Goal: Task Accomplishment & Management: Use online tool/utility

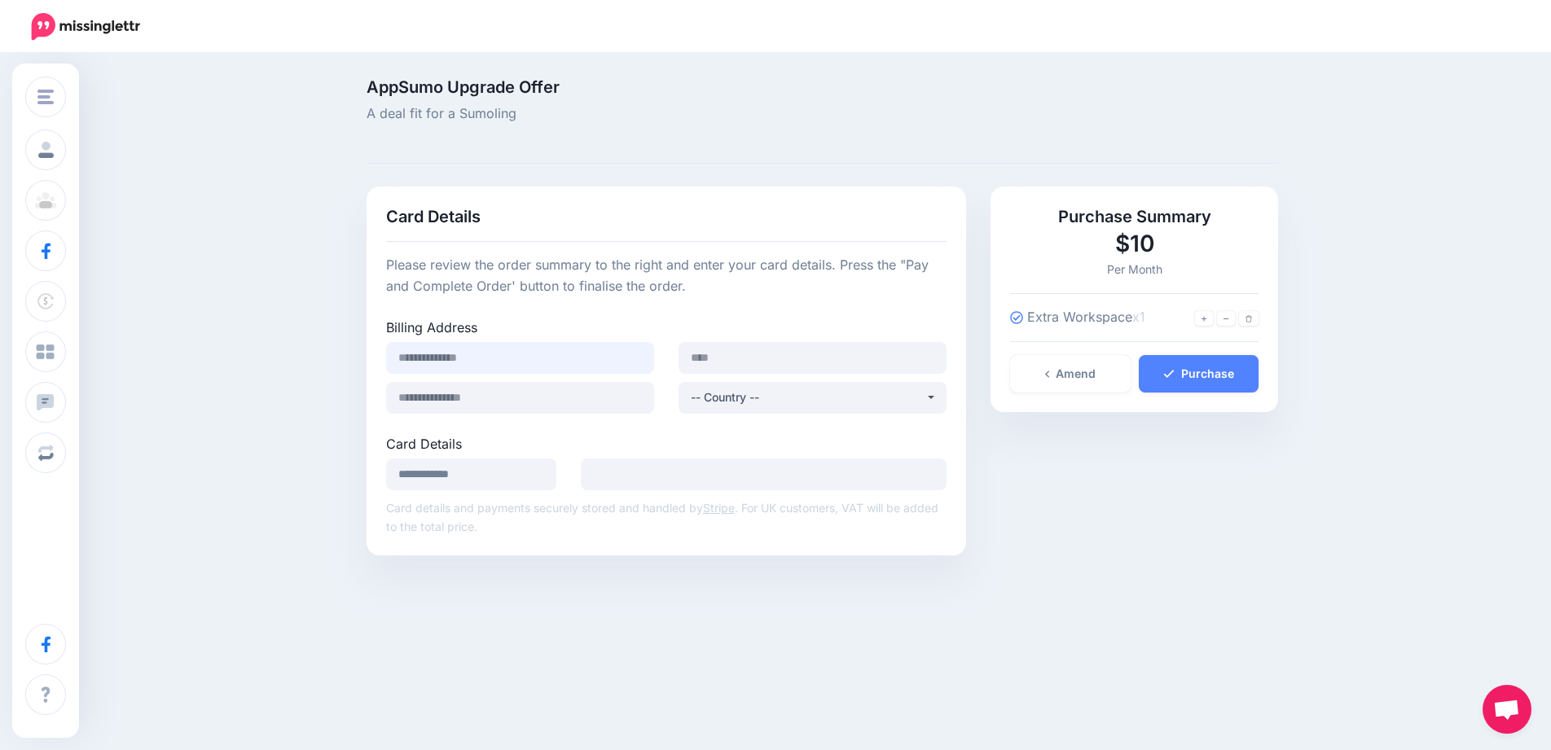
click at [585, 365] on input at bounding box center [520, 358] width 268 height 32
type input "**********"
type input "*****"
click at [285, 371] on div "AppSumo Upgrade Offer A deal fit for a Sumoling Card Details Please review the …" at bounding box center [775, 324] width 1551 height 538
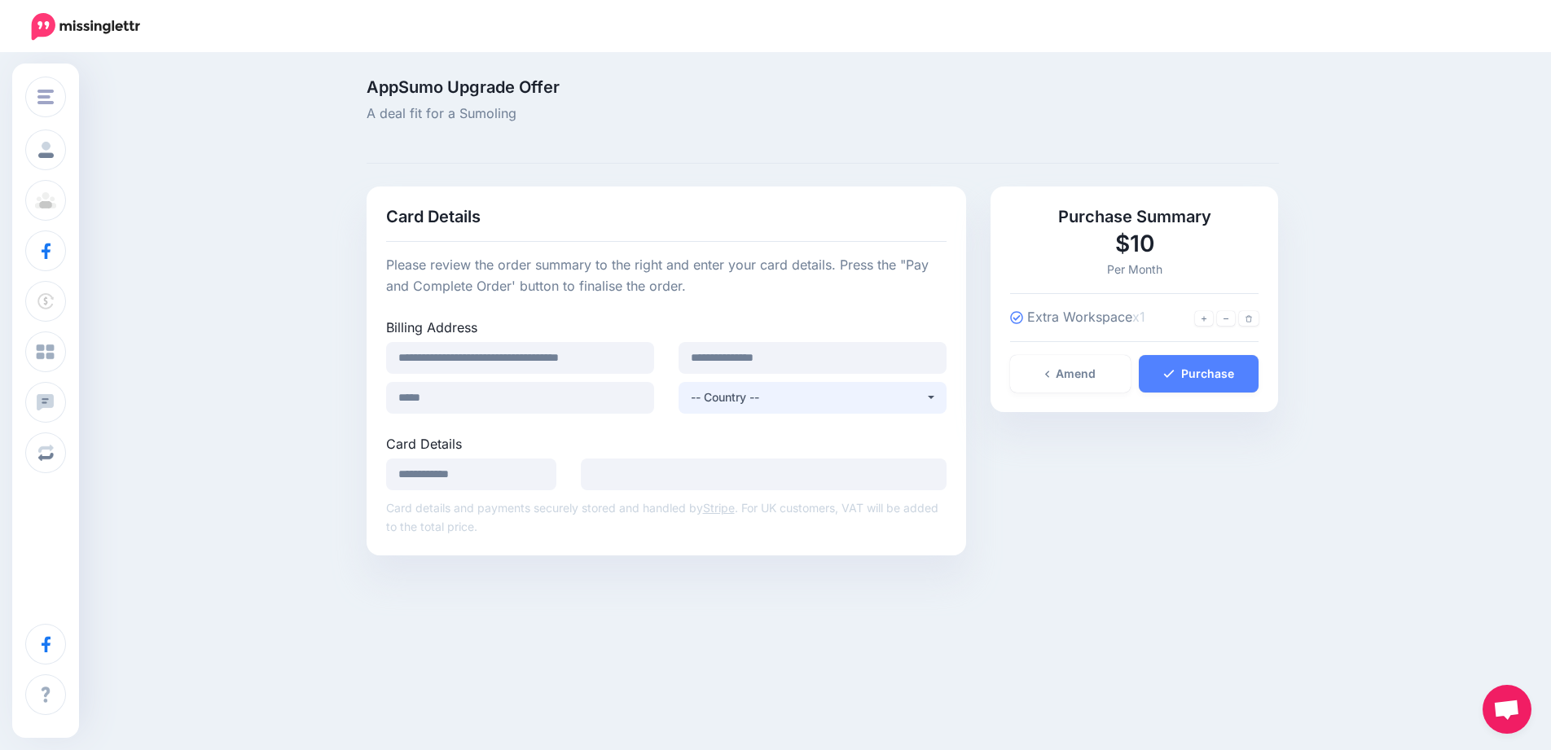
click at [766, 395] on div "-- Country --" at bounding box center [808, 398] width 235 height 20
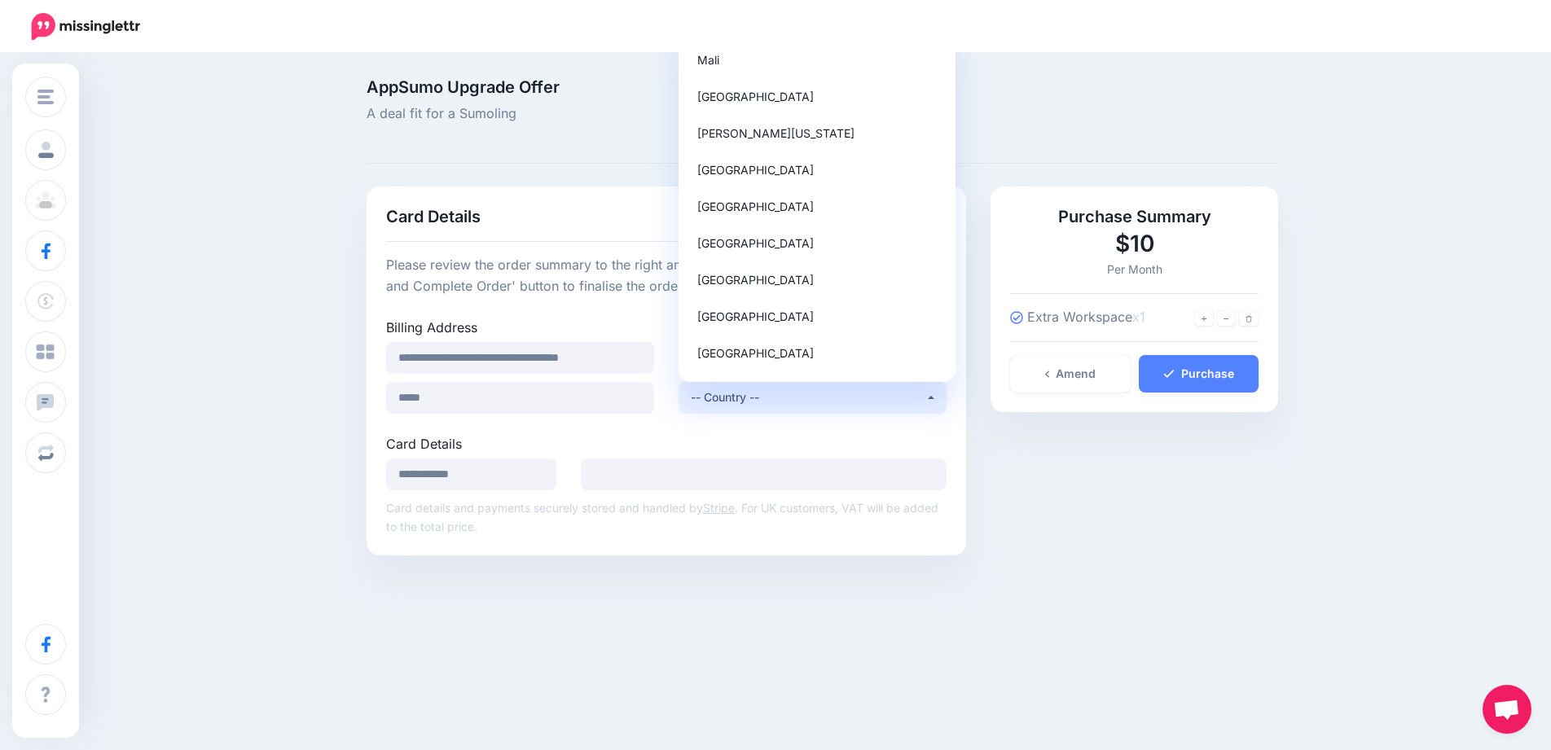
scroll to position [4936, 0]
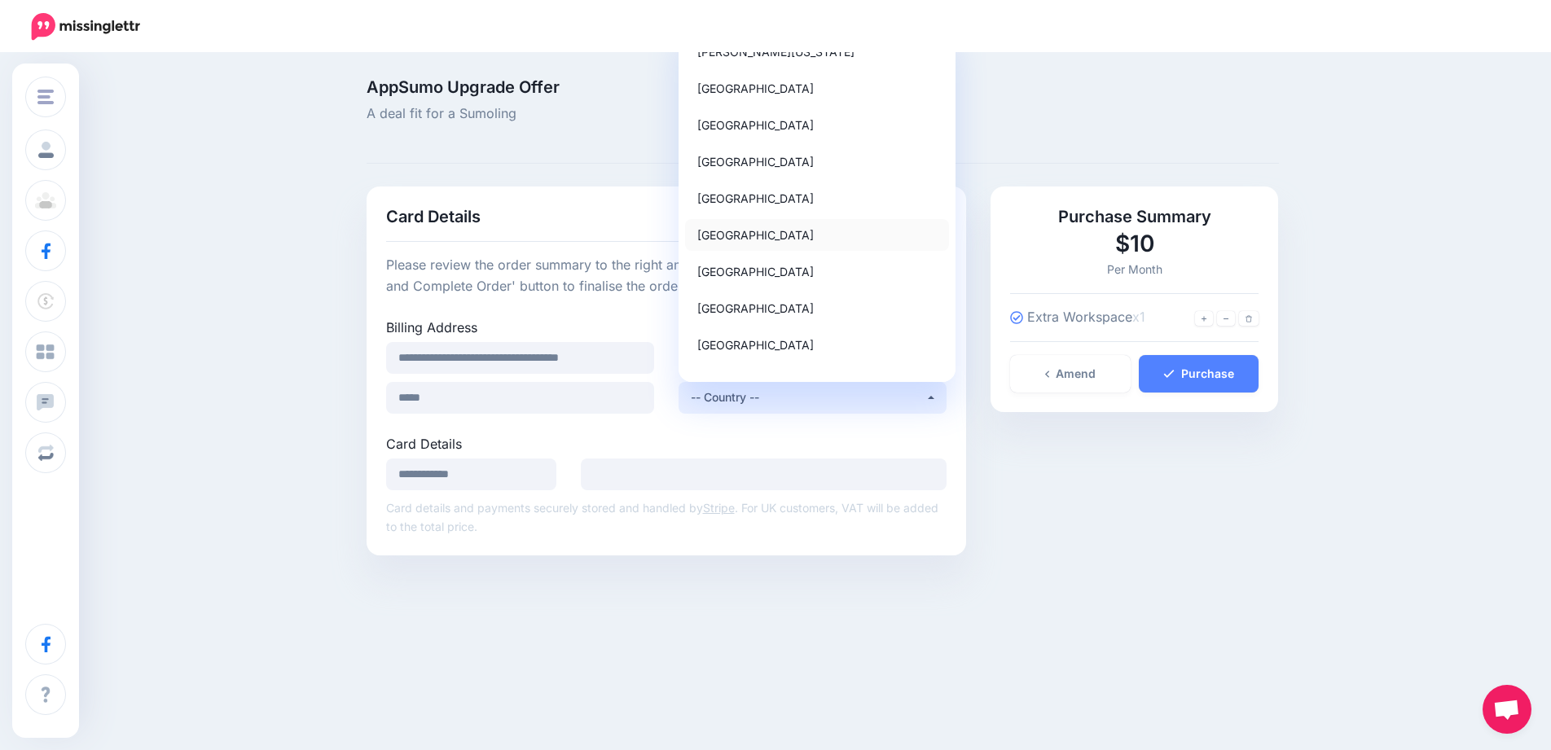
click at [789, 237] on link "Mexico" at bounding box center [817, 235] width 264 height 32
select select "**"
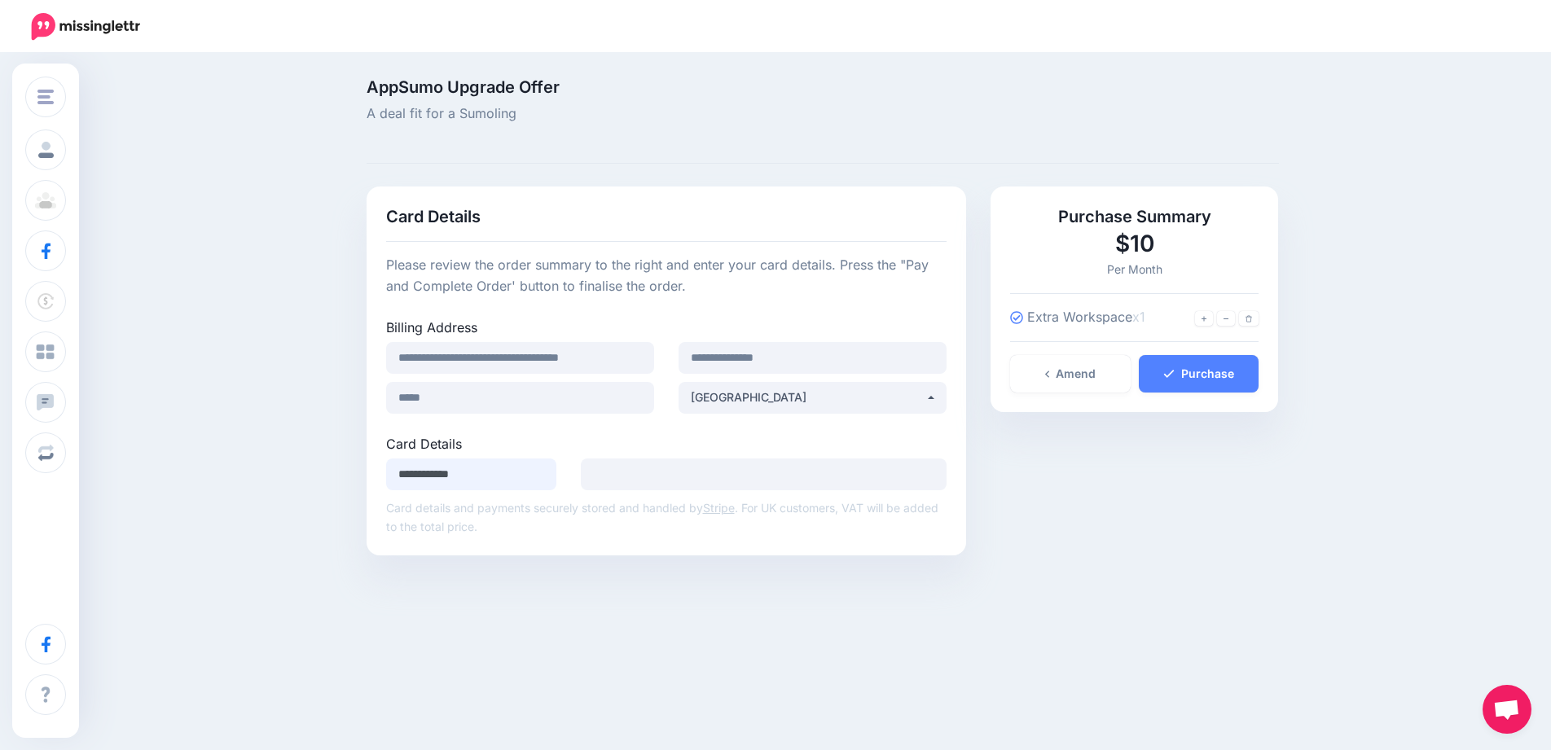
click at [469, 482] on input "**********" at bounding box center [471, 475] width 171 height 32
type input "**********"
click at [698, 606] on div "Change Workspace Boinita Comercializadora Certifica Tu Energía Add Workspace Pr…" at bounding box center [775, 387] width 1551 height 665
click at [847, 693] on div "Change Workspace Boinita Comercializadora Certifica Tu Energía Add Workspace Pr…" at bounding box center [775, 387] width 1551 height 665
click at [868, 653] on div "Change Workspace Boinita Comercializadora Certifica Tu Energía Add Workspace Pr…" at bounding box center [775, 387] width 1551 height 665
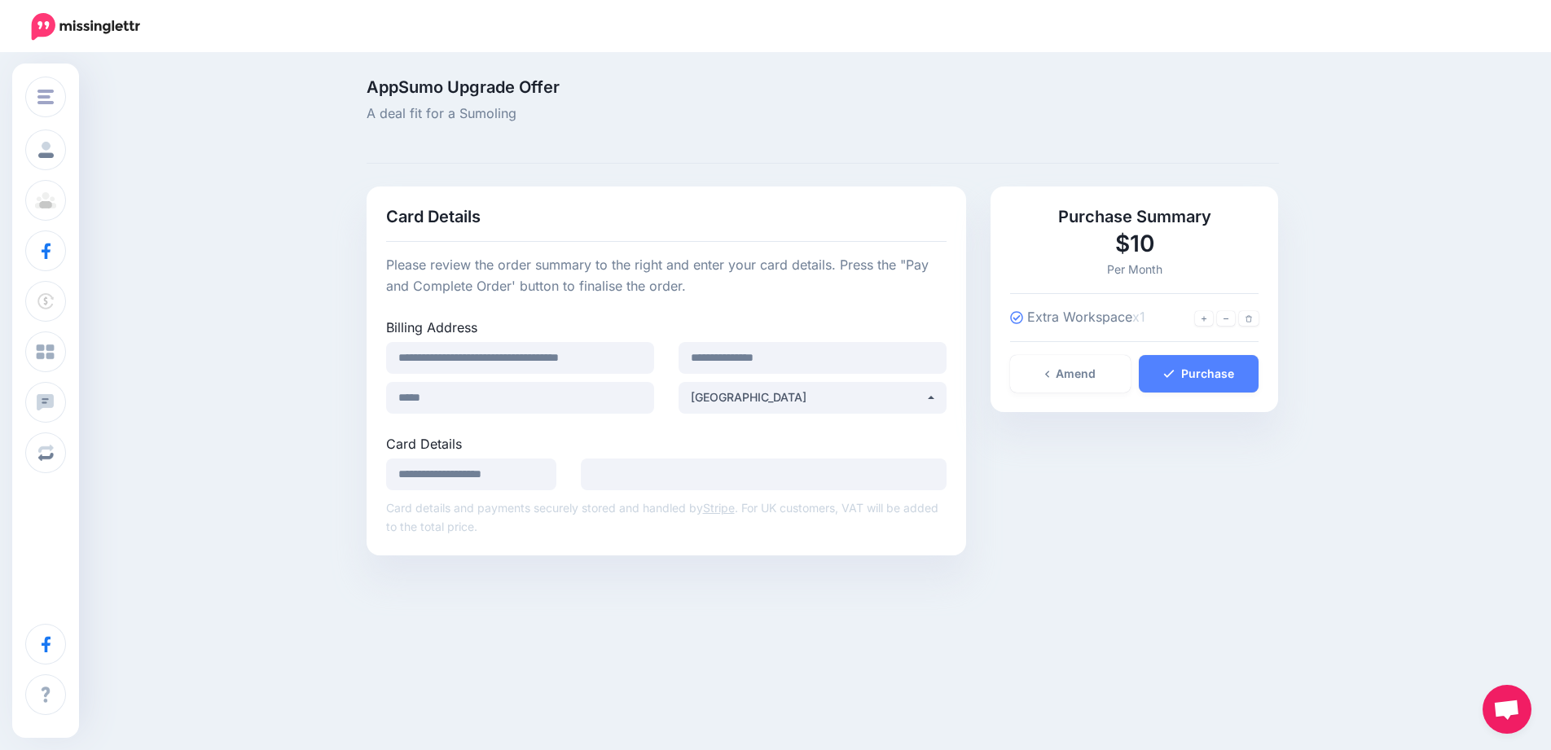
click at [822, 546] on div "**********" at bounding box center [666, 371] width 600 height 369
click at [507, 517] on p "Card details and payments securely stored and handled by Stripe . For UK custom…" at bounding box center [666, 516] width 561 height 37
click at [524, 512] on p "Card details and payments securely stored and handled by Stripe . For UK custom…" at bounding box center [666, 516] width 561 height 37
click at [726, 442] on label "Card Details" at bounding box center [666, 444] width 561 height 20
click at [1216, 381] on link "Purchase" at bounding box center [1199, 373] width 121 height 37
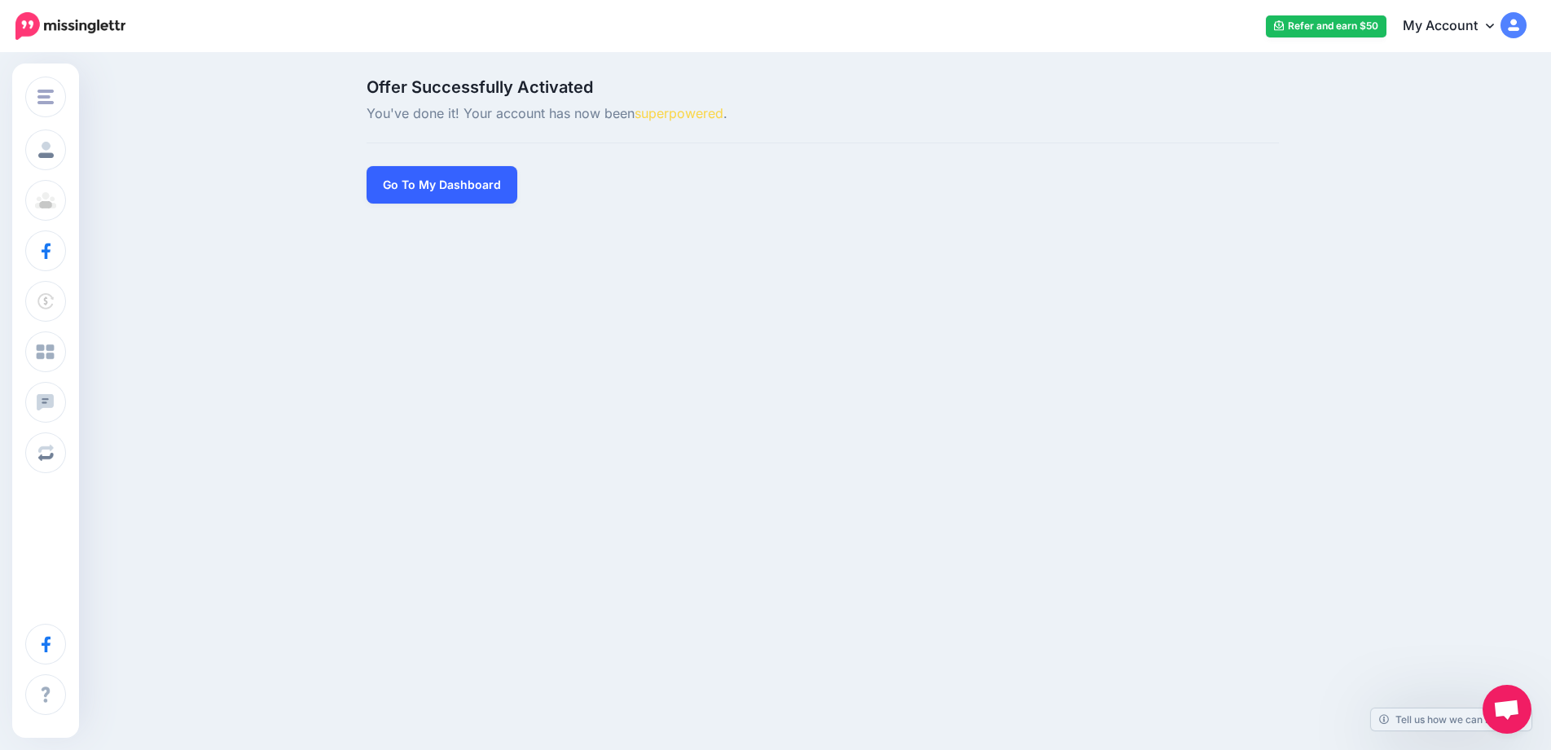
click at [459, 189] on link "Go To My Dashboard" at bounding box center [441, 184] width 151 height 37
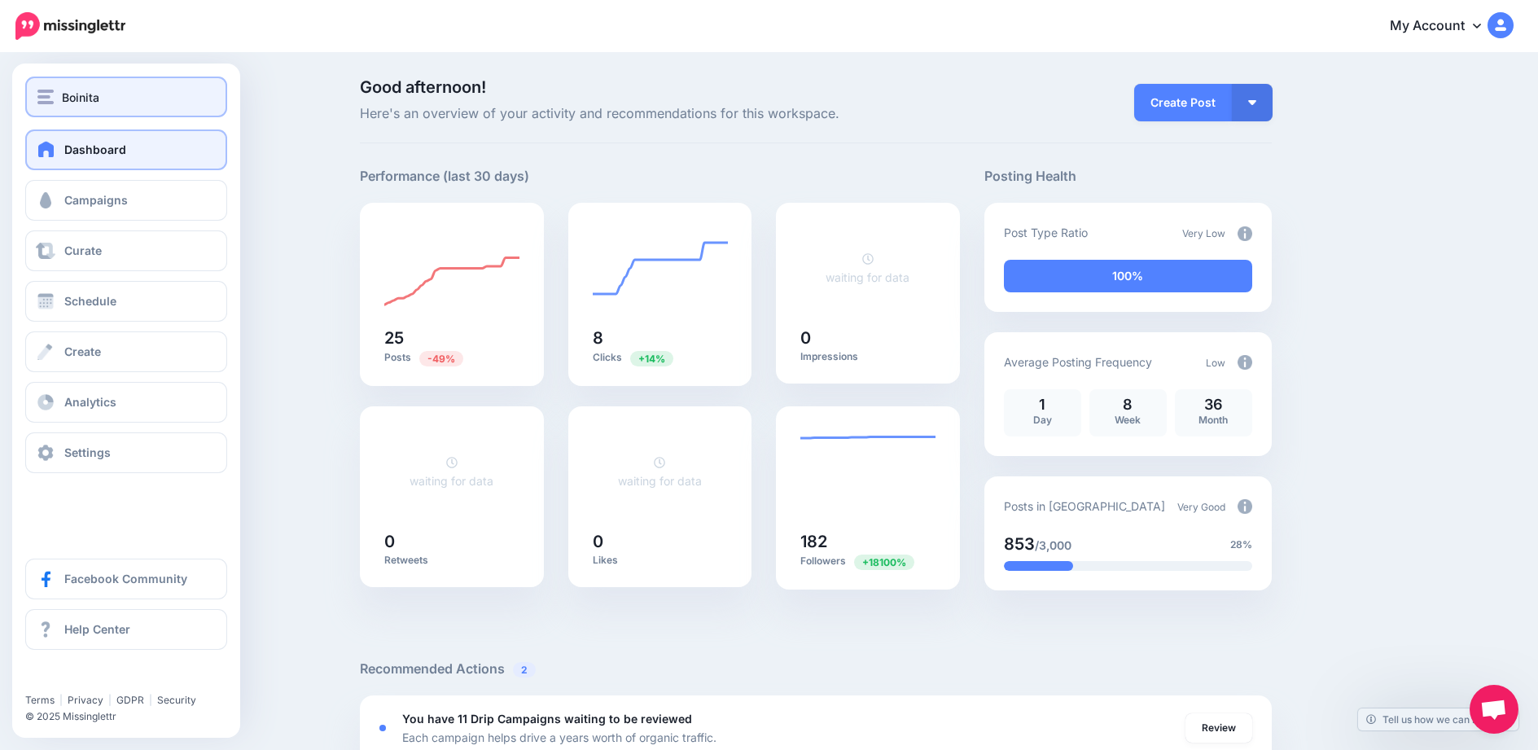
click at [133, 103] on div "Boinita" at bounding box center [126, 97] width 178 height 19
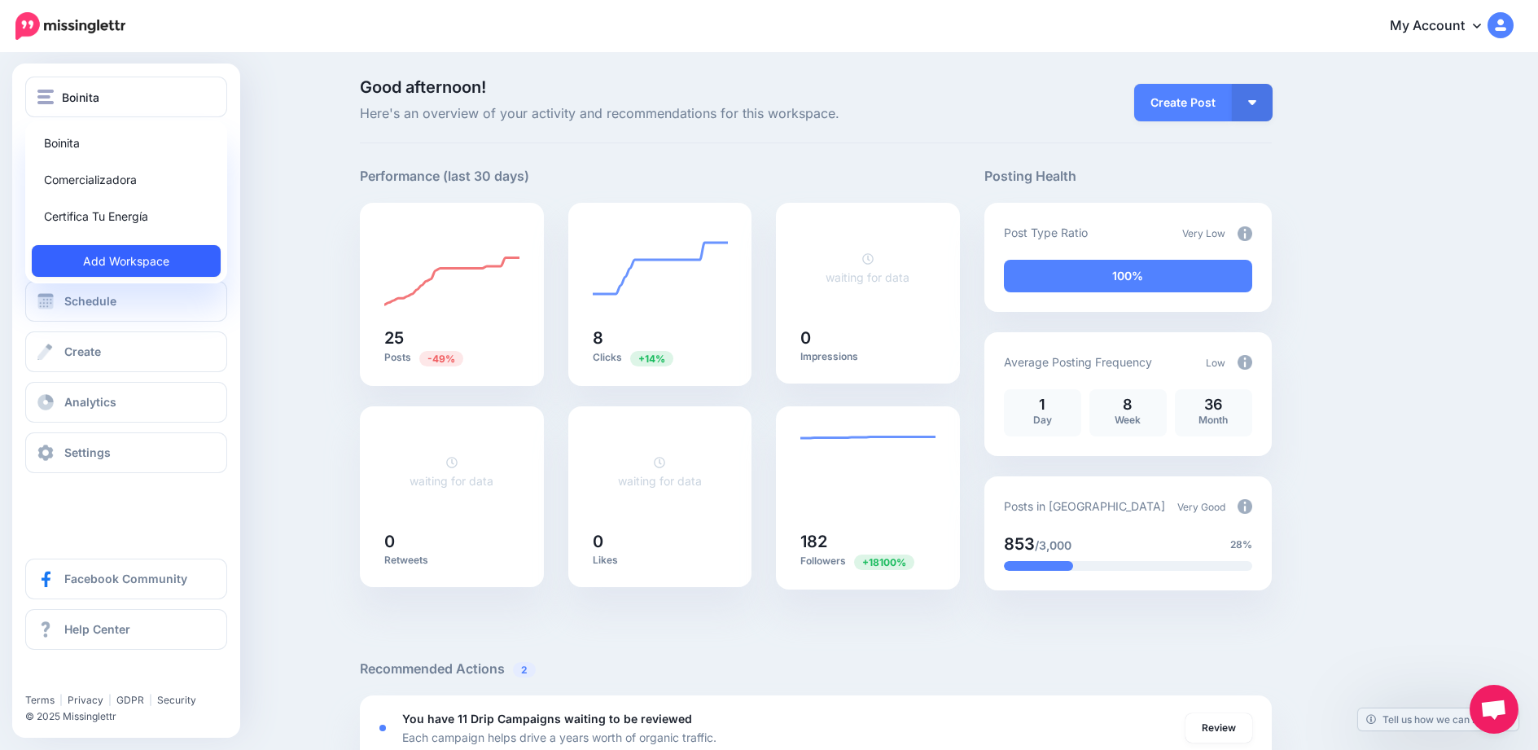
click at [150, 265] on link "Add Workspace" at bounding box center [126, 261] width 189 height 32
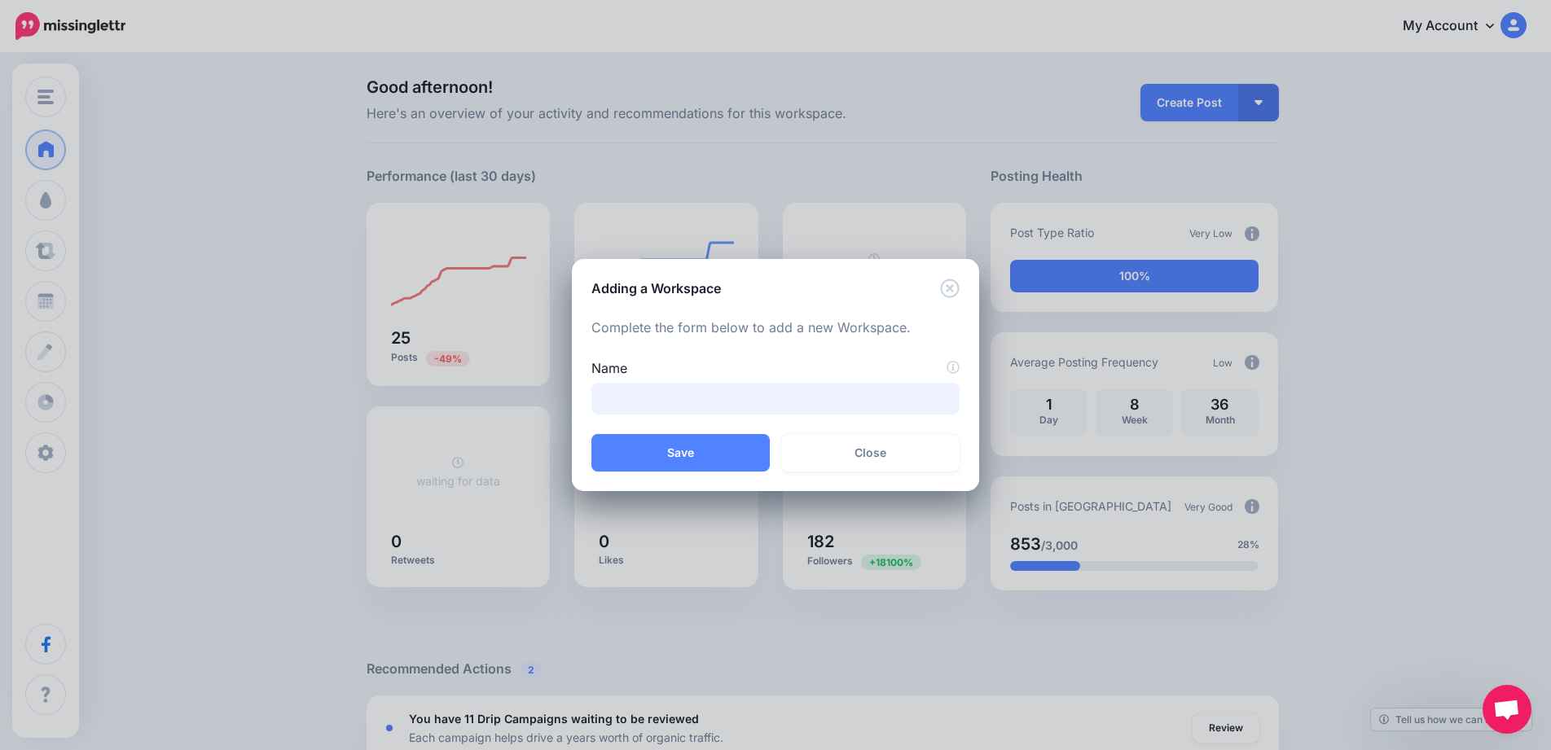
click at [762, 395] on input "Name" at bounding box center [775, 399] width 368 height 32
type input "**********"
click at [720, 460] on button "Save" at bounding box center [680, 452] width 178 height 37
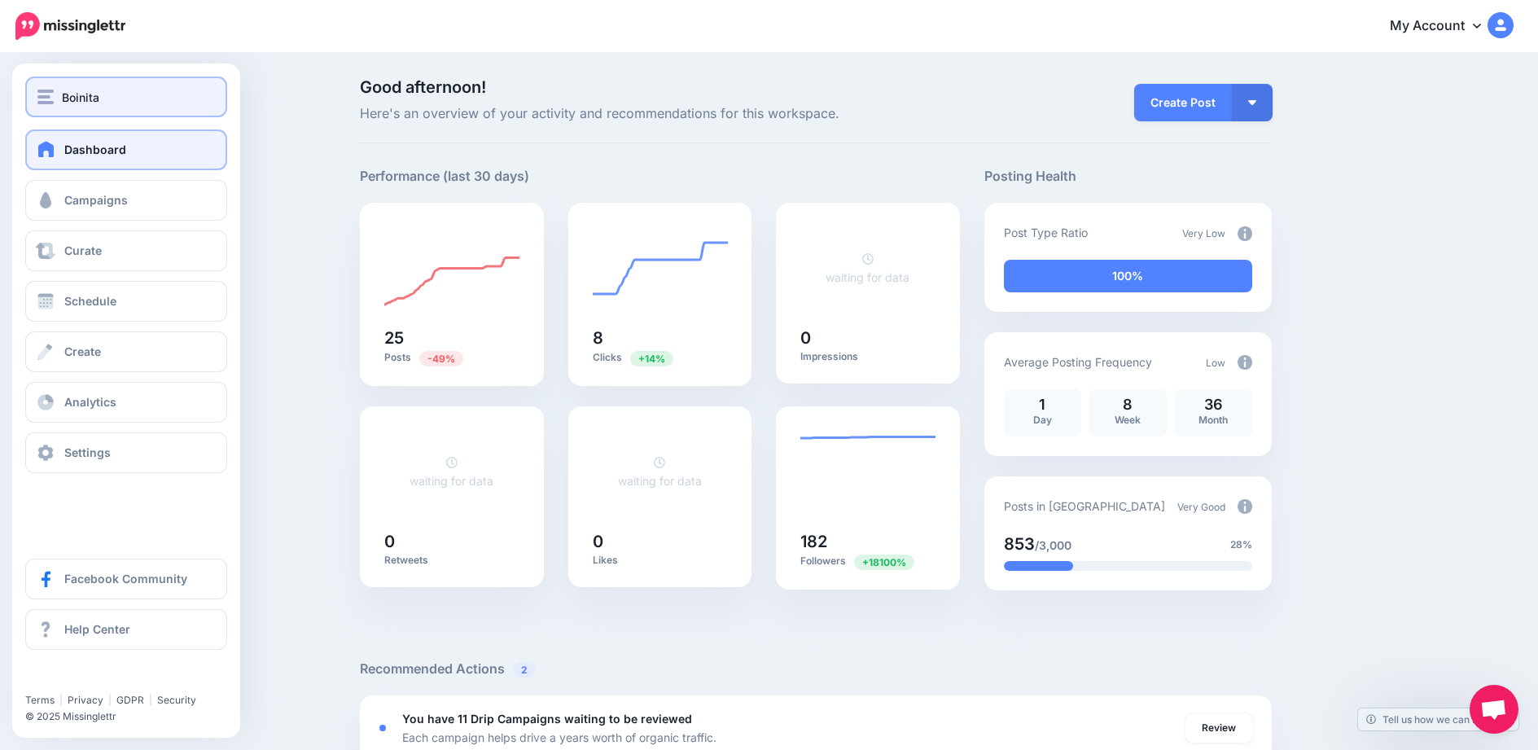
click at [96, 88] on span "Boinita" at bounding box center [80, 97] width 37 height 19
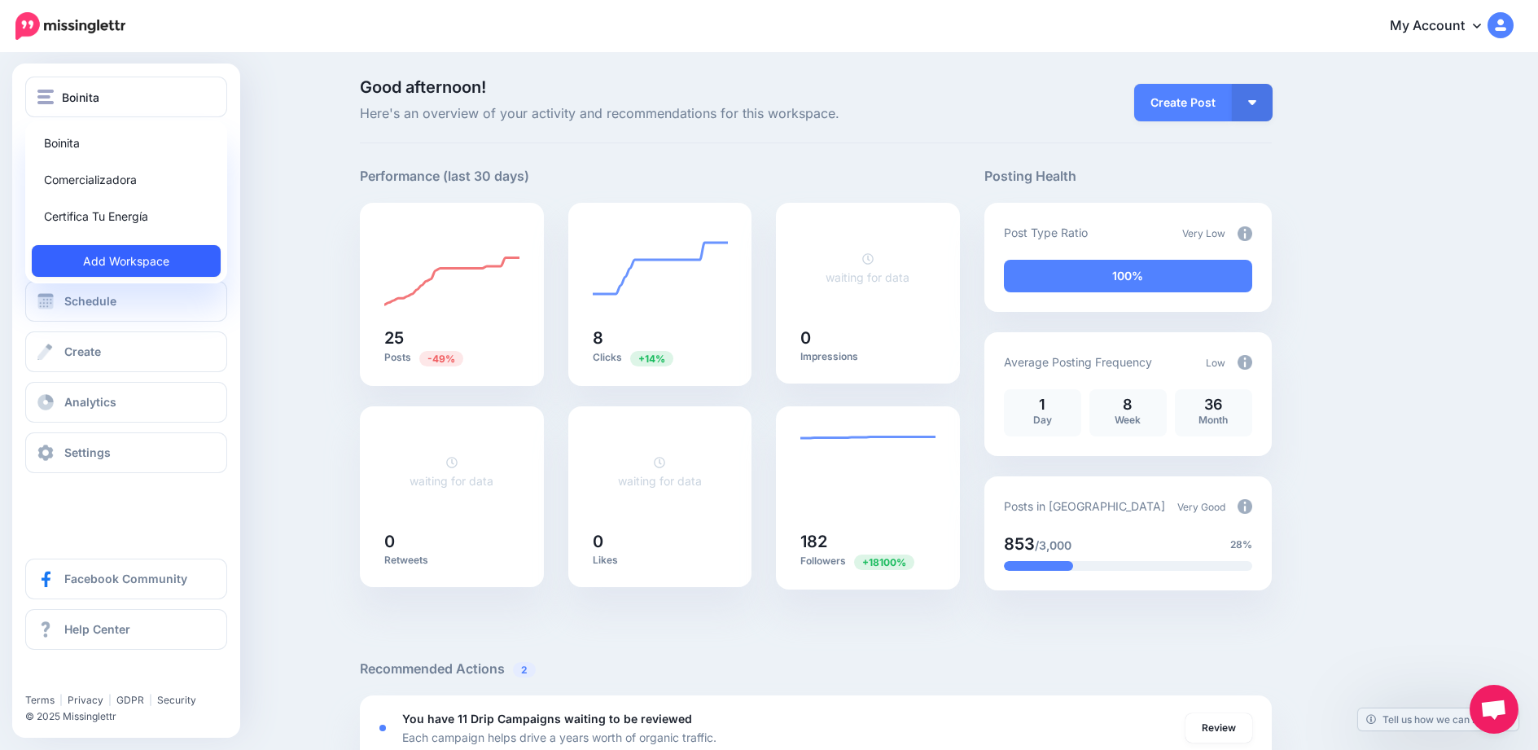
click at [145, 255] on link "Add Workspace" at bounding box center [126, 261] width 189 height 32
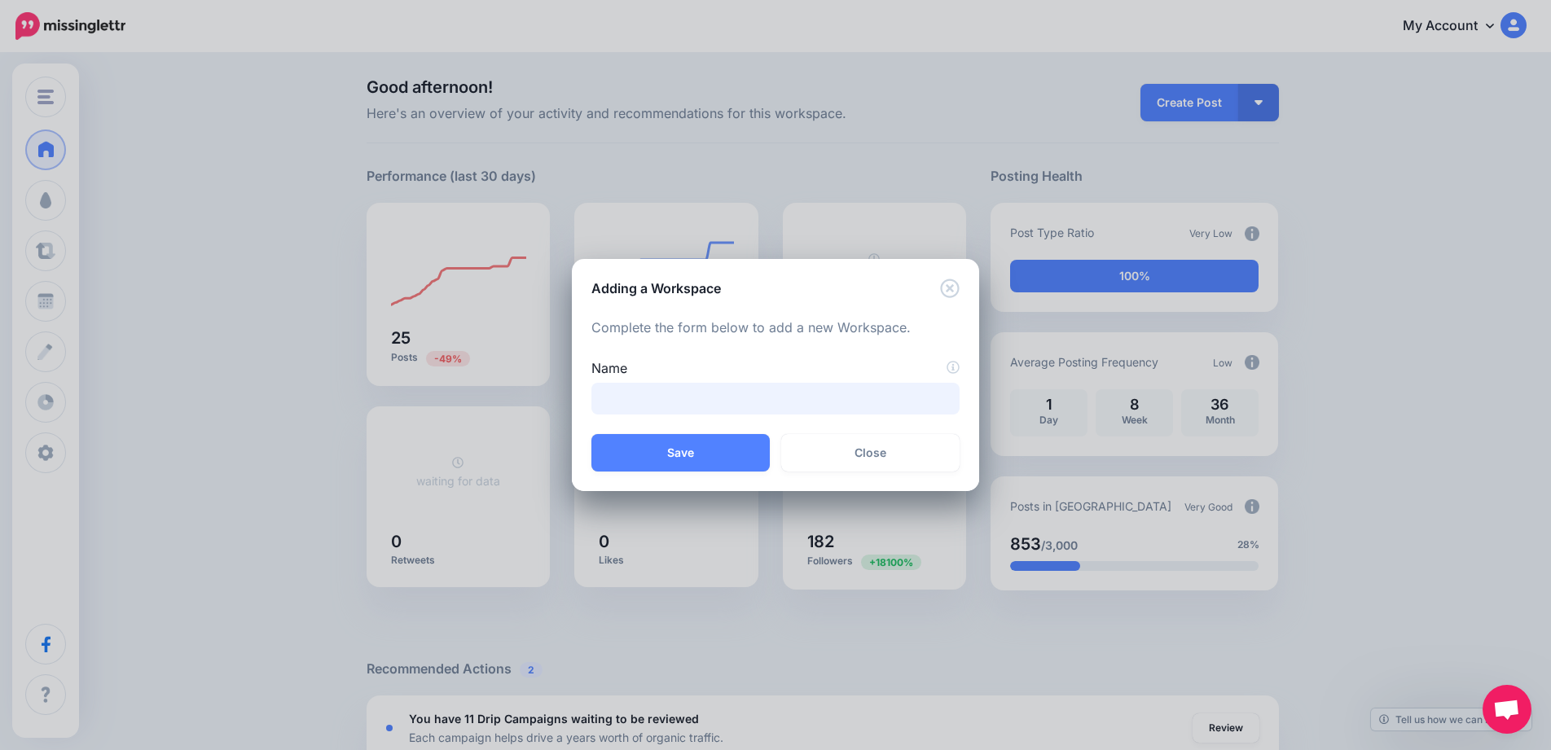
click at [633, 402] on input "Name" at bounding box center [775, 399] width 368 height 32
type input "**********"
click at [661, 441] on button "Save" at bounding box center [680, 452] width 178 height 37
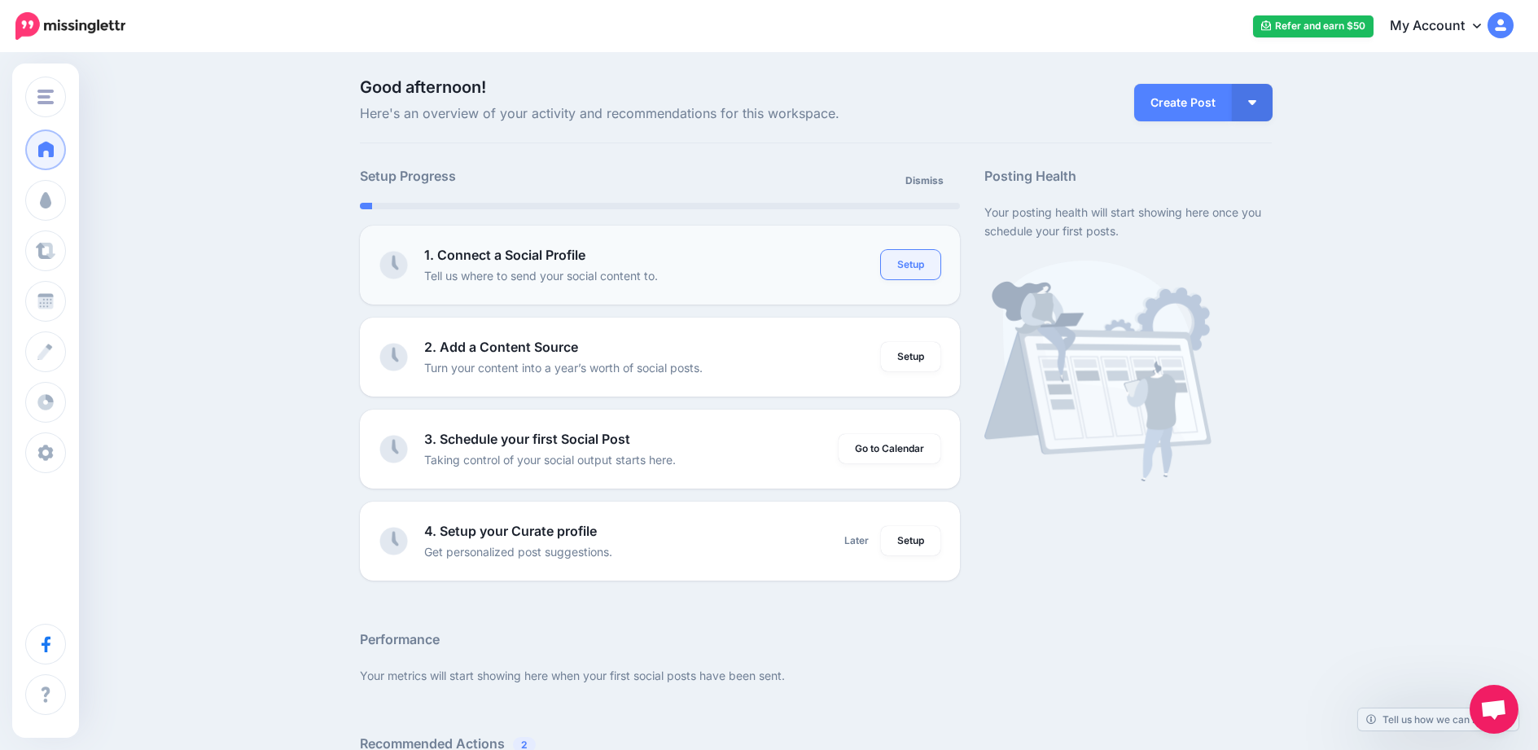
click at [933, 269] on link "Setup" at bounding box center [910, 264] width 59 height 29
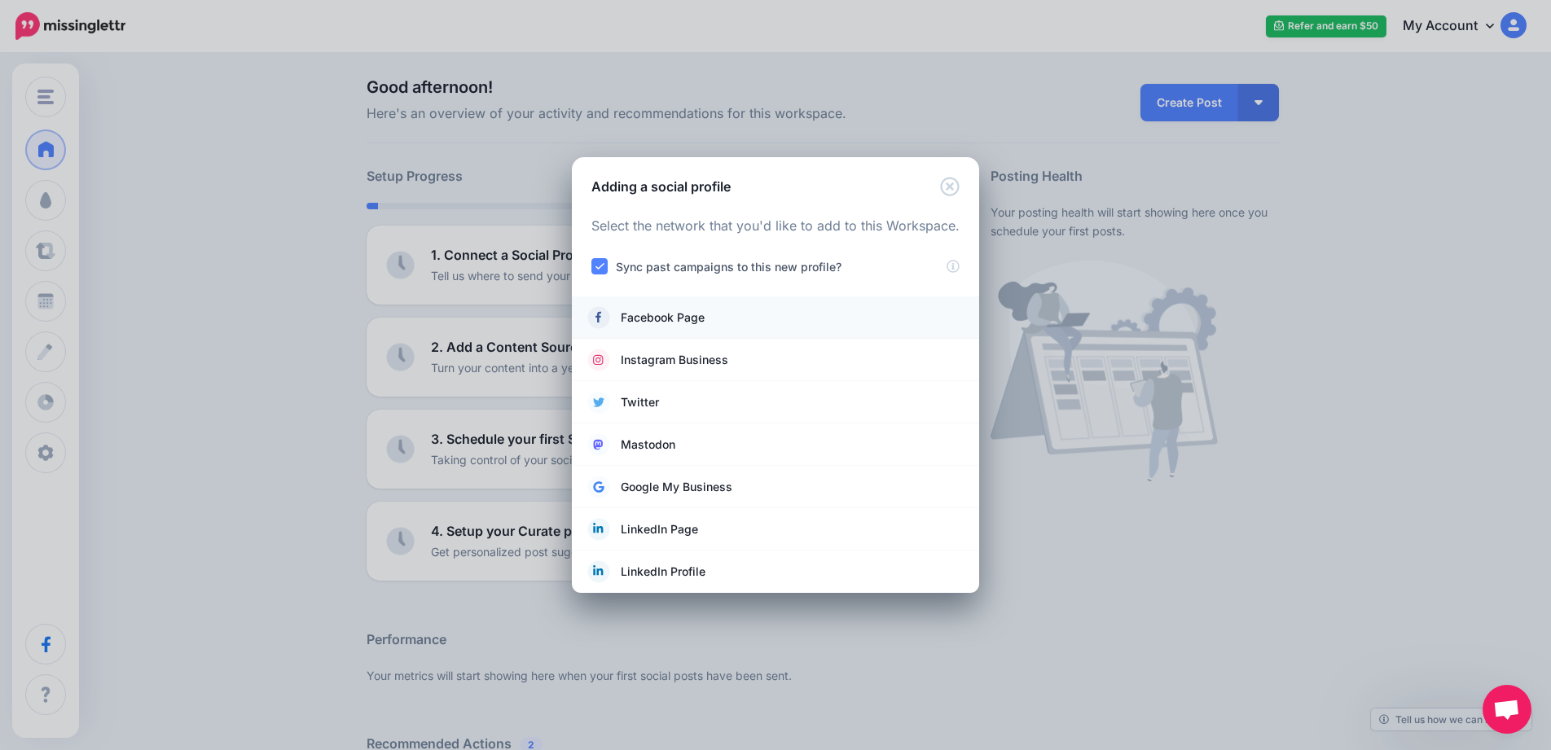
click at [687, 315] on span "Facebook Page" at bounding box center [663, 318] width 84 height 20
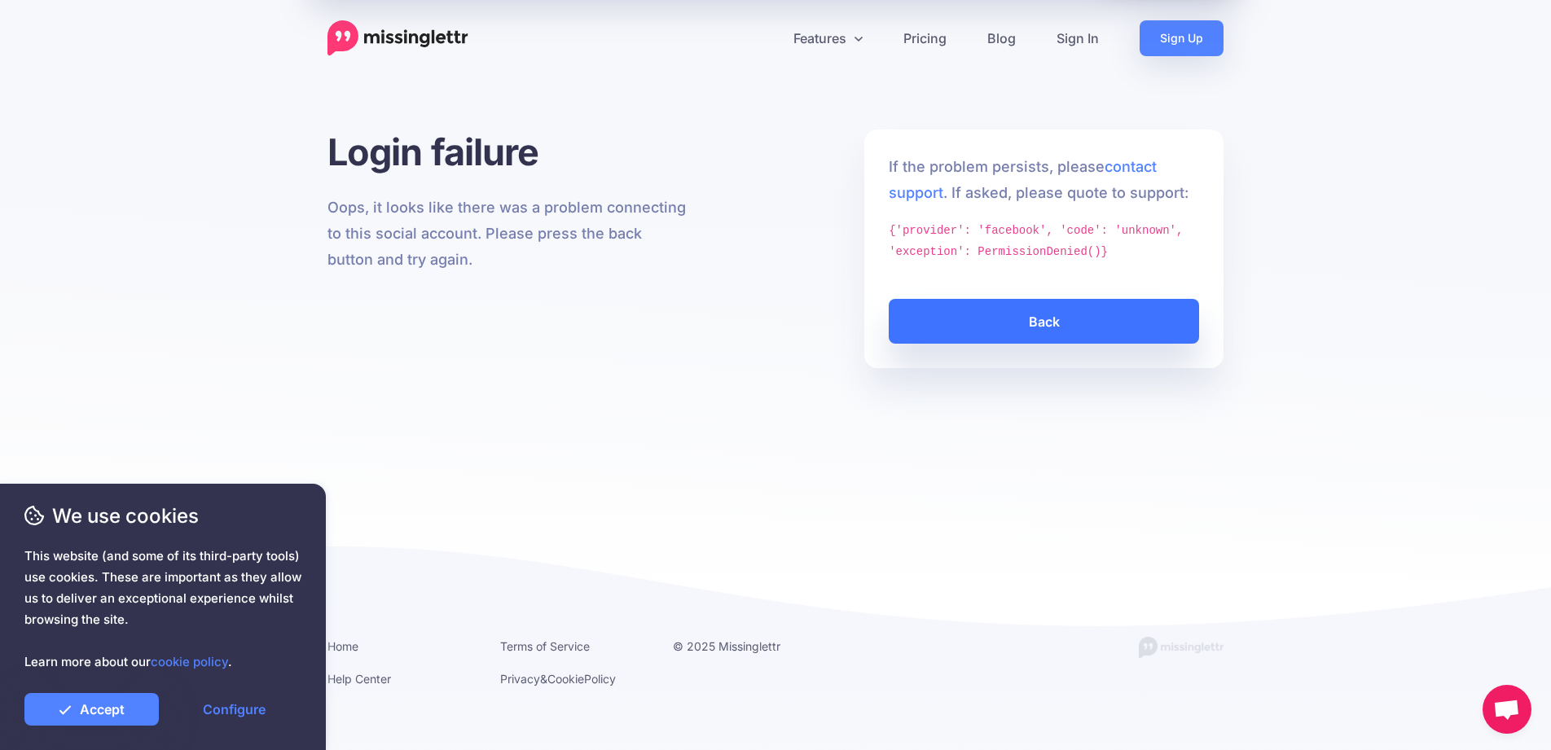
click at [981, 322] on link "Back" at bounding box center [1044, 321] width 310 height 45
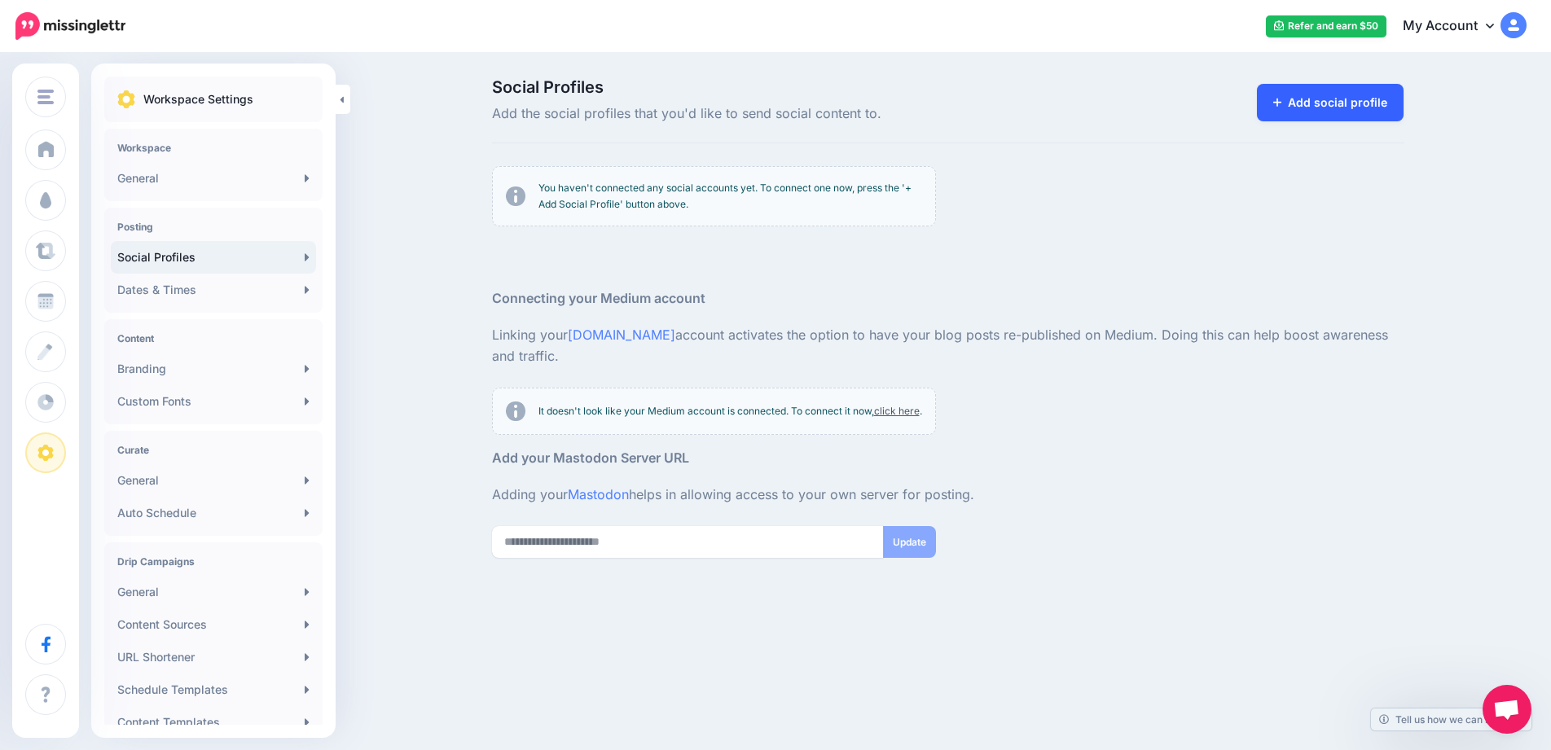
click at [1314, 98] on link "Add social profile" at bounding box center [1330, 102] width 147 height 37
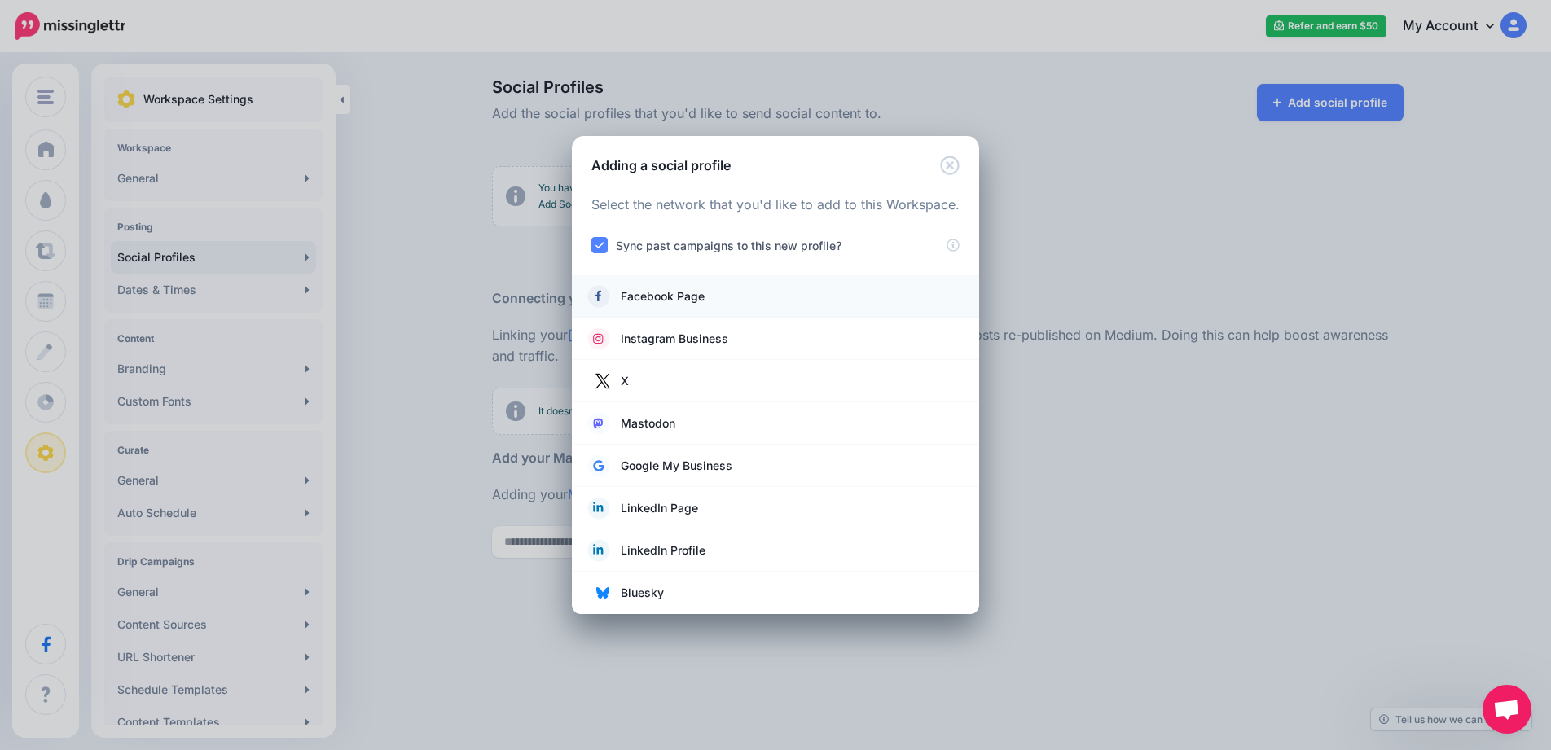
click at [689, 292] on span "Facebook Page" at bounding box center [663, 297] width 84 height 20
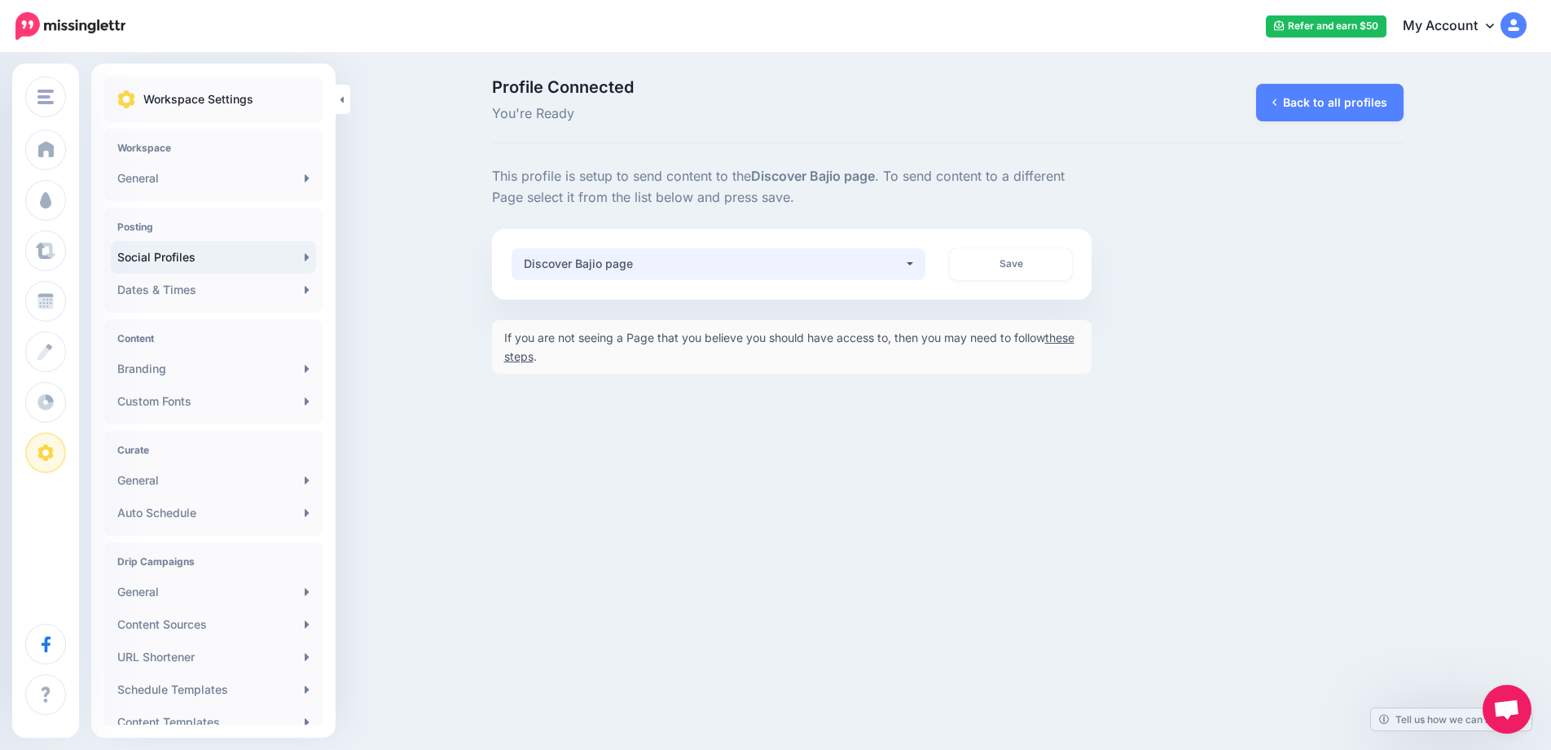
click at [713, 261] on div "Discover Bajio page" at bounding box center [714, 264] width 380 height 20
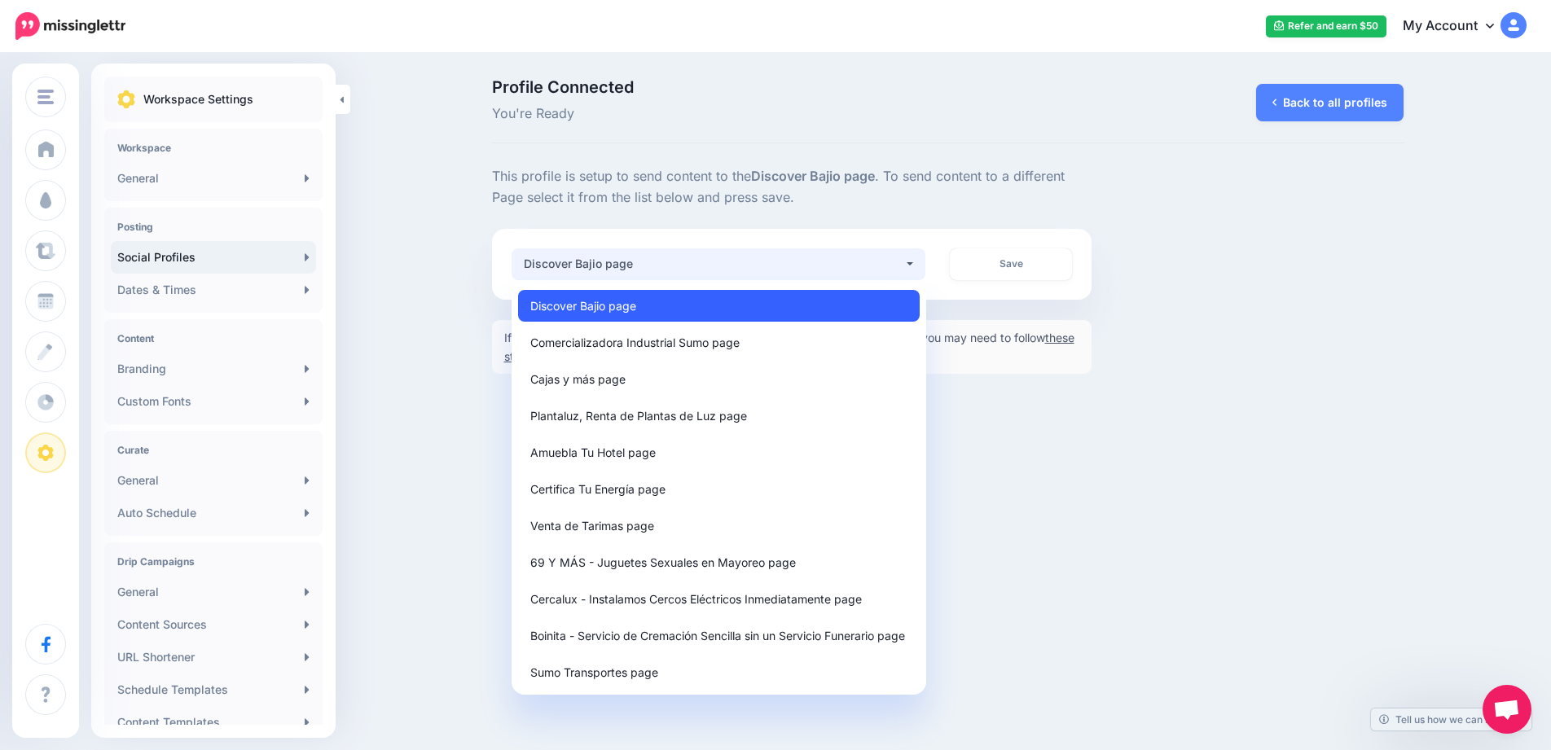
click at [710, 301] on link "Discover Bajio page" at bounding box center [719, 306] width 402 height 32
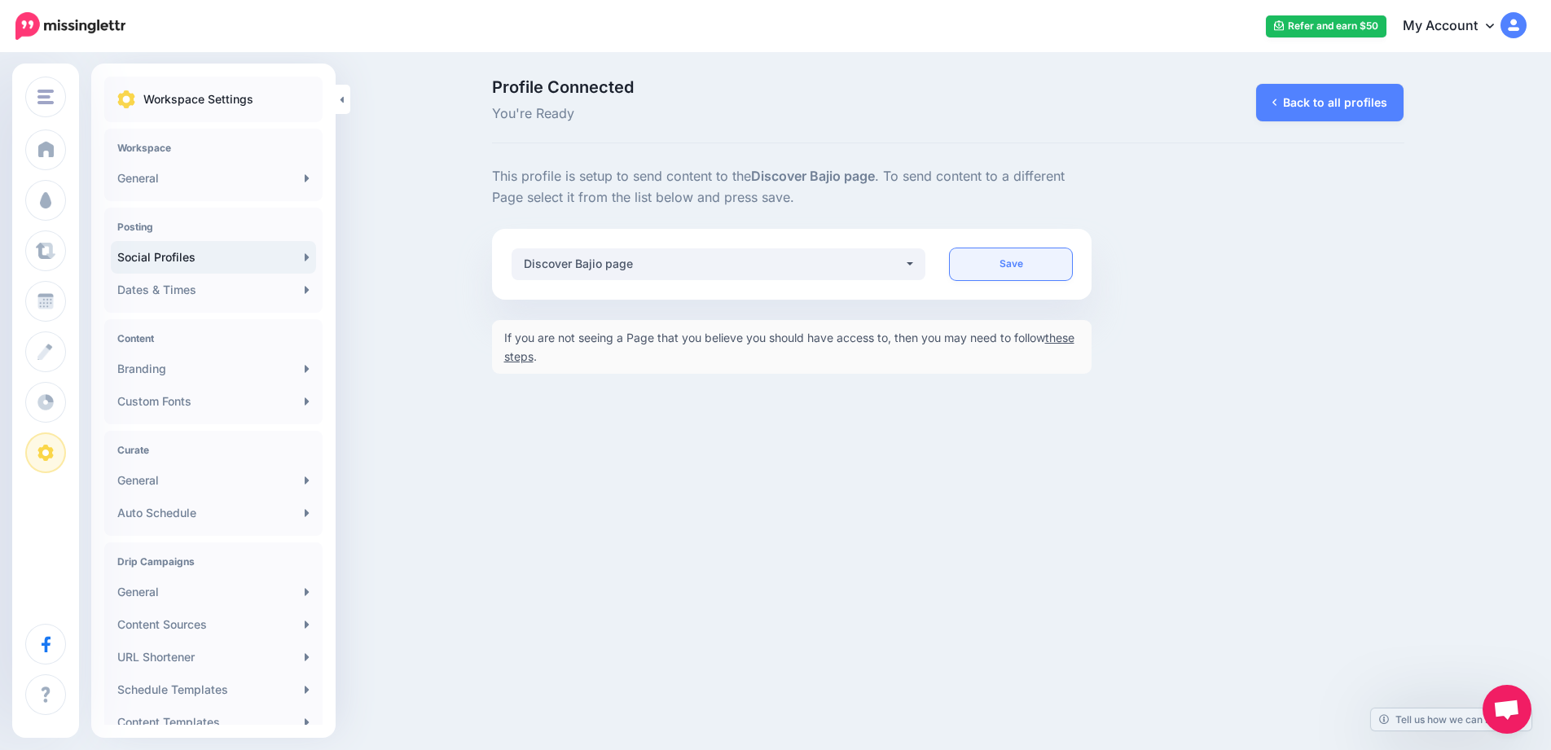
click at [979, 270] on link "Save" at bounding box center [1011, 264] width 122 height 32
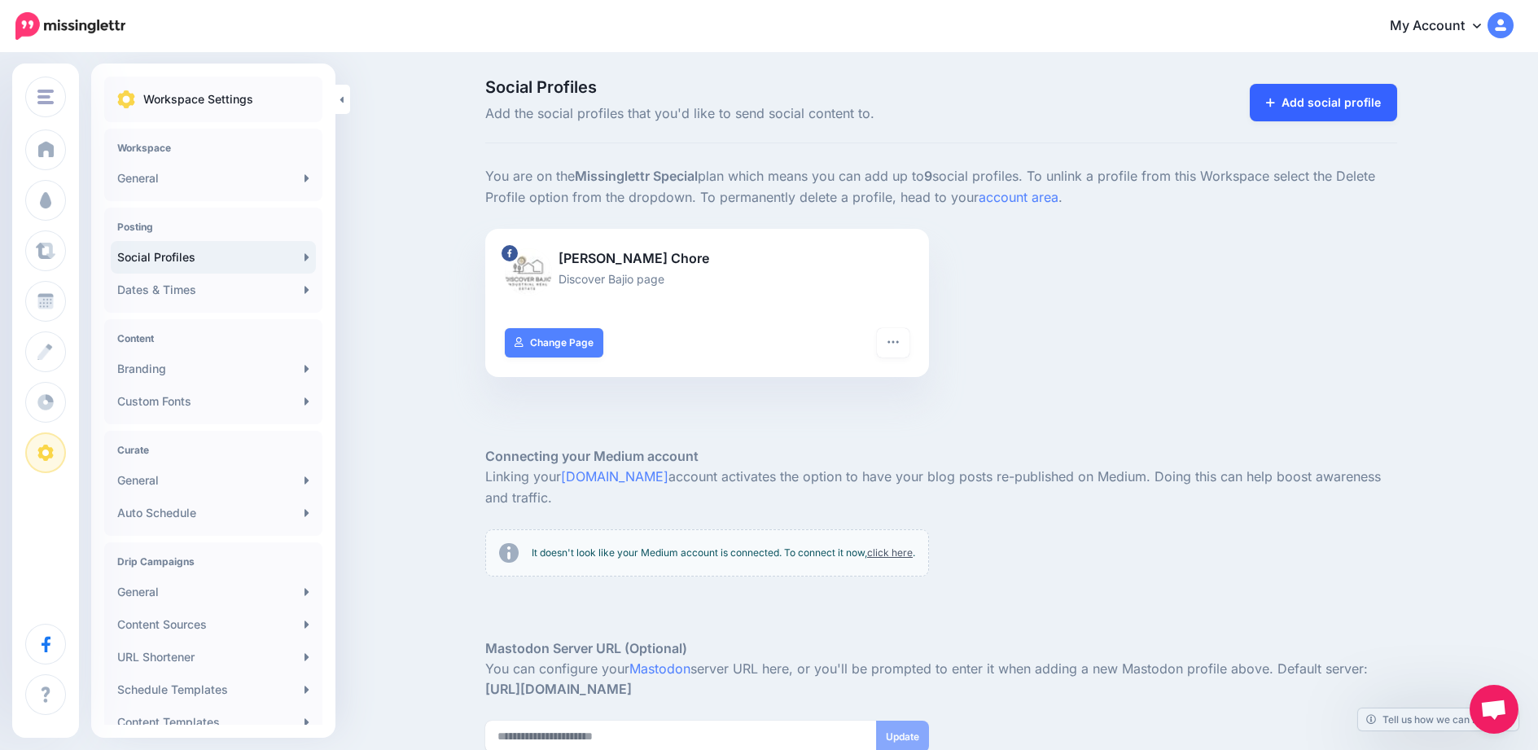
click at [1338, 111] on link "Add social profile" at bounding box center [1323, 102] width 147 height 37
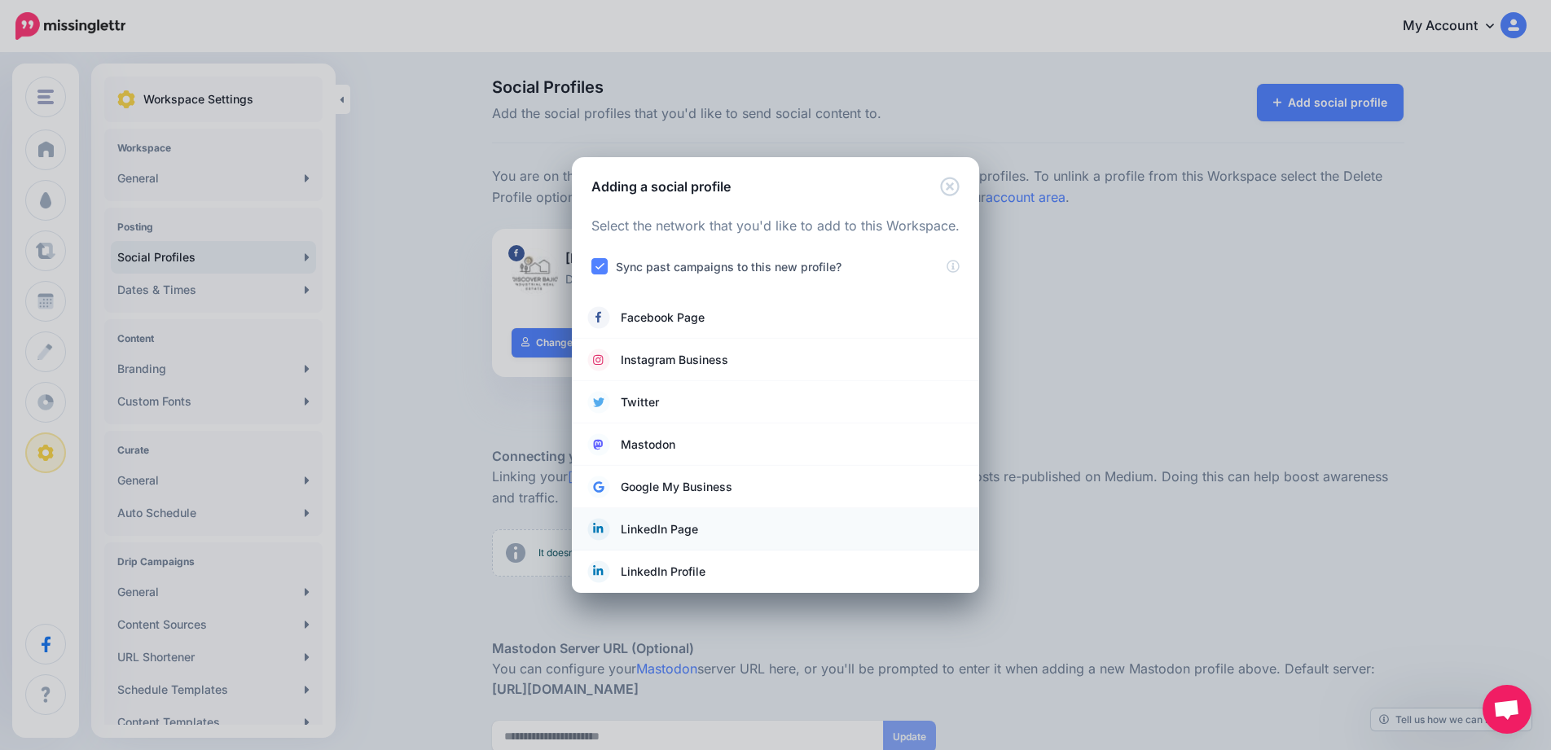
click at [720, 534] on link "LinkedIn Page" at bounding box center [775, 529] width 375 height 23
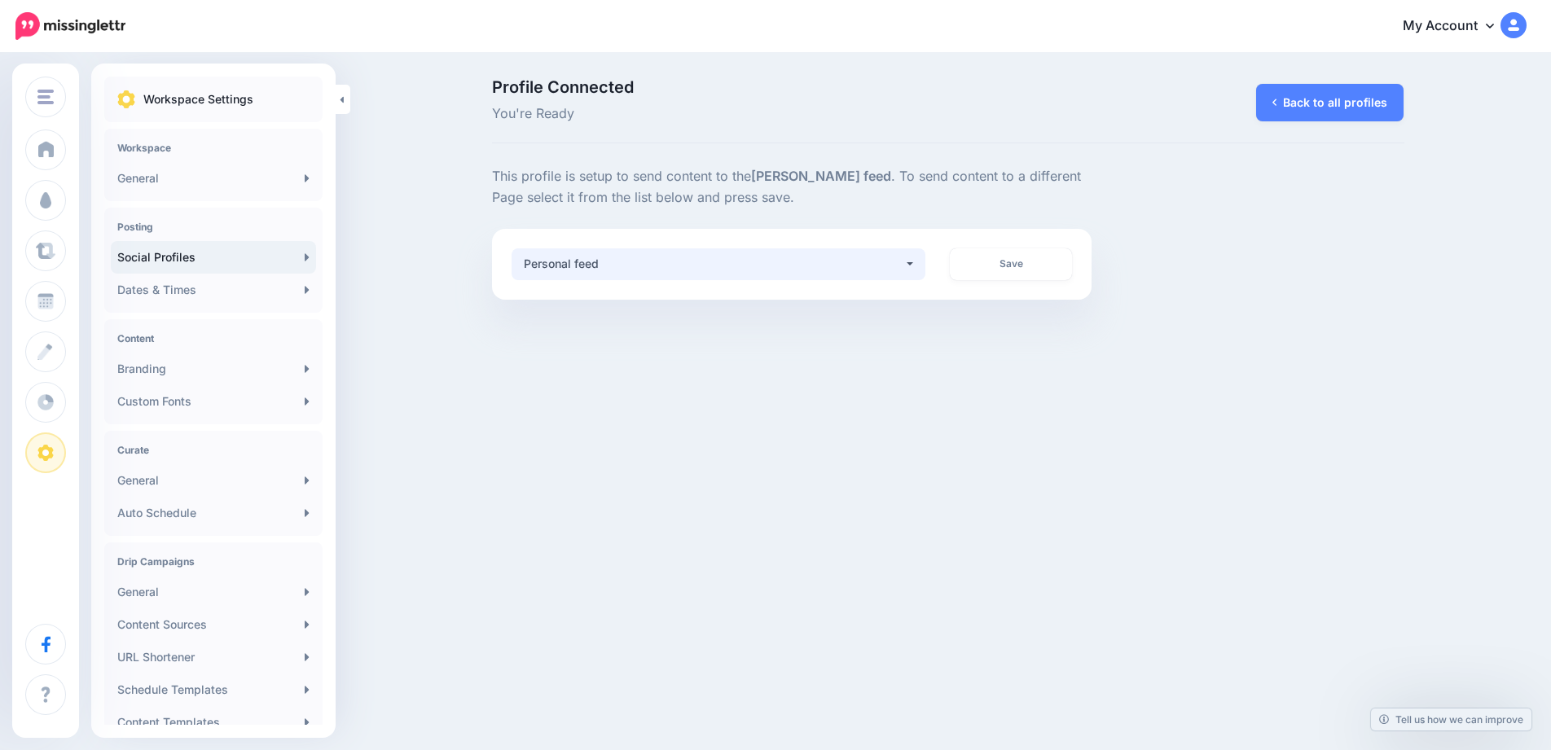
click at [766, 268] on div "Personal feed" at bounding box center [714, 264] width 380 height 20
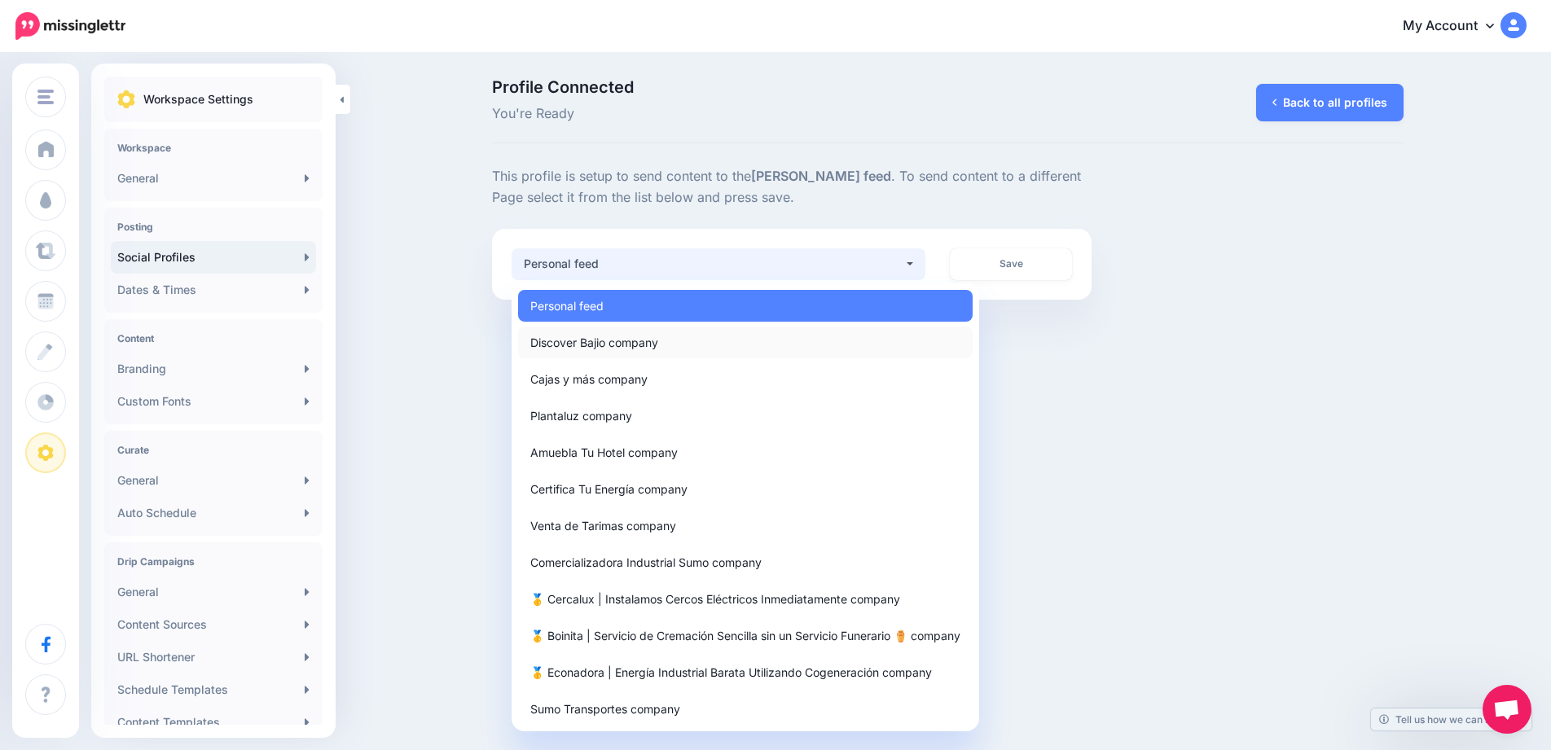
click at [708, 340] on link "Discover Bajio company" at bounding box center [745, 343] width 454 height 32
select select "**********"
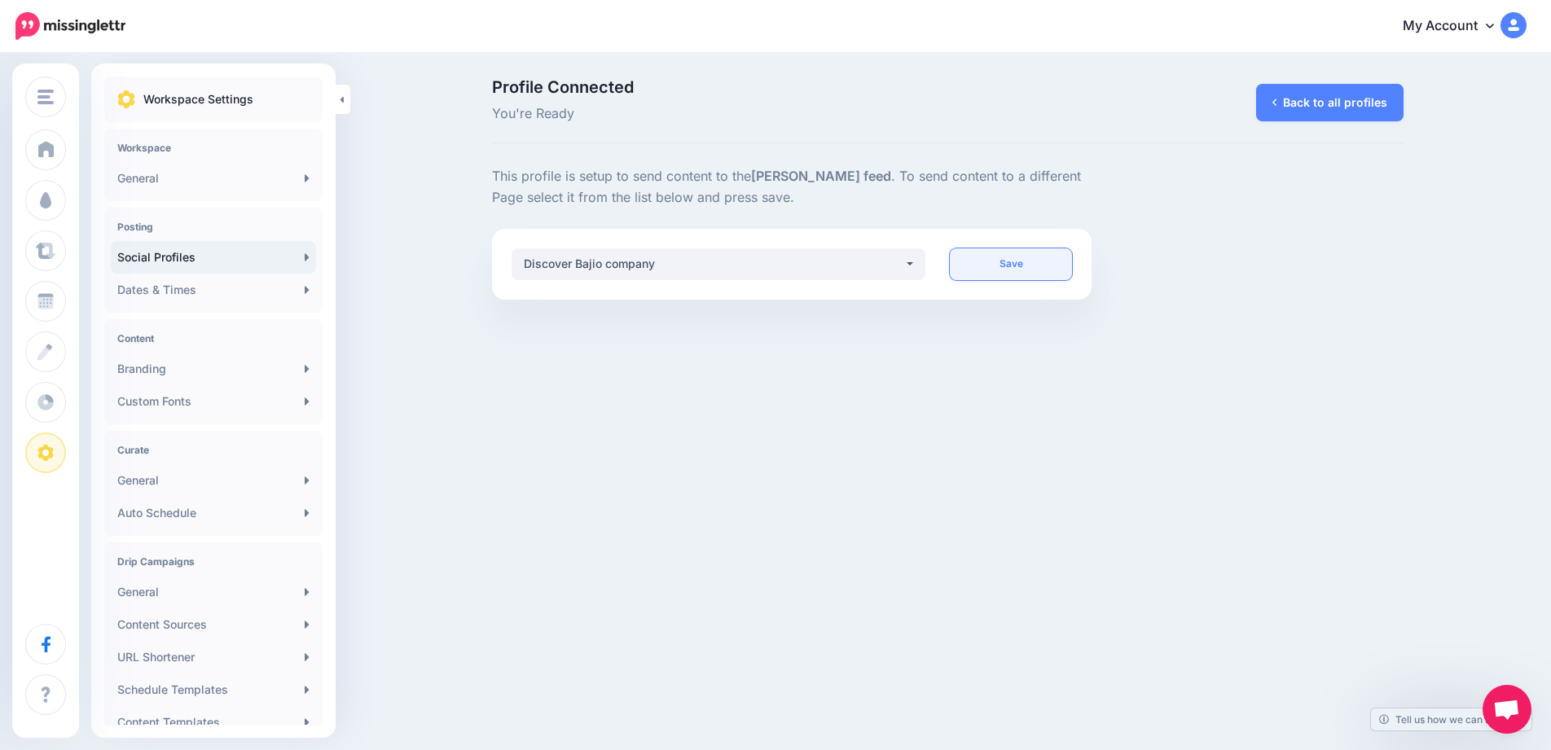
click at [997, 266] on link "Save" at bounding box center [1011, 264] width 122 height 32
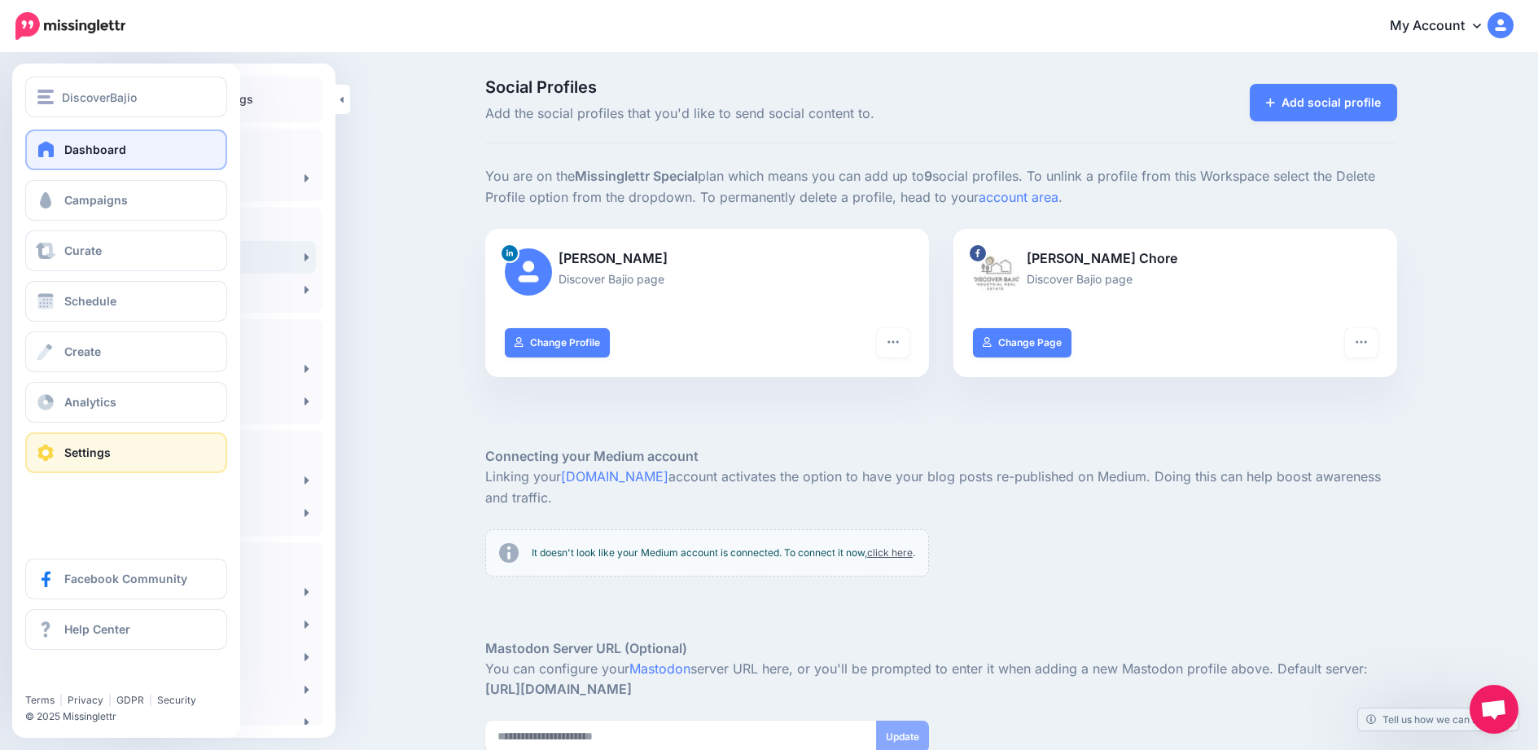
click at [150, 144] on link "Dashboard" at bounding box center [126, 149] width 202 height 41
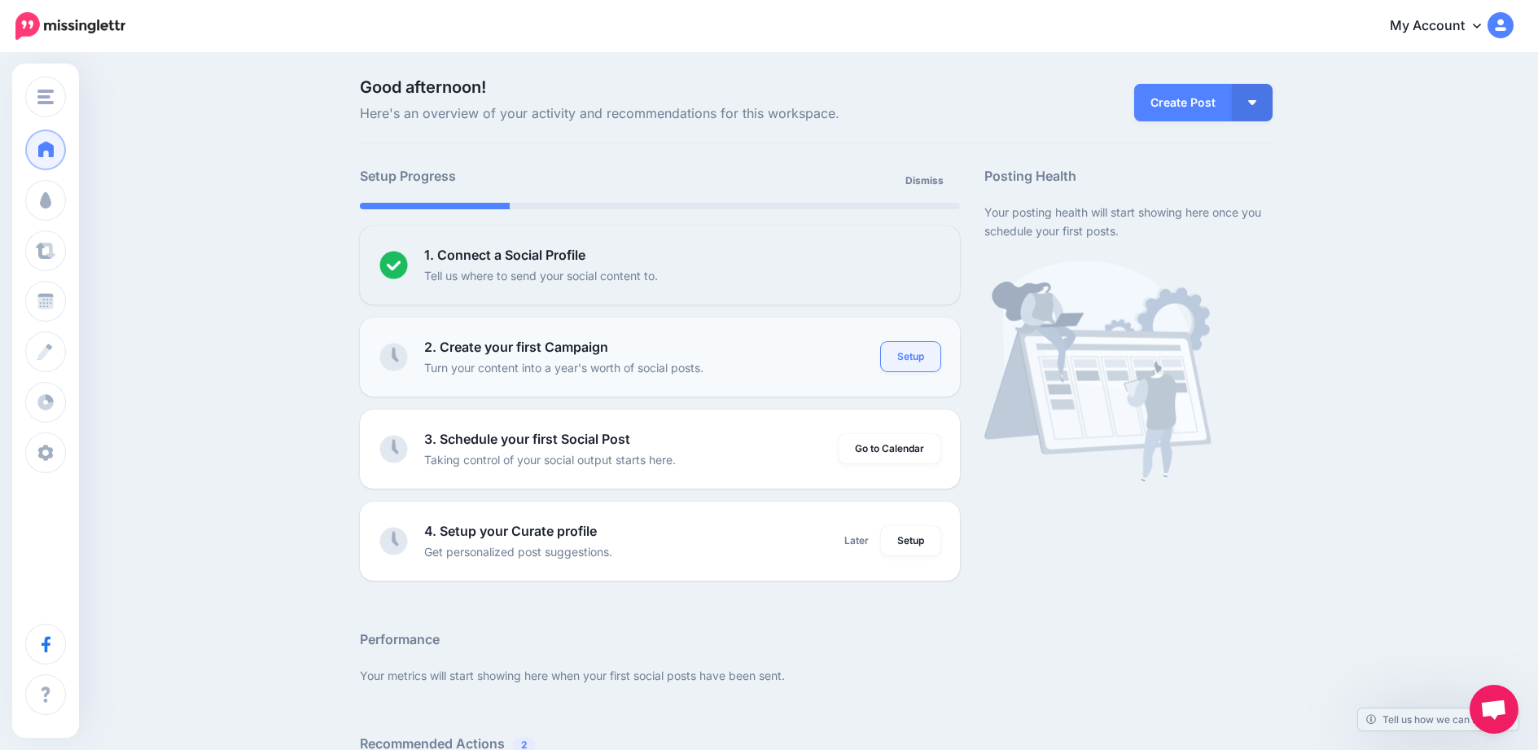
click at [902, 352] on link "Setup" at bounding box center [910, 356] width 59 height 29
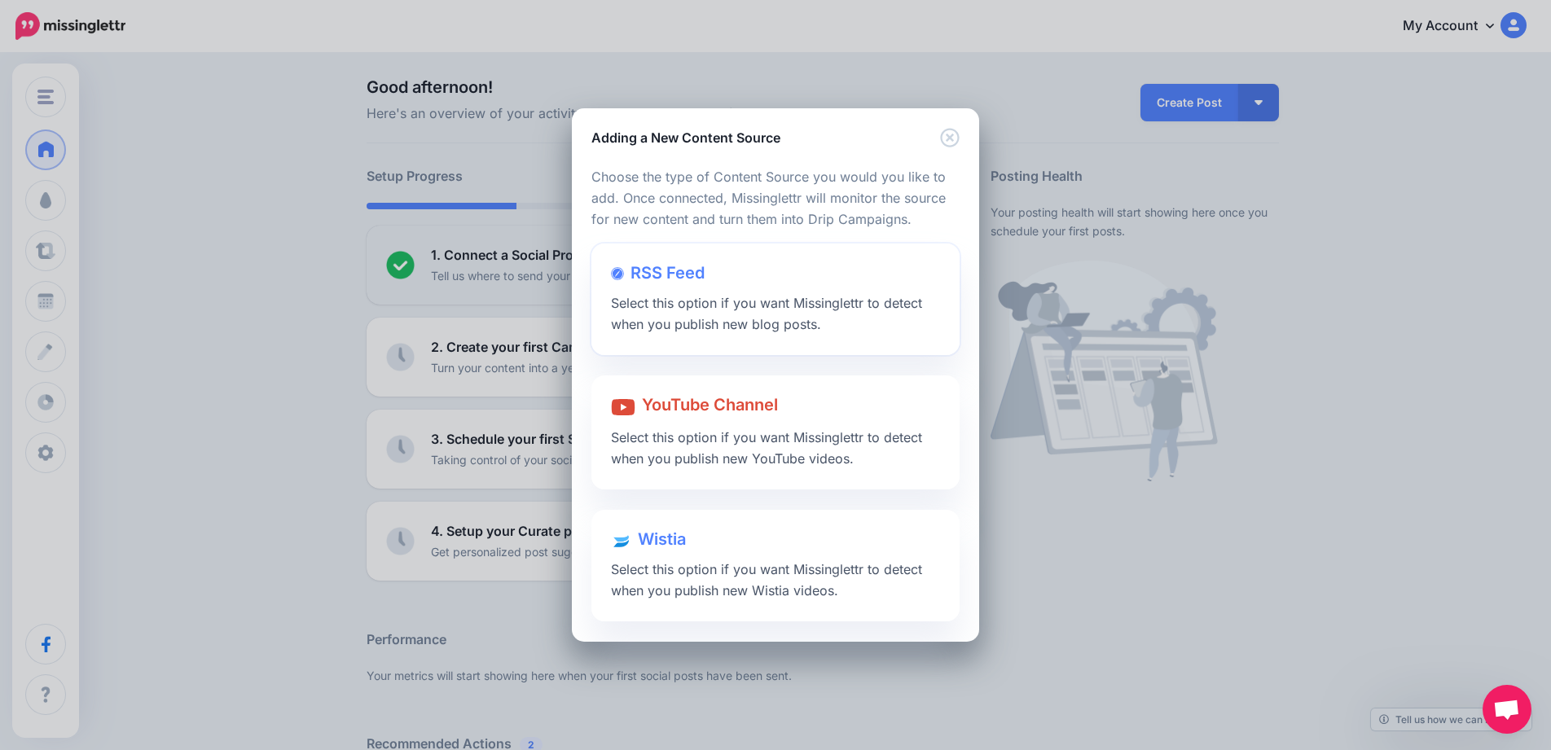
click at [729, 279] on div "RSS Feed Select this option if you want Missinglettr to detect when you publish…" at bounding box center [775, 300] width 368 height 112
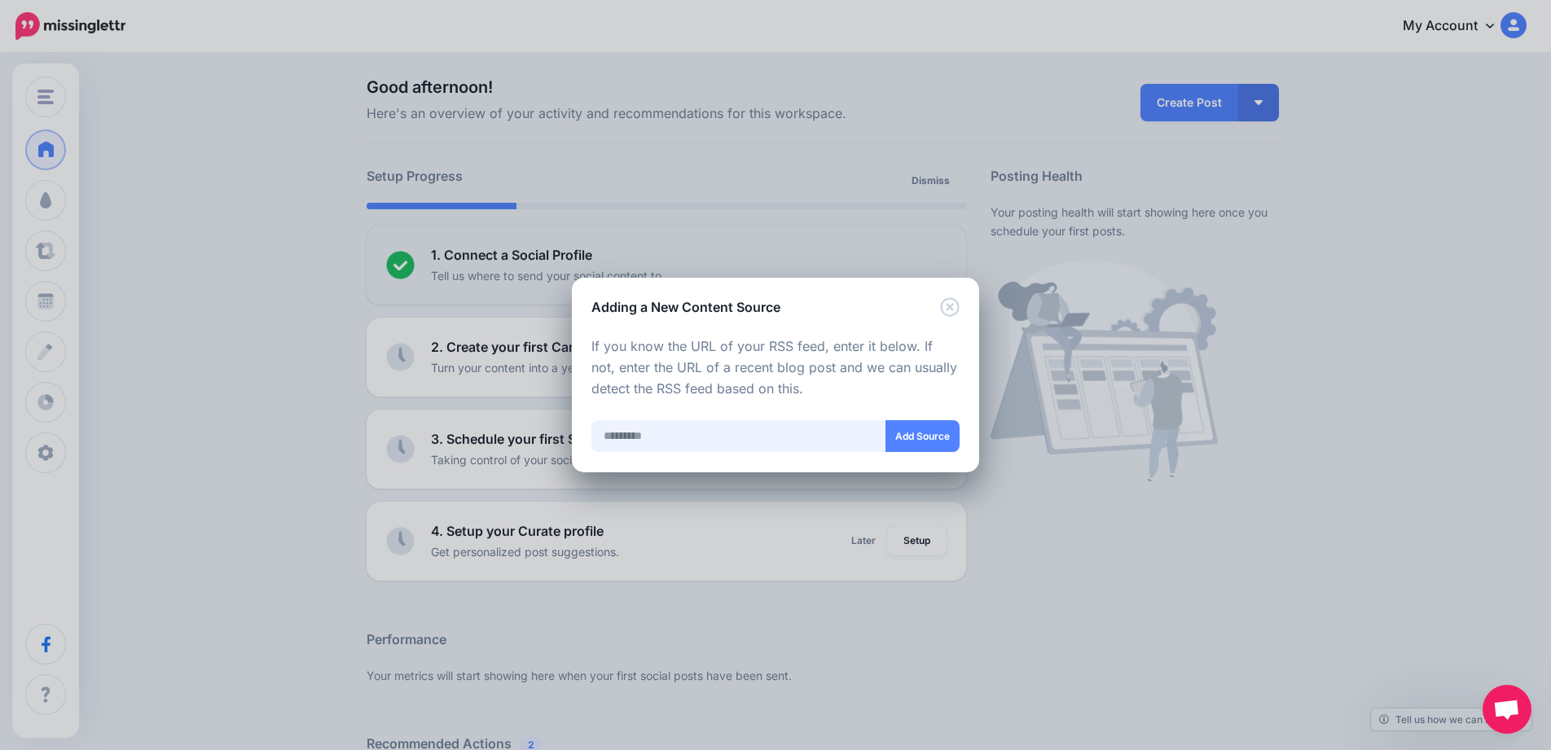
click at [705, 437] on input "text" at bounding box center [738, 436] width 295 height 32
paste input "**********"
type input "**********"
click at [902, 445] on button "Add Source" at bounding box center [921, 436] width 74 height 32
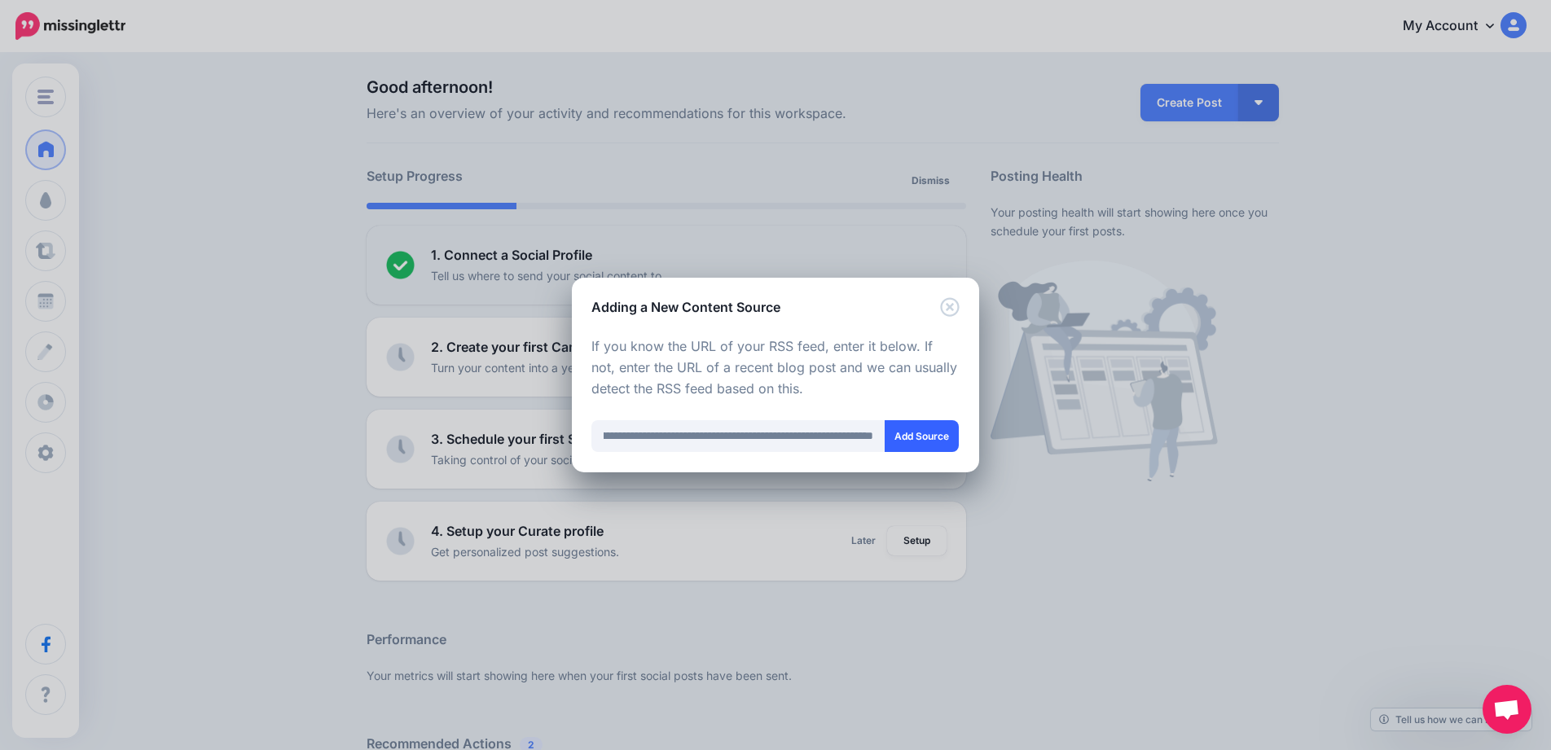
scroll to position [0, 0]
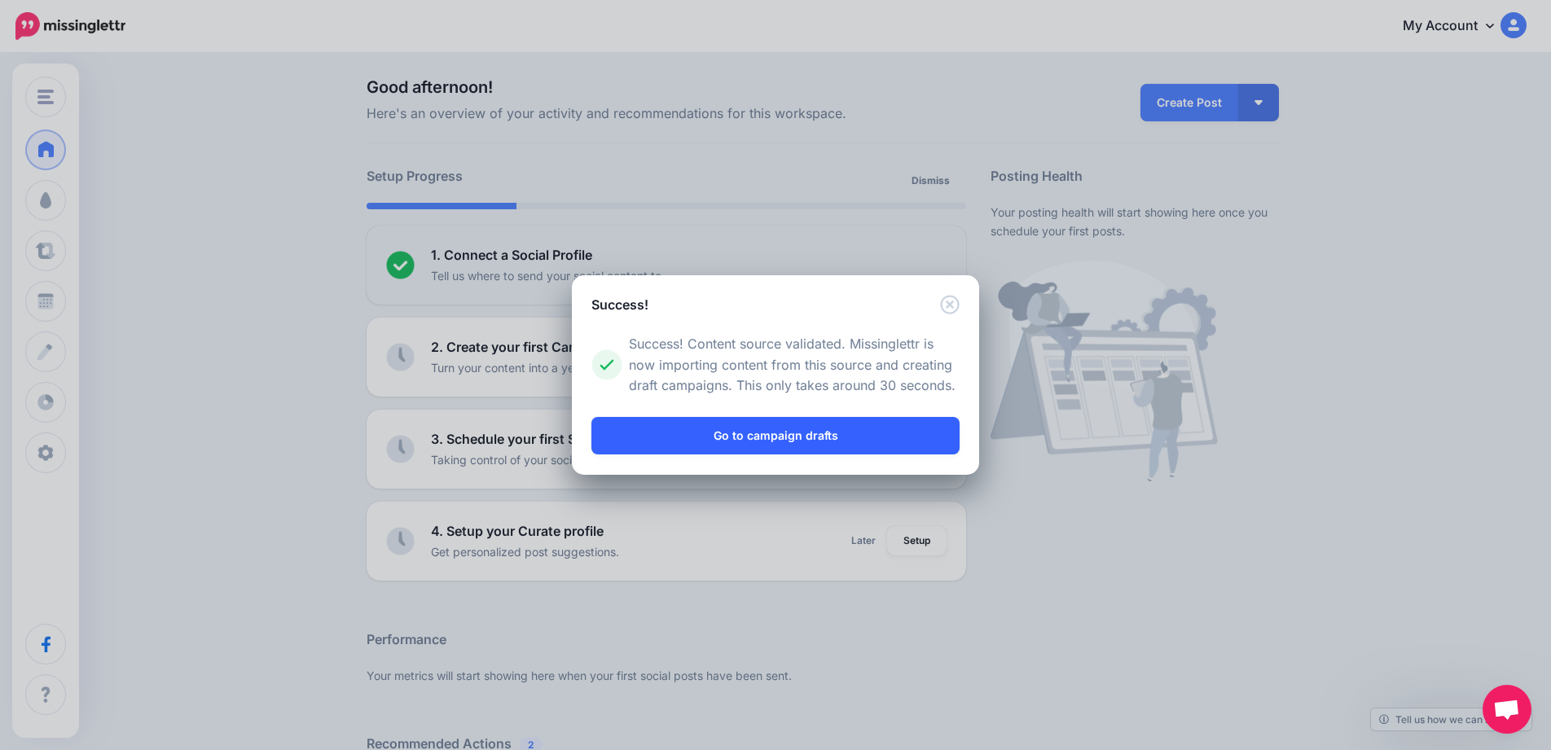
click at [809, 447] on link "Go to campaign drafts" at bounding box center [775, 435] width 368 height 37
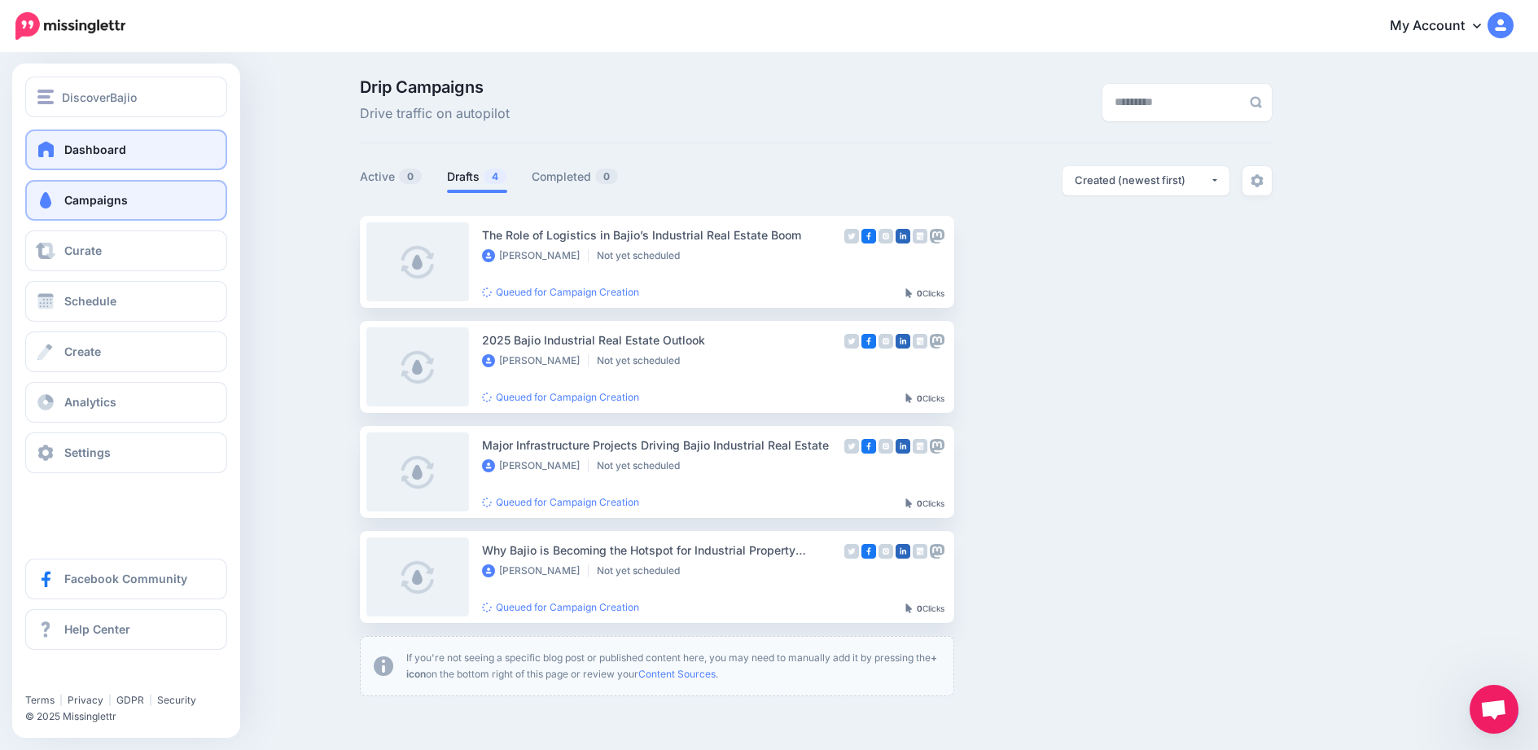
click at [109, 158] on link "Dashboard" at bounding box center [126, 149] width 202 height 41
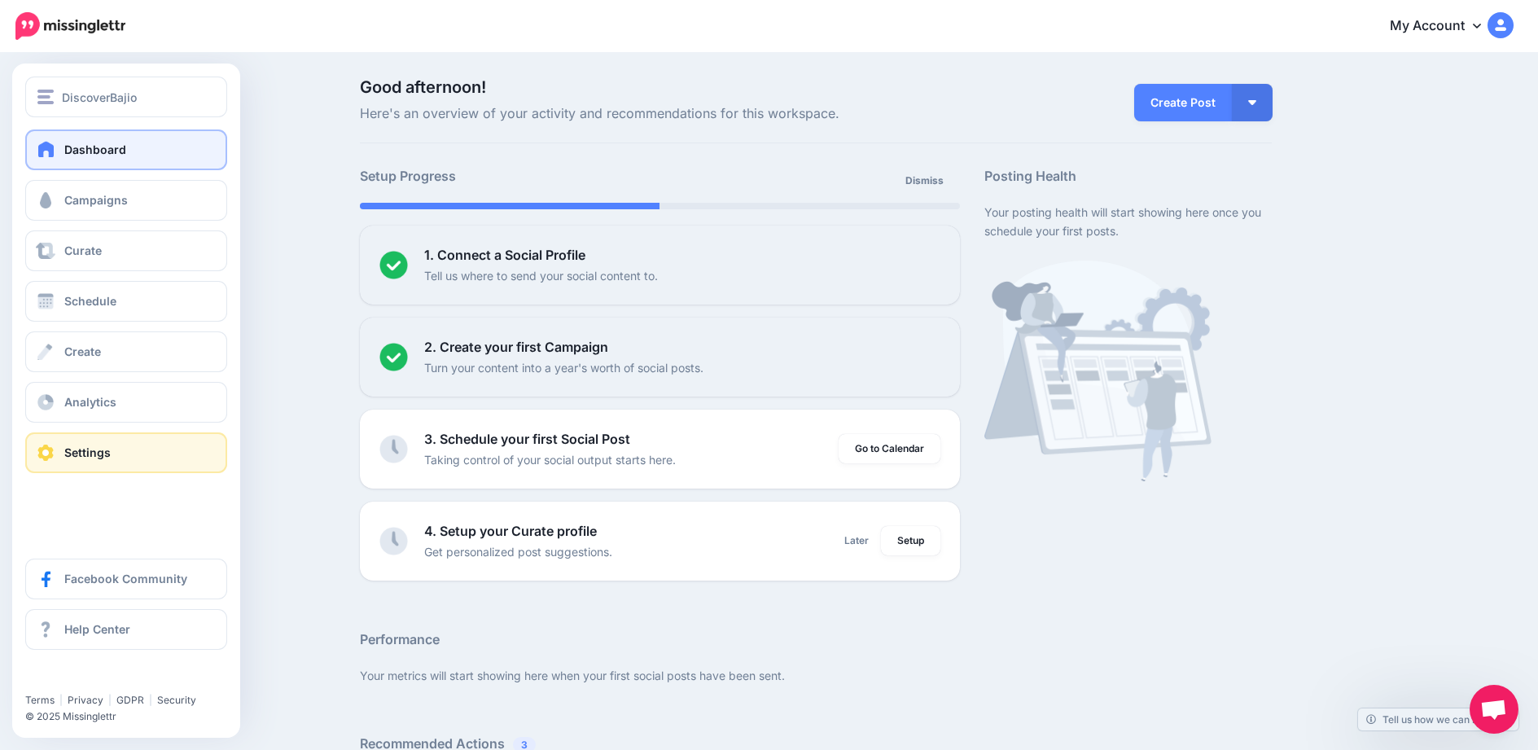
click at [117, 444] on link "Settings" at bounding box center [126, 452] width 202 height 41
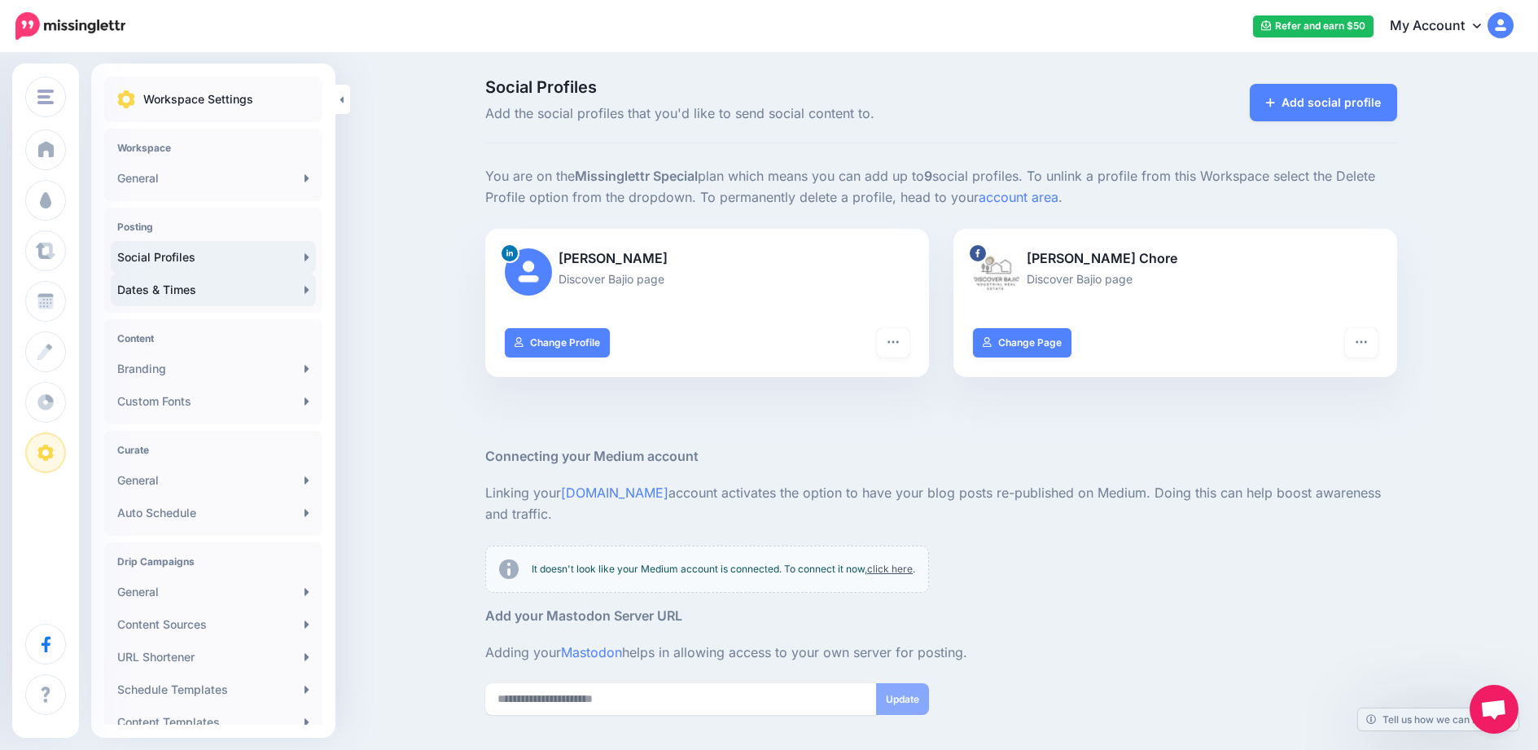
click at [211, 286] on link "Dates & Times" at bounding box center [213, 290] width 205 height 33
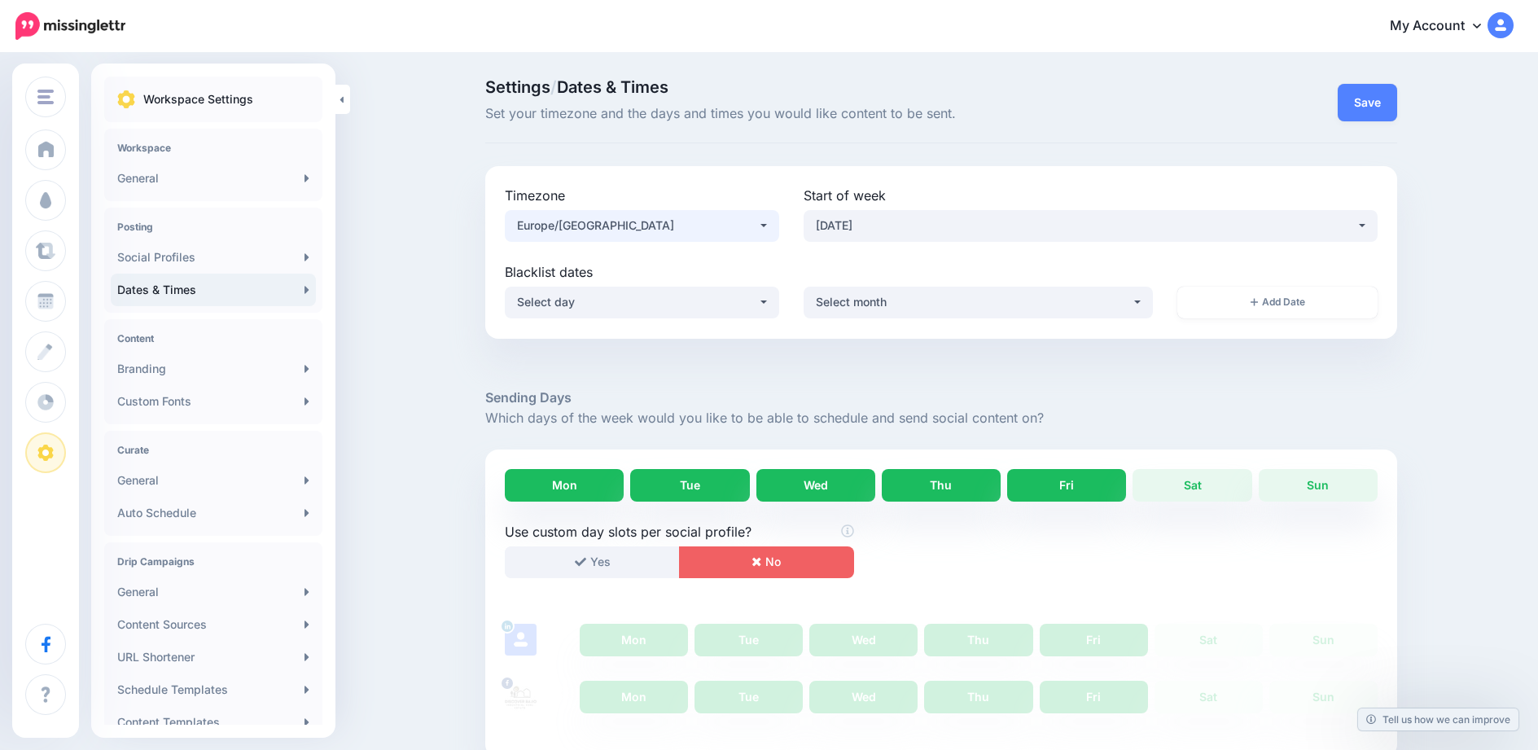
click at [612, 217] on div "Europe/London" at bounding box center [637, 226] width 241 height 20
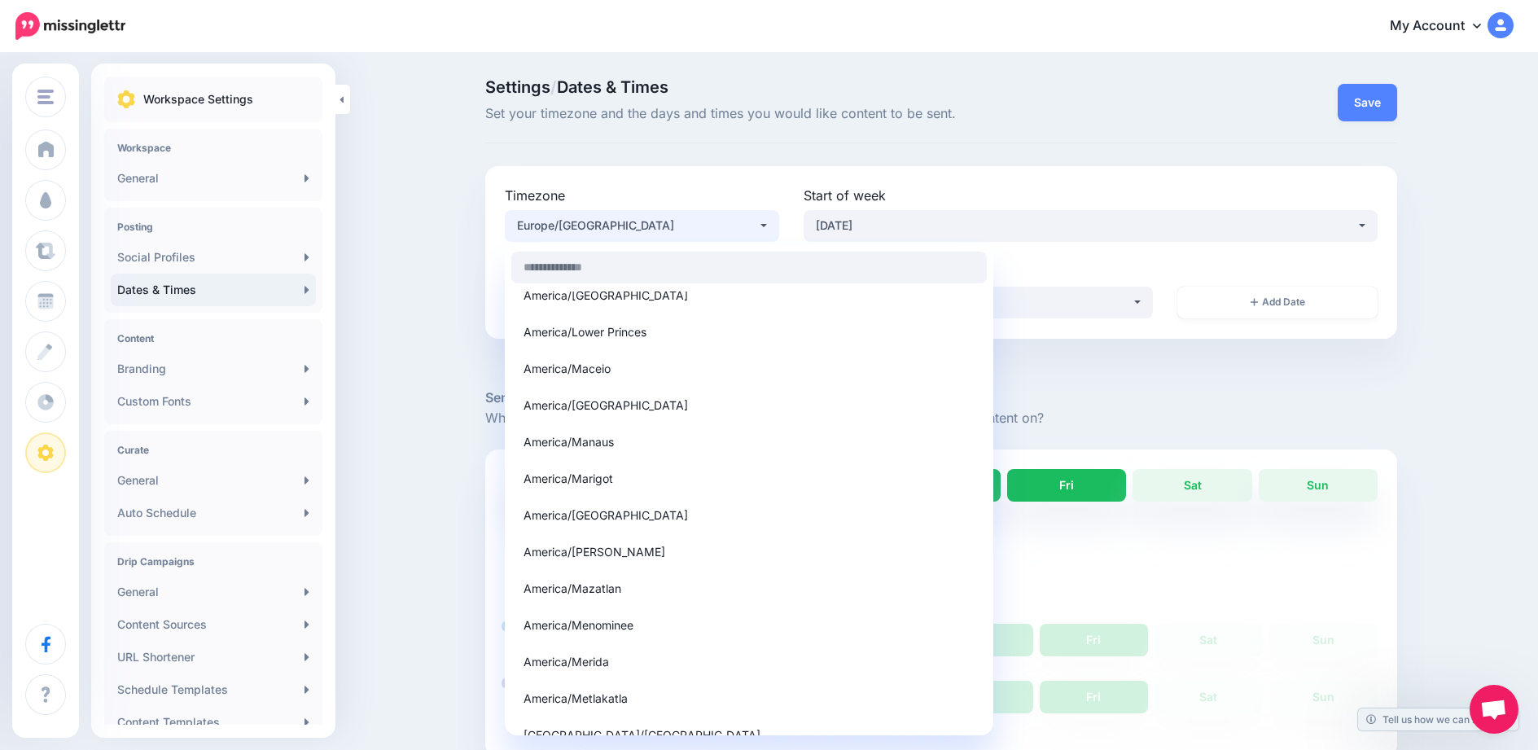
scroll to position [4918, 0]
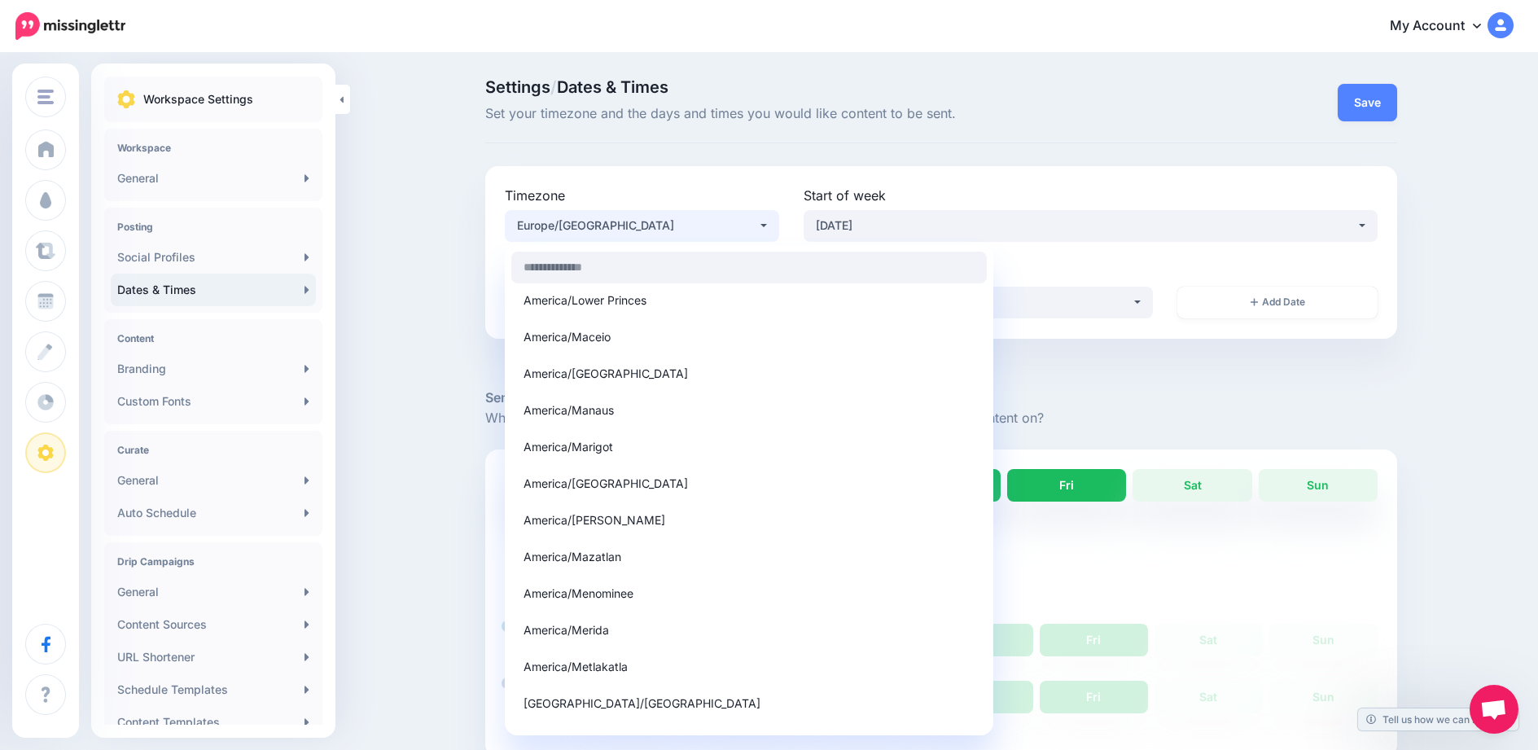
drag, startPoint x: 767, startPoint y: 714, endPoint x: 785, endPoint y: 438, distance: 276.7
click at [785, 438] on div "Africa/Abidjan Africa/Accra Africa/Addis Ababa Africa/Algiers Africa/Asmara Afr…" at bounding box center [749, 490] width 489 height 490
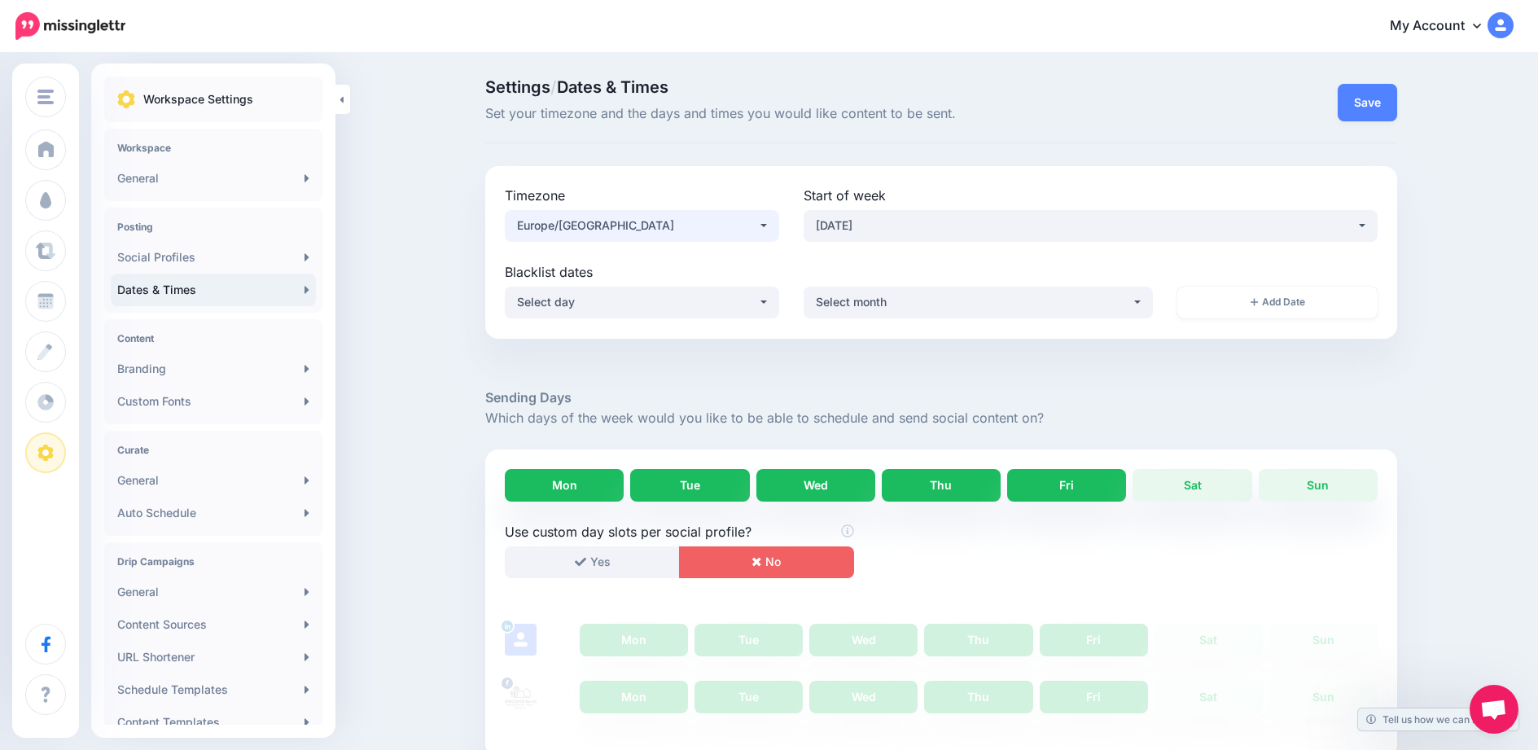
click at [696, 232] on div "Europe/London" at bounding box center [637, 226] width 241 height 20
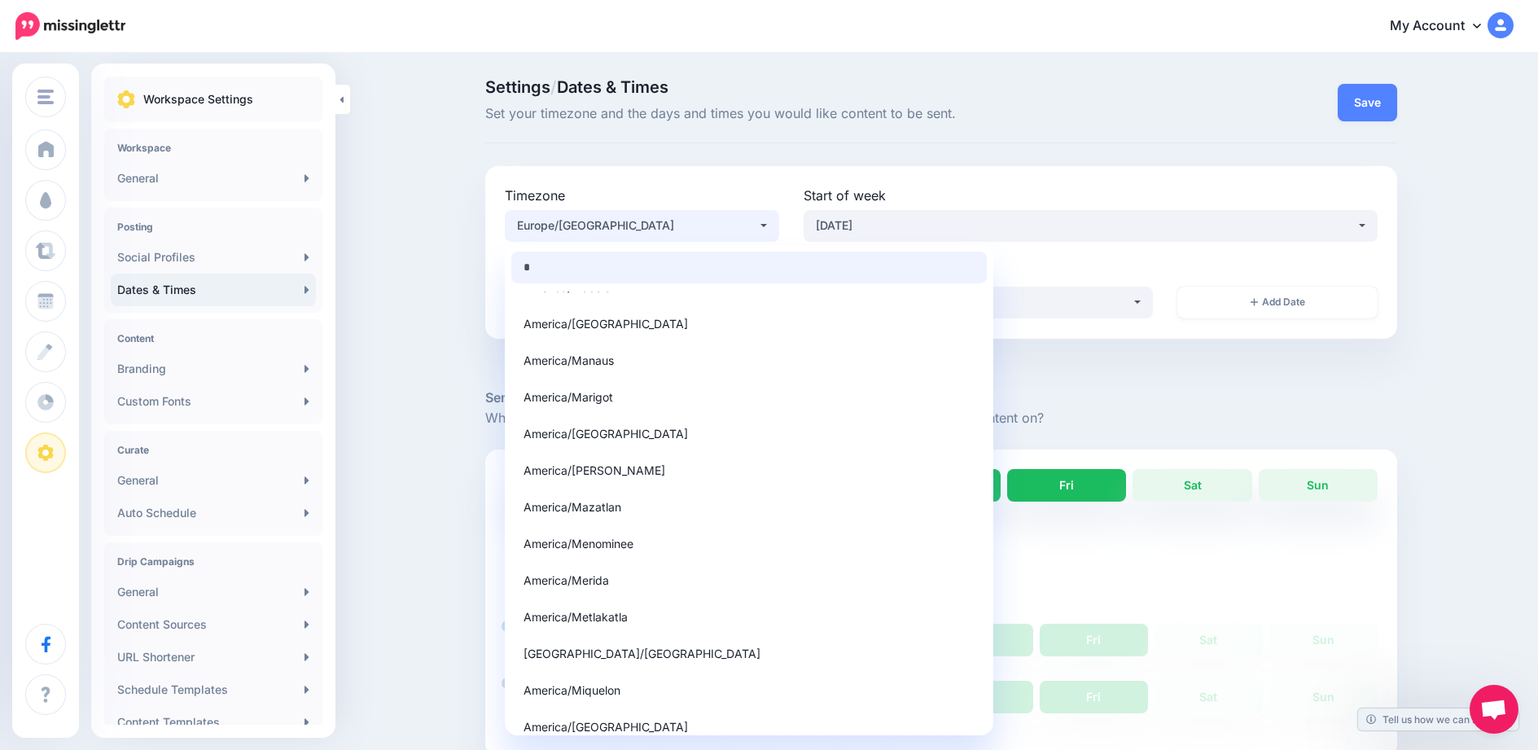
scroll to position [5131, 0]
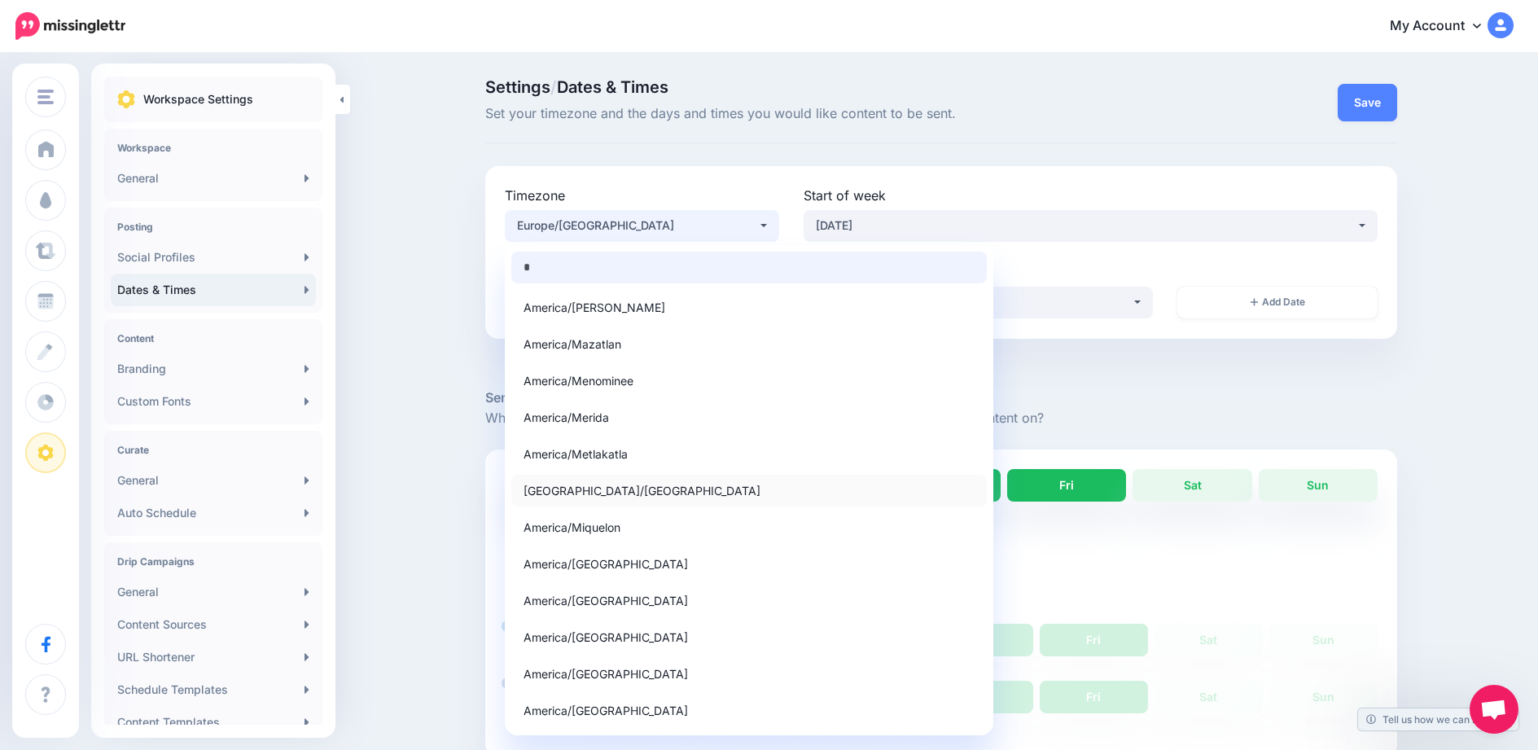
type input "*"
click at [657, 503] on link "America/Mexico City" at bounding box center [749, 491] width 476 height 32
select select "**********"
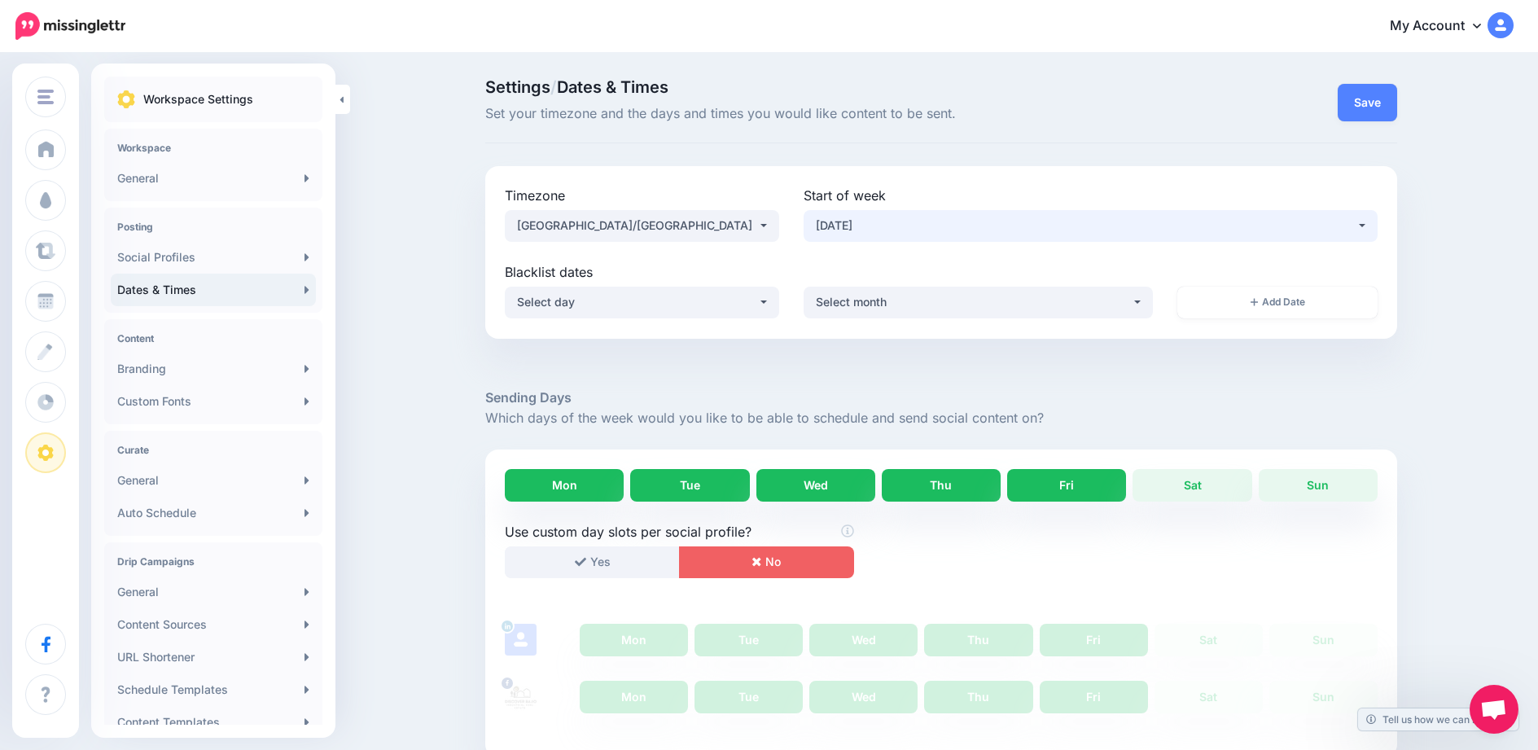
click at [922, 226] on div "Monday" at bounding box center [1086, 226] width 540 height 20
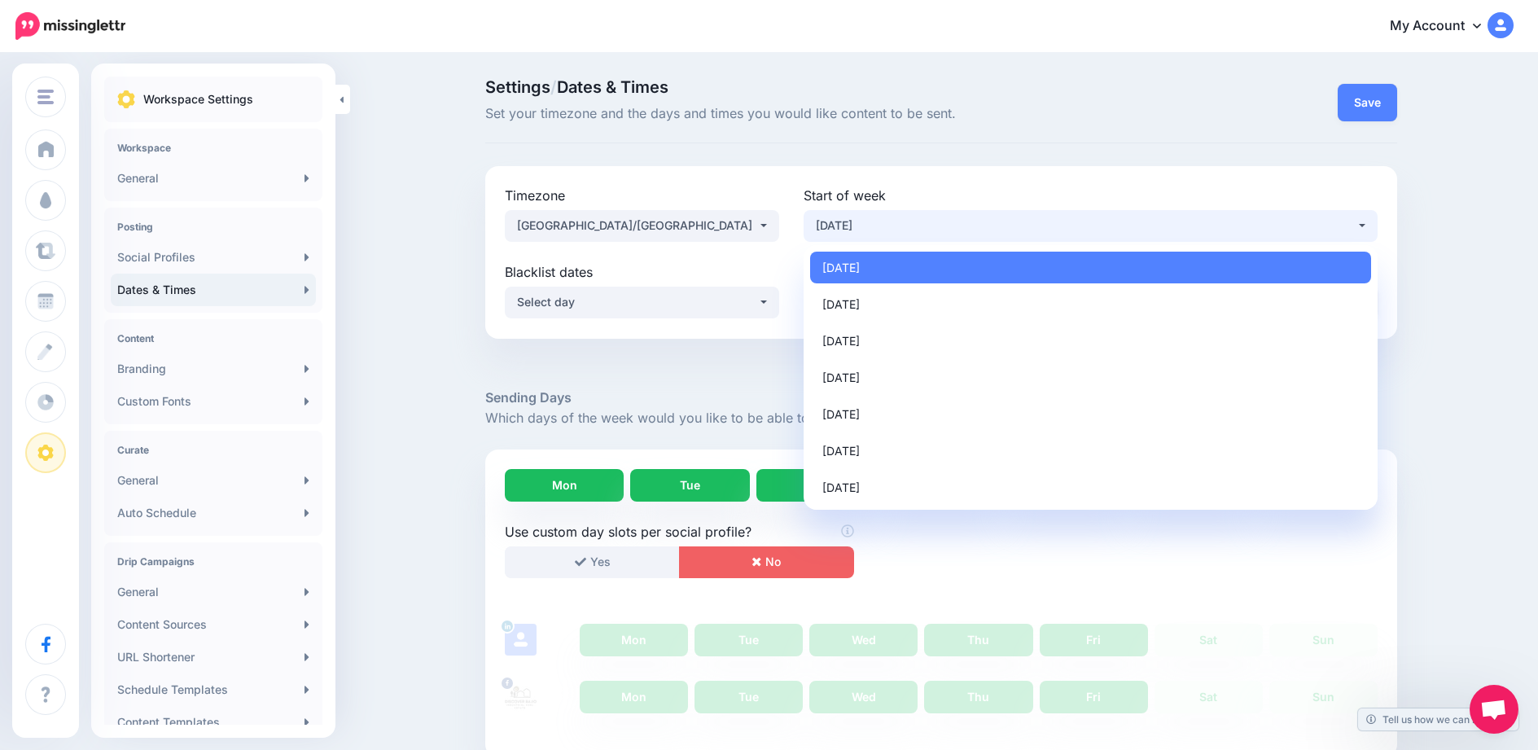
click at [922, 226] on div "Monday" at bounding box center [1086, 226] width 540 height 20
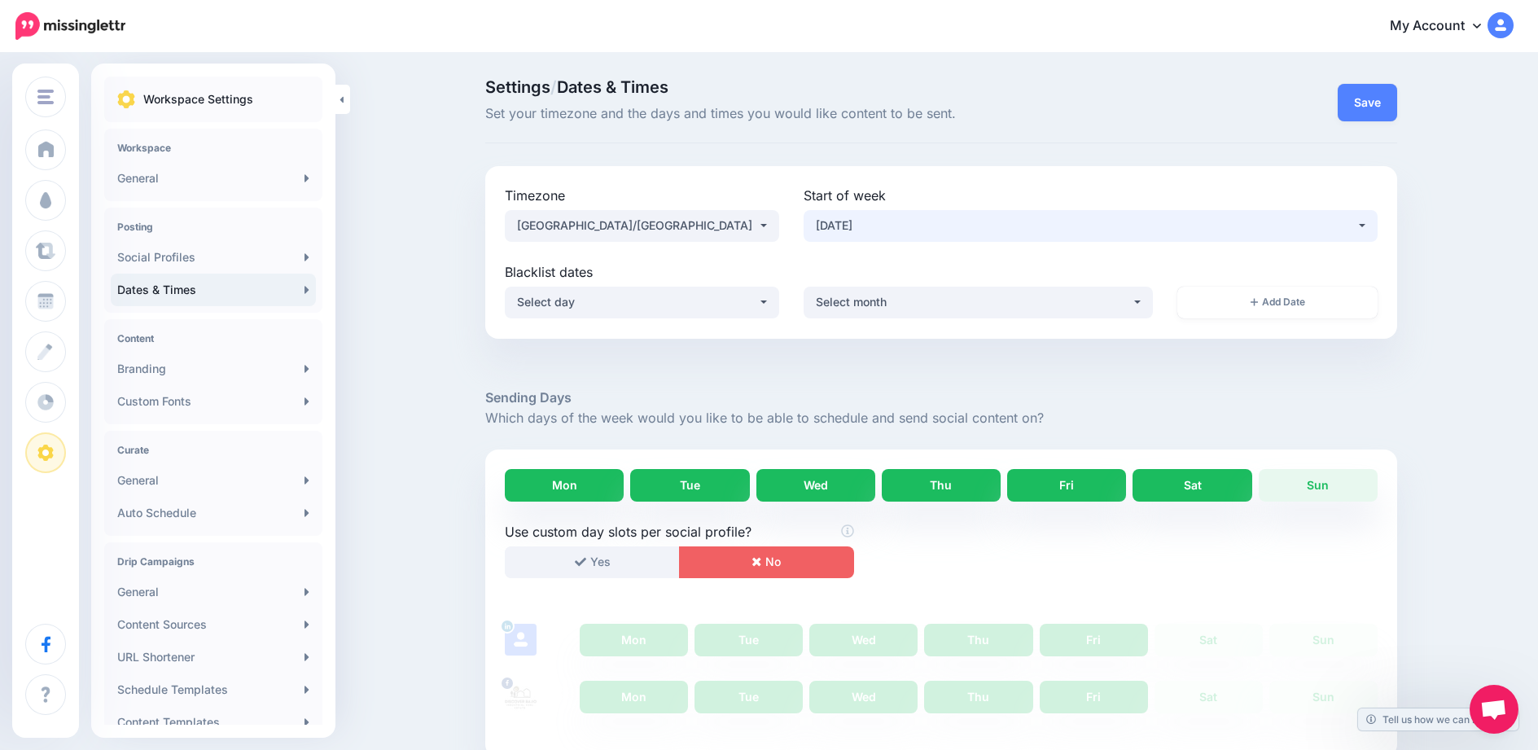
click at [1224, 477] on link "Sat" at bounding box center [1192, 485] width 119 height 33
click at [1310, 485] on link "Sun" at bounding box center [1318, 485] width 119 height 33
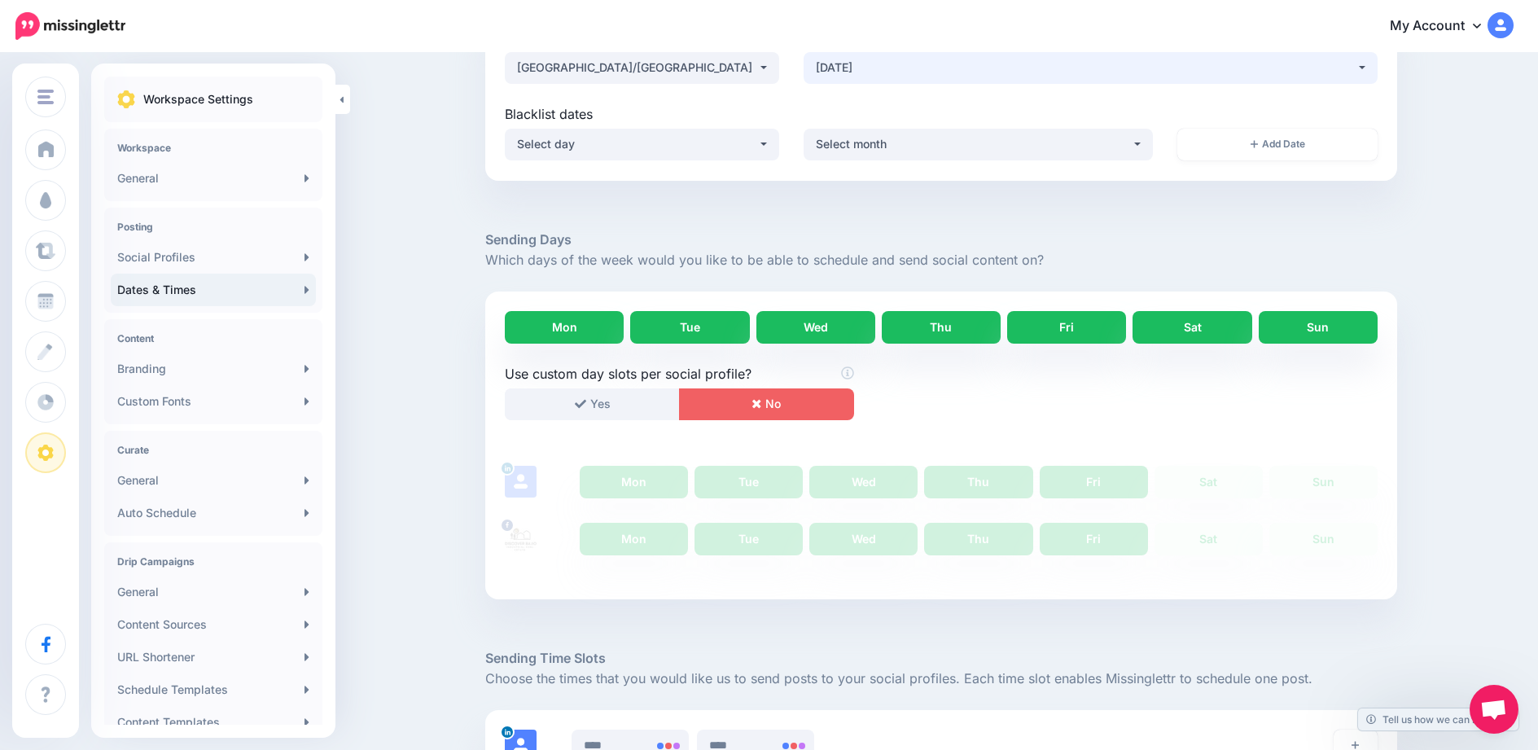
scroll to position [0, 0]
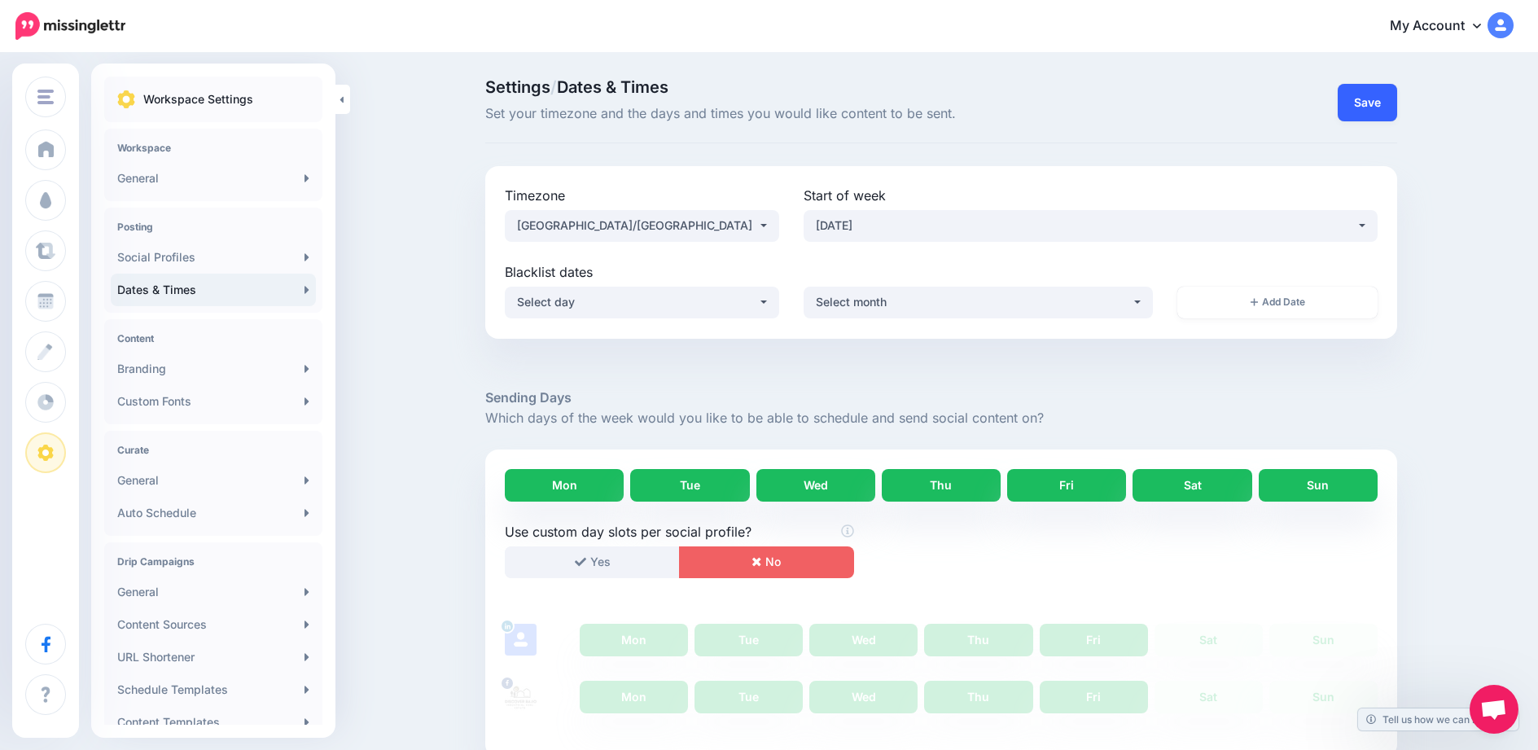
click at [1370, 94] on button "Save" at bounding box center [1367, 102] width 59 height 37
click at [192, 375] on link "Branding" at bounding box center [213, 369] width 205 height 33
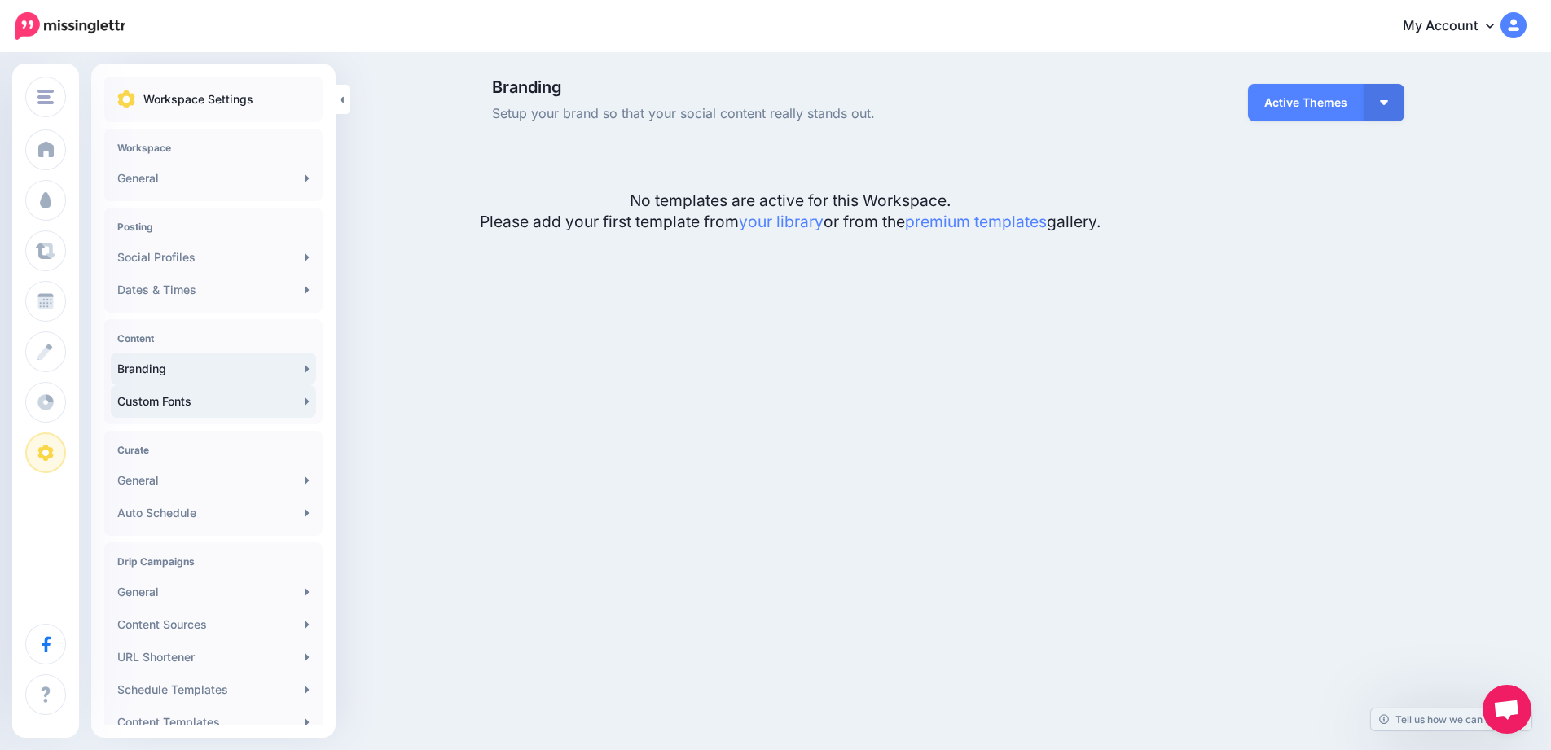
click at [200, 411] on link "Custom Fonts" at bounding box center [213, 401] width 205 height 33
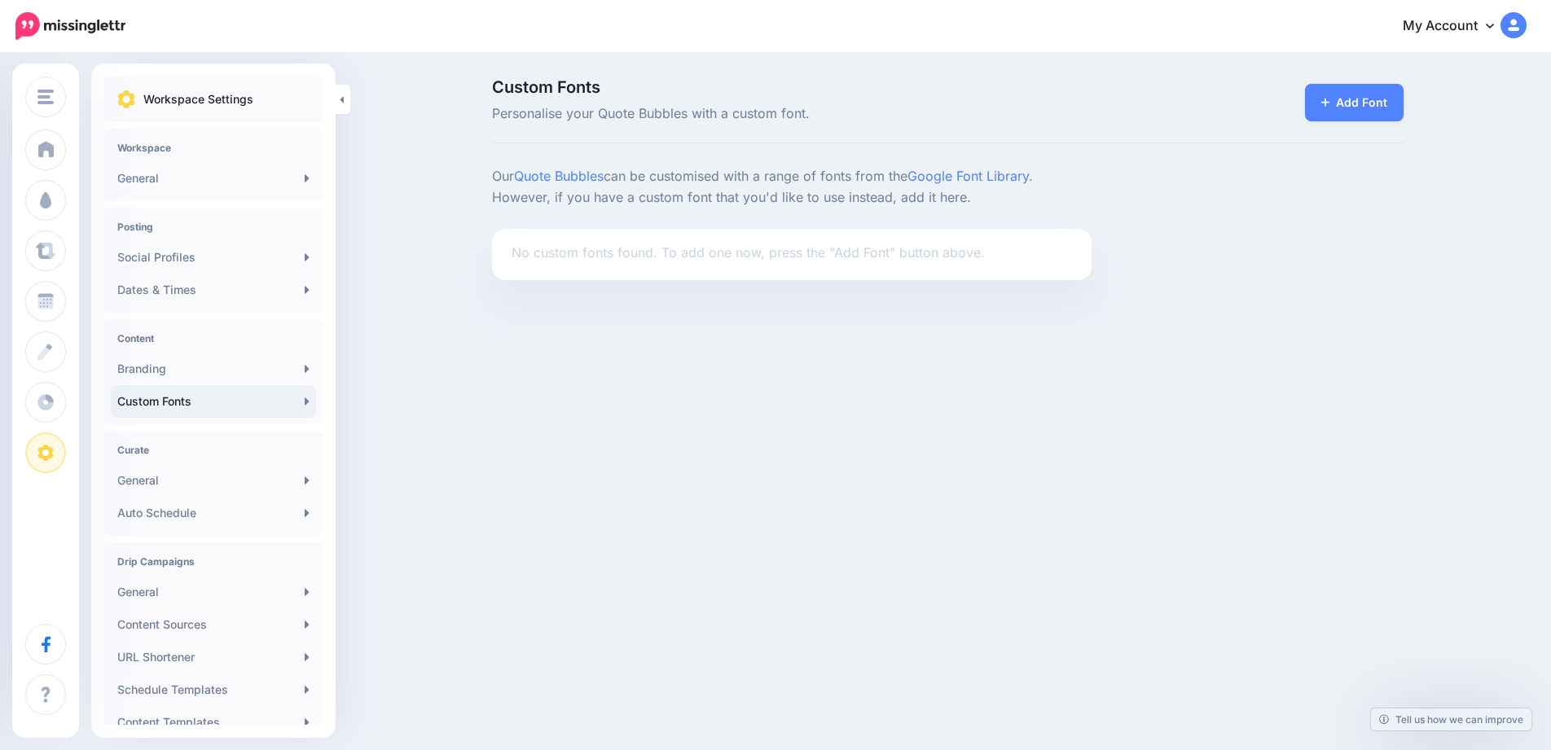
scroll to position [145, 0]
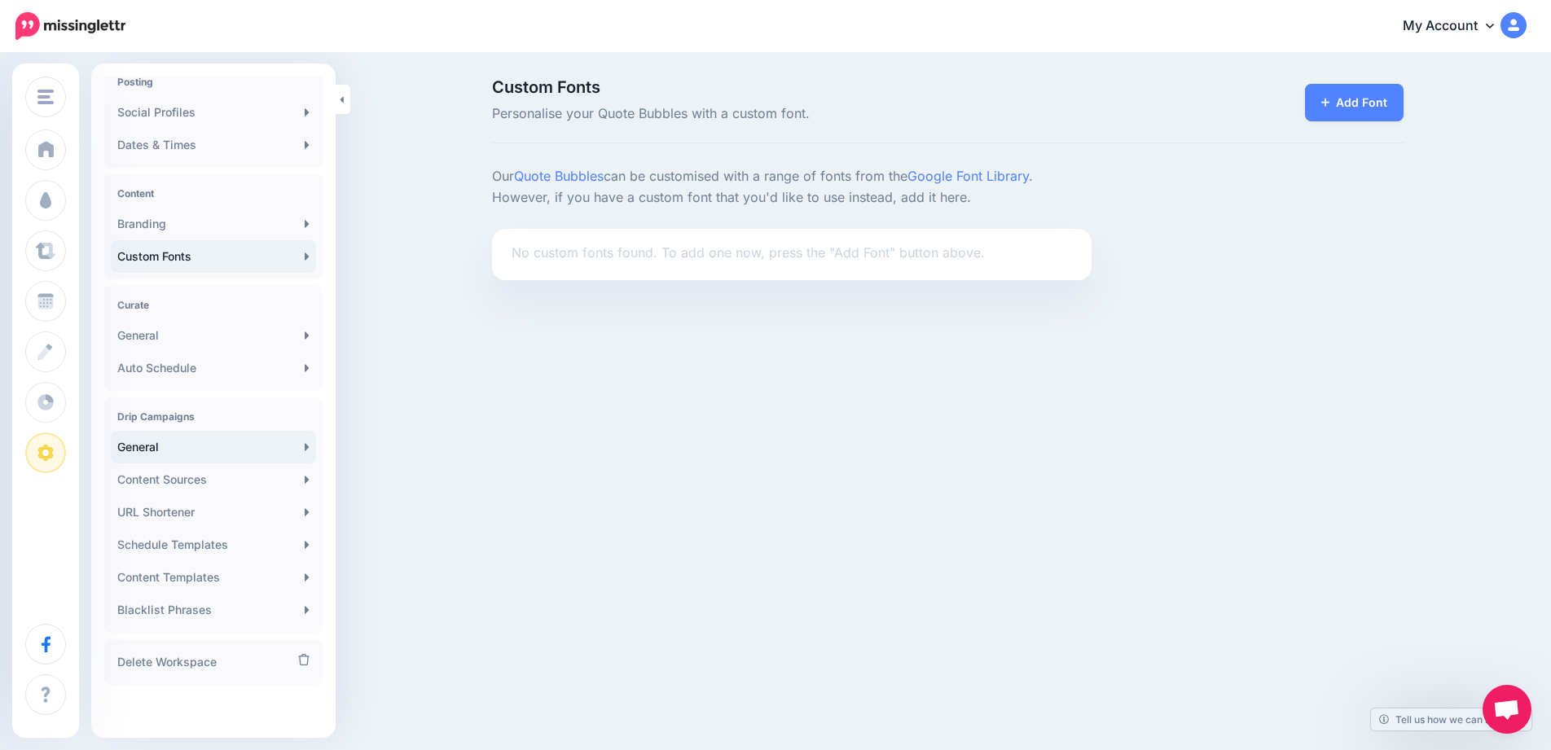
click at [200, 447] on link "General" at bounding box center [213, 447] width 205 height 33
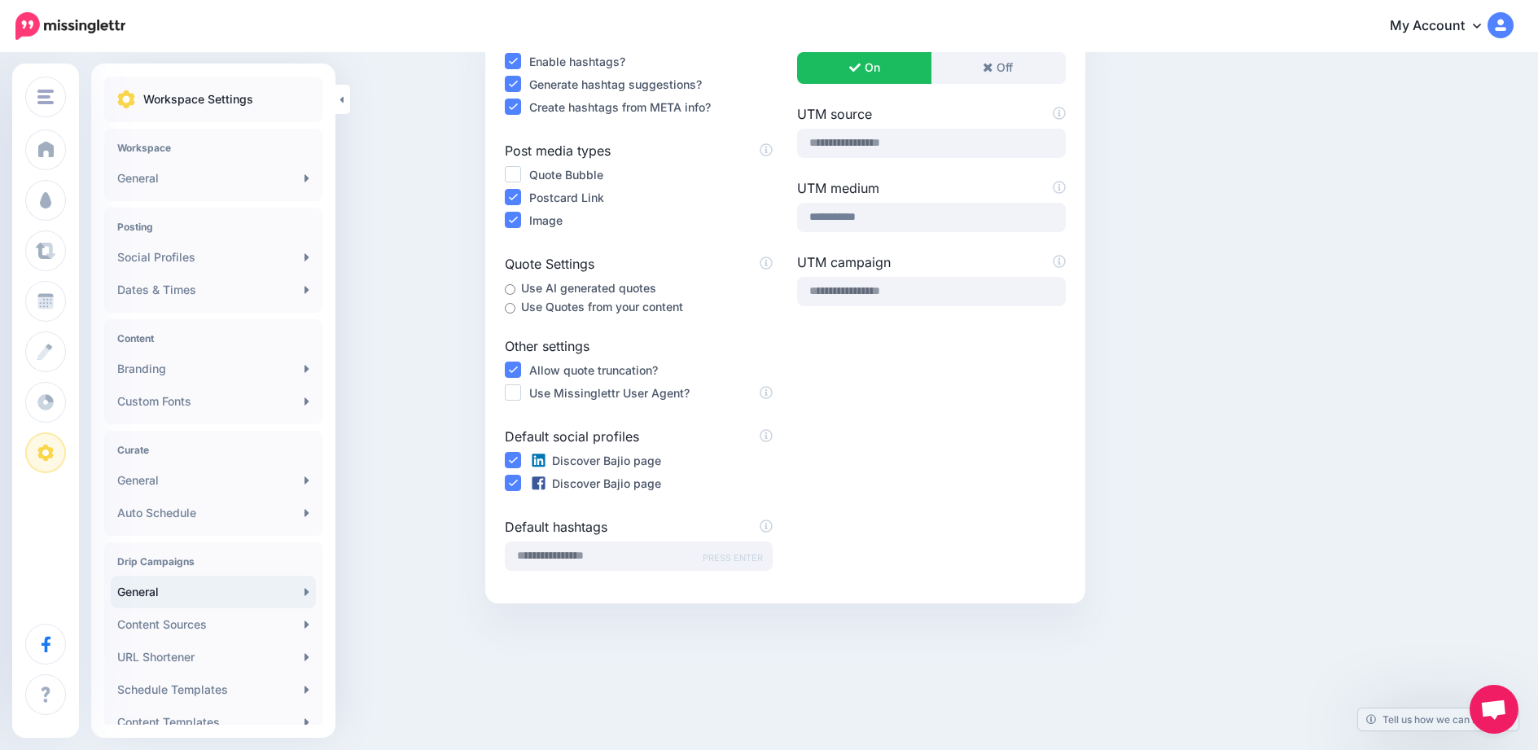
scroll to position [145, 0]
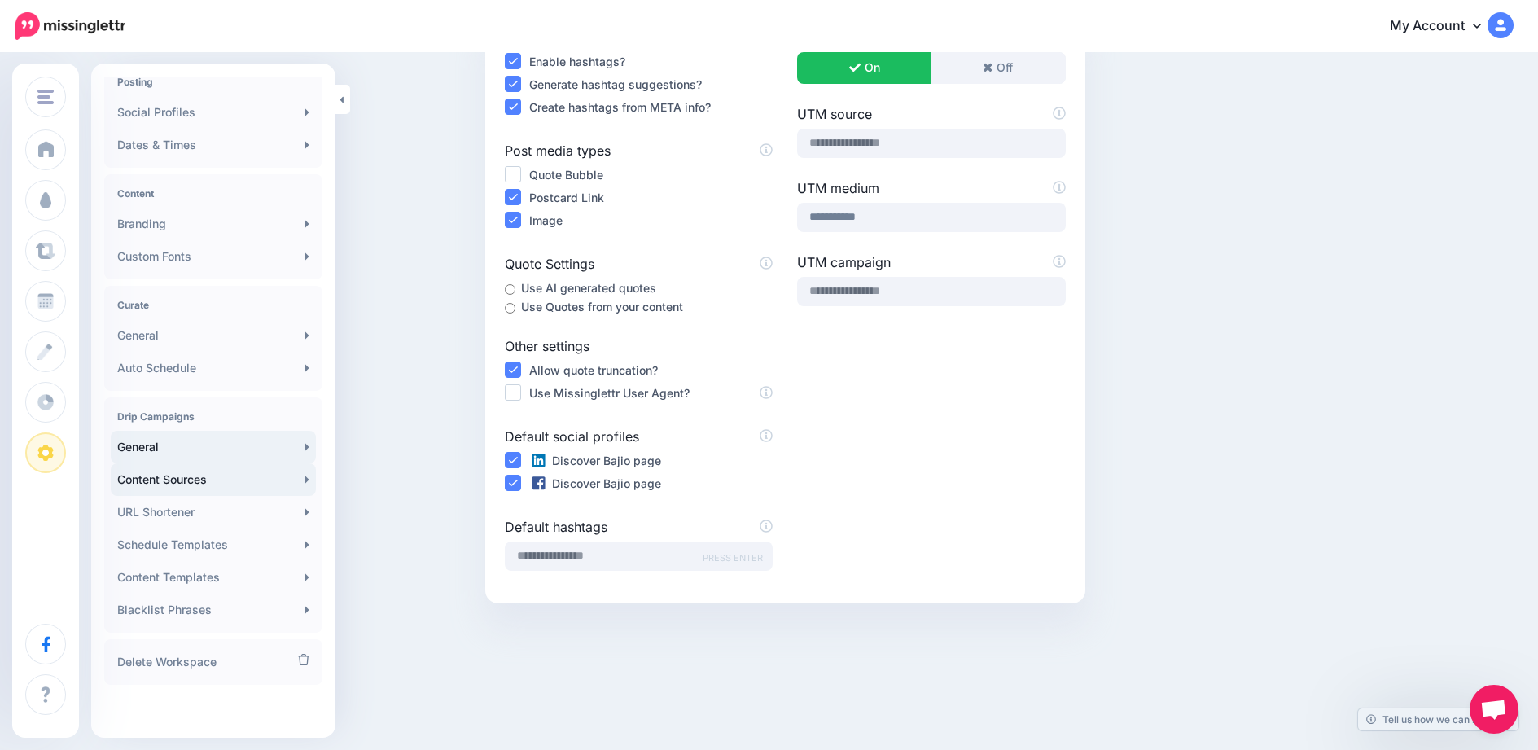
click at [217, 478] on link "Content Sources" at bounding box center [213, 479] width 205 height 33
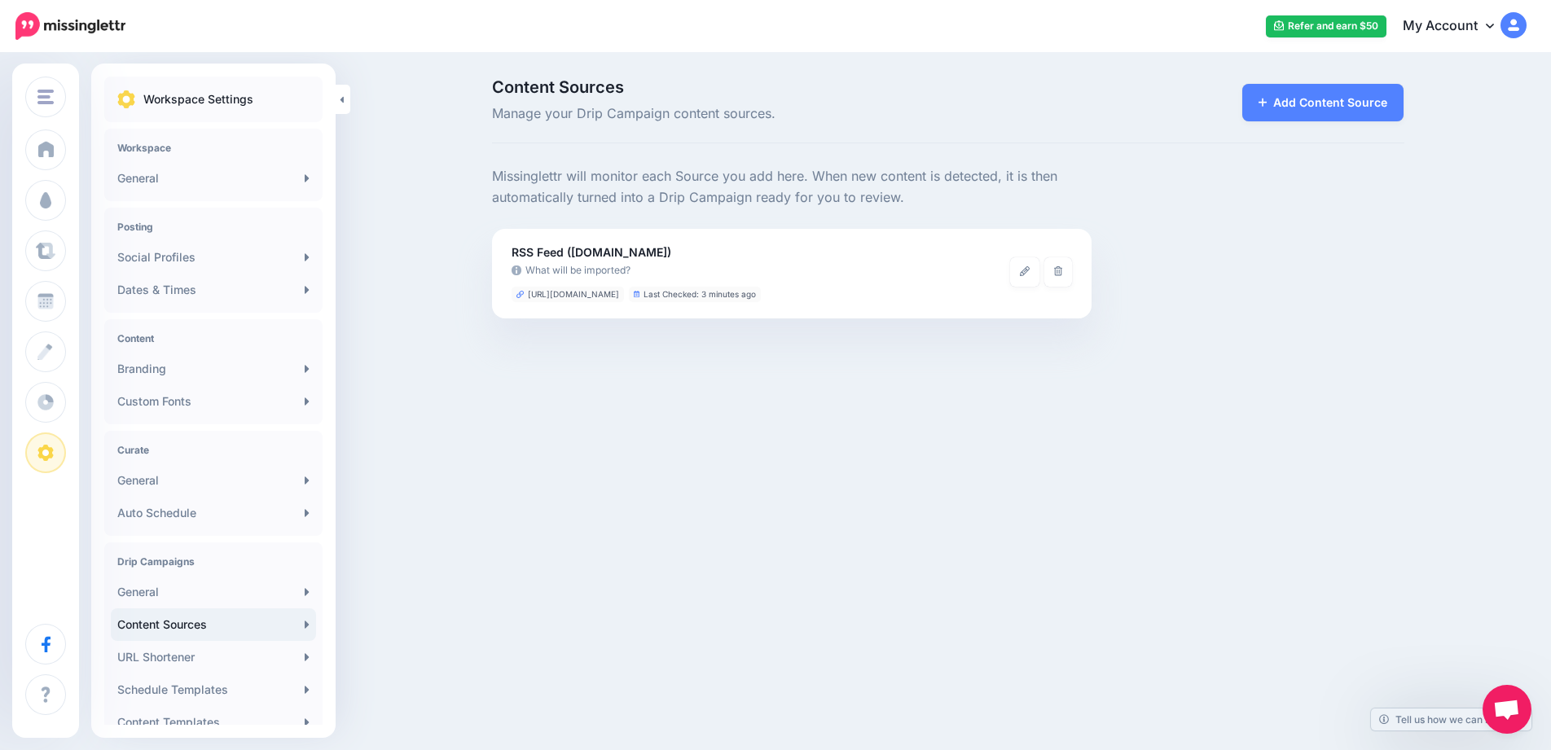
scroll to position [145, 0]
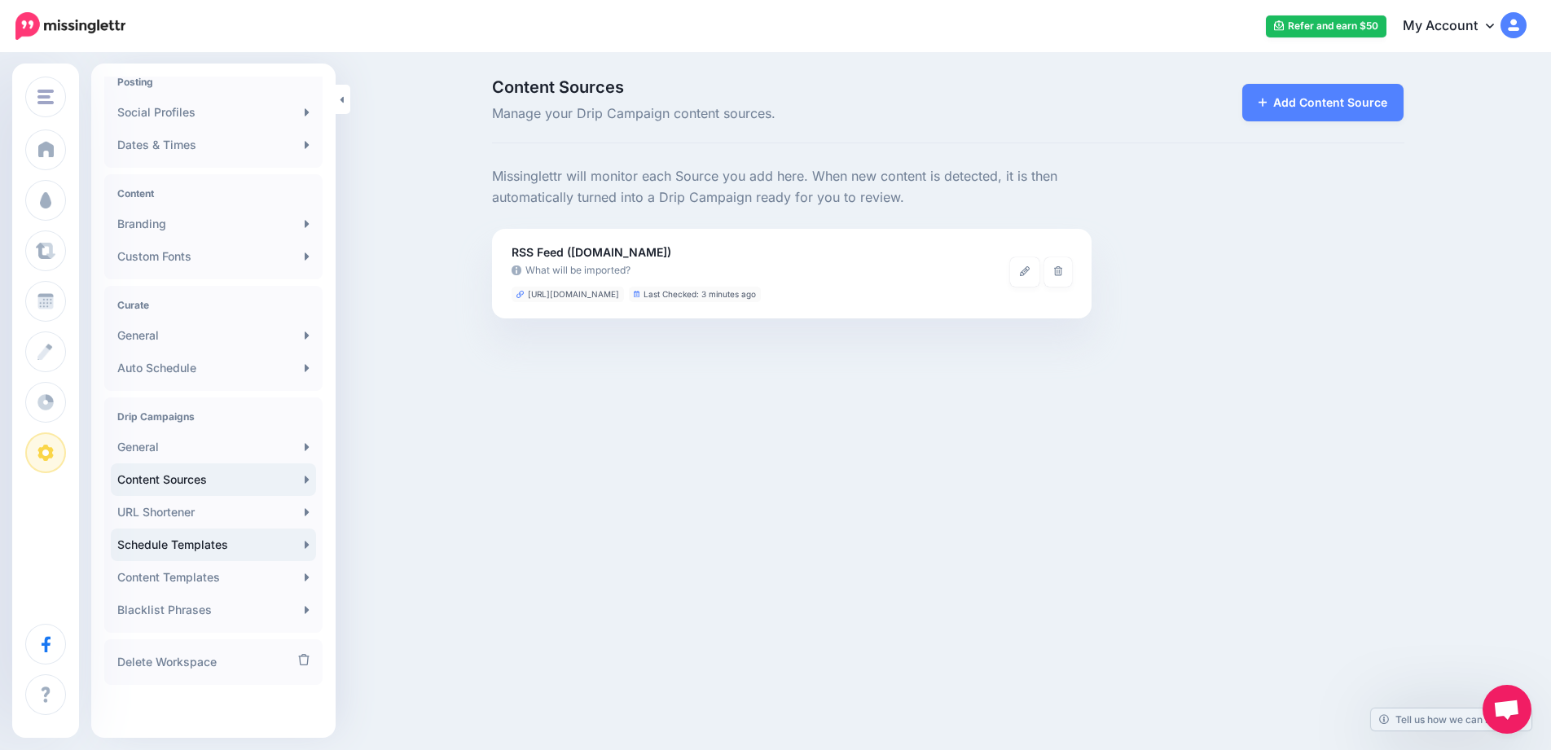
click at [204, 537] on link "Schedule Templates" at bounding box center [213, 545] width 205 height 33
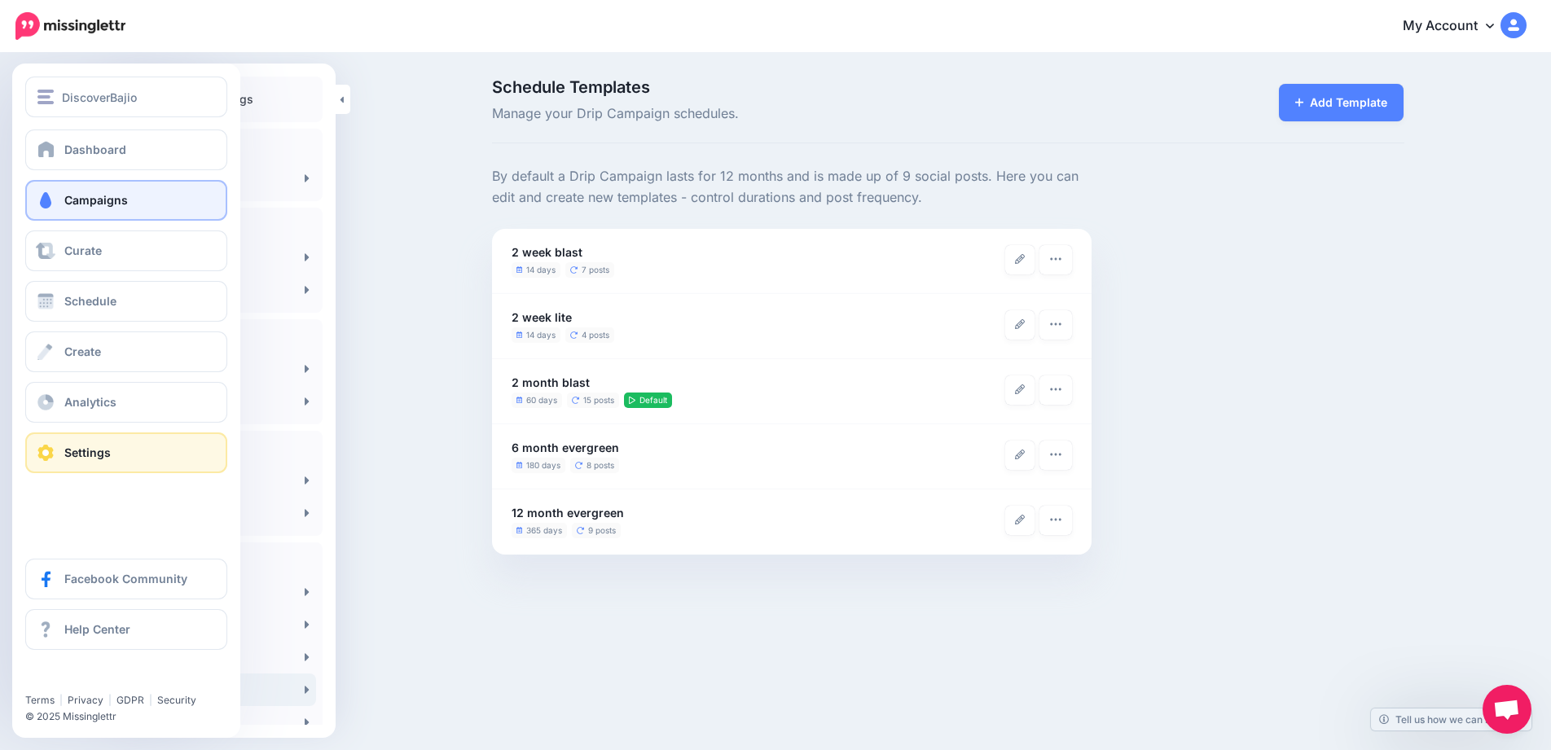
click at [120, 196] on span "Campaigns" at bounding box center [96, 200] width 64 height 14
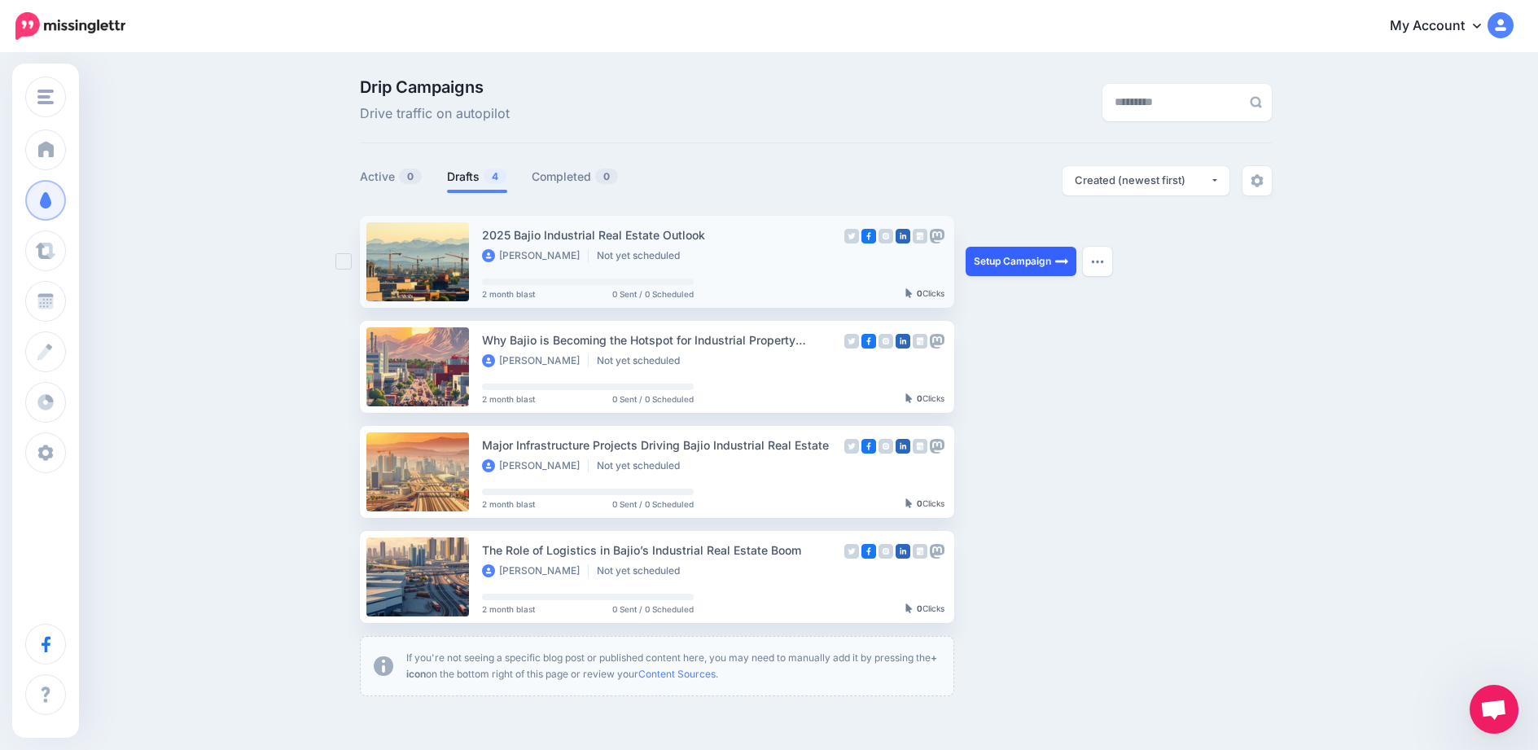
click at [1016, 266] on link "Setup Campaign" at bounding box center [1021, 261] width 111 height 29
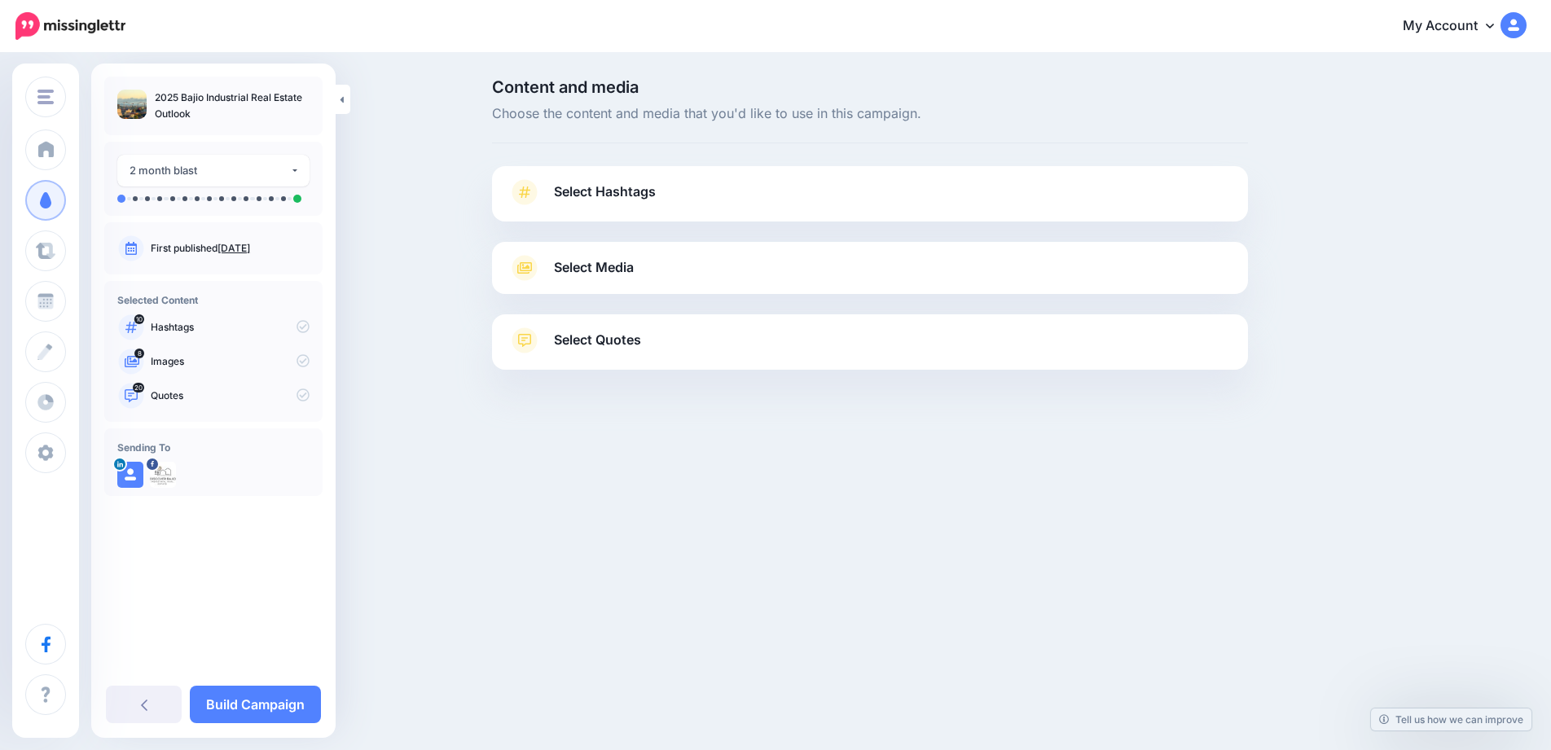
click at [744, 175] on div "Select Hashtags First let's make sure we're happy with the hashtags. Add, delet…" at bounding box center [870, 193] width 756 height 55
click at [759, 201] on link "Select Hashtags" at bounding box center [869, 200] width 723 height 42
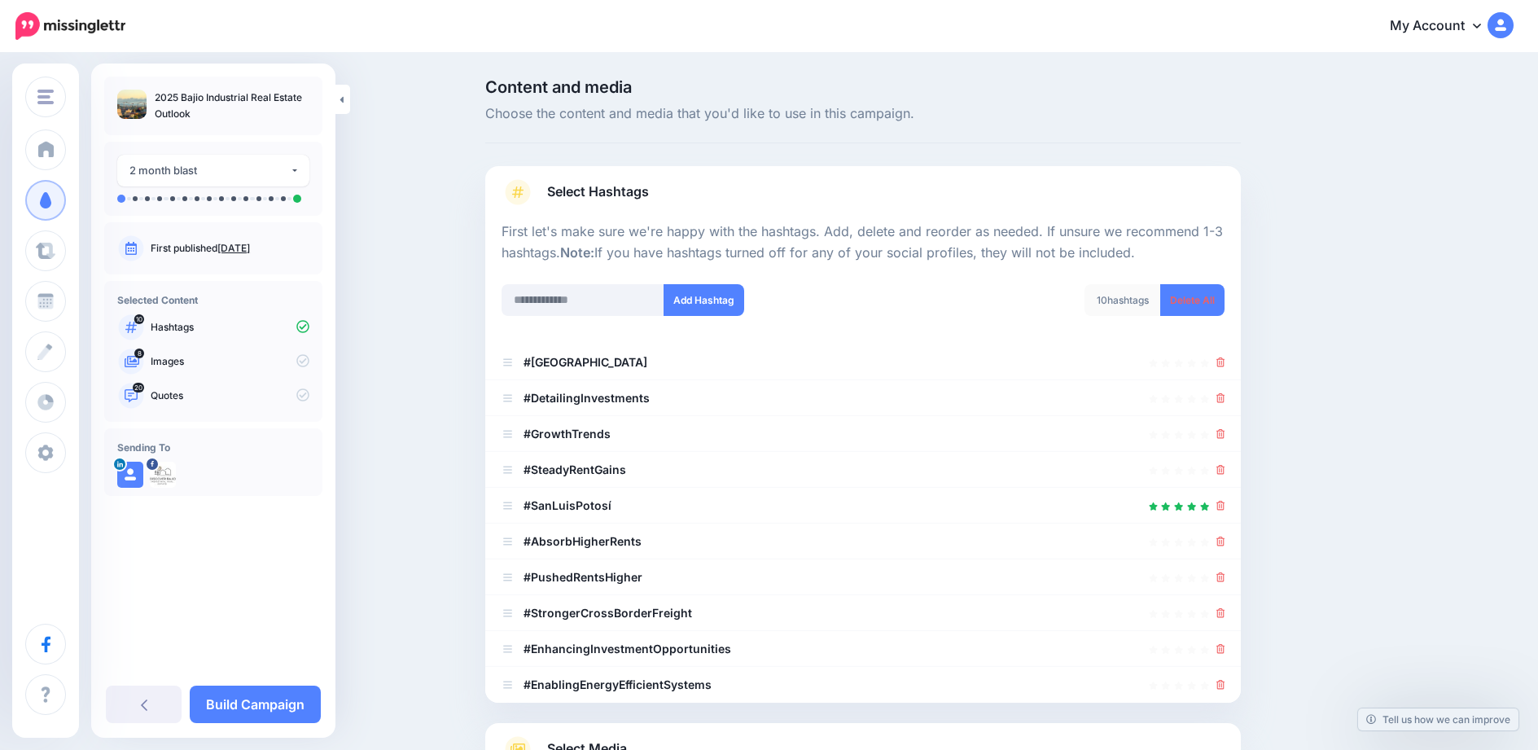
scroll to position [207, 0]
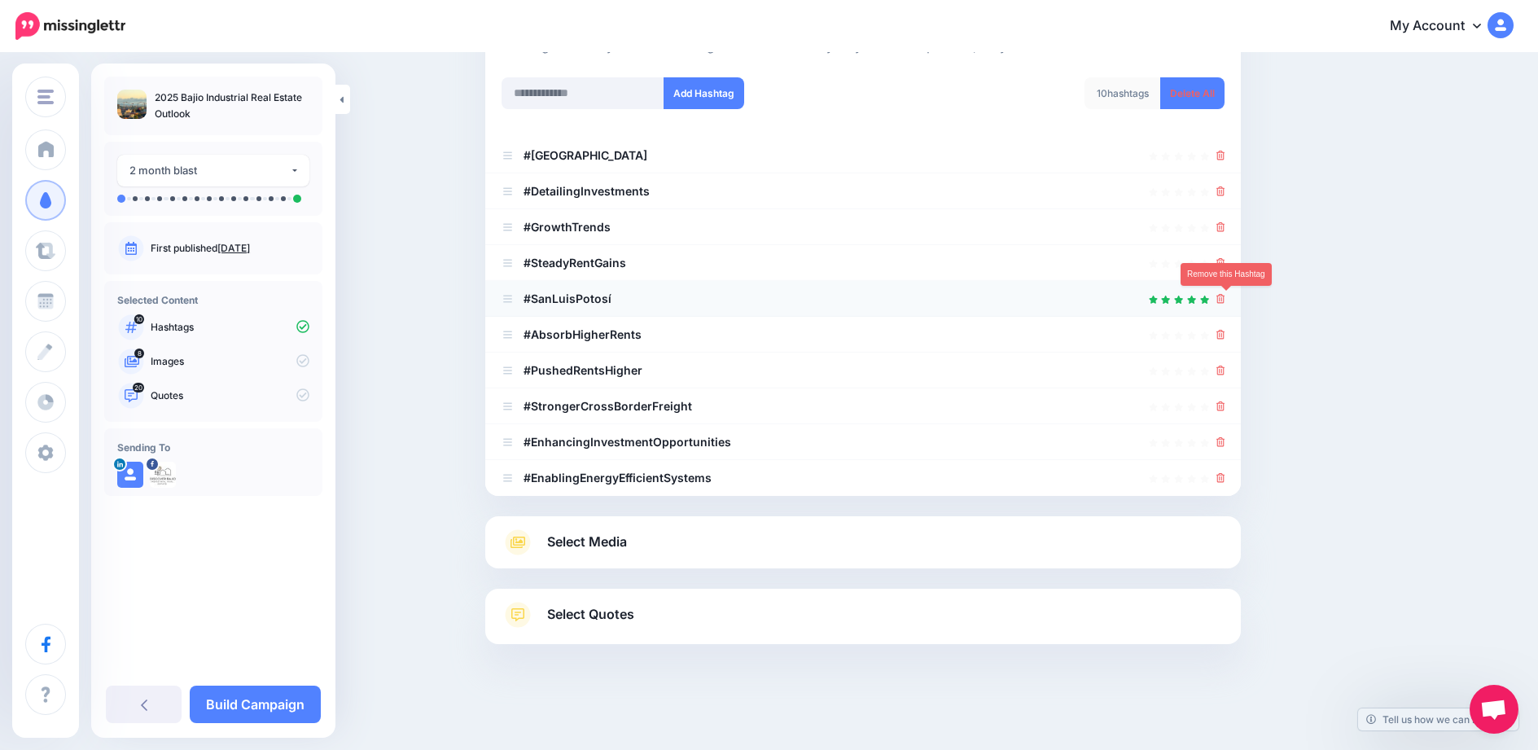
click at [1226, 301] on icon at bounding box center [1221, 299] width 9 height 10
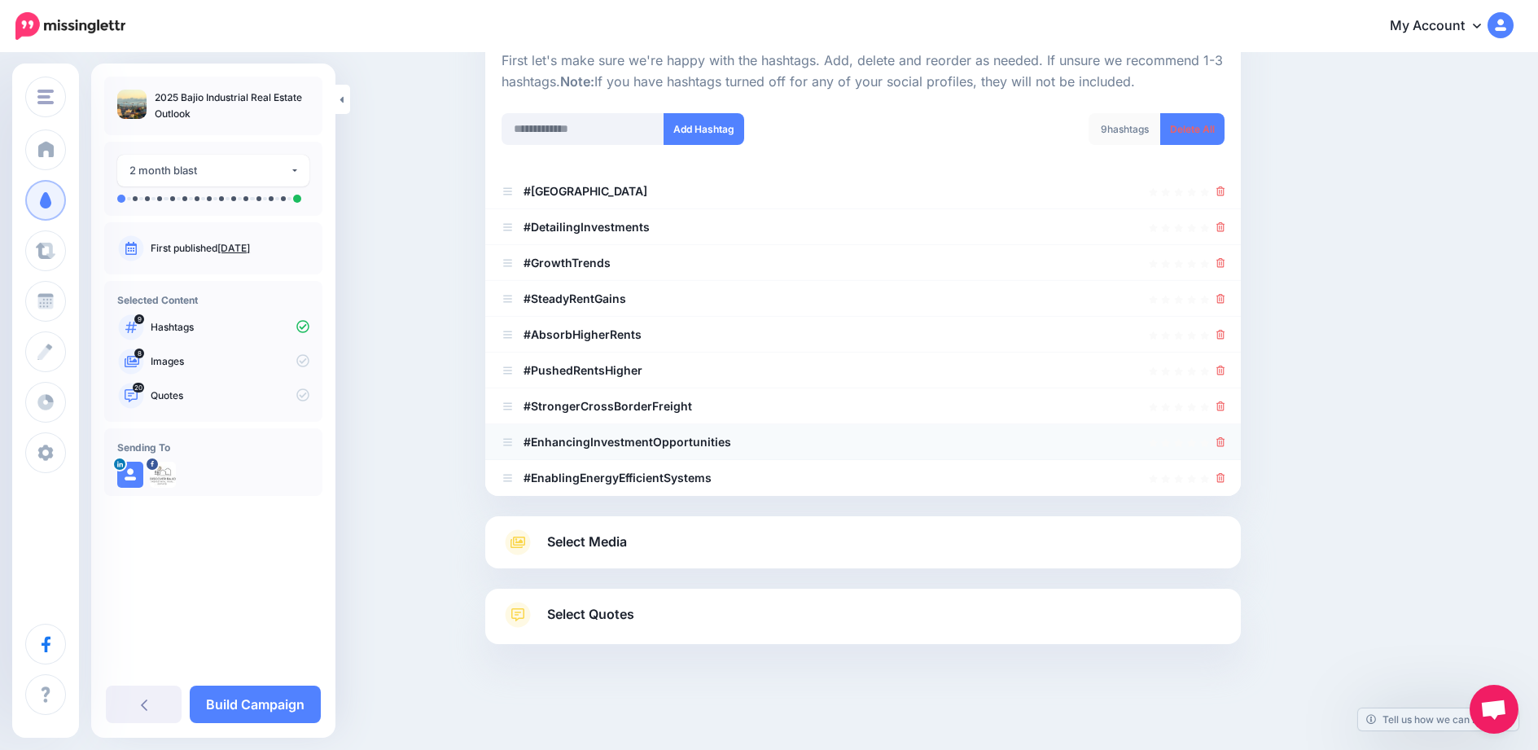
scroll to position [171, 0]
click at [887, 531] on link "Select Media" at bounding box center [863, 542] width 723 height 26
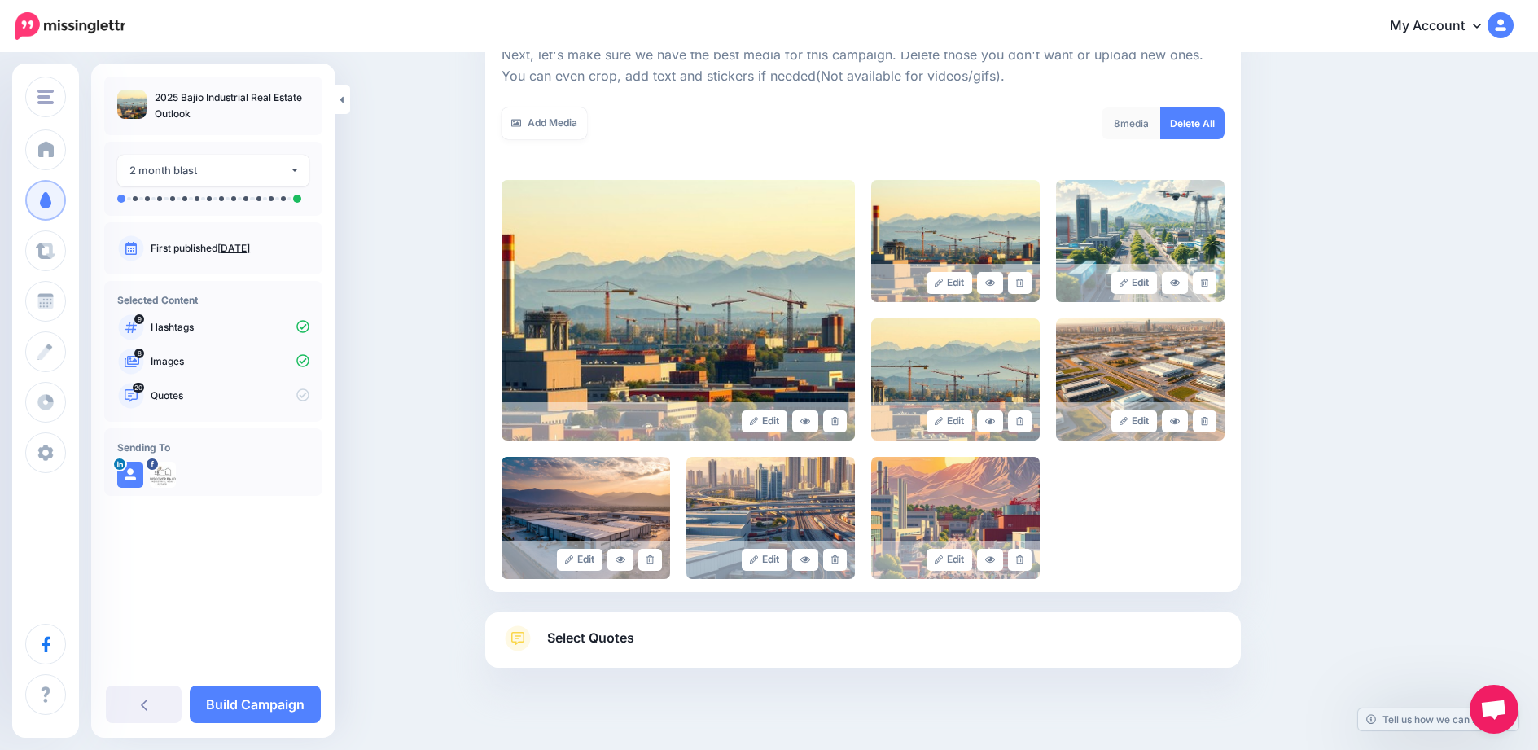
scroll to position [268, 0]
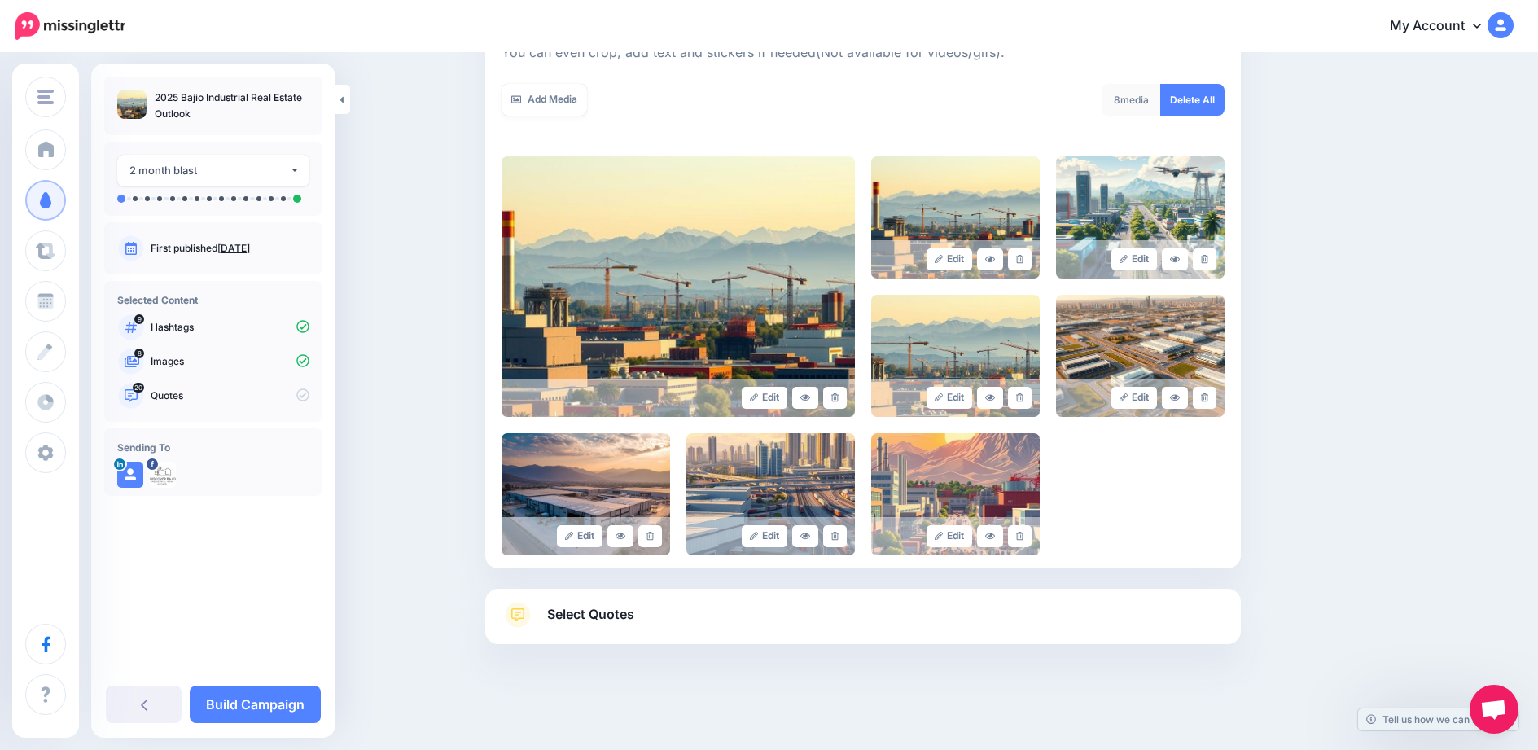
click at [902, 603] on link "Select Quotes" at bounding box center [863, 623] width 723 height 42
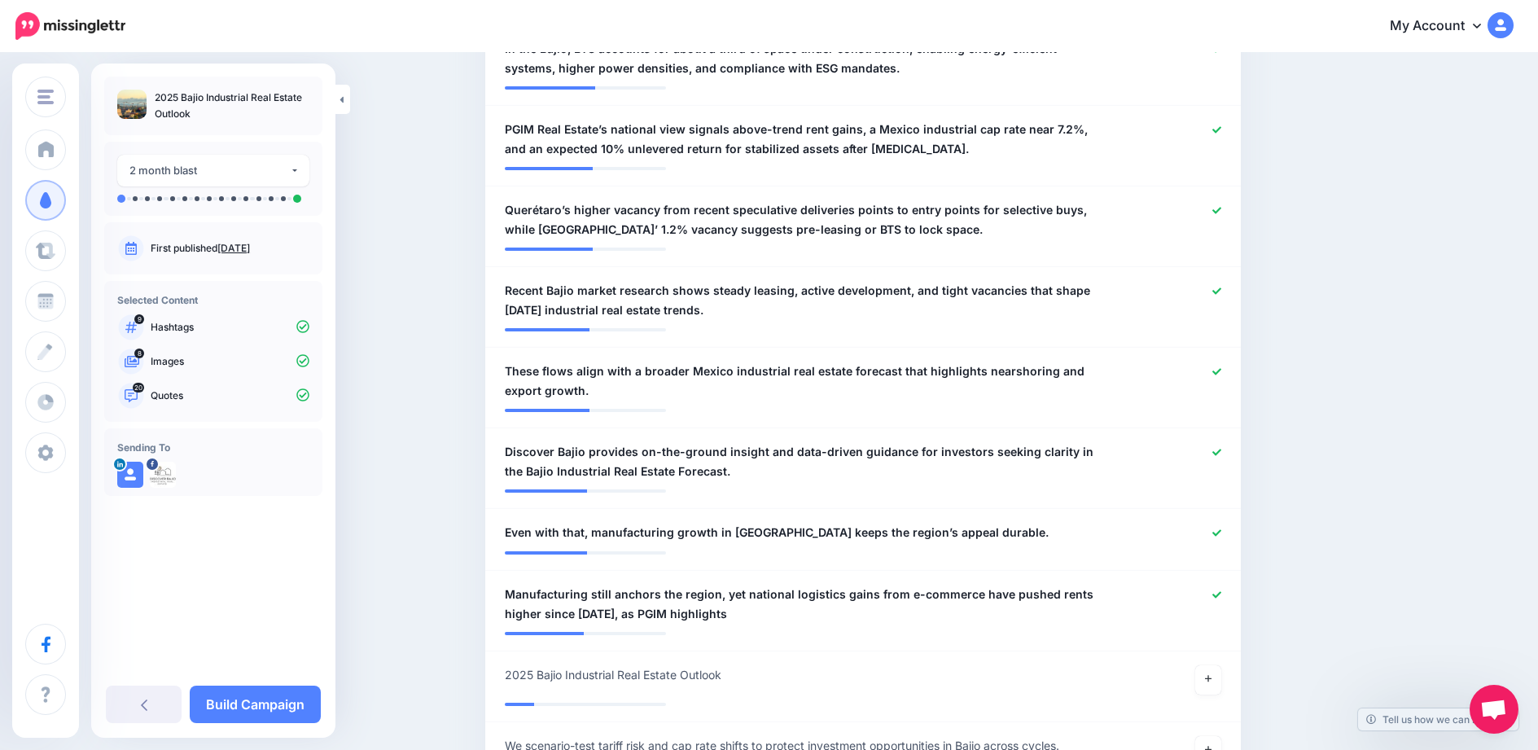
scroll to position [1710, 0]
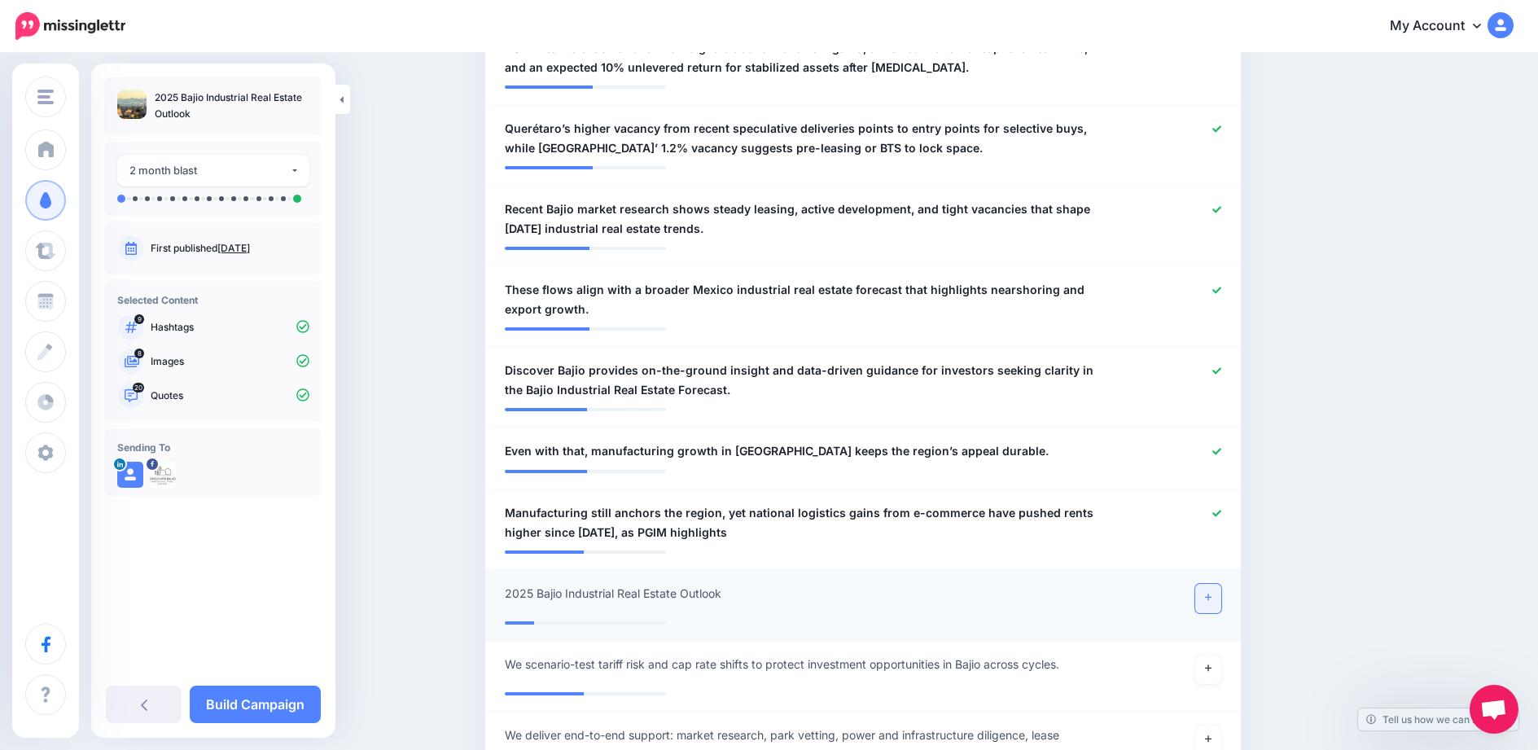
click at [1208, 584] on link at bounding box center [1209, 598] width 26 height 29
click at [254, 710] on link "Build Campaign" at bounding box center [255, 704] width 131 height 37
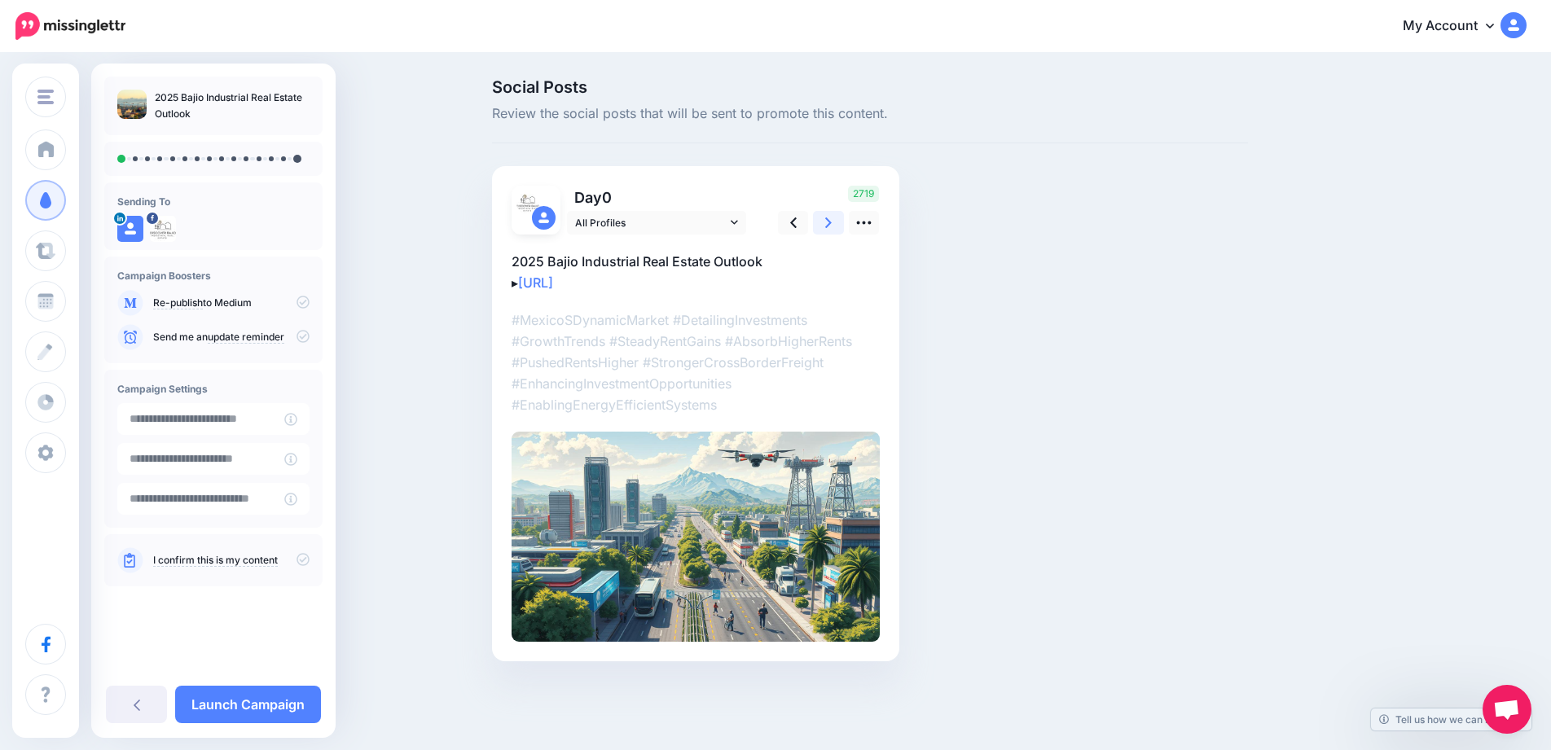
click at [833, 226] on link at bounding box center [828, 223] width 31 height 24
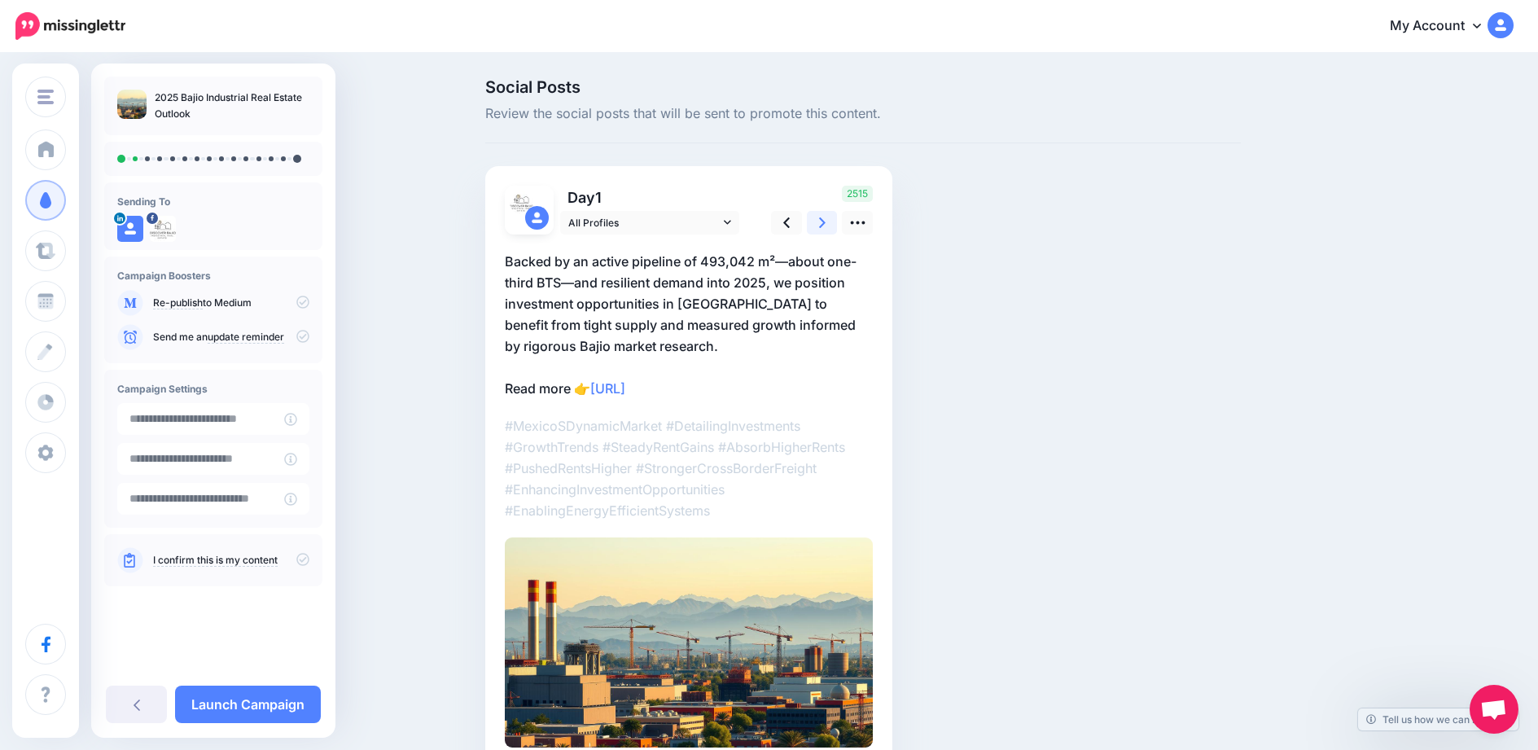
click at [833, 226] on link at bounding box center [822, 223] width 31 height 24
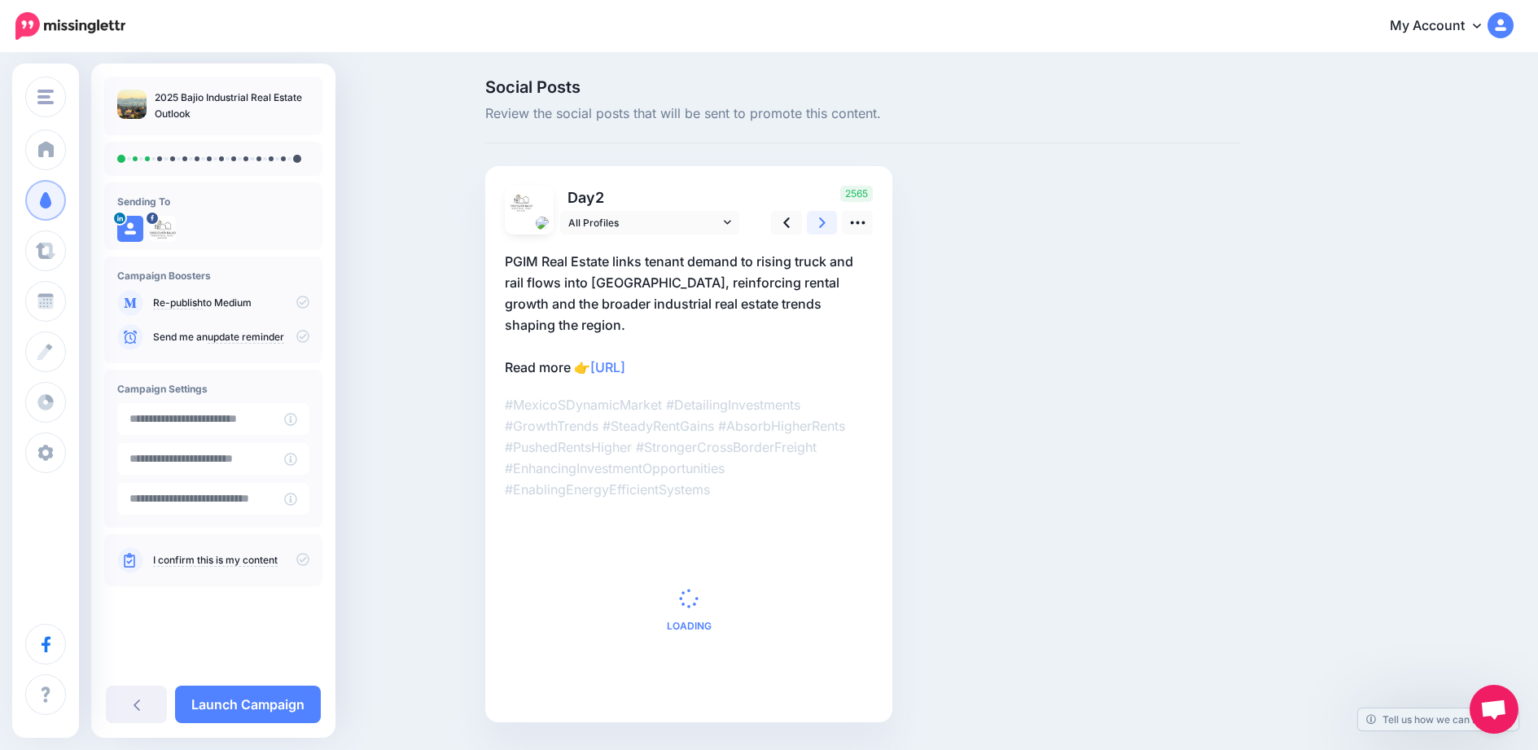
click at [833, 226] on link at bounding box center [822, 223] width 31 height 24
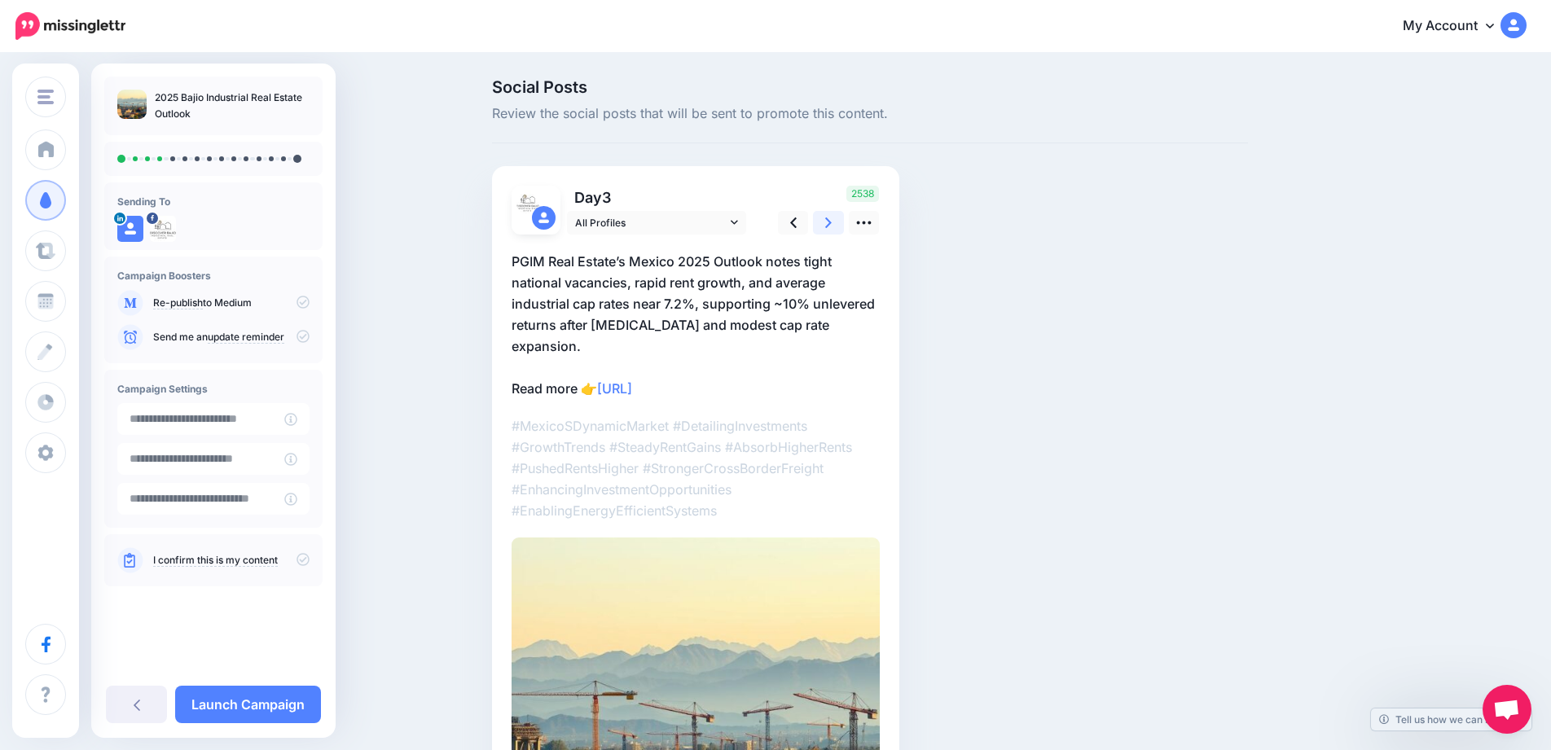
click at [833, 226] on link at bounding box center [828, 223] width 31 height 24
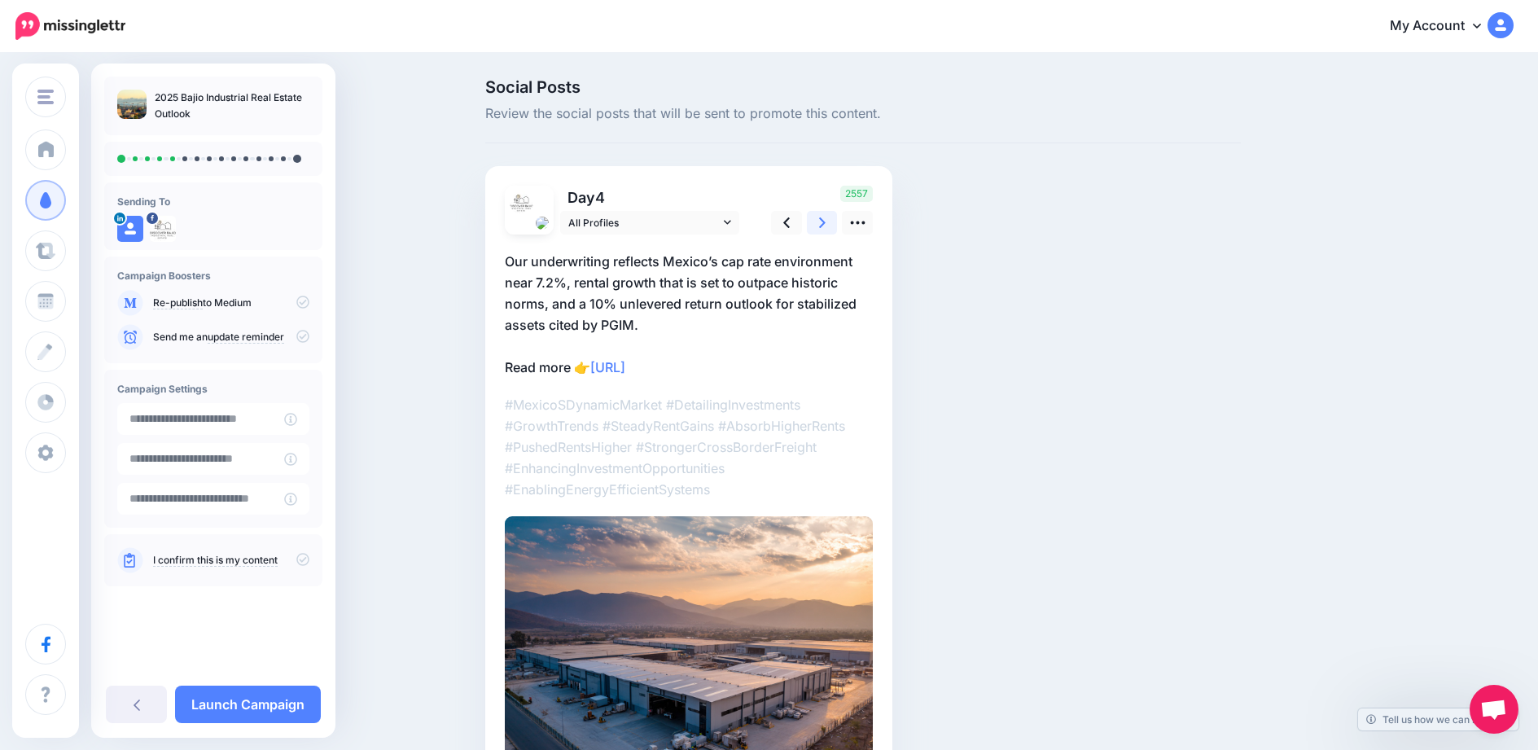
click at [833, 226] on link at bounding box center [822, 223] width 31 height 24
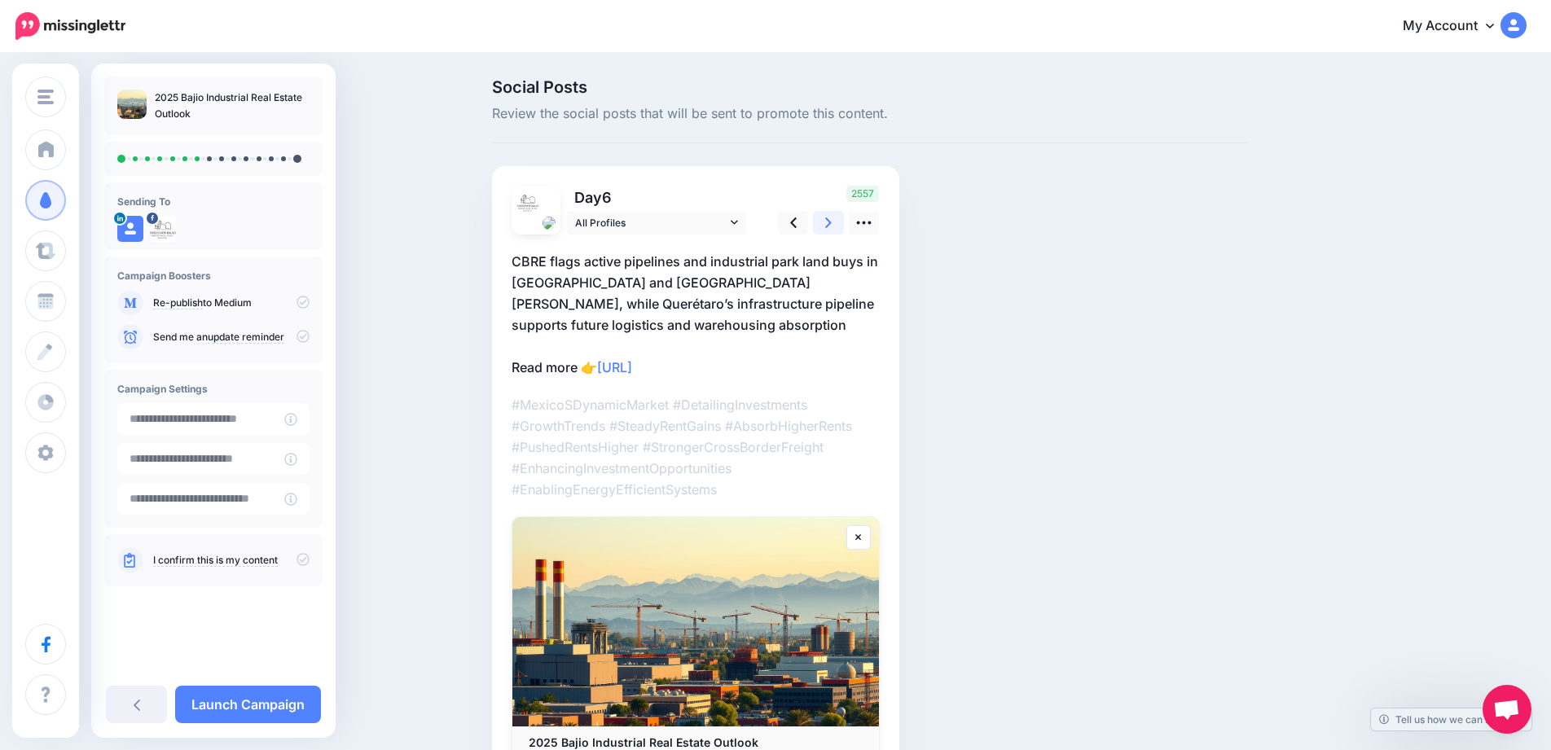
click at [833, 226] on link at bounding box center [828, 223] width 31 height 24
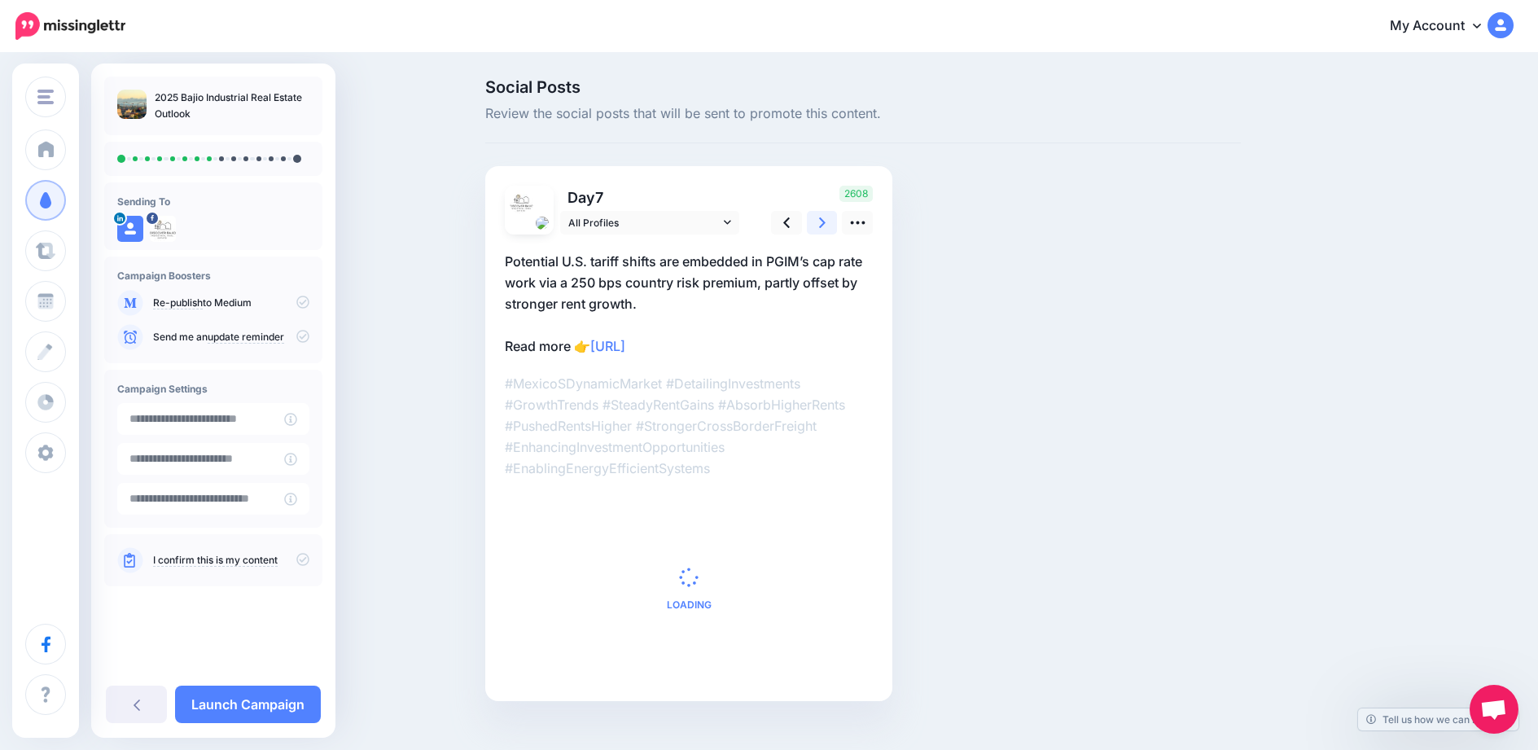
click at [833, 226] on link at bounding box center [822, 223] width 31 height 24
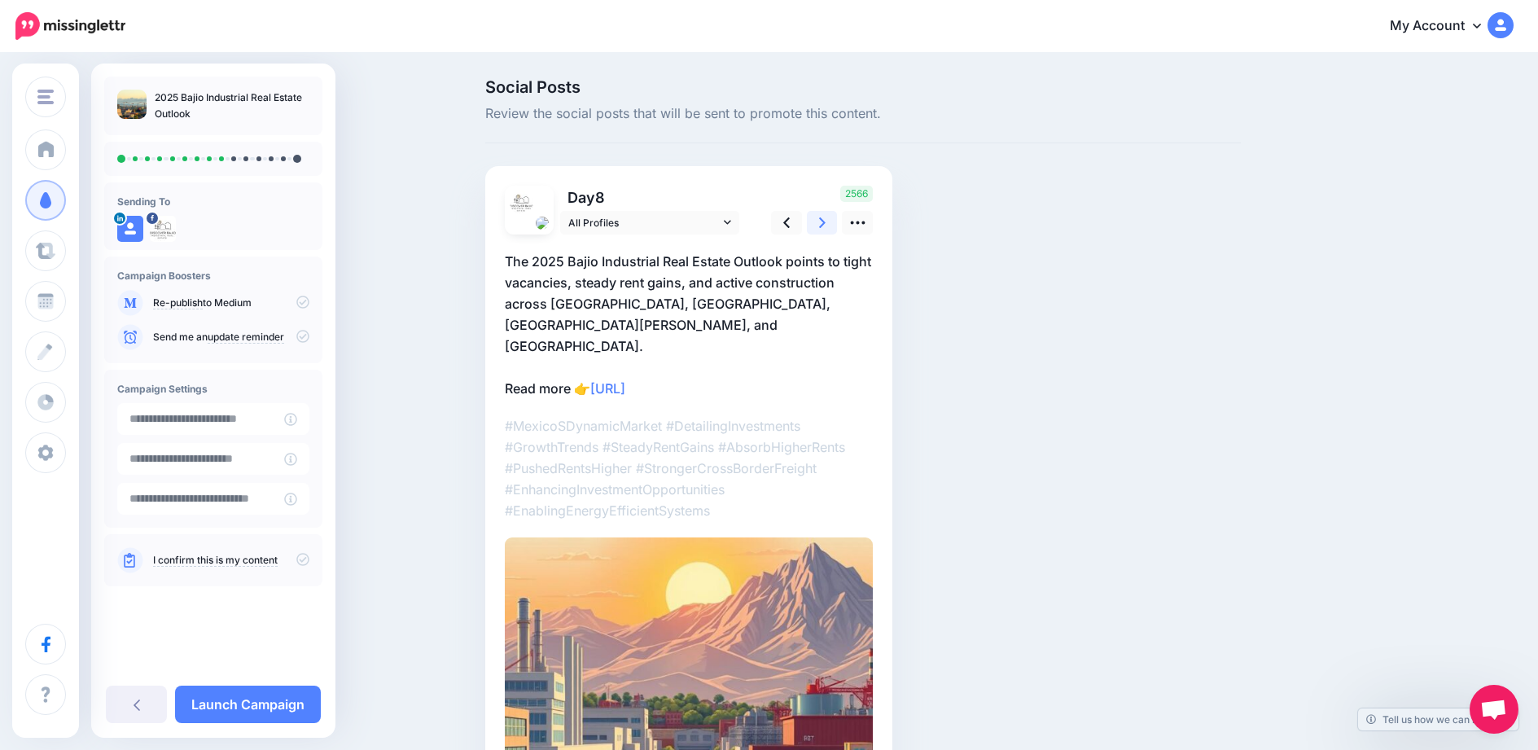
click at [833, 226] on link at bounding box center [822, 223] width 31 height 24
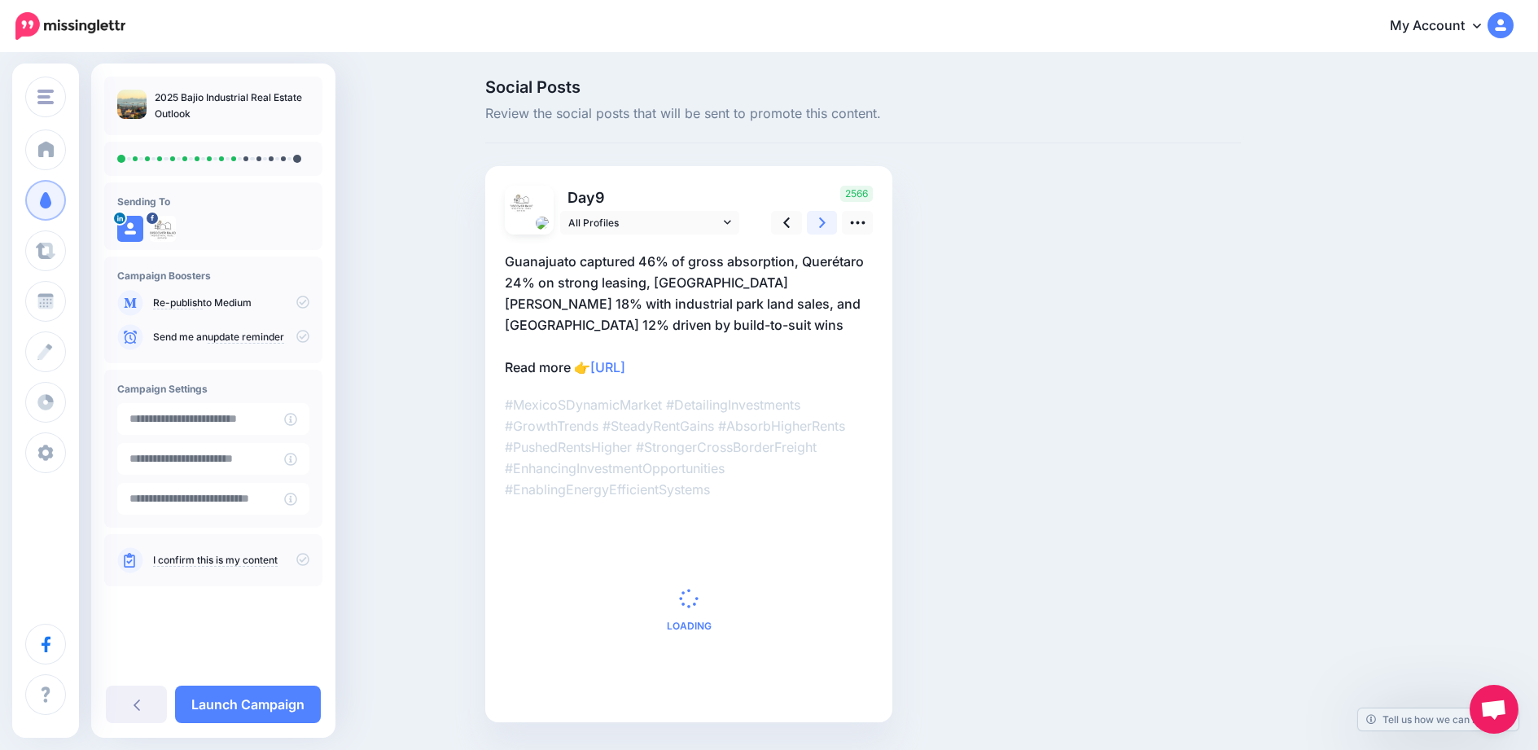
click at [833, 226] on link at bounding box center [822, 223] width 31 height 24
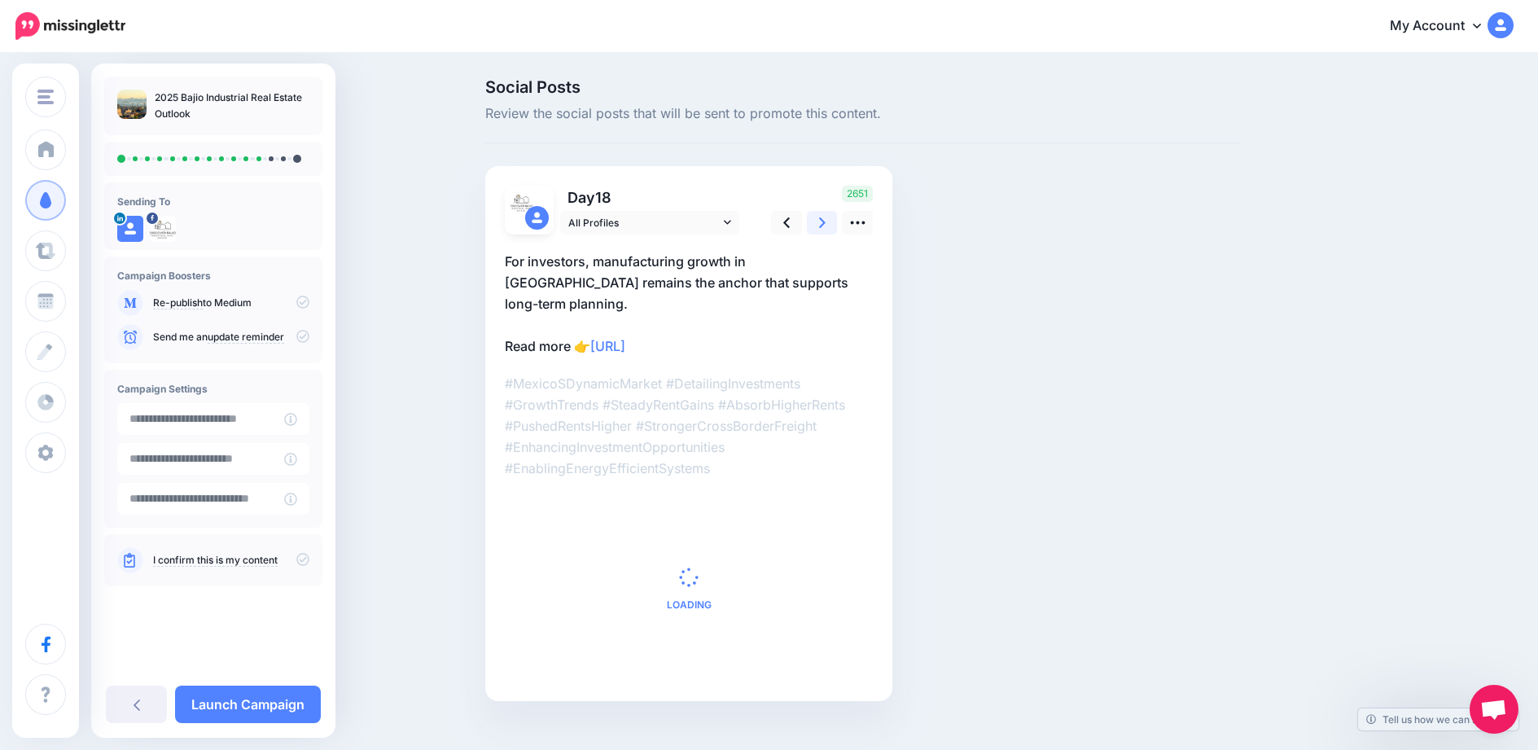
click at [833, 226] on link at bounding box center [822, 223] width 31 height 24
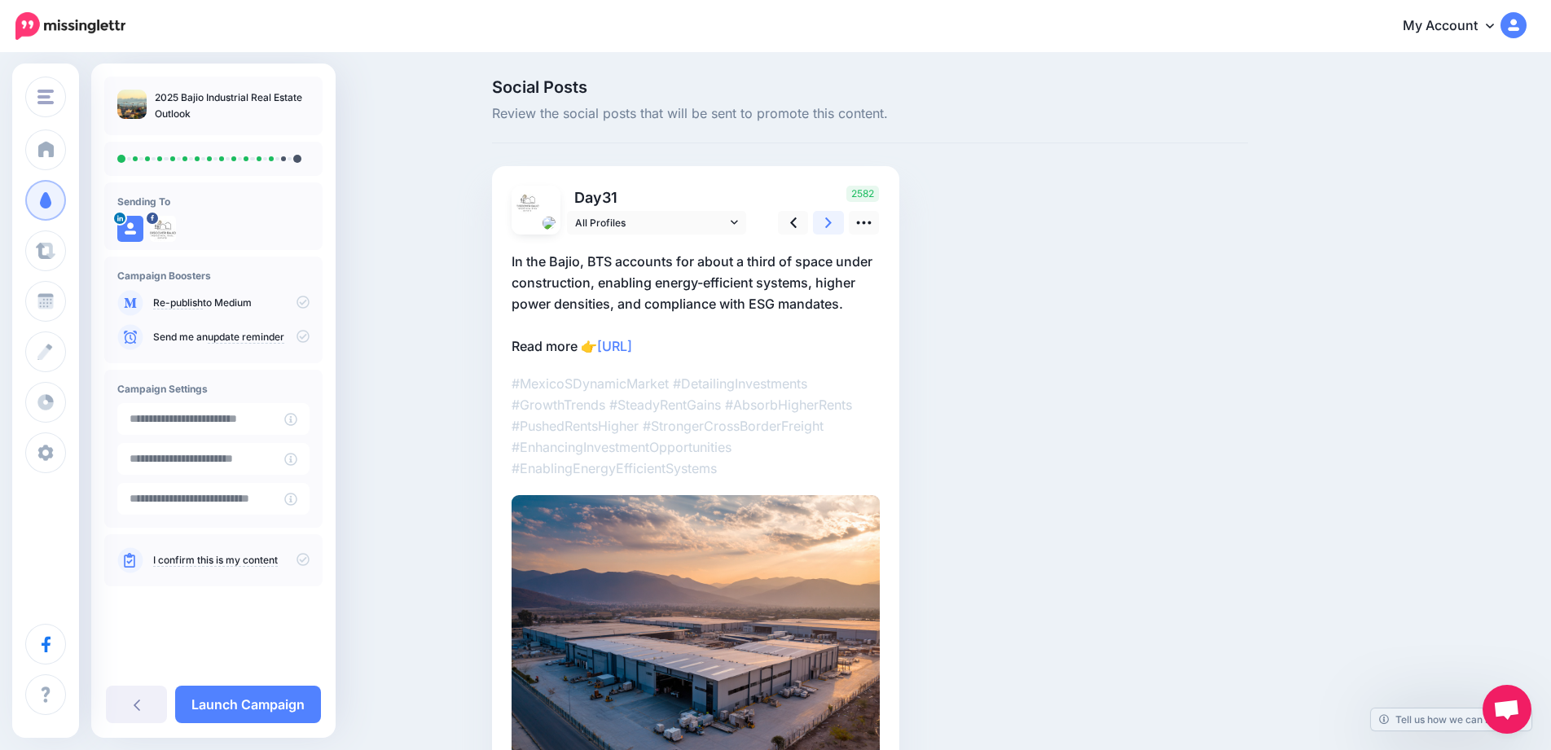
click at [833, 226] on link at bounding box center [828, 223] width 31 height 24
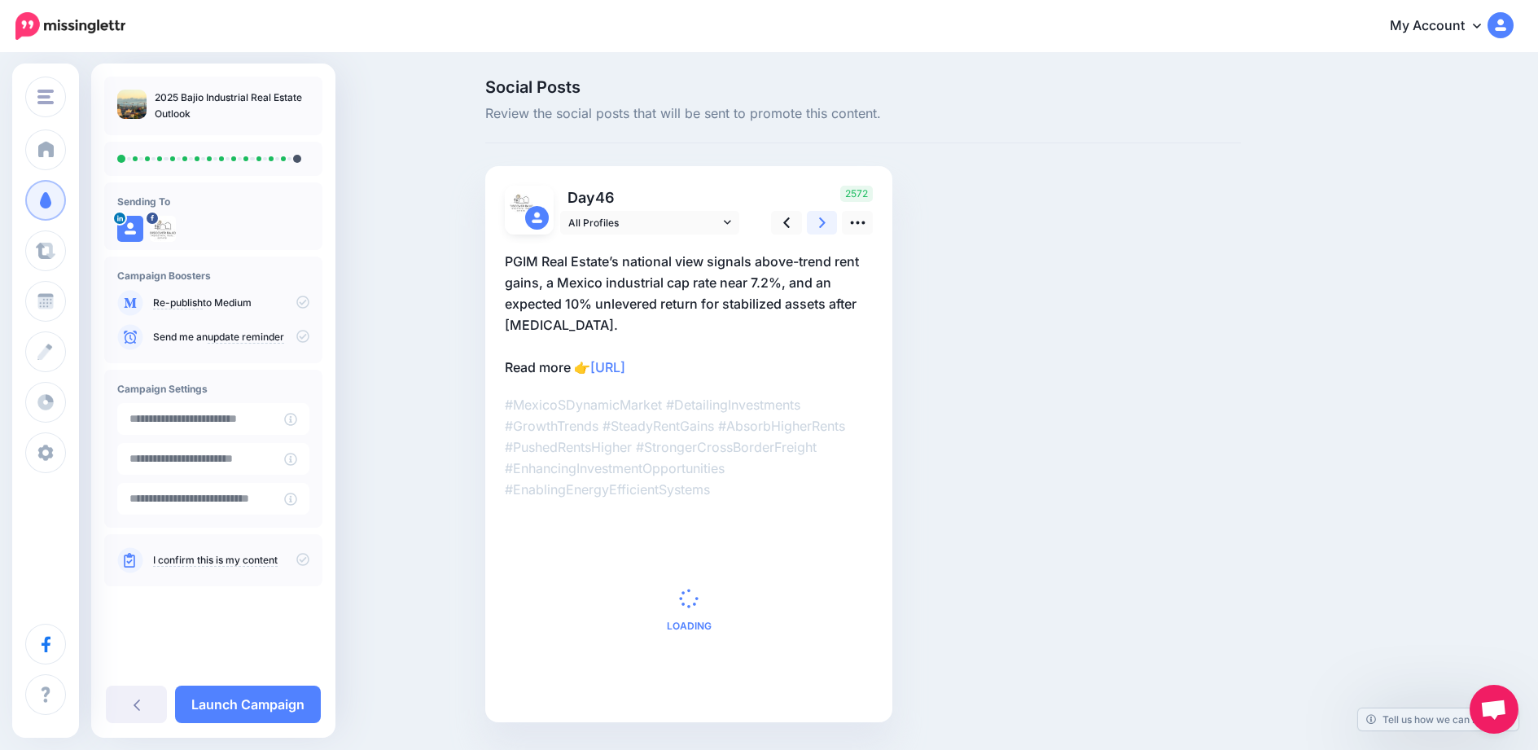
click at [833, 226] on link at bounding box center [822, 223] width 31 height 24
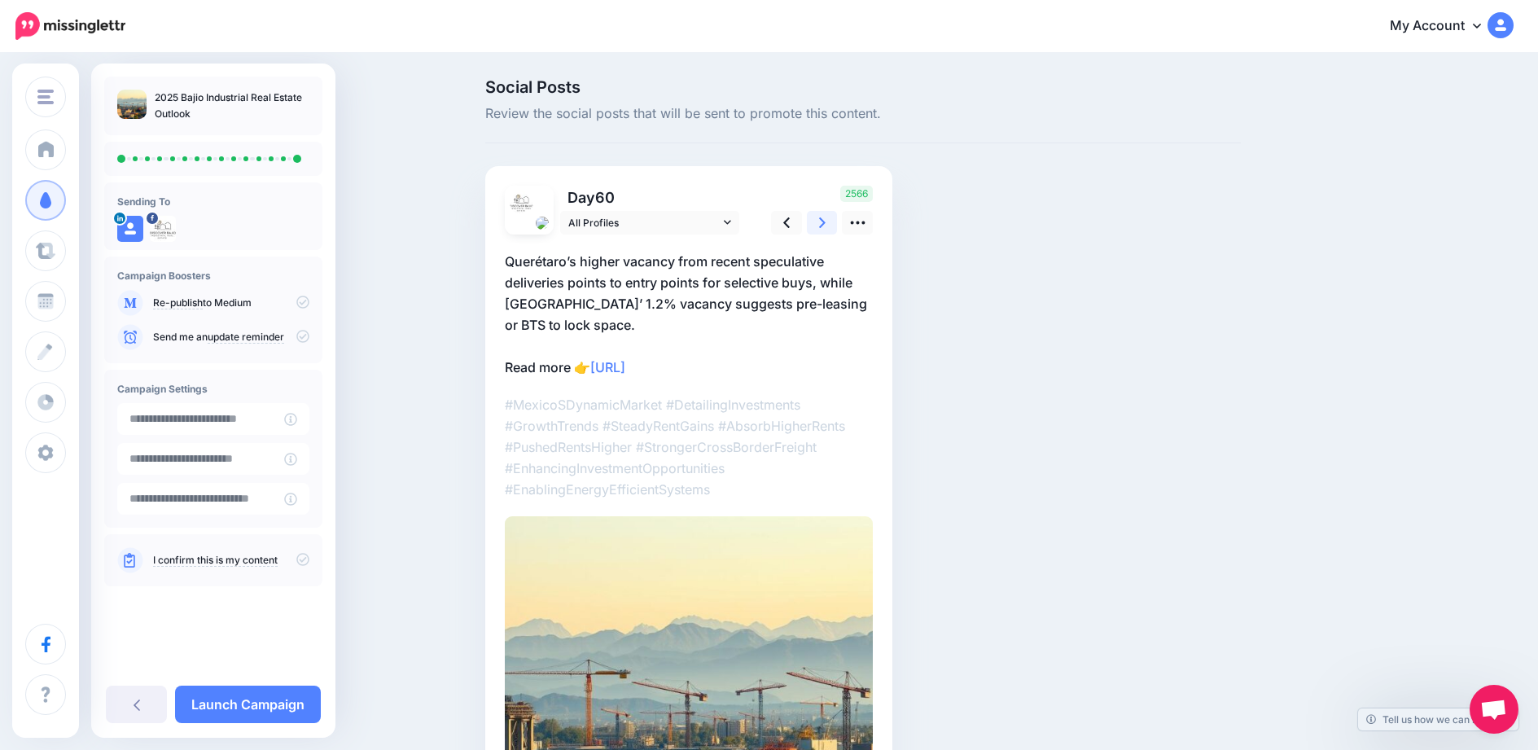
click at [833, 226] on link at bounding box center [822, 223] width 31 height 24
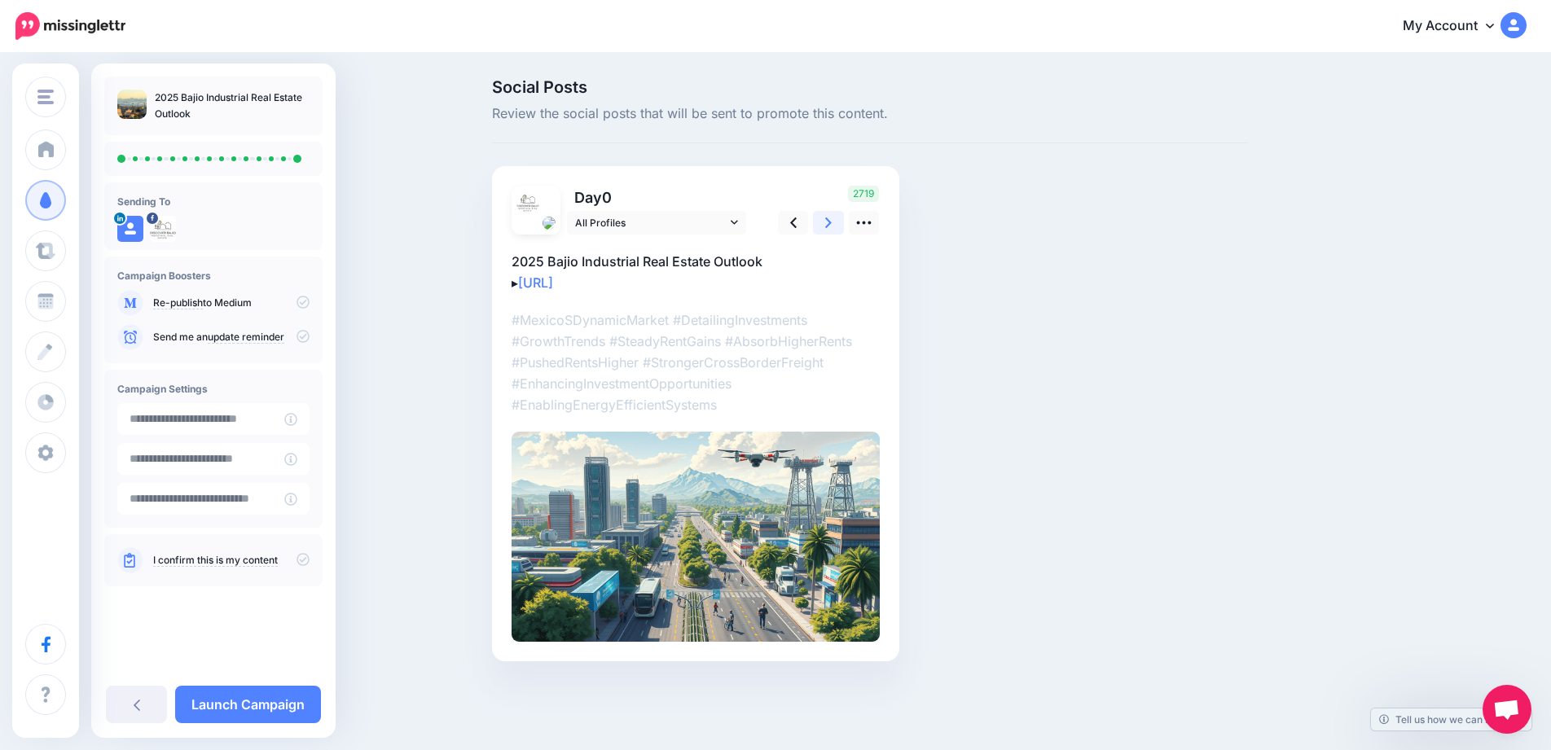
click at [833, 226] on link at bounding box center [828, 223] width 31 height 24
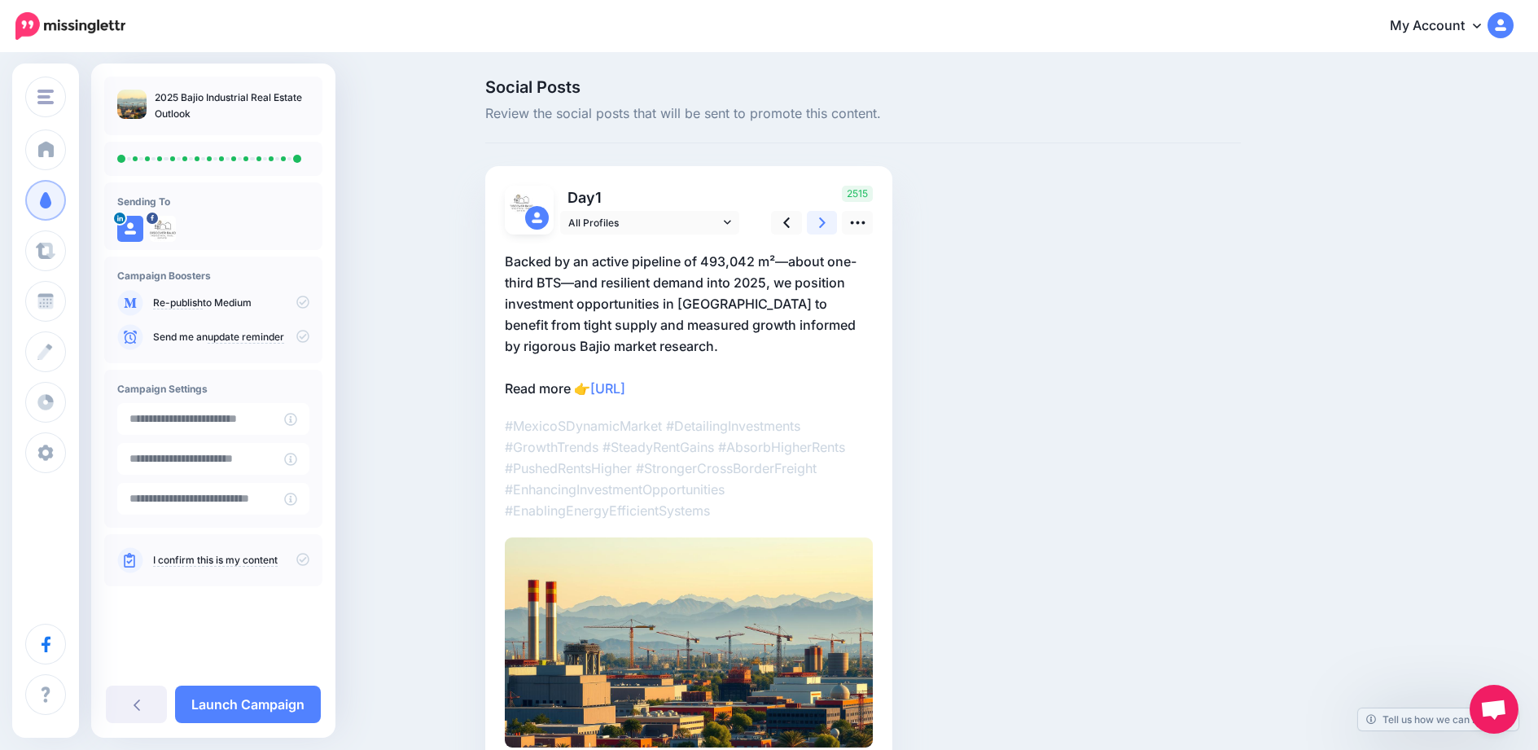
click at [833, 226] on link at bounding box center [822, 223] width 31 height 24
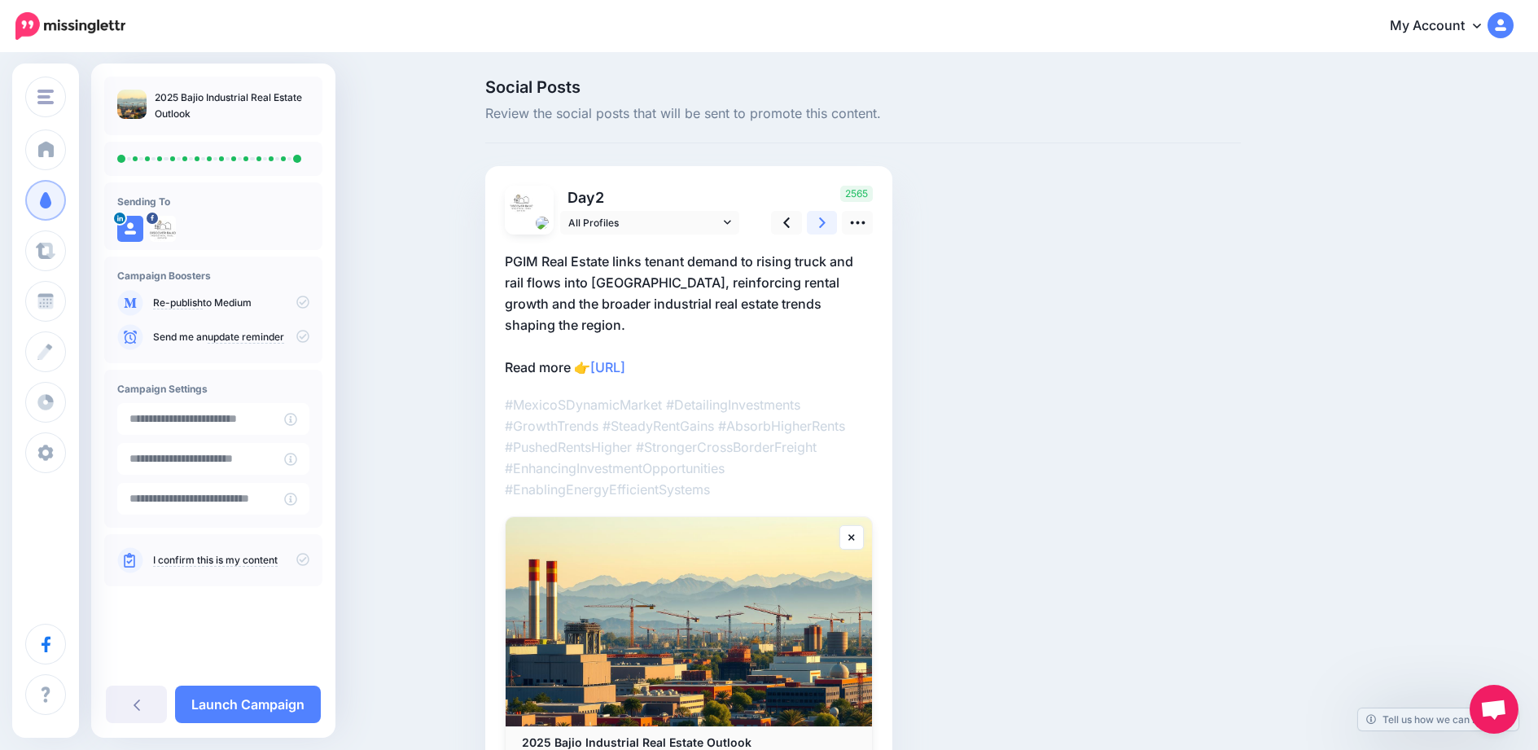
click at [833, 226] on link at bounding box center [822, 223] width 31 height 24
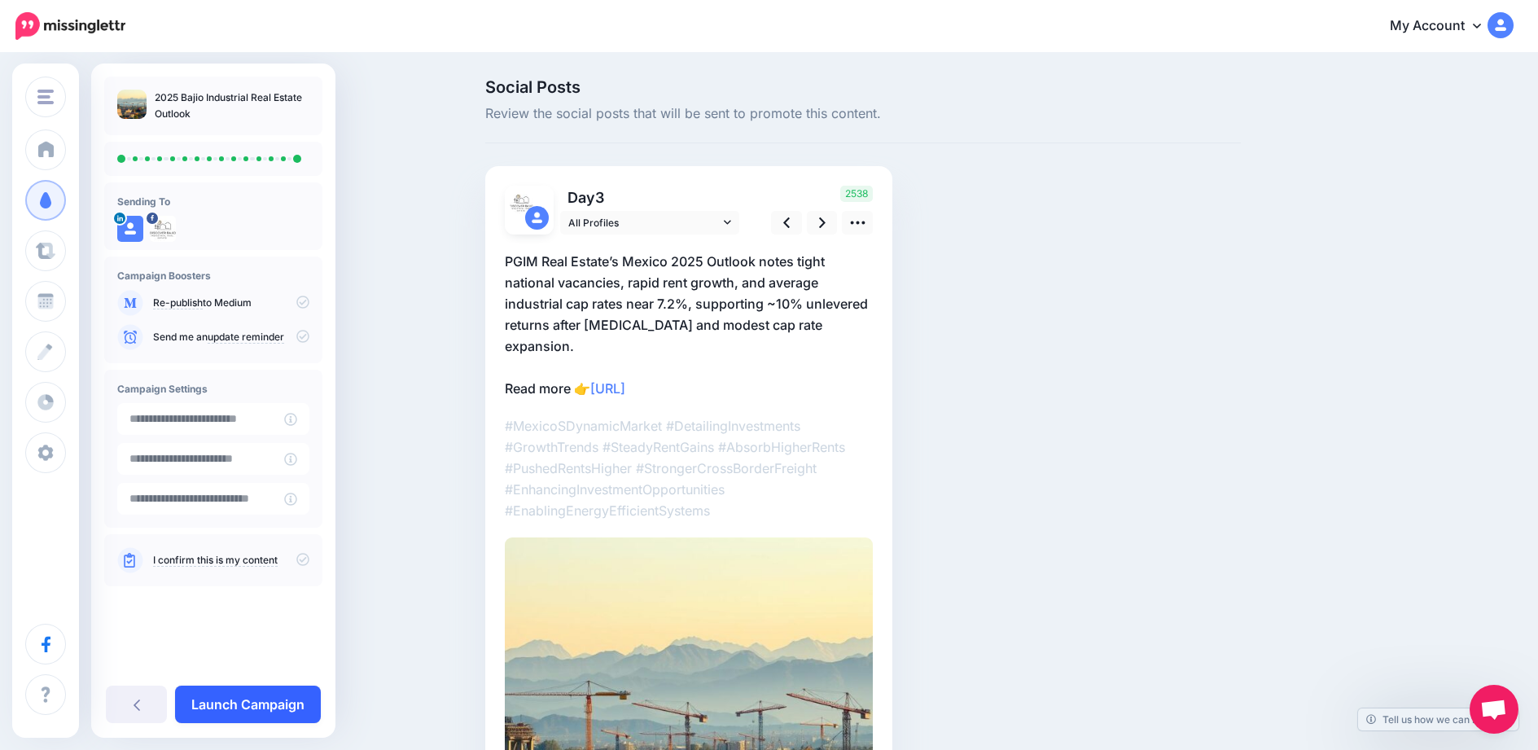
click at [270, 712] on link "Launch Campaign" at bounding box center [248, 704] width 146 height 37
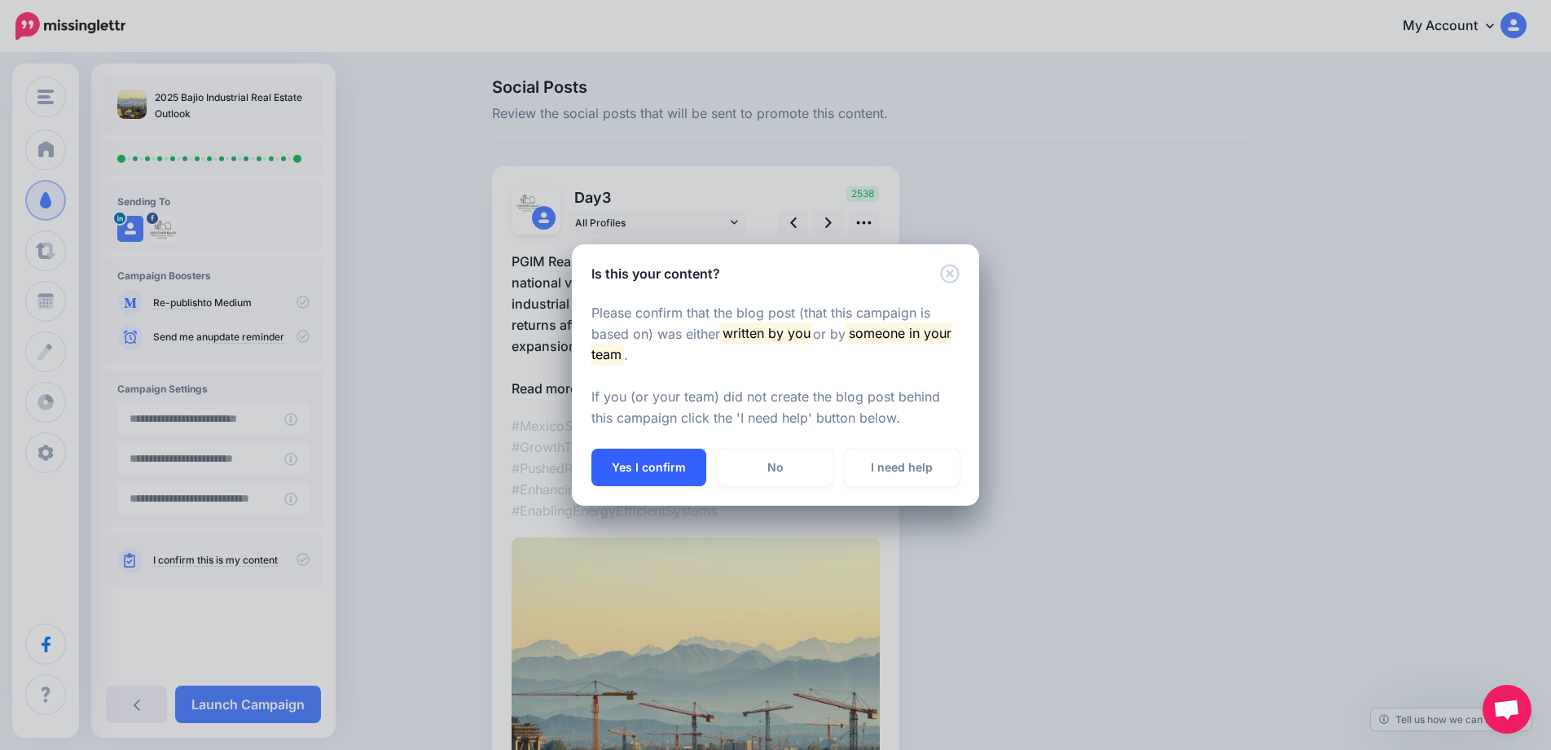
click at [690, 466] on button "Yes I confirm" at bounding box center [648, 467] width 115 height 37
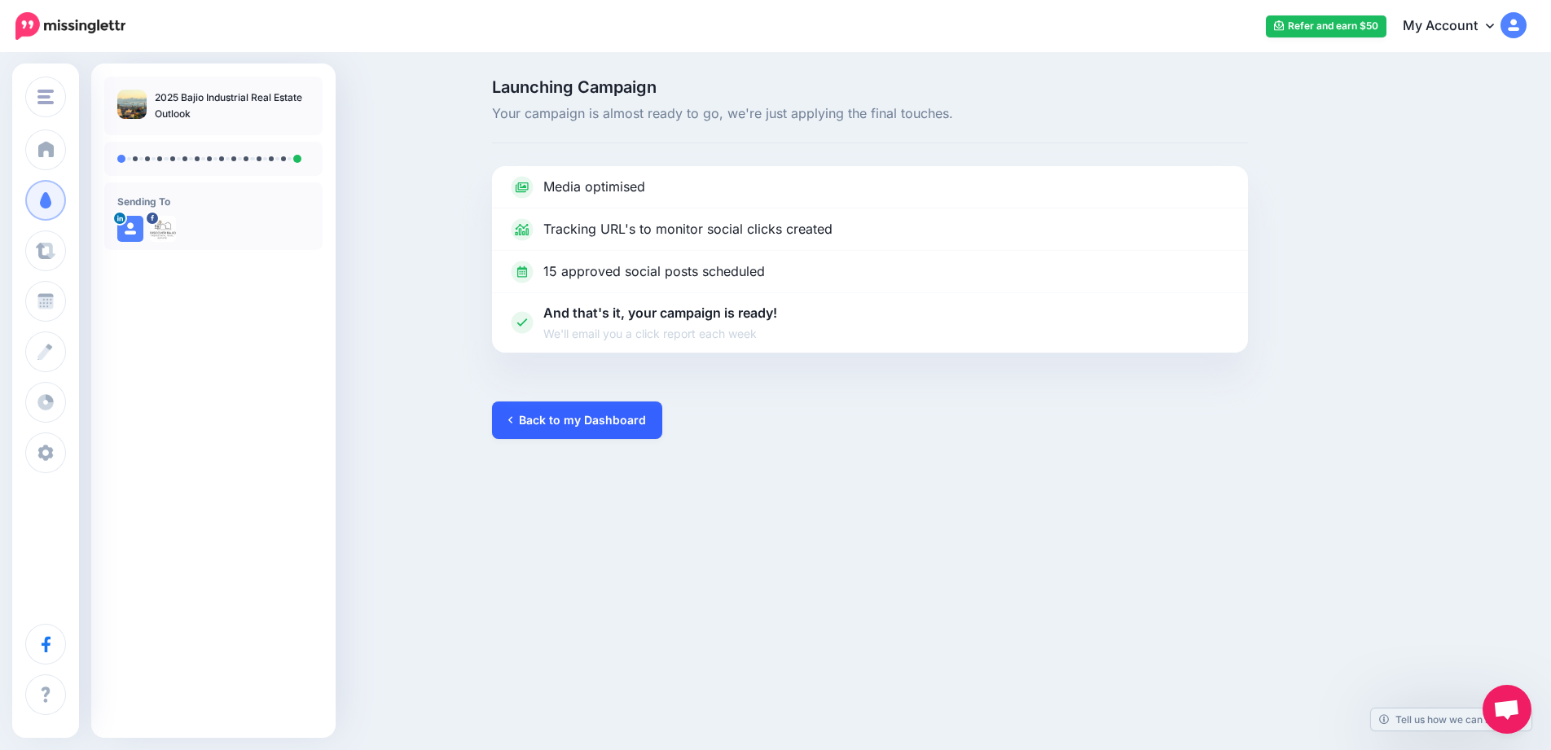
click at [595, 414] on link "Back to my Dashboard" at bounding box center [577, 420] width 170 height 37
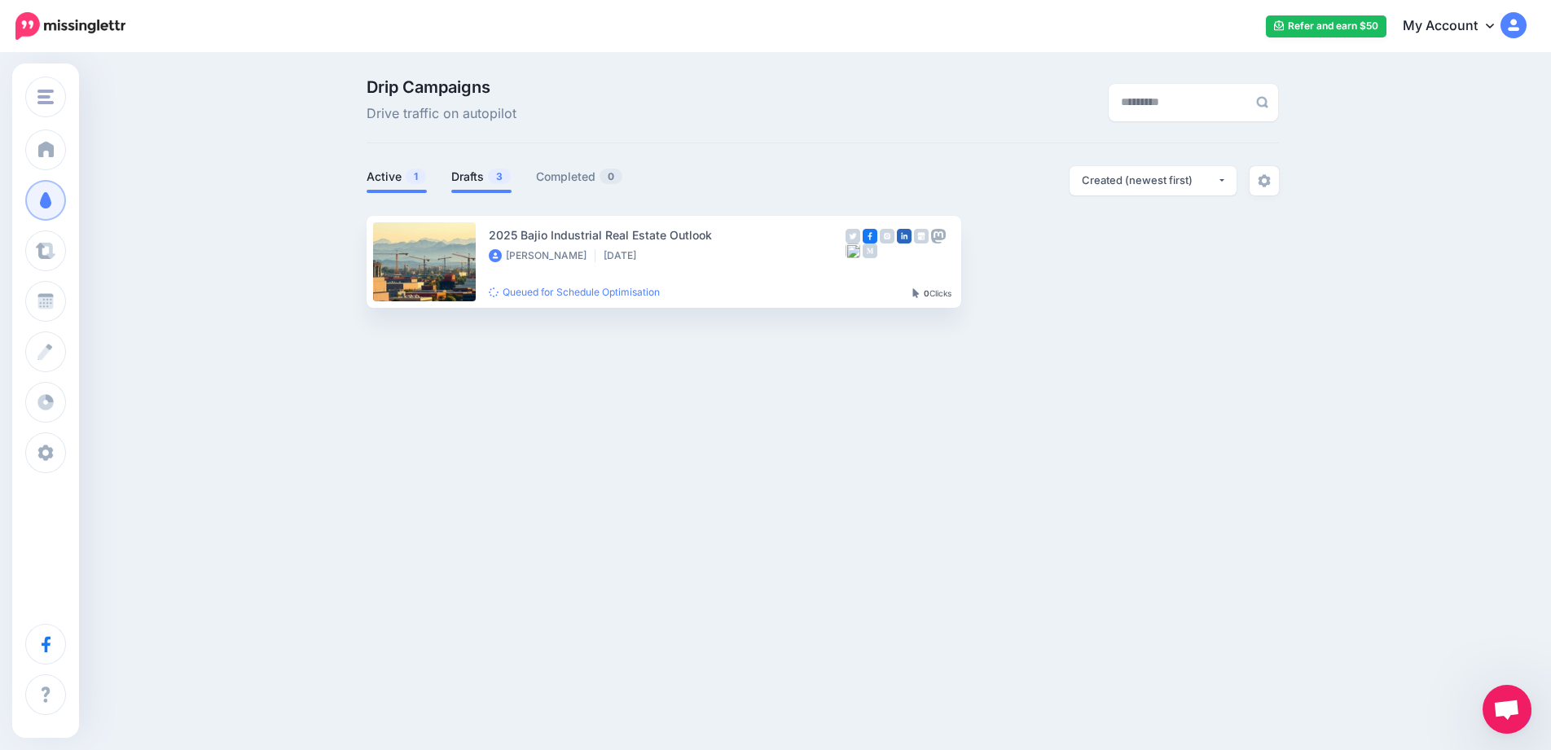
click at [457, 173] on link "Drafts 3" at bounding box center [481, 177] width 60 height 20
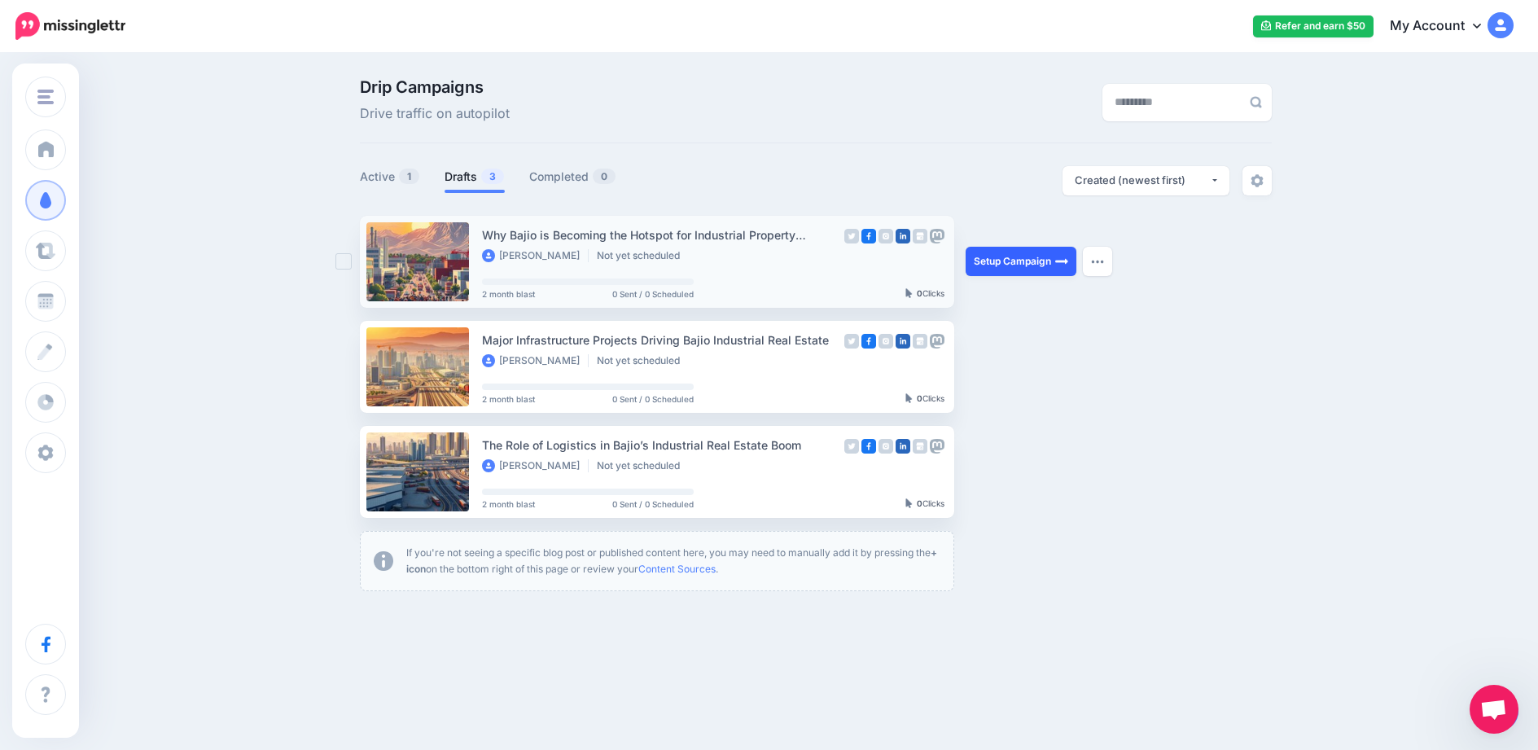
click at [1033, 270] on link "Setup Campaign" at bounding box center [1021, 261] width 111 height 29
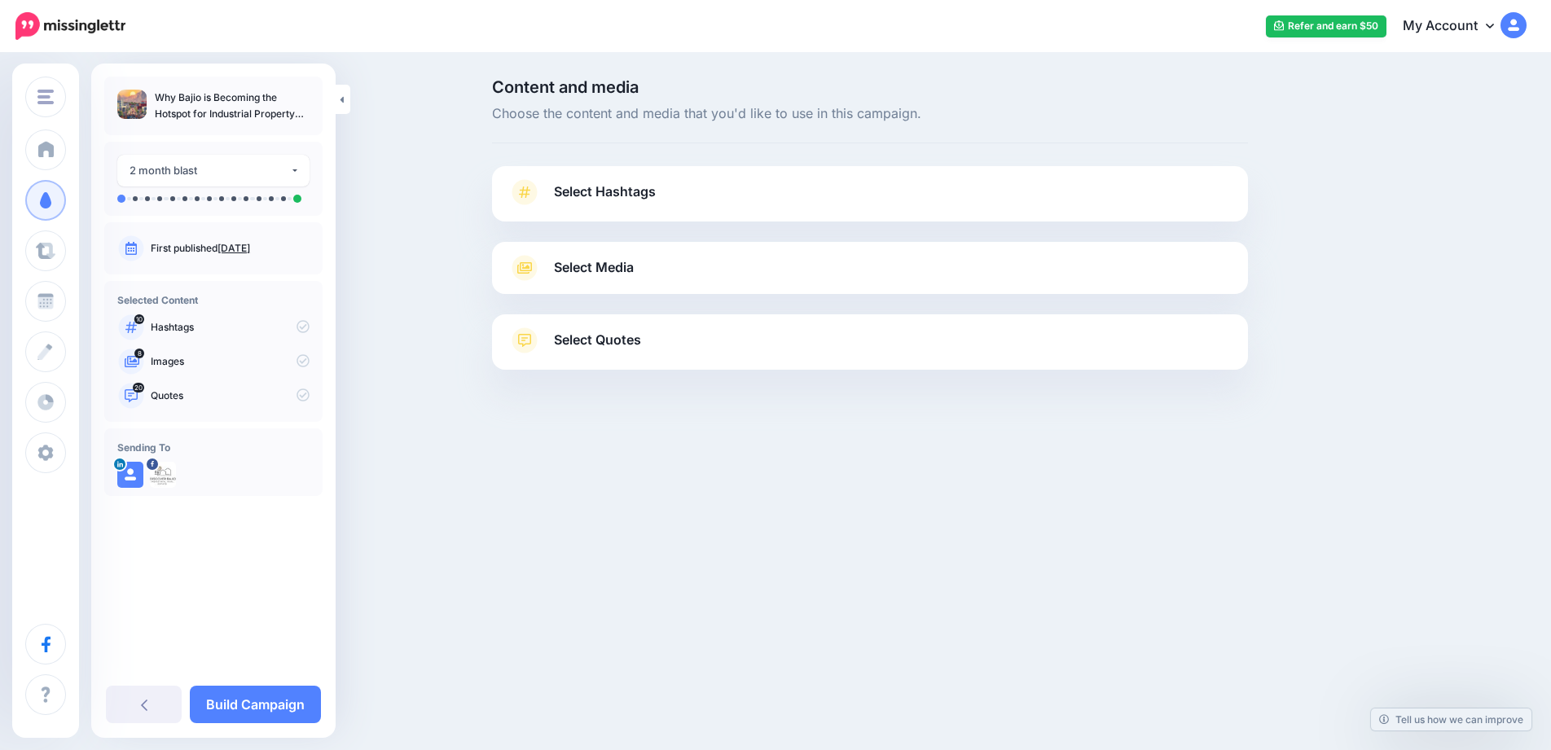
click at [962, 199] on link "Select Hashtags" at bounding box center [869, 200] width 723 height 42
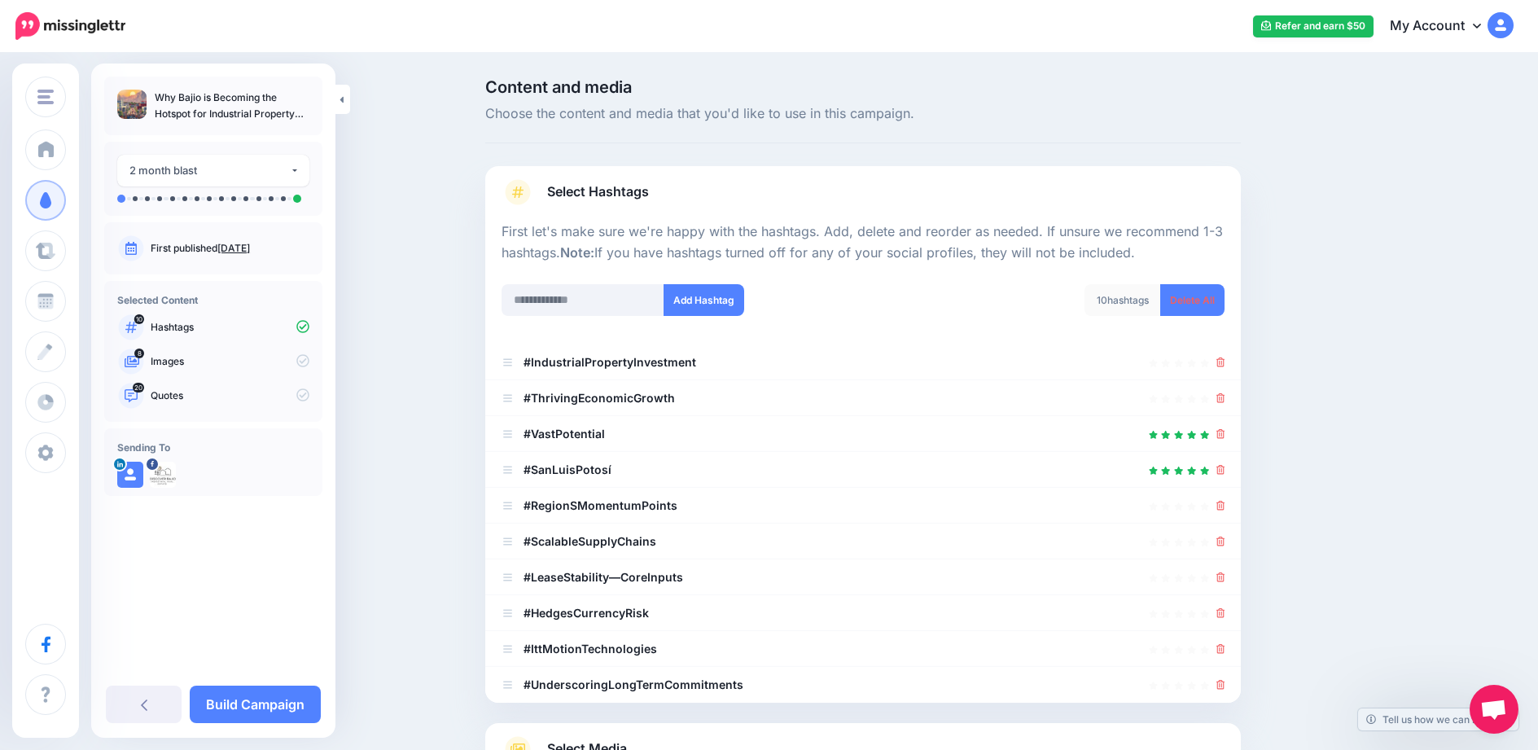
scroll to position [81, 0]
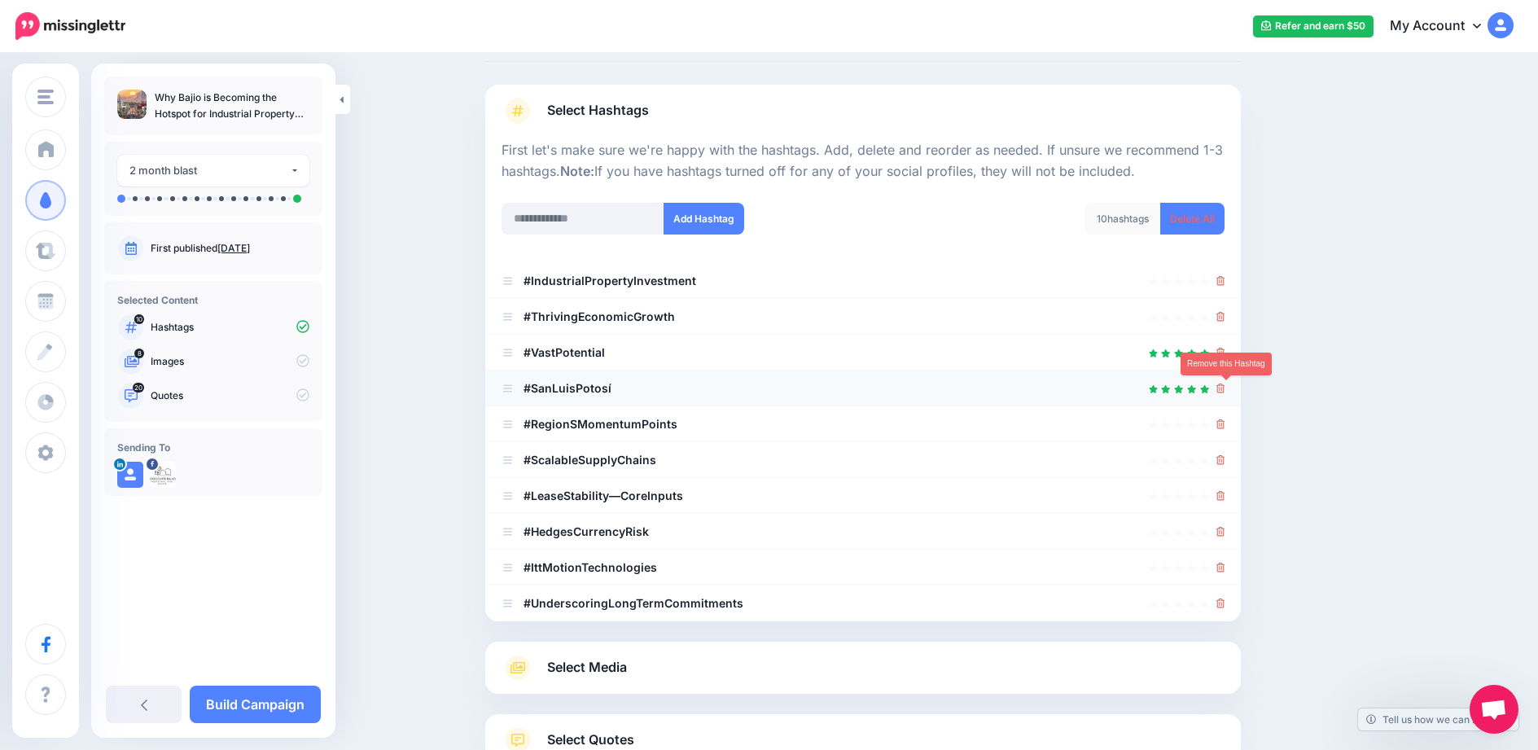
click at [1226, 388] on icon at bounding box center [1221, 389] width 9 height 10
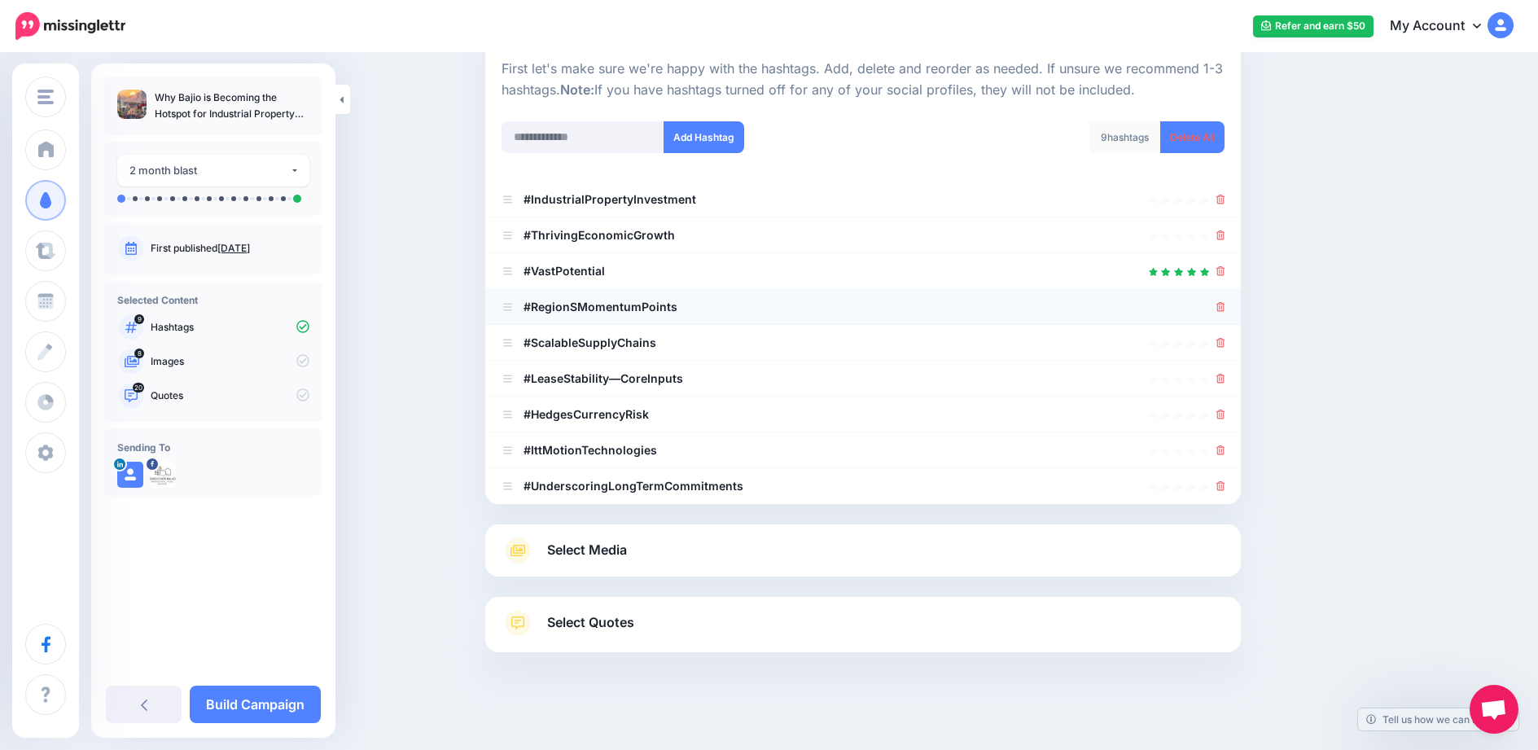
scroll to position [171, 0]
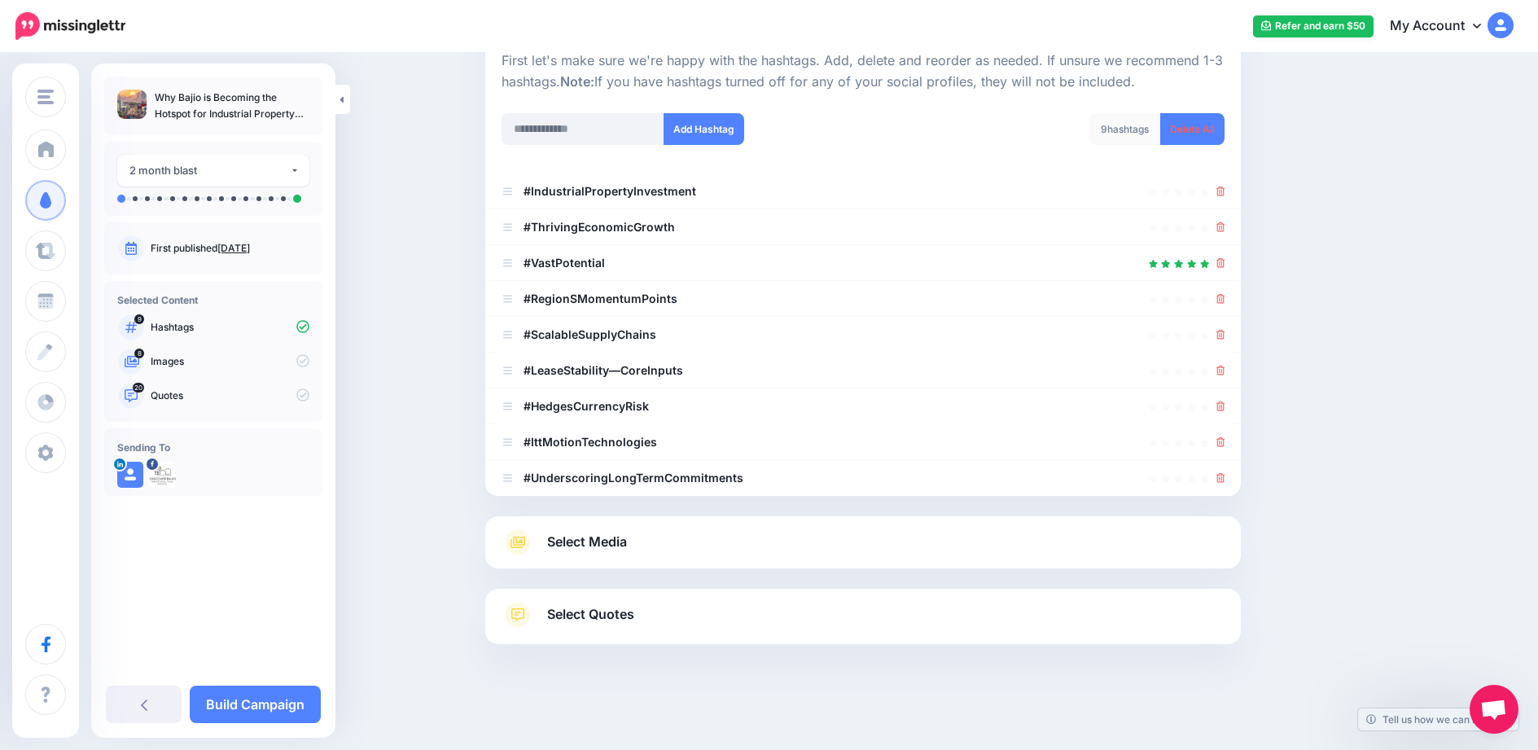
click at [821, 536] on link "Select Media" at bounding box center [863, 542] width 723 height 26
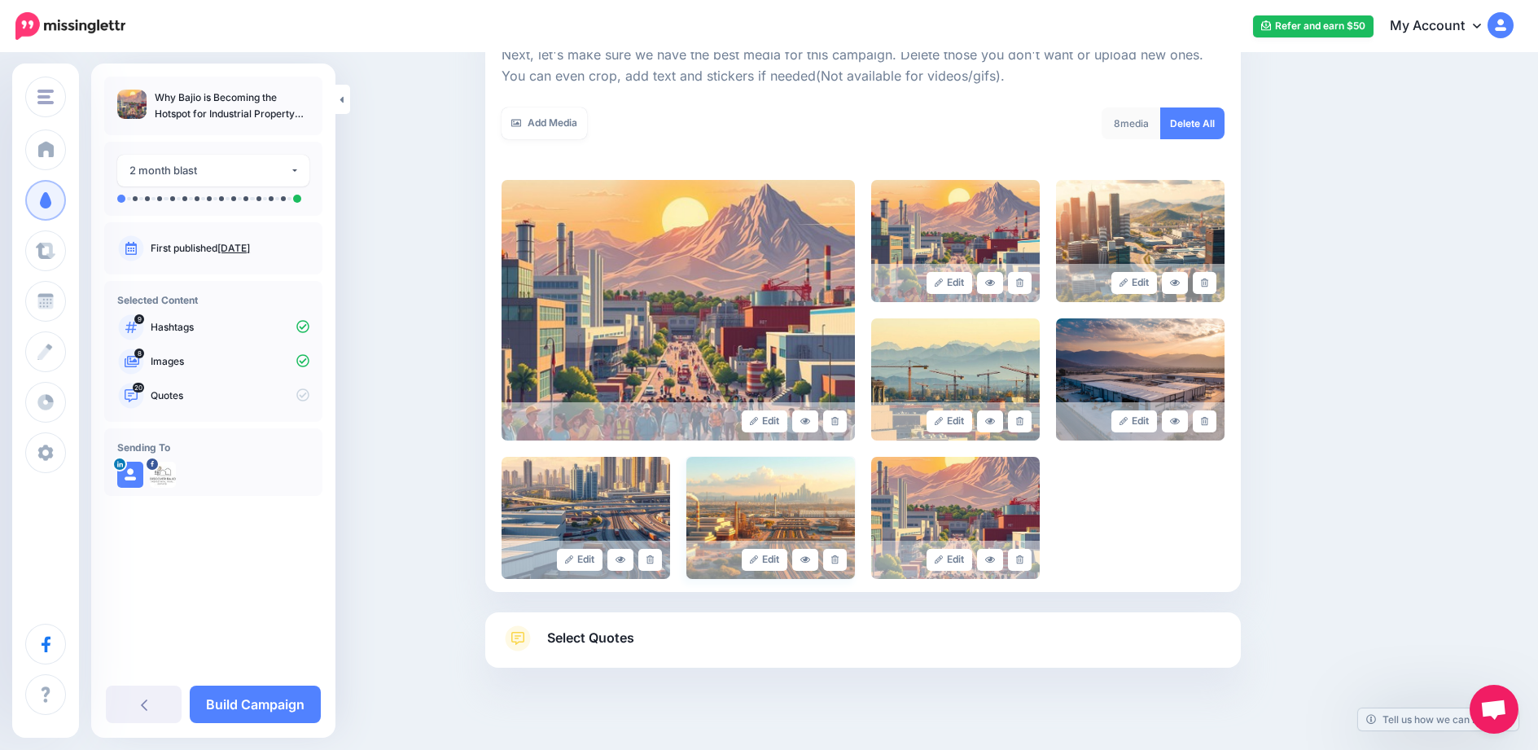
scroll to position [268, 0]
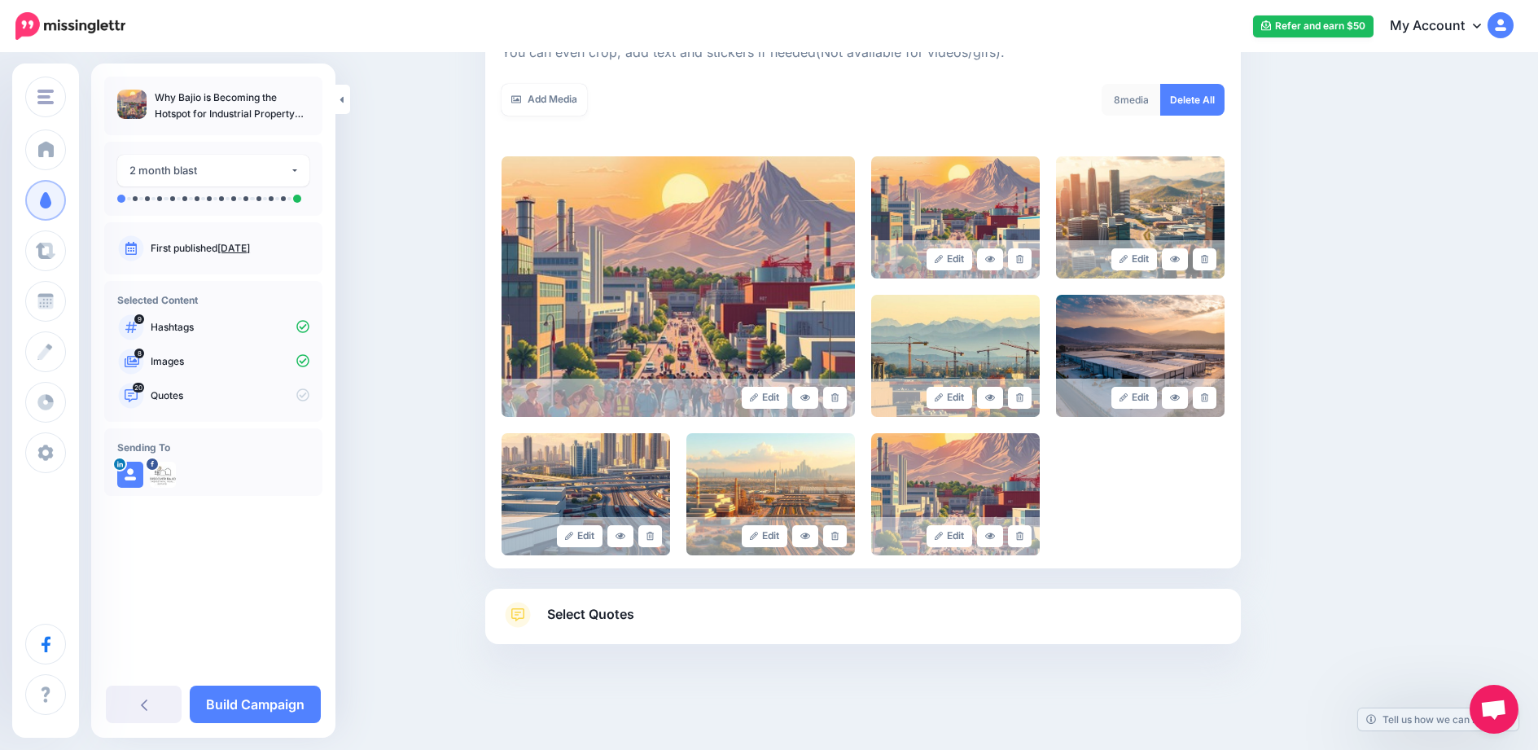
click at [850, 622] on link "Select Quotes" at bounding box center [863, 623] width 723 height 42
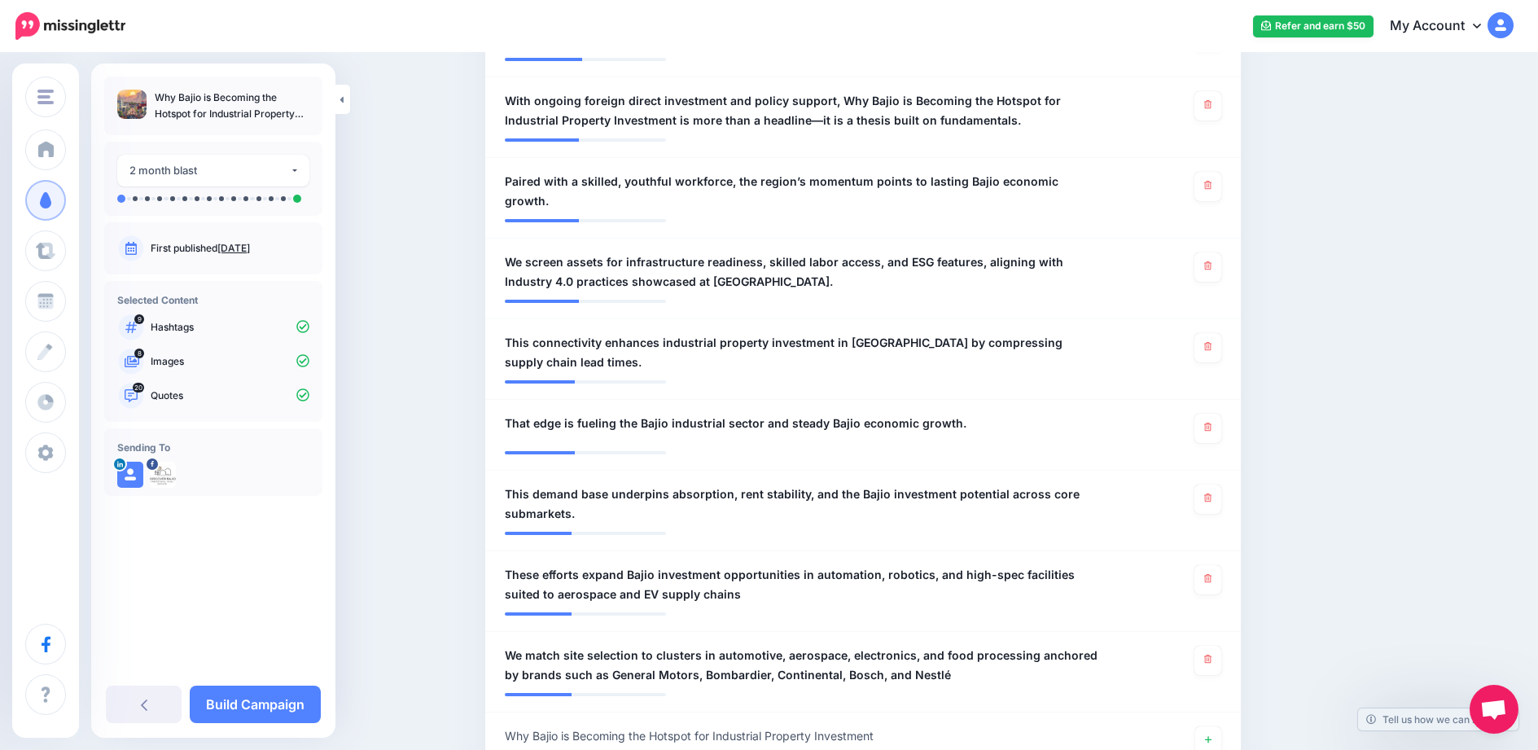
scroll to position [1710, 0]
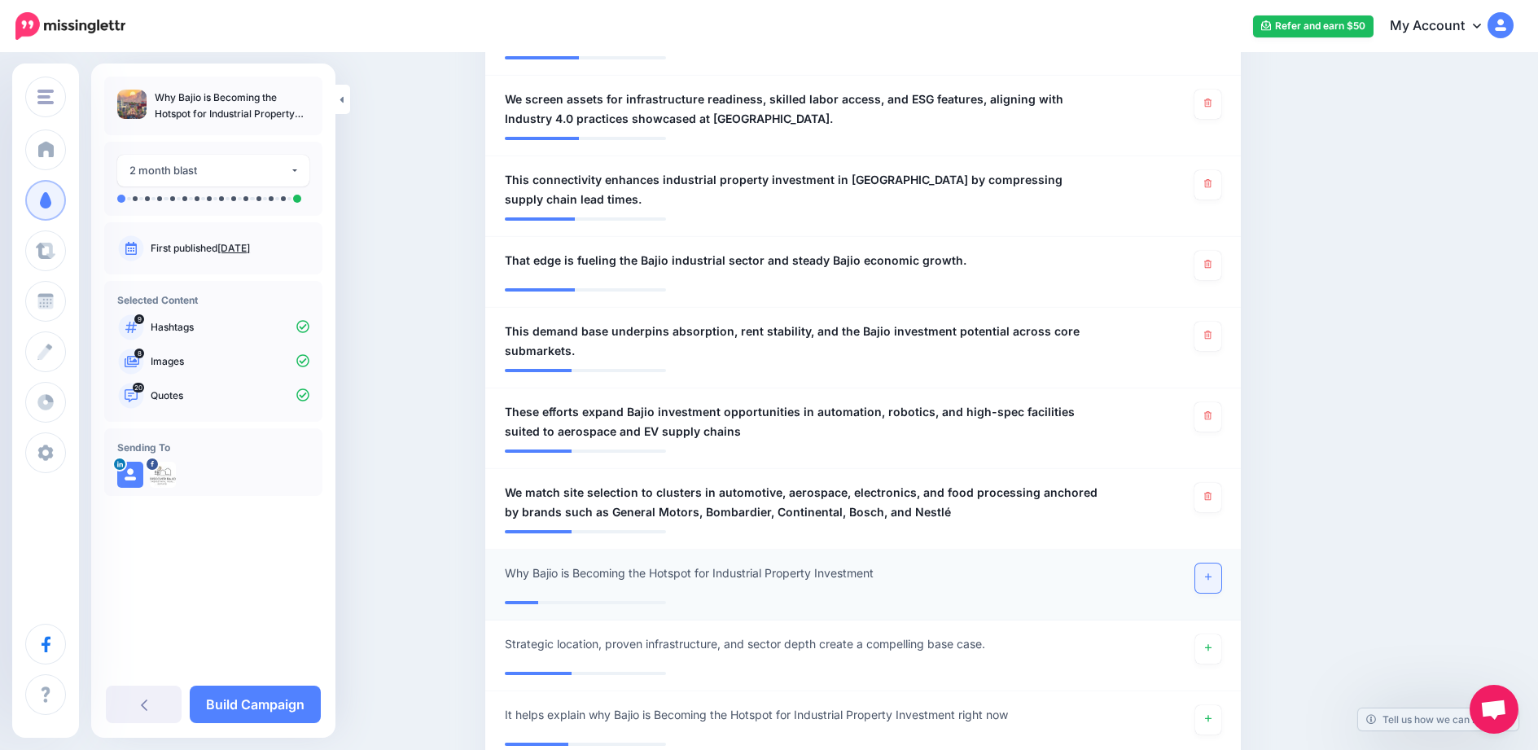
click at [1209, 564] on link at bounding box center [1209, 578] width 26 height 29
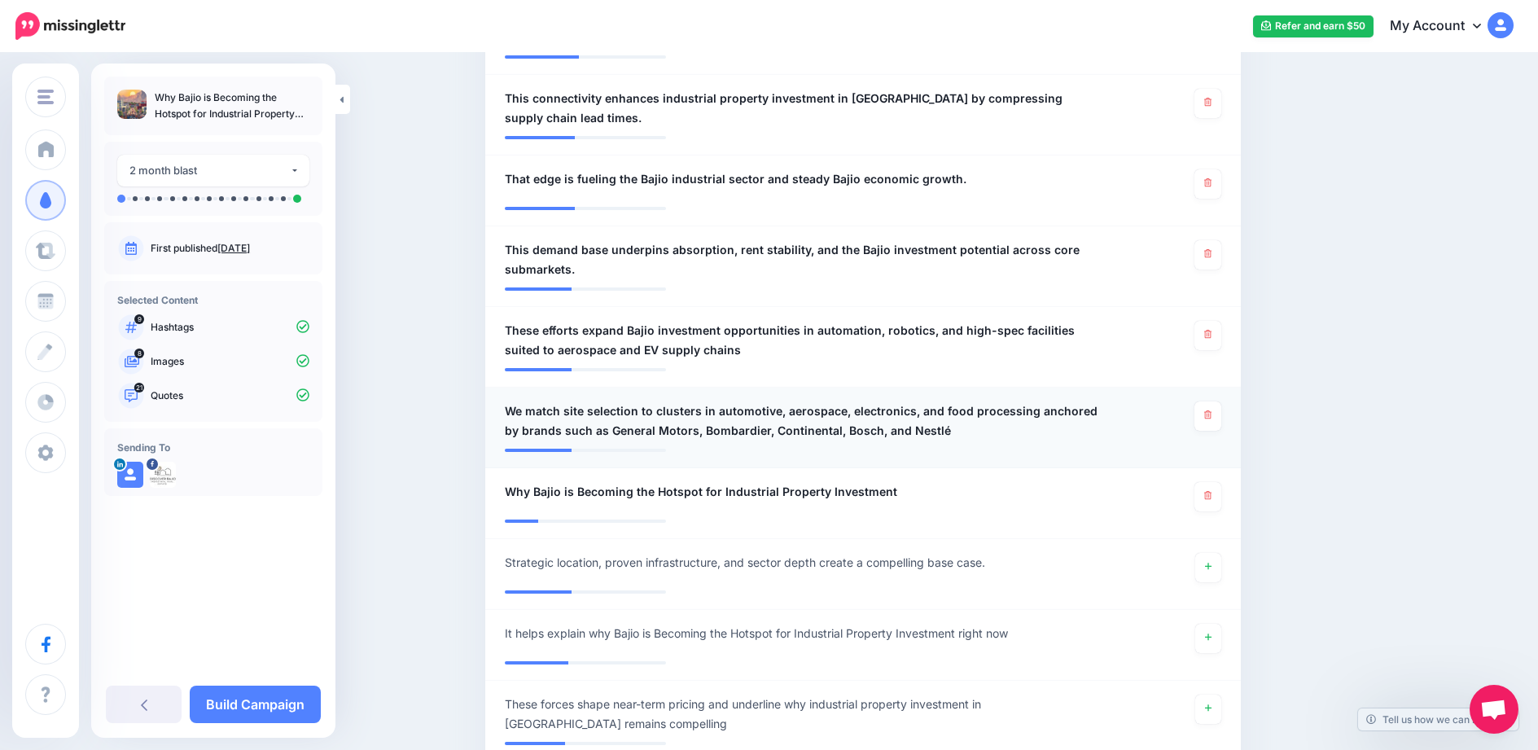
scroll to position [2118, 0]
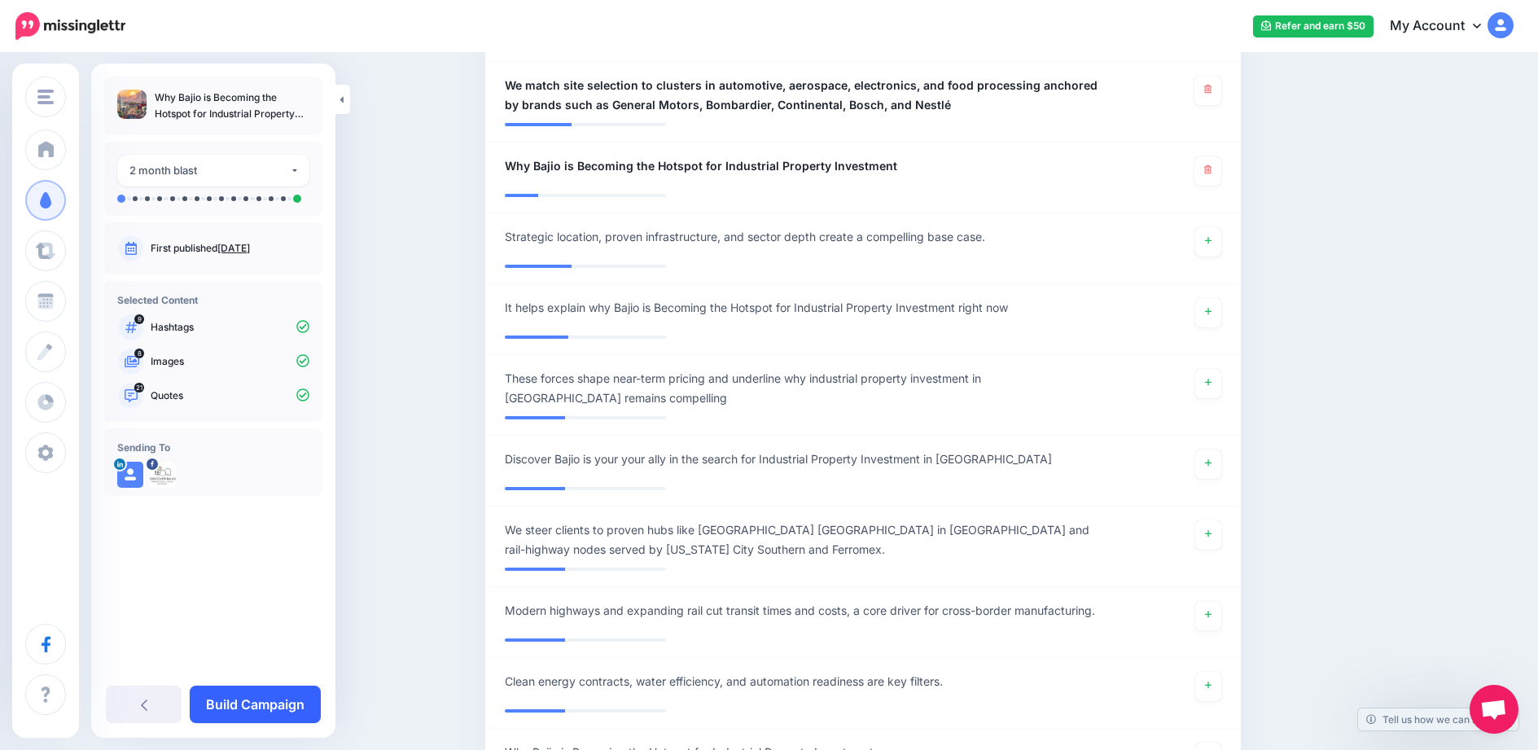
click at [289, 704] on link "Build Campaign" at bounding box center [255, 704] width 131 height 37
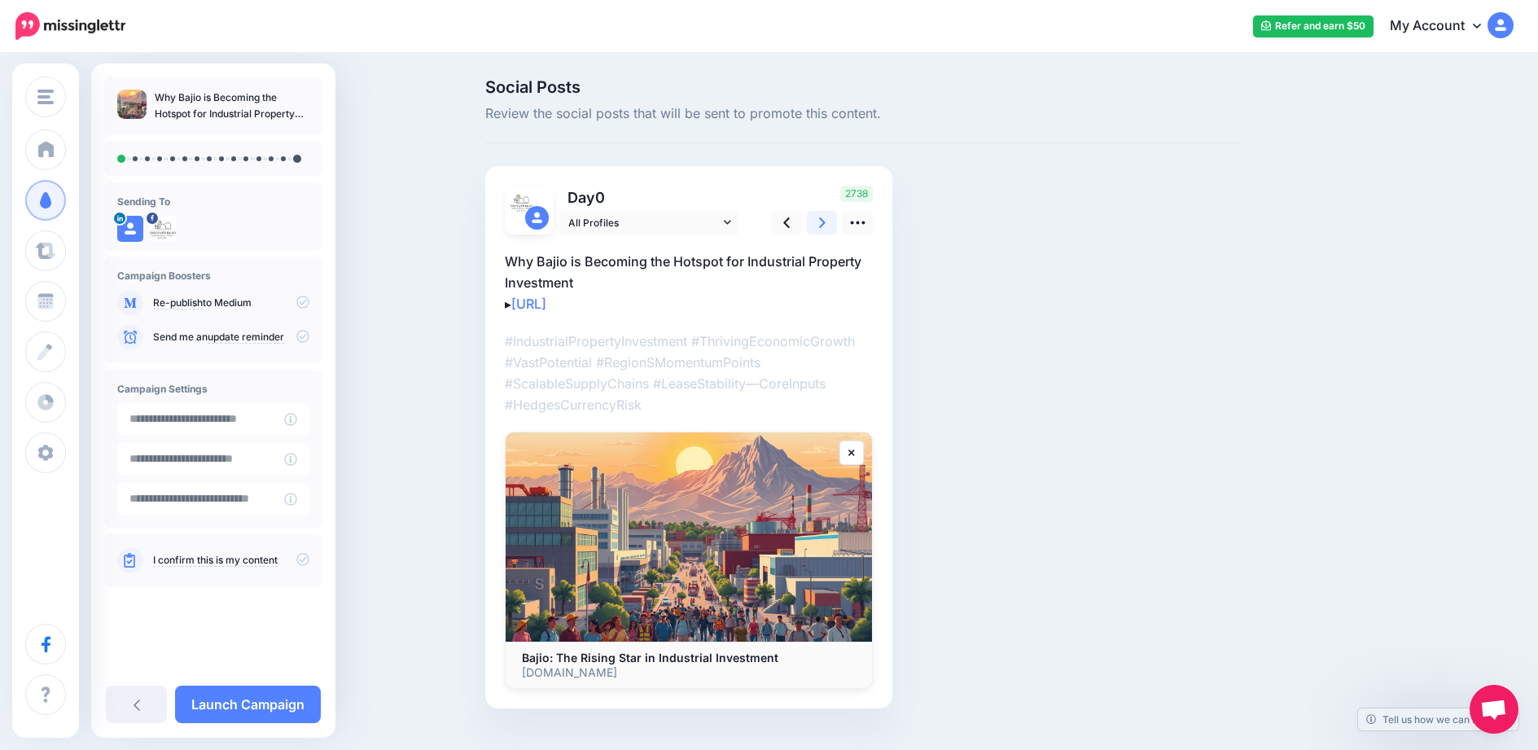
click at [835, 218] on link at bounding box center [822, 223] width 31 height 24
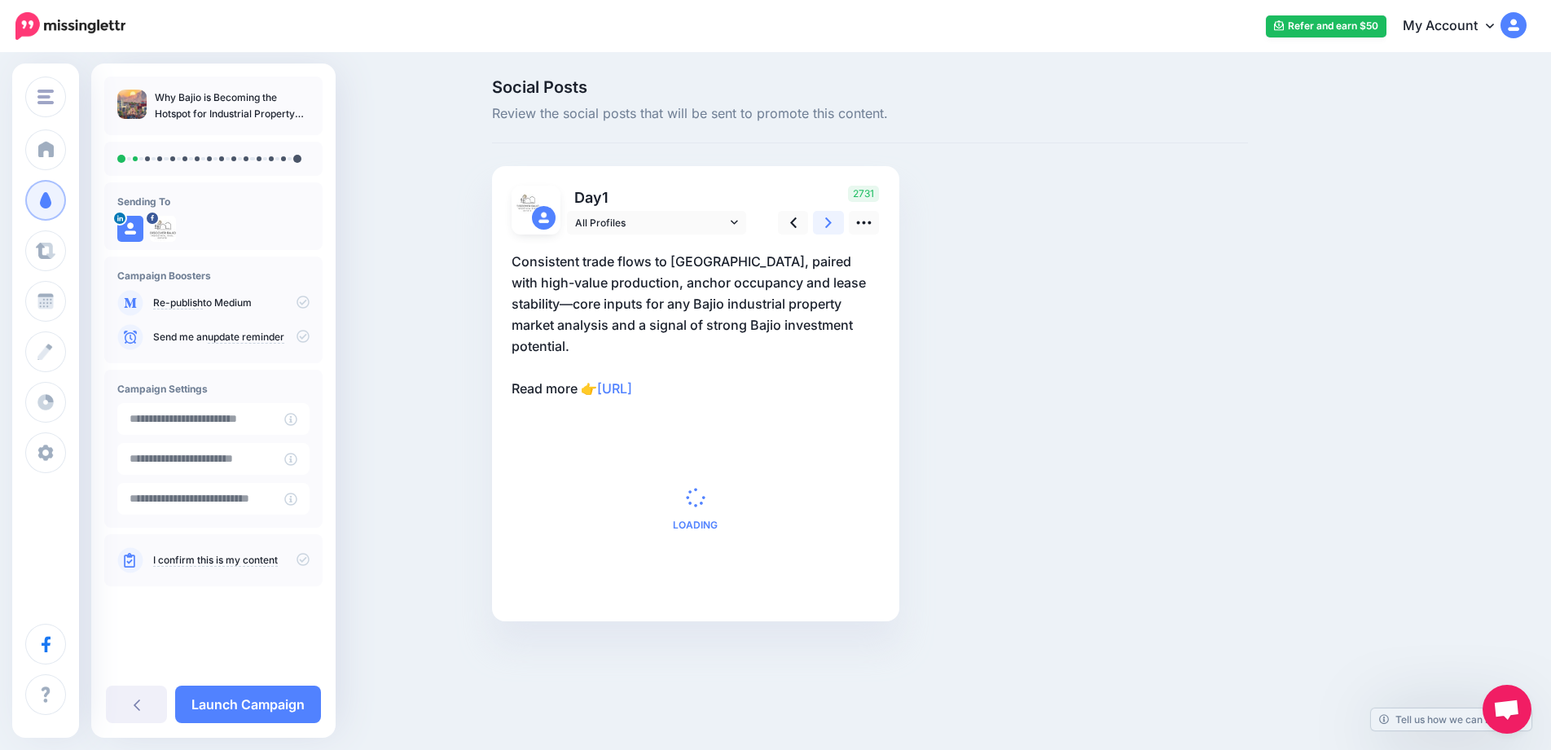
click at [835, 218] on link at bounding box center [828, 223] width 31 height 24
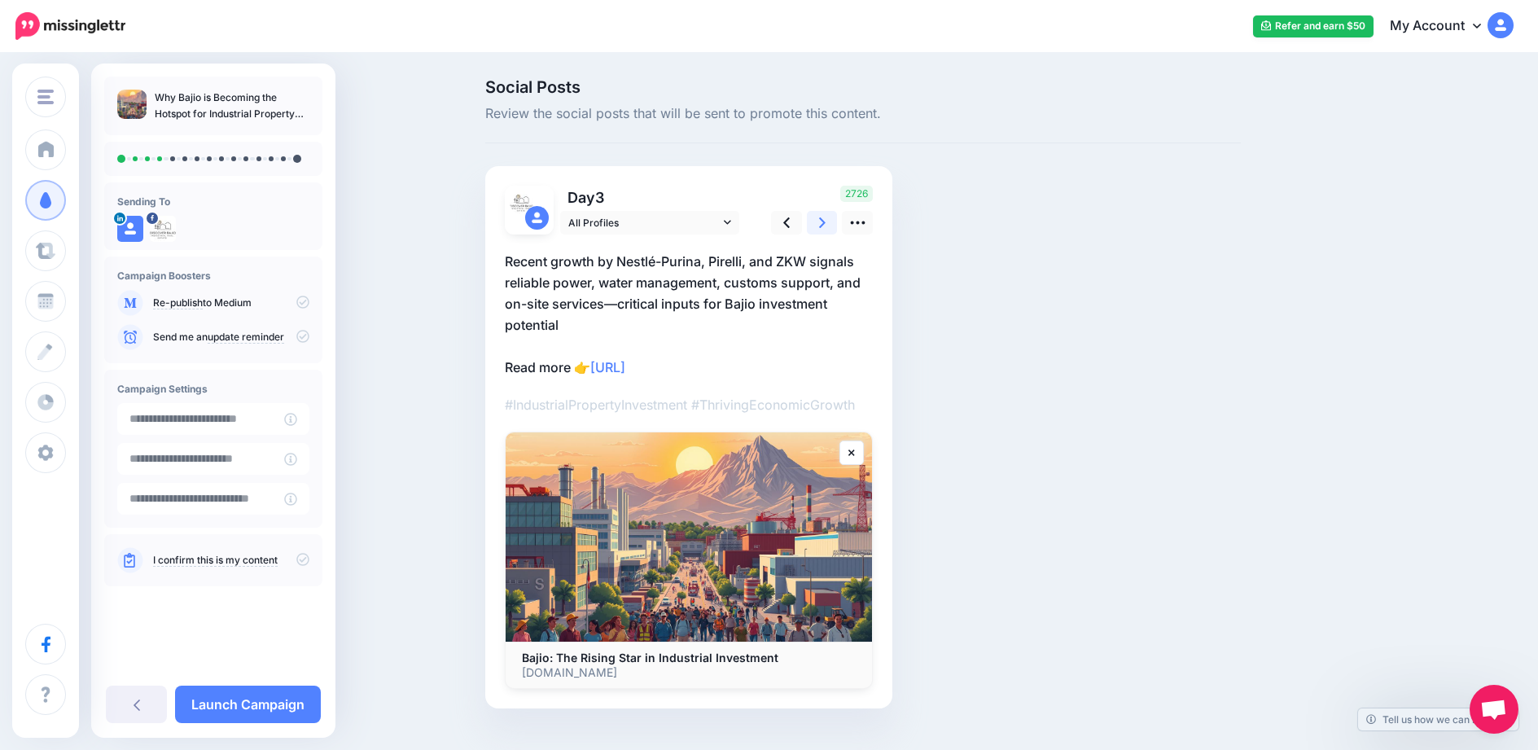
click at [835, 218] on link at bounding box center [822, 223] width 31 height 24
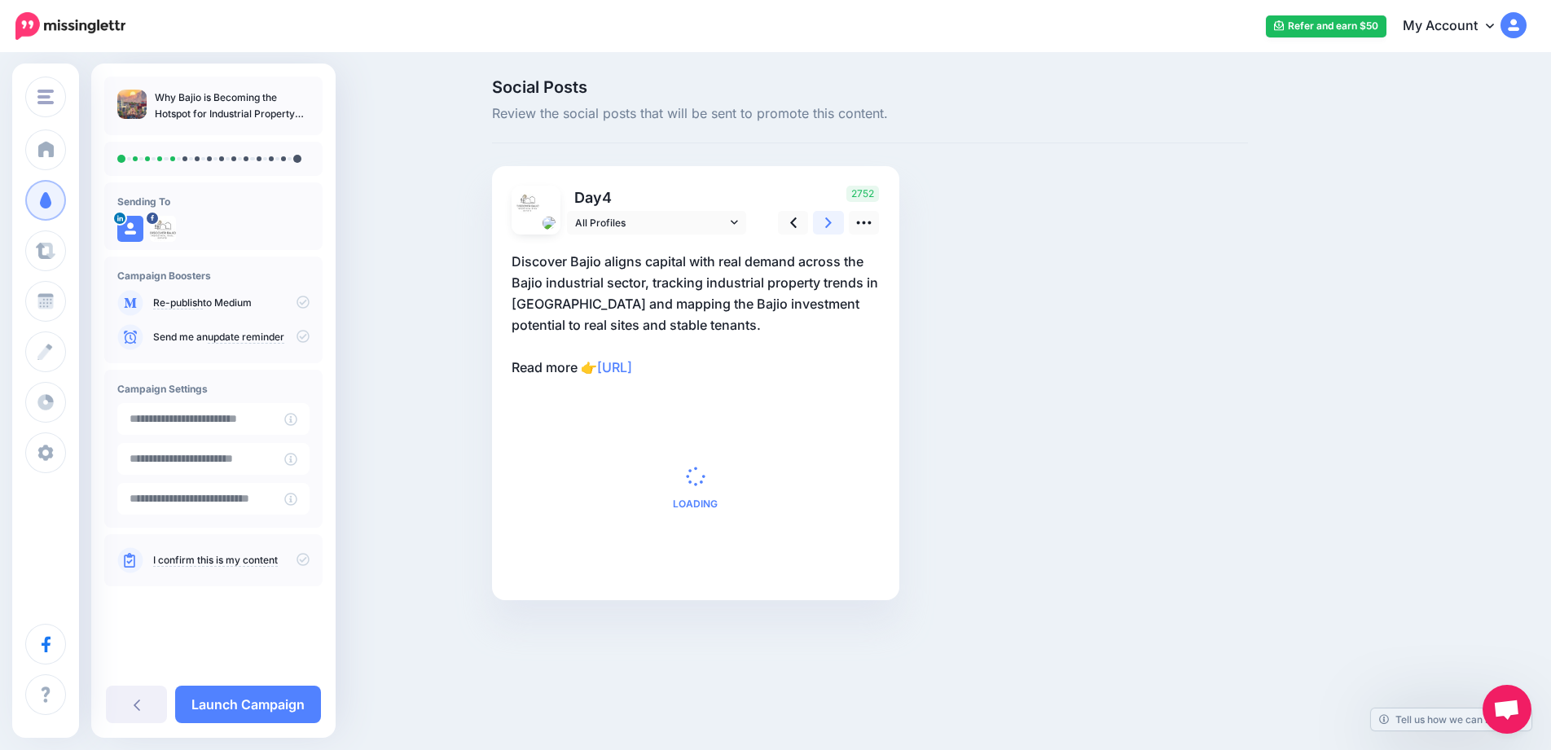
click at [835, 218] on link at bounding box center [828, 223] width 31 height 24
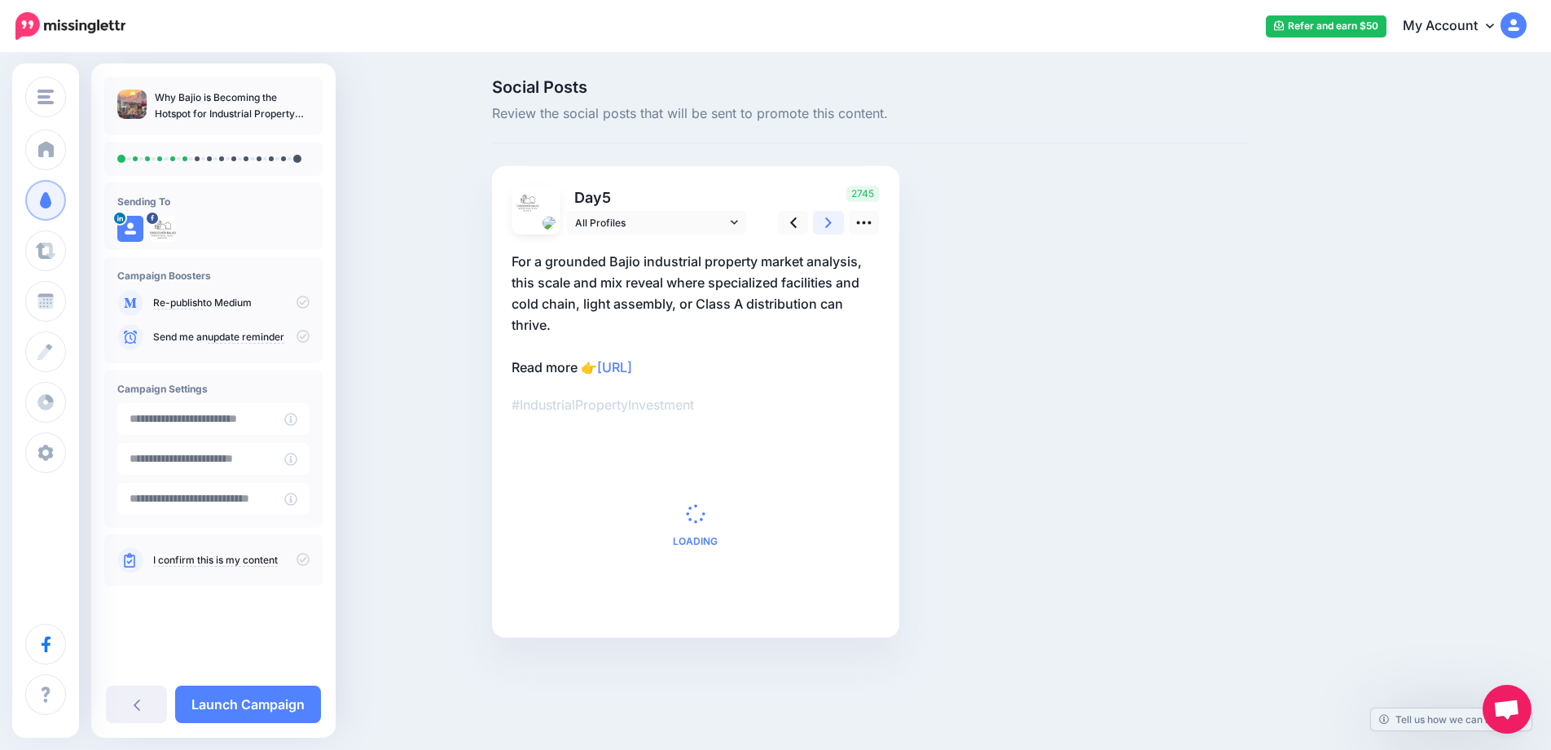
click at [835, 218] on link at bounding box center [828, 223] width 31 height 24
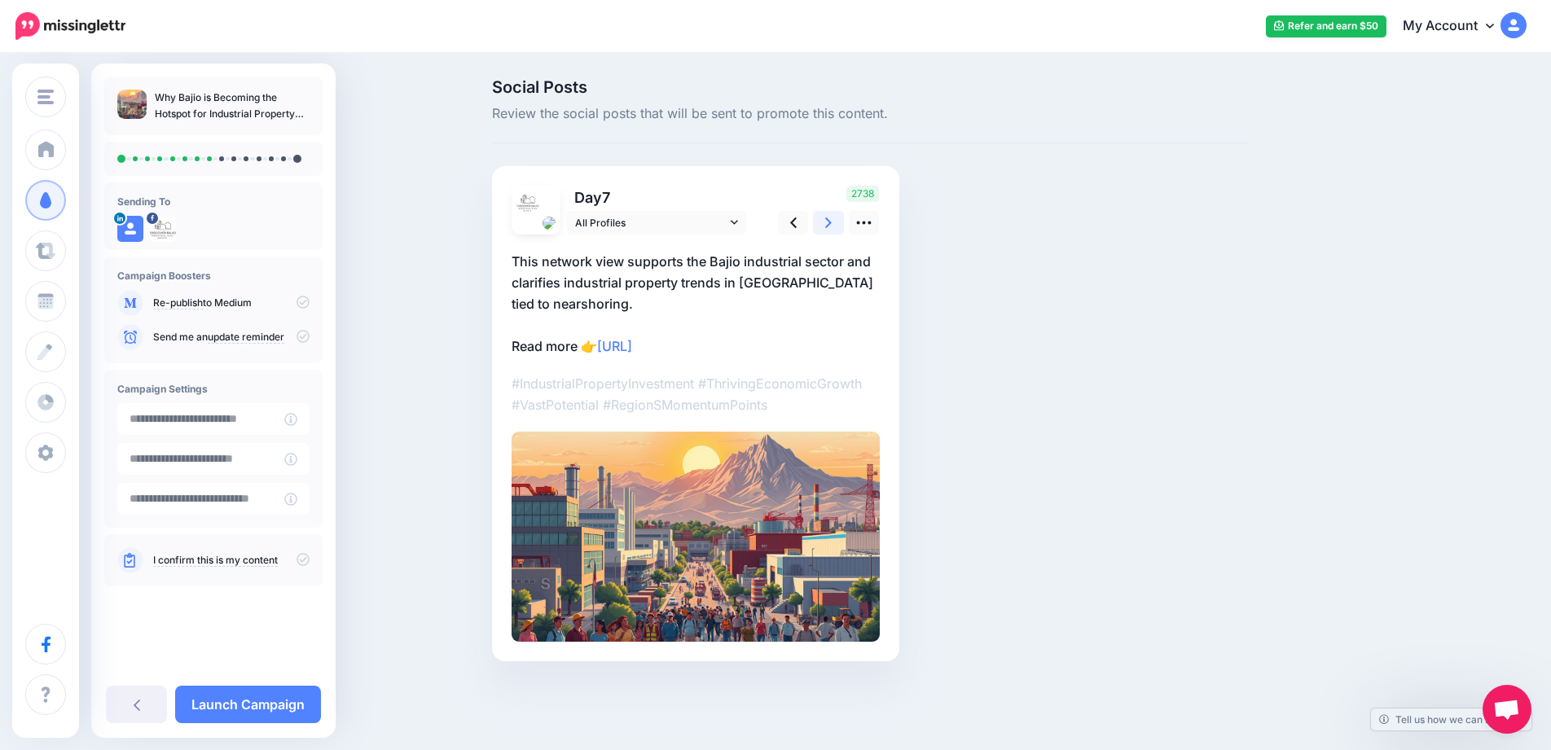
click at [835, 218] on link at bounding box center [828, 223] width 31 height 24
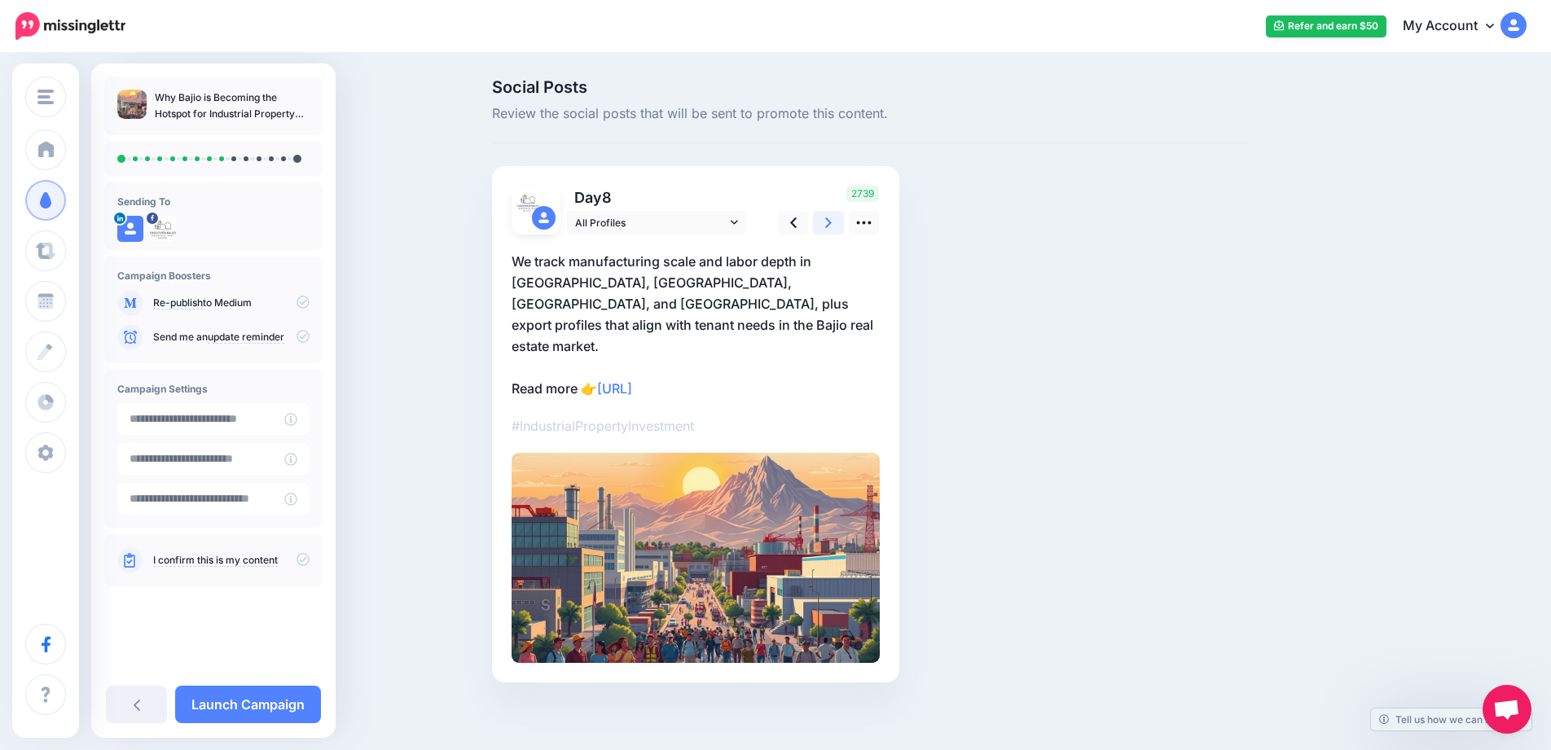
click at [835, 218] on link at bounding box center [828, 223] width 31 height 24
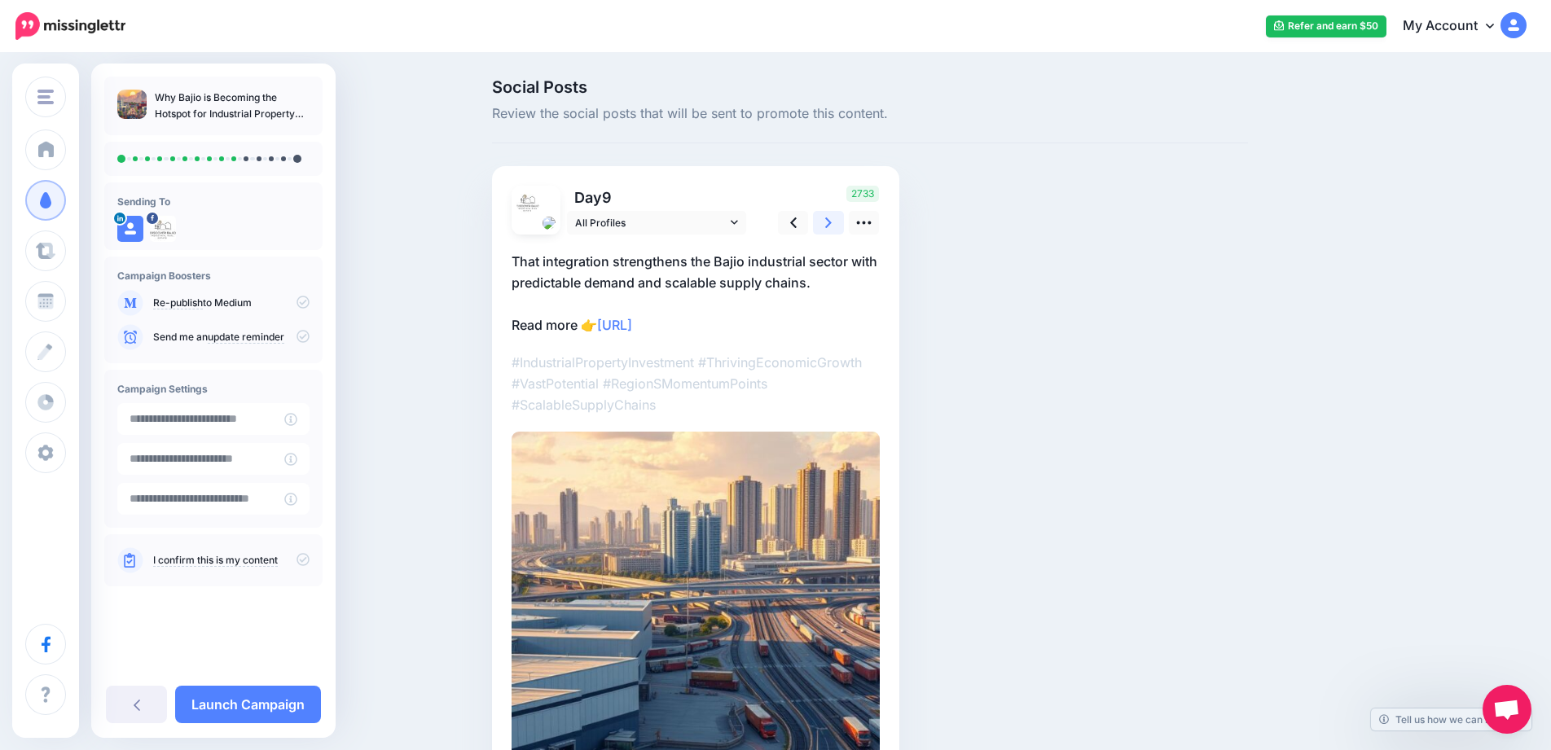
click at [835, 218] on link at bounding box center [828, 223] width 31 height 24
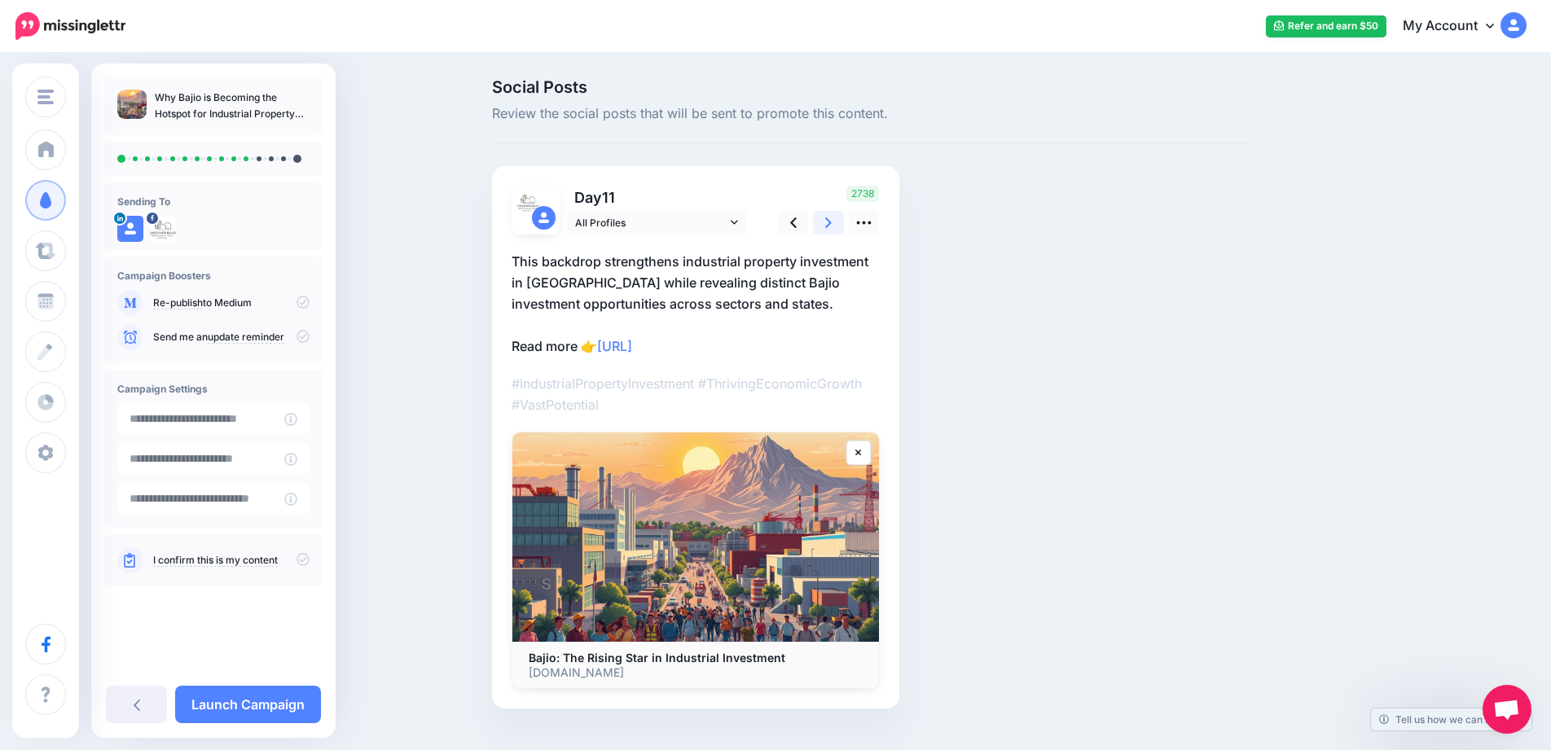
click at [835, 218] on link at bounding box center [828, 223] width 31 height 24
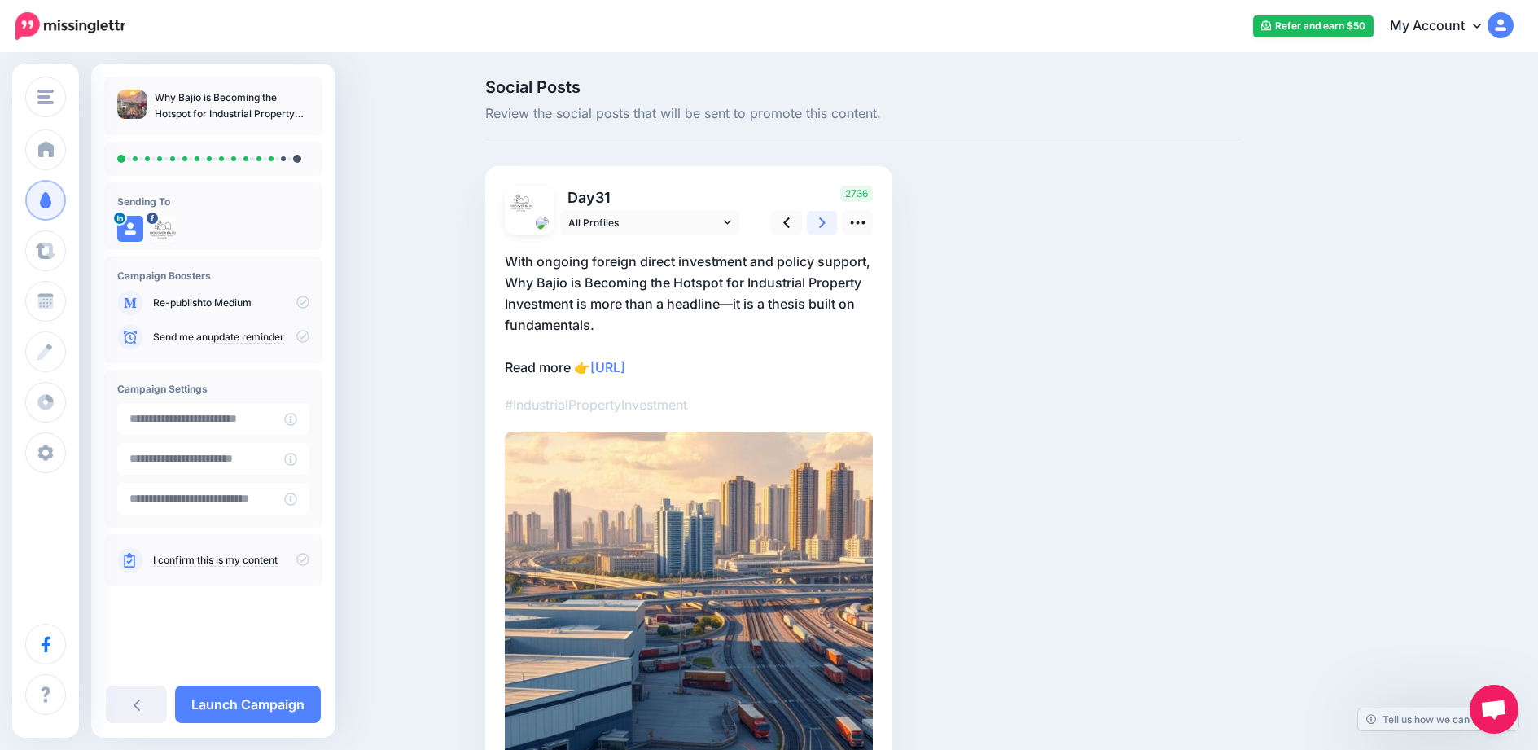
click at [835, 218] on link at bounding box center [822, 223] width 31 height 24
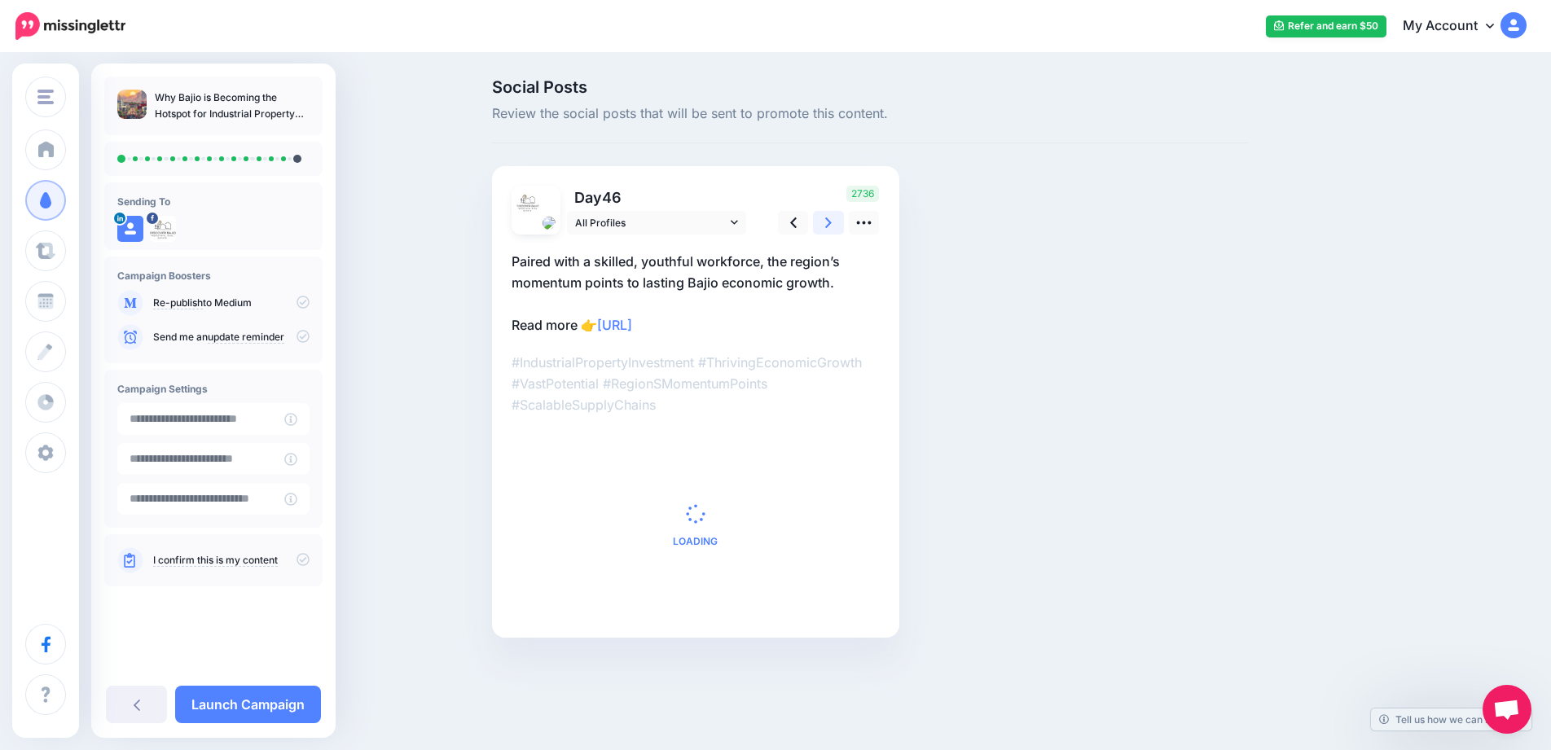
click at [835, 218] on link at bounding box center [828, 223] width 31 height 24
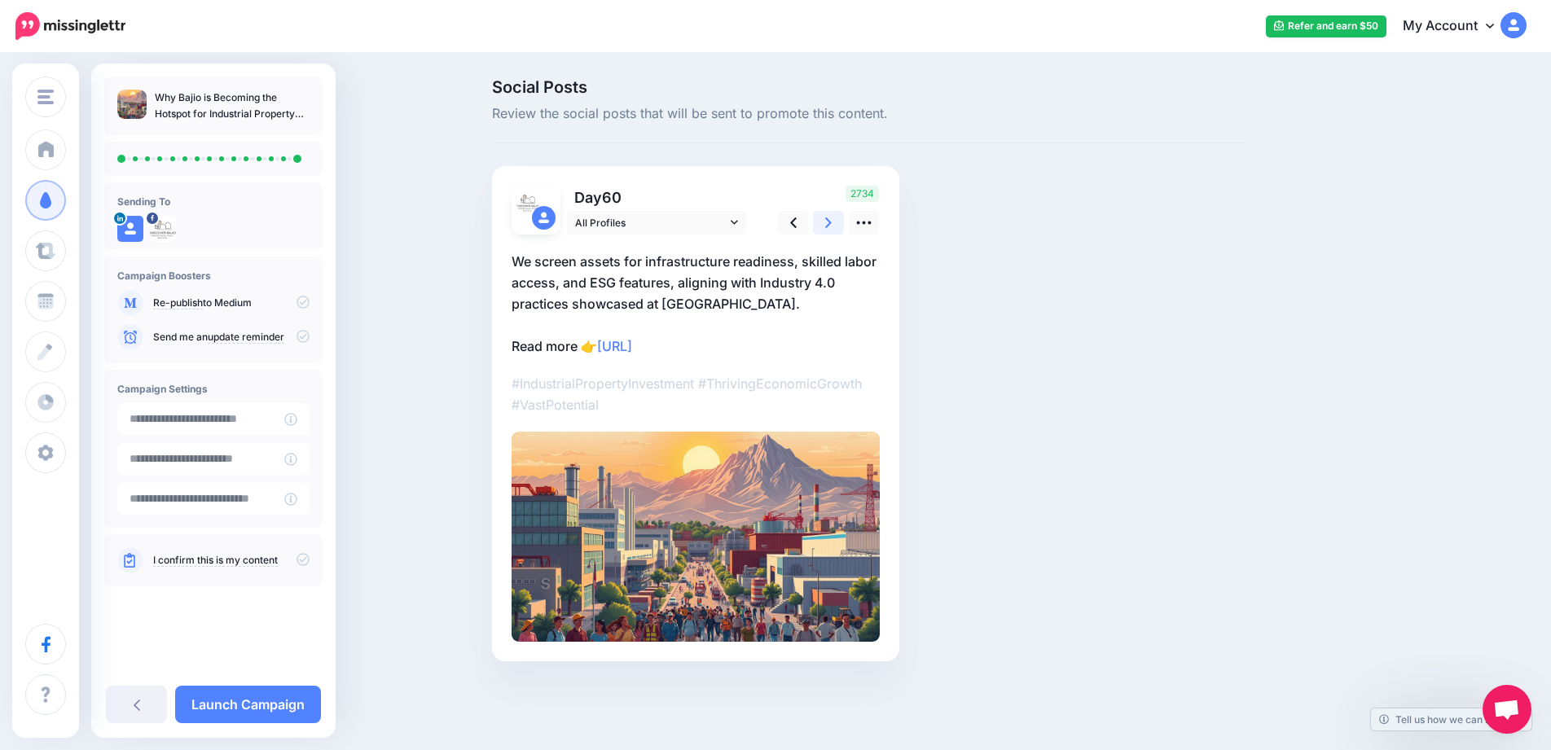
click at [835, 218] on link at bounding box center [828, 223] width 31 height 24
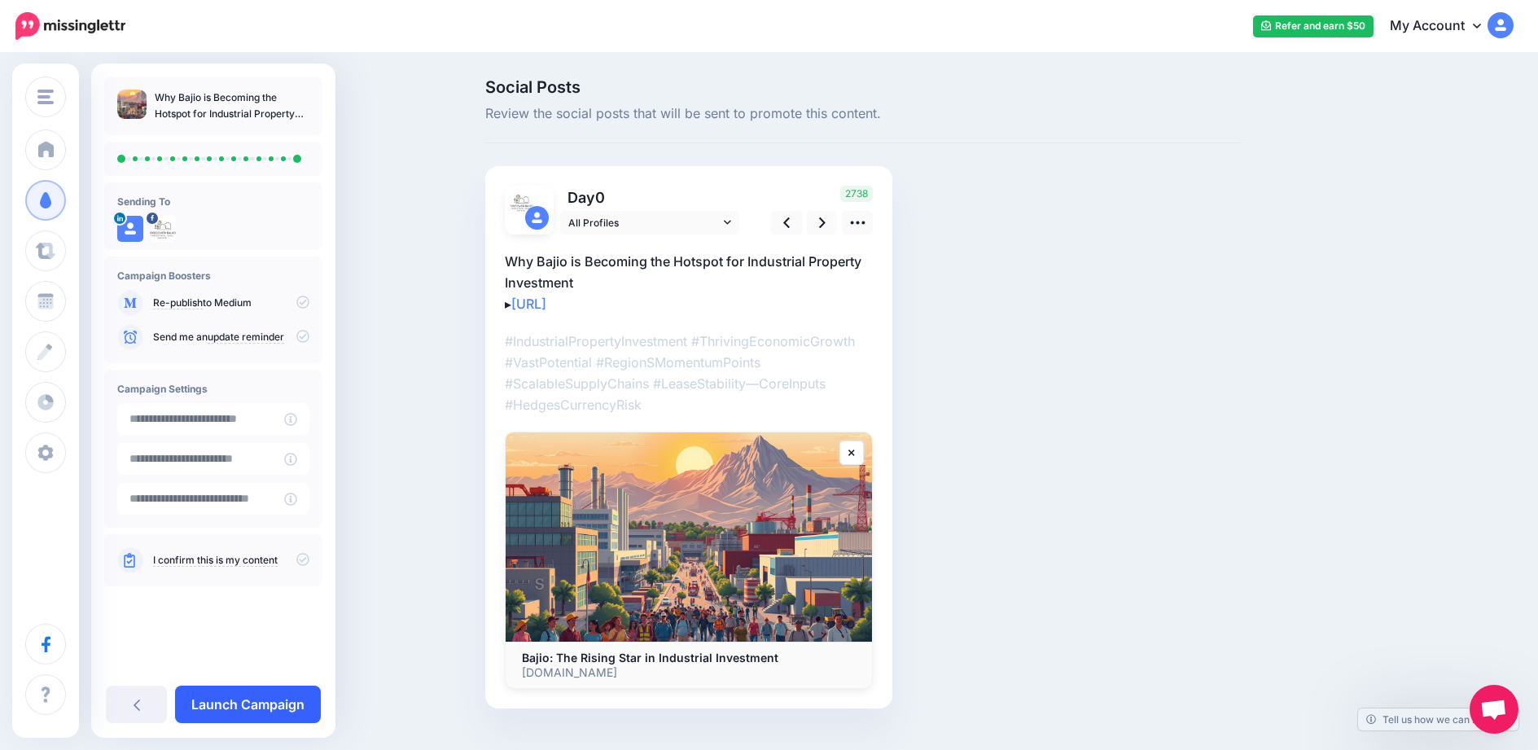
click at [264, 704] on link "Launch Campaign" at bounding box center [248, 704] width 146 height 37
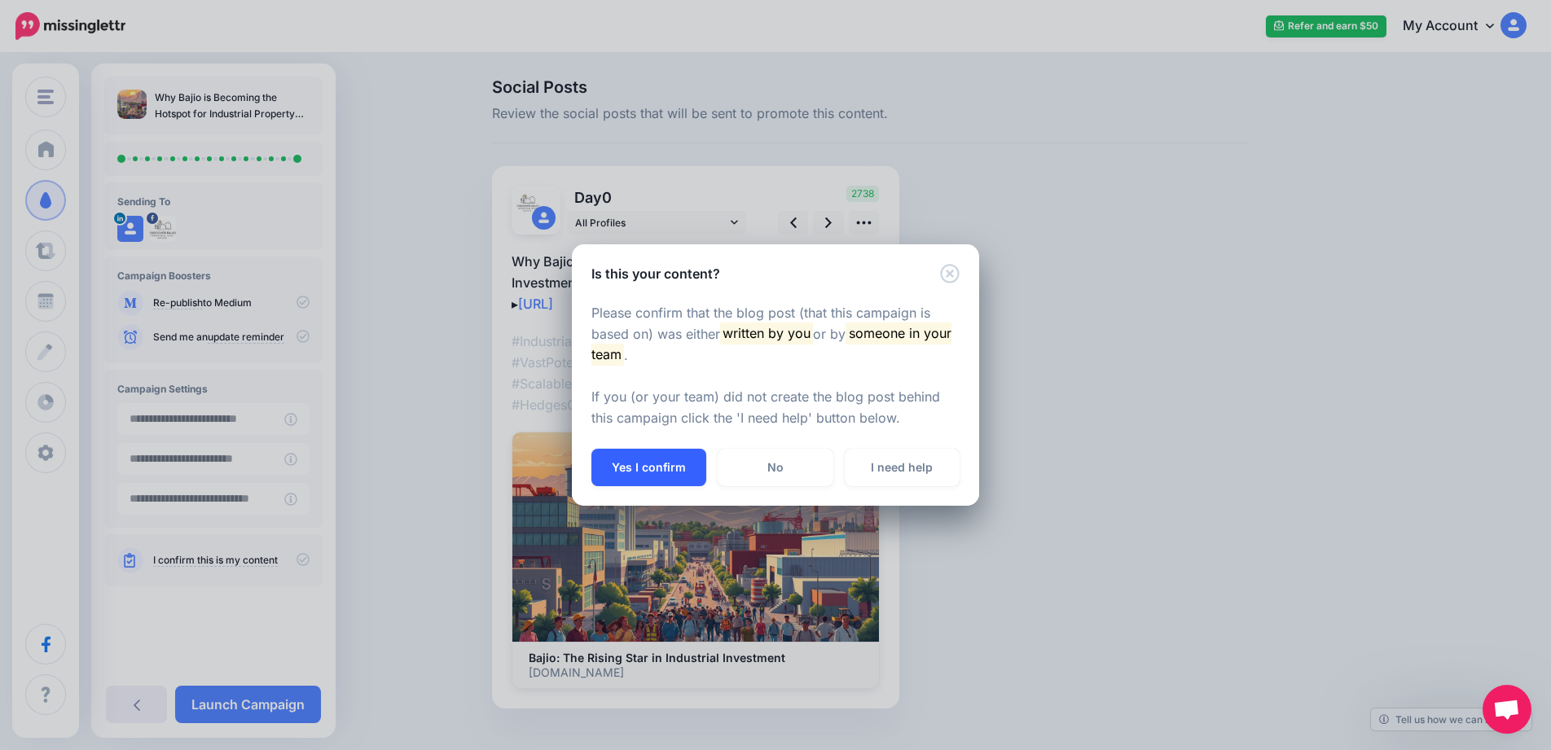
click at [682, 466] on button "Yes I confirm" at bounding box center [648, 467] width 115 height 37
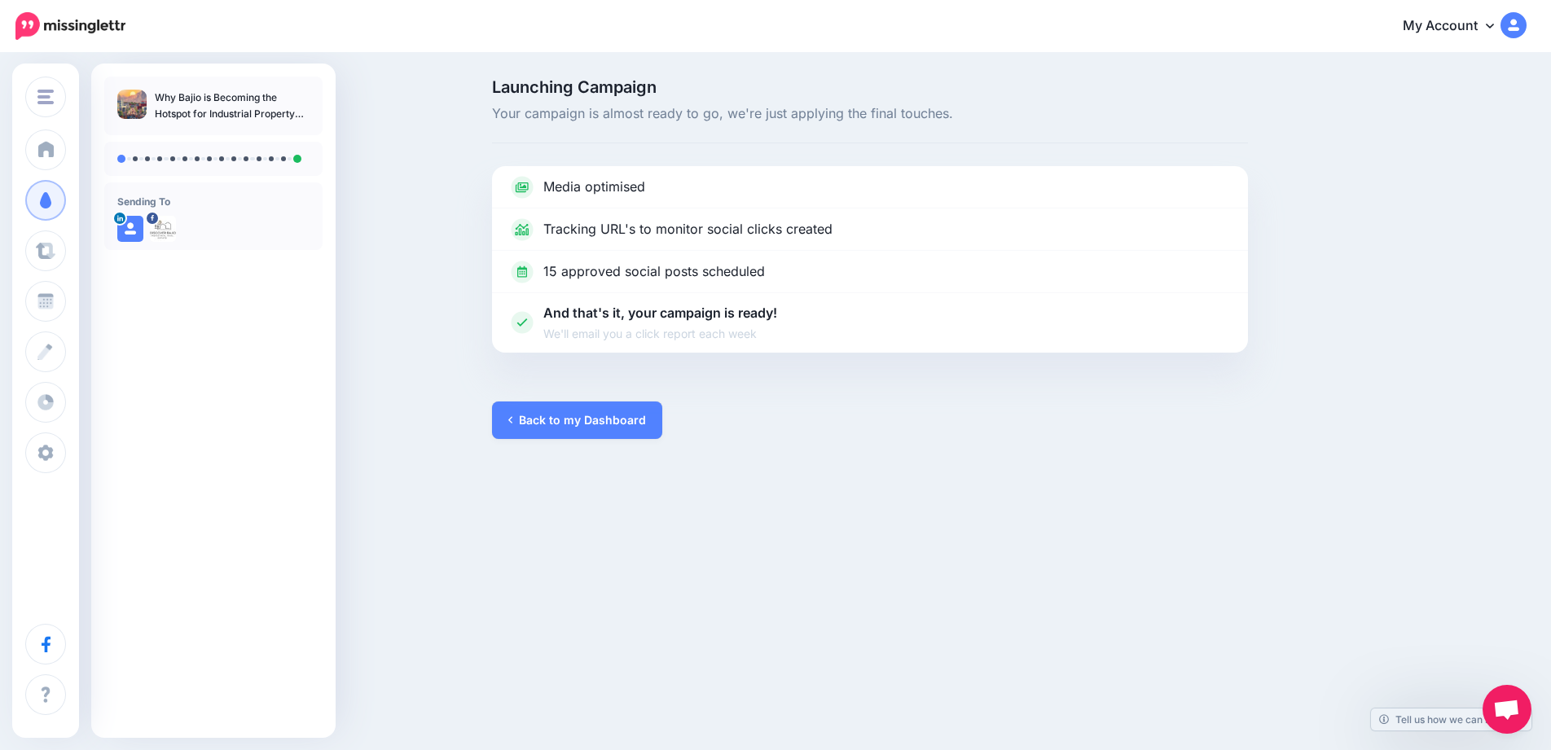
click at [488, 414] on div "Launching Campaign Your campaign is almost ready to go, we're just applying the…" at bounding box center [870, 259] width 780 height 360
click at [557, 422] on link "Back to my Dashboard" at bounding box center [577, 420] width 170 height 37
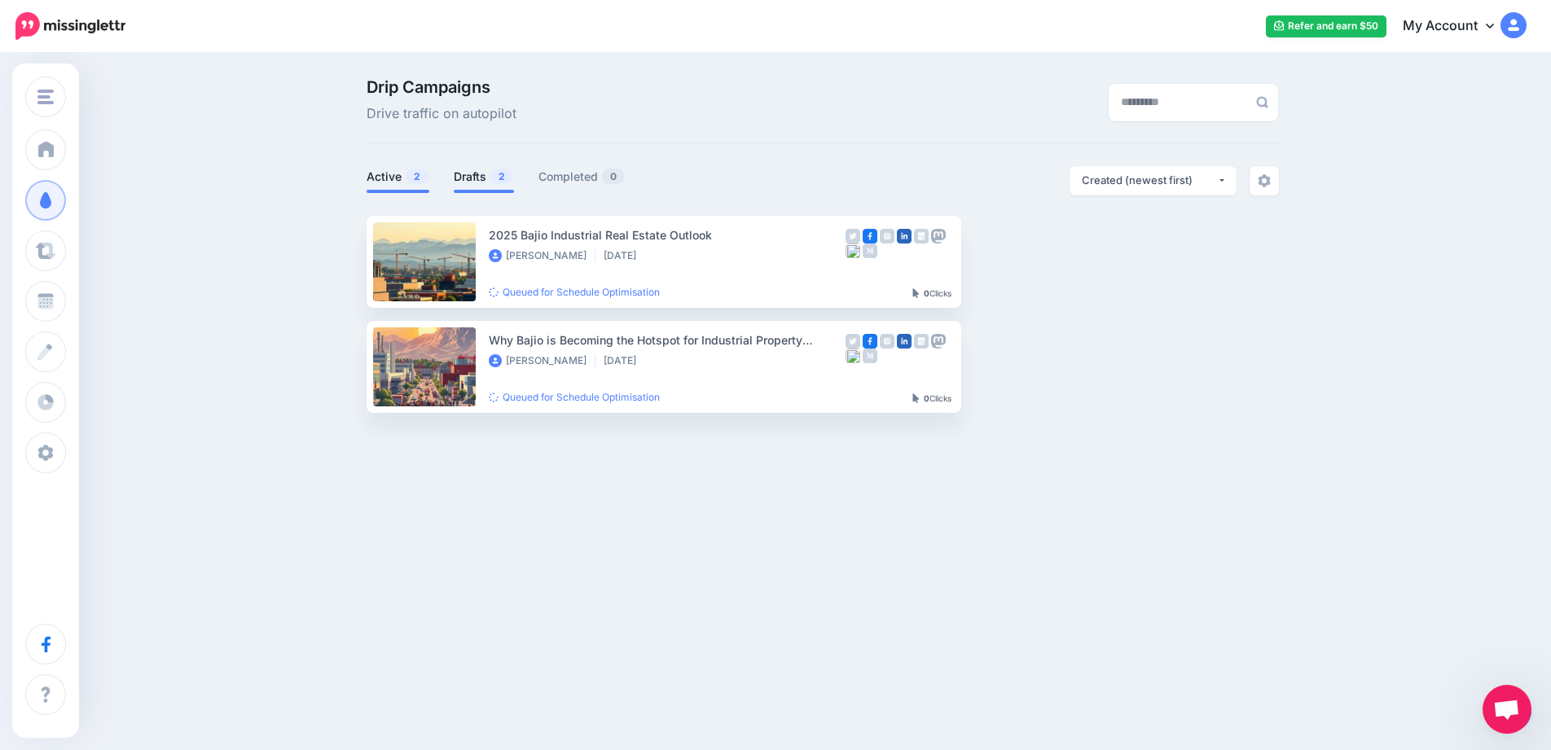
click at [477, 171] on link "Drafts 2" at bounding box center [484, 177] width 60 height 20
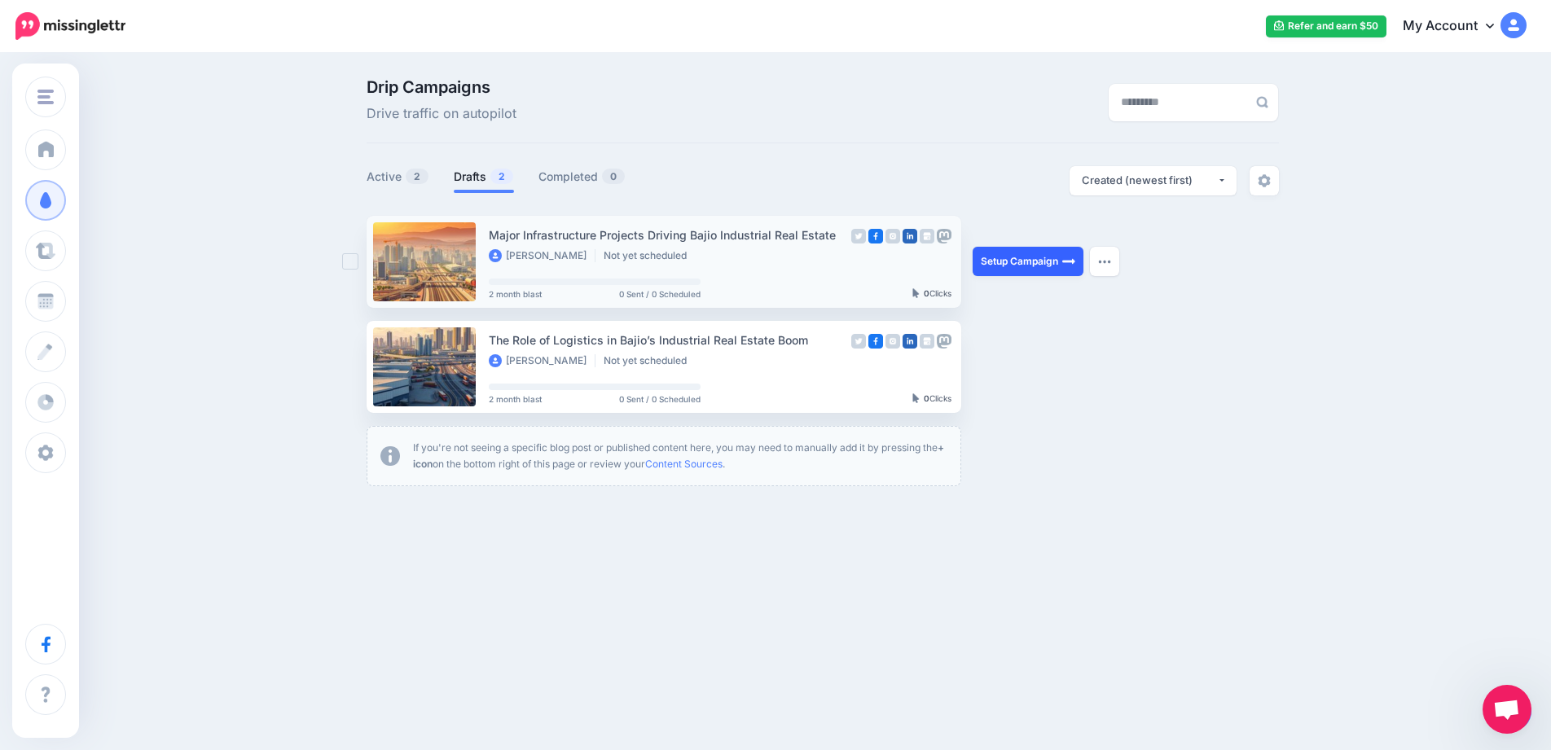
click at [1016, 256] on link "Setup Campaign" at bounding box center [1027, 261] width 111 height 29
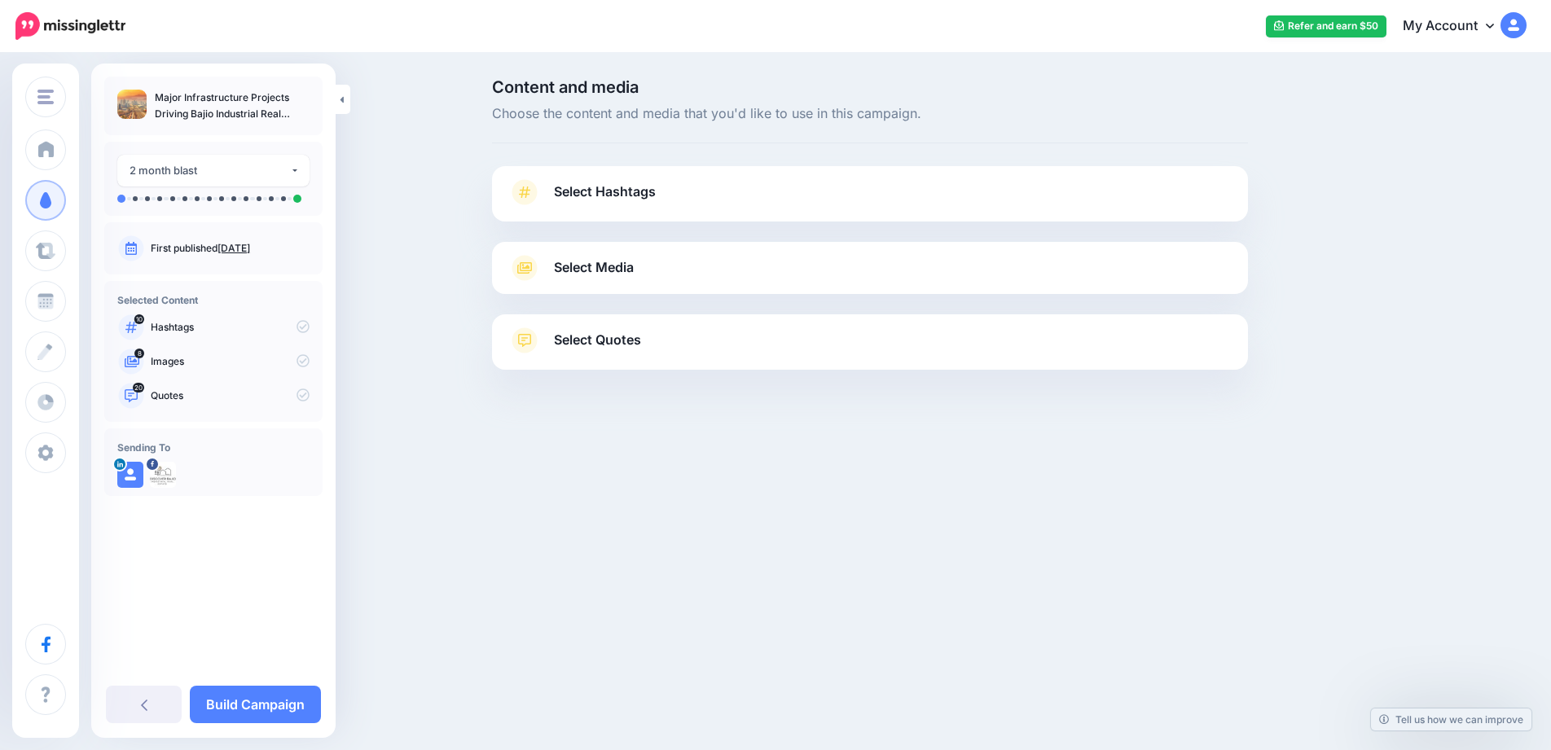
click at [709, 203] on link "Select Hashtags" at bounding box center [869, 200] width 723 height 42
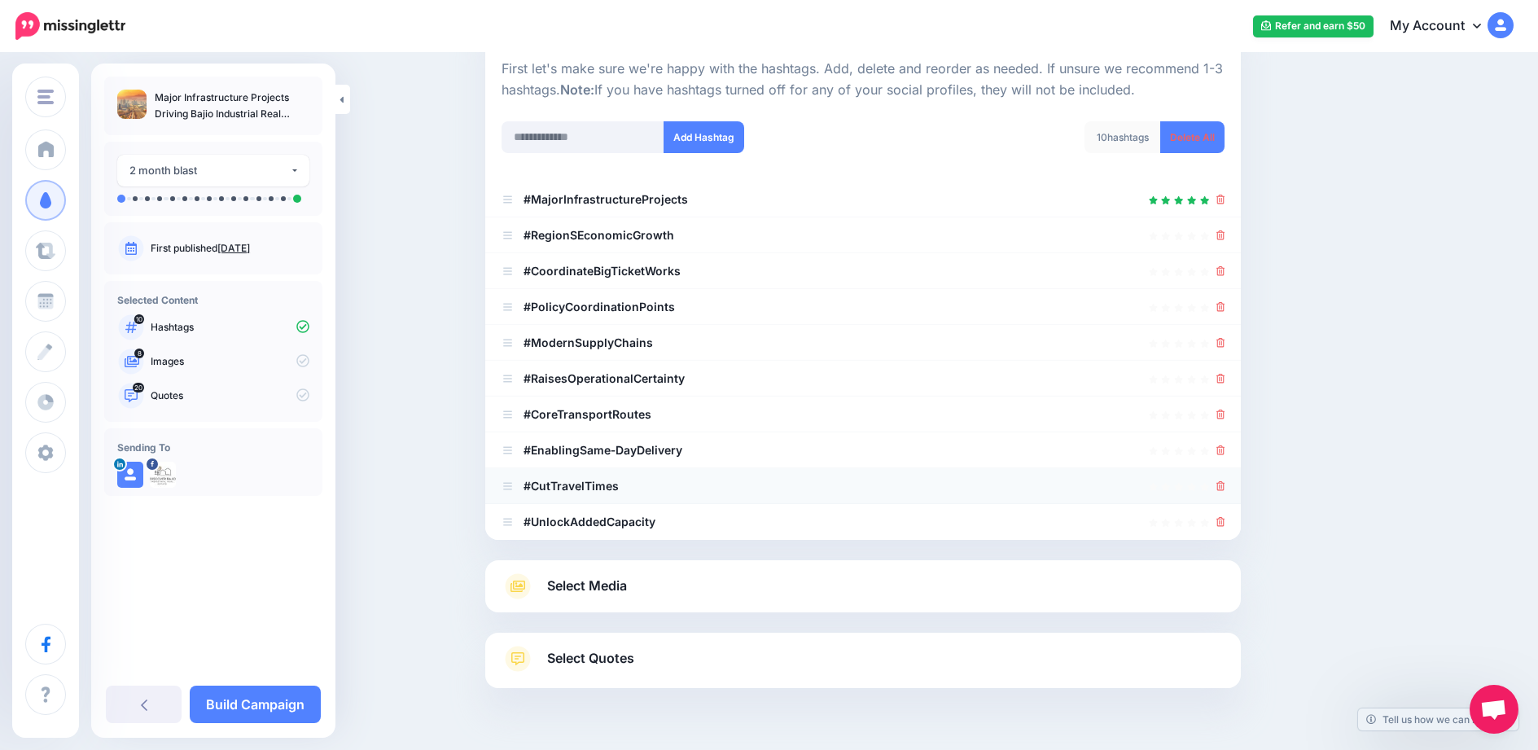
scroll to position [207, 0]
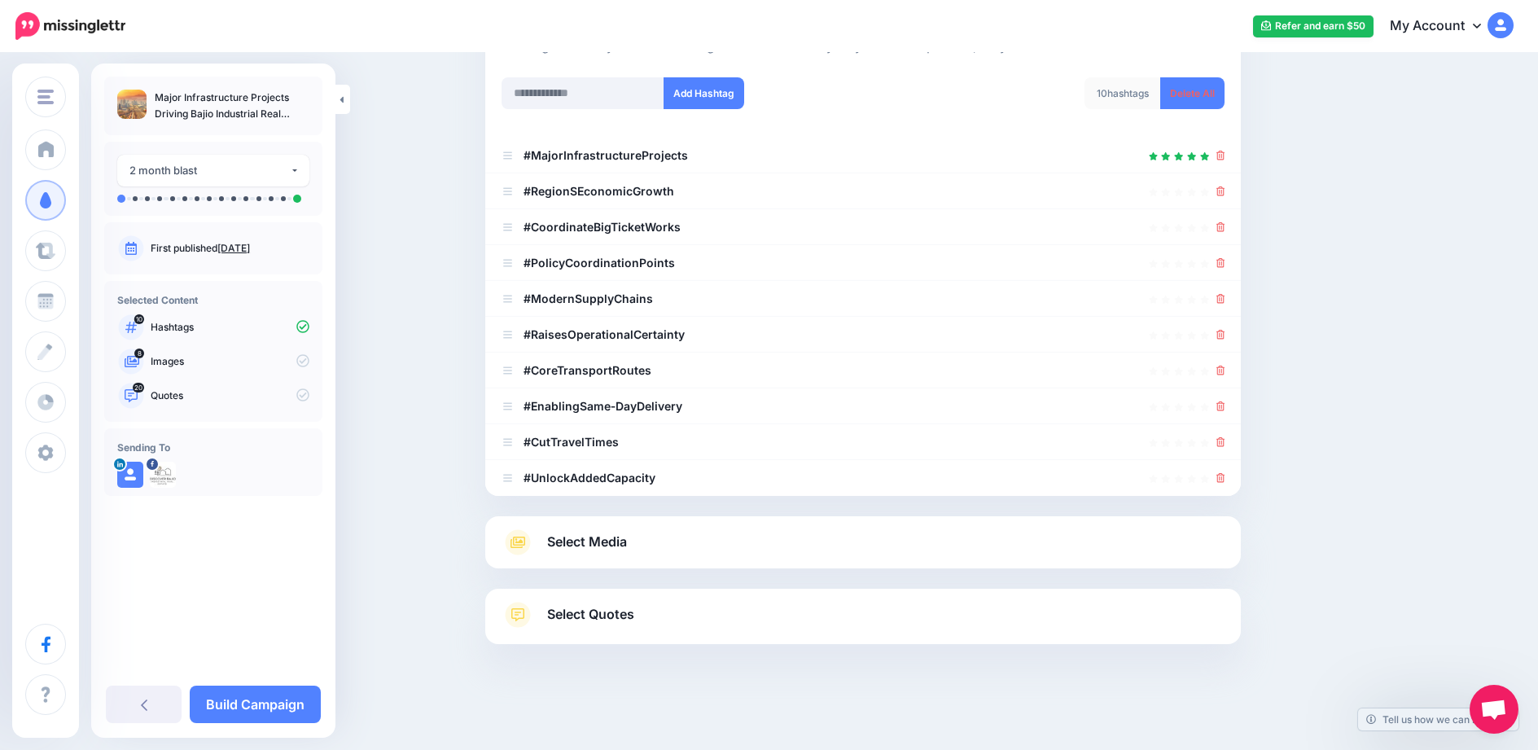
click at [750, 538] on link "Select Media" at bounding box center [863, 542] width 723 height 26
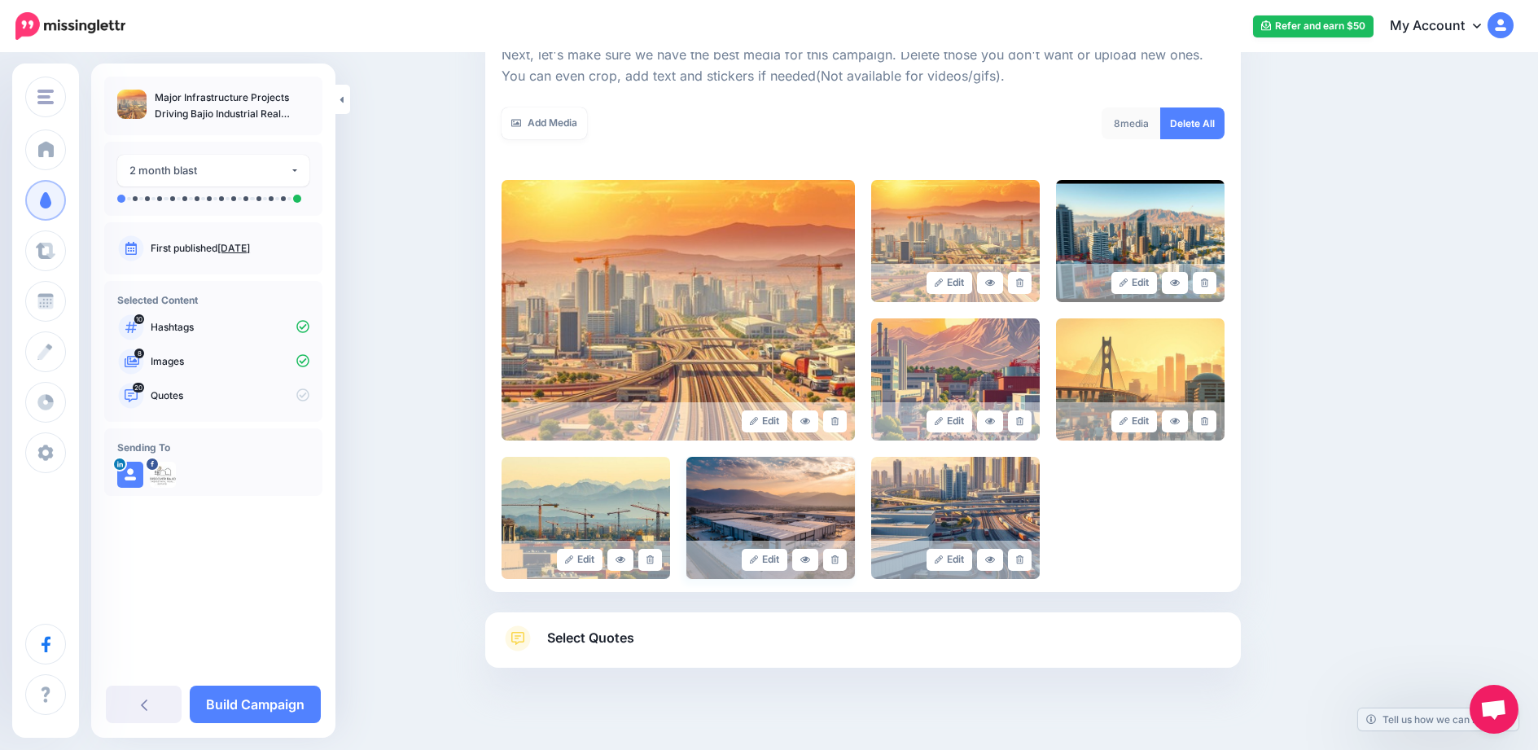
scroll to position [268, 0]
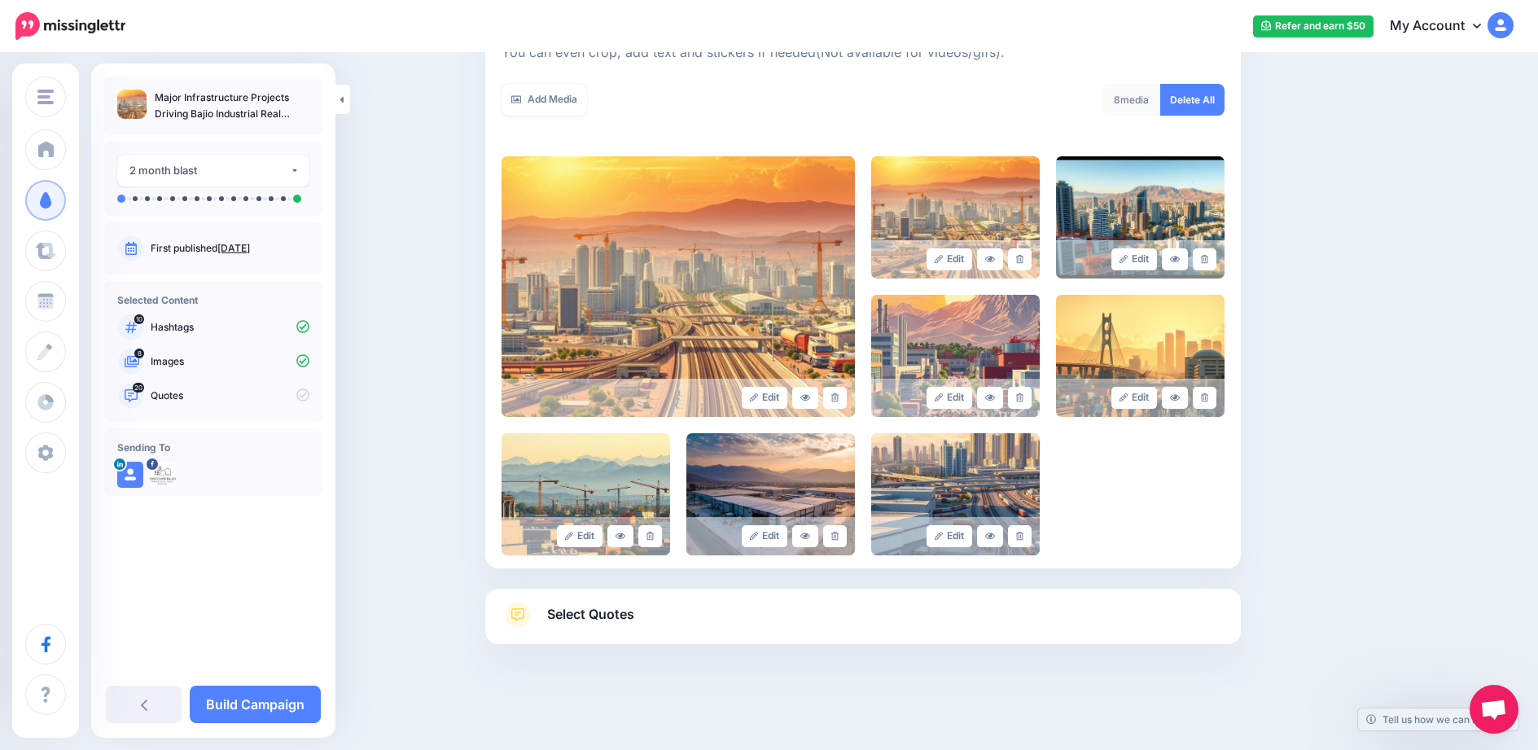
click at [872, 609] on link "Select Quotes" at bounding box center [863, 623] width 723 height 42
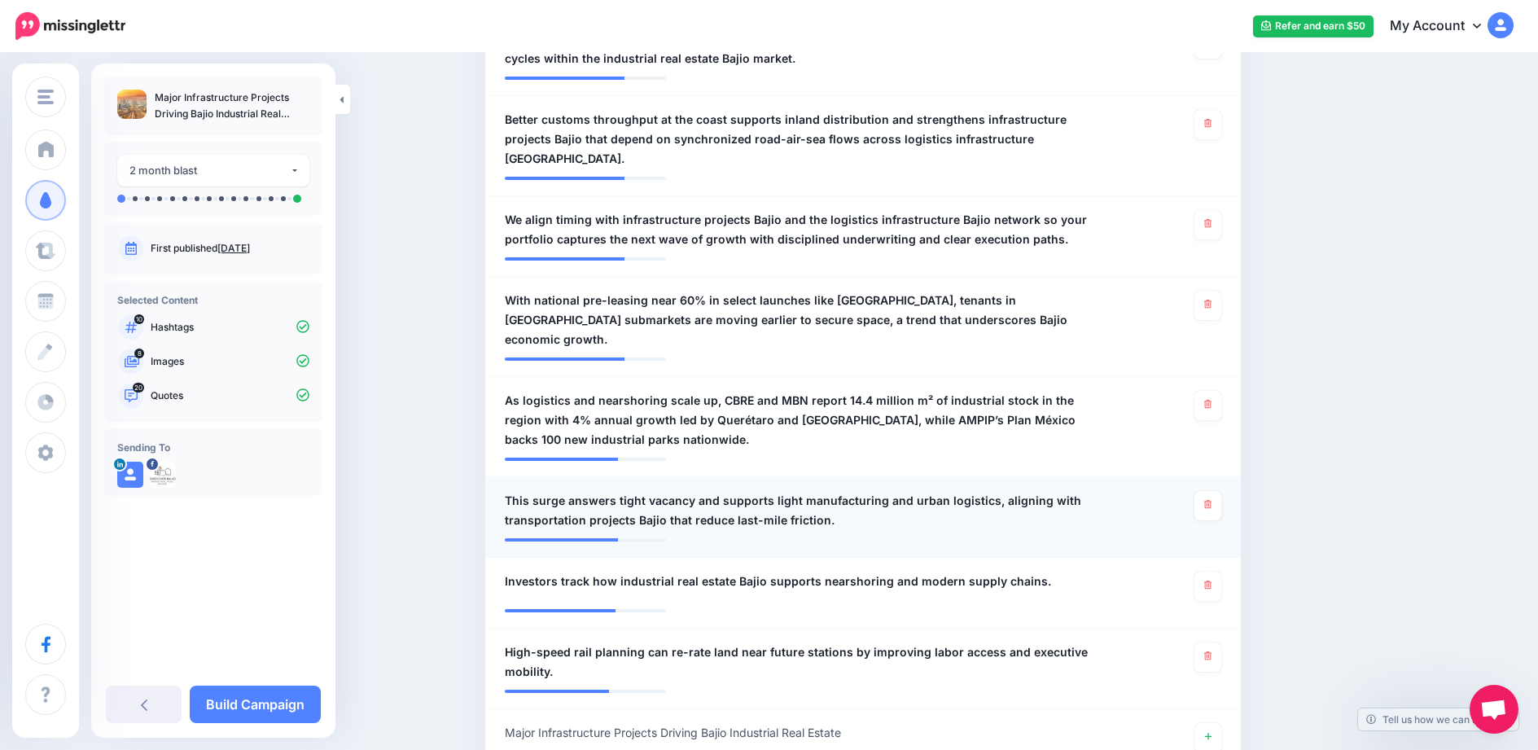
scroll to position [1710, 0]
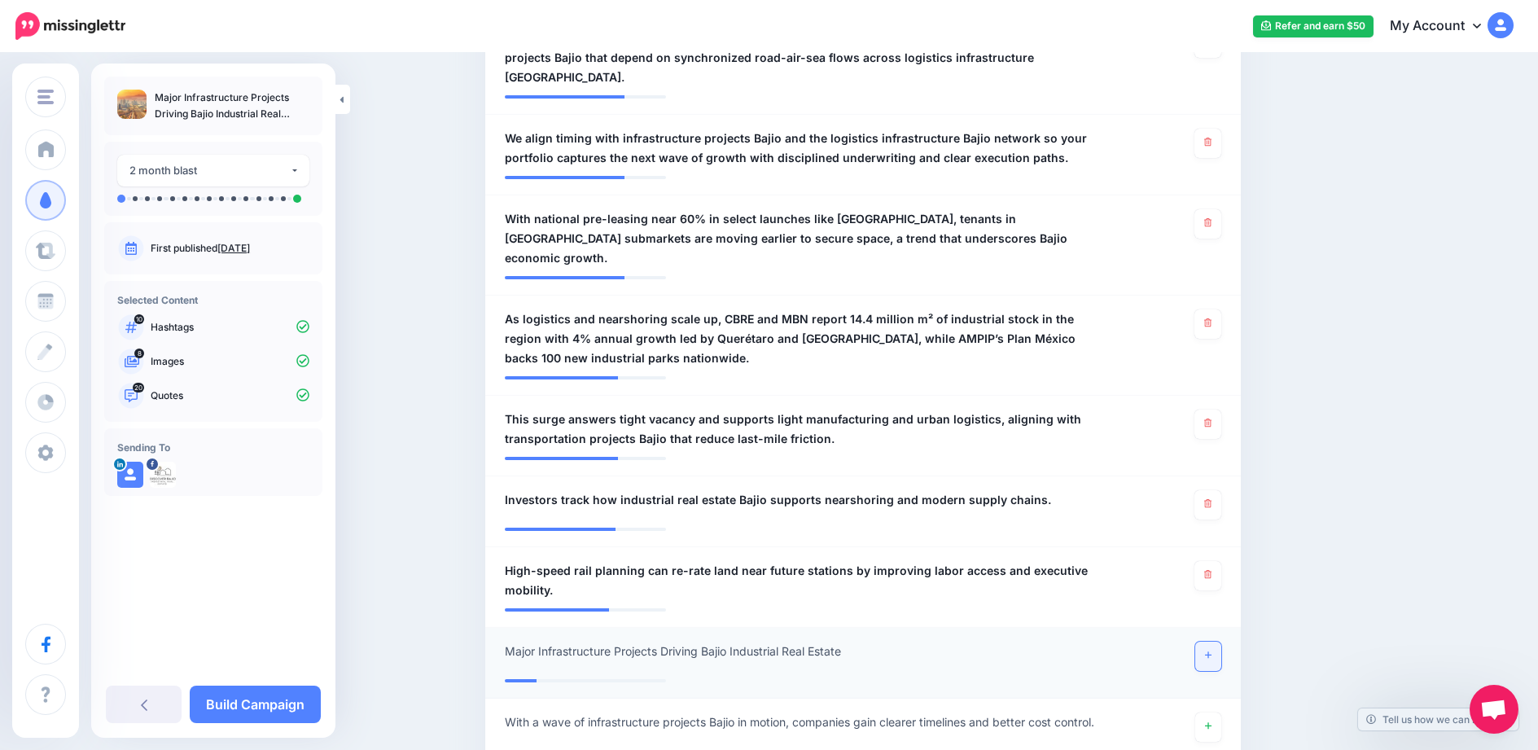
click at [1208, 642] on link at bounding box center [1209, 656] width 26 height 29
click at [237, 702] on link "Build Campaign" at bounding box center [255, 704] width 131 height 37
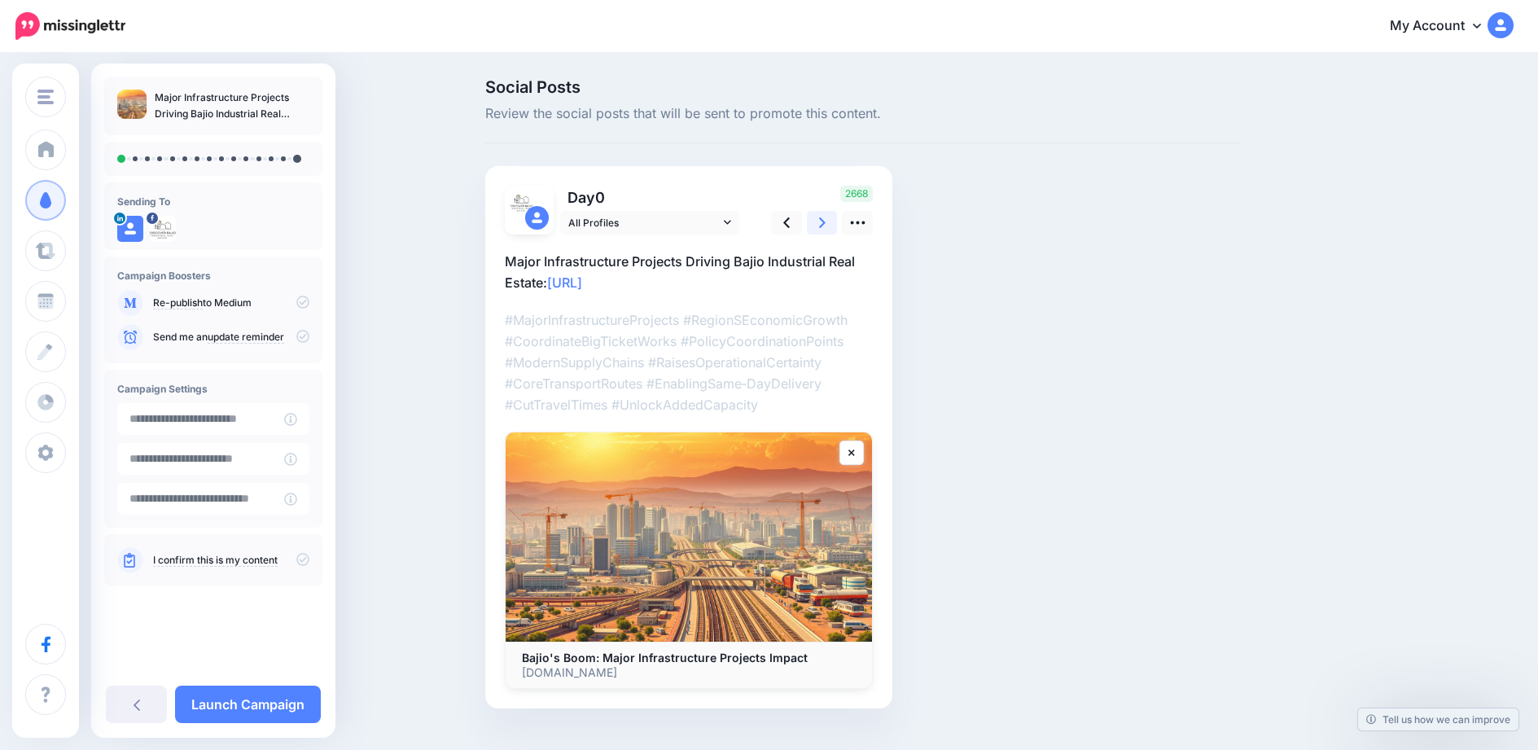
click at [832, 222] on link at bounding box center [822, 223] width 31 height 24
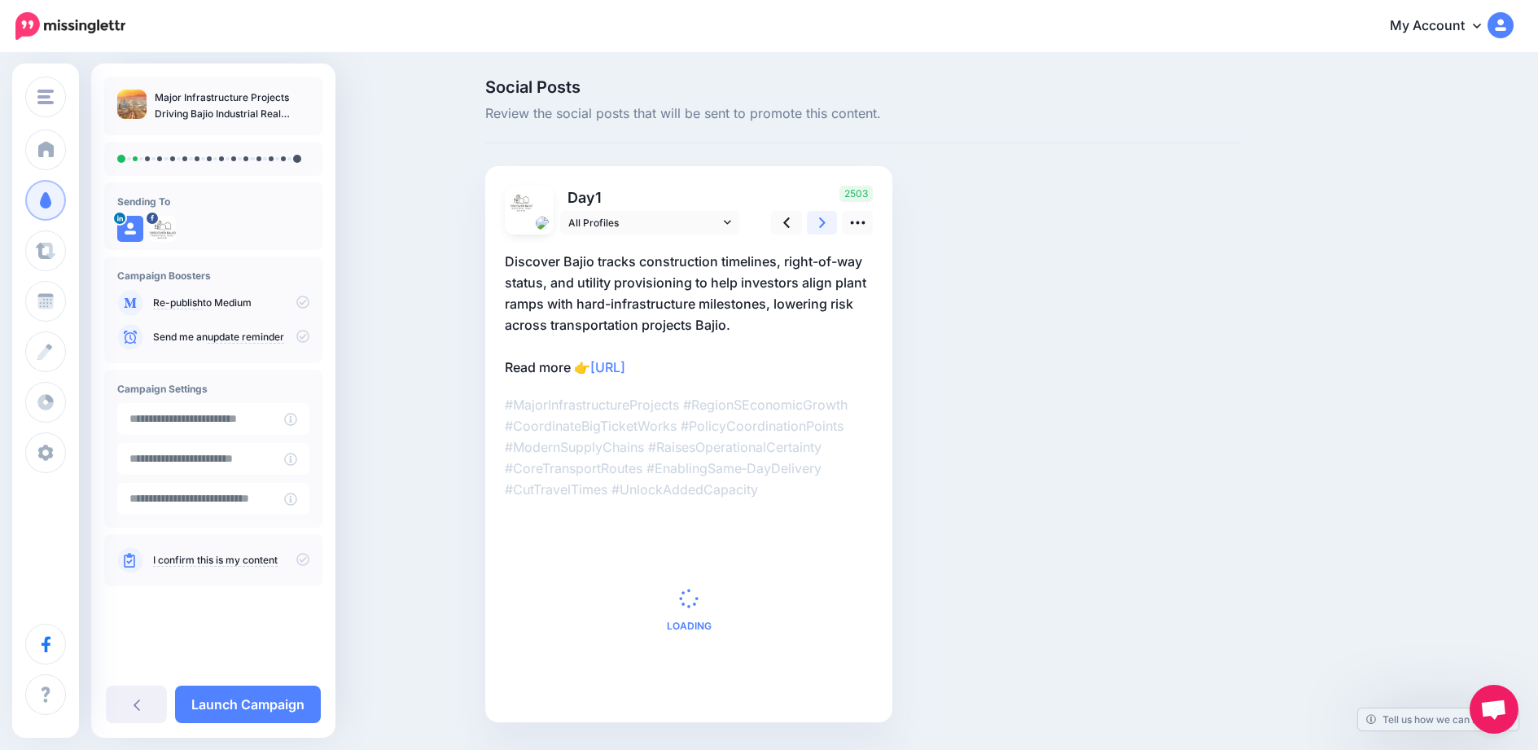
click at [832, 222] on link at bounding box center [822, 223] width 31 height 24
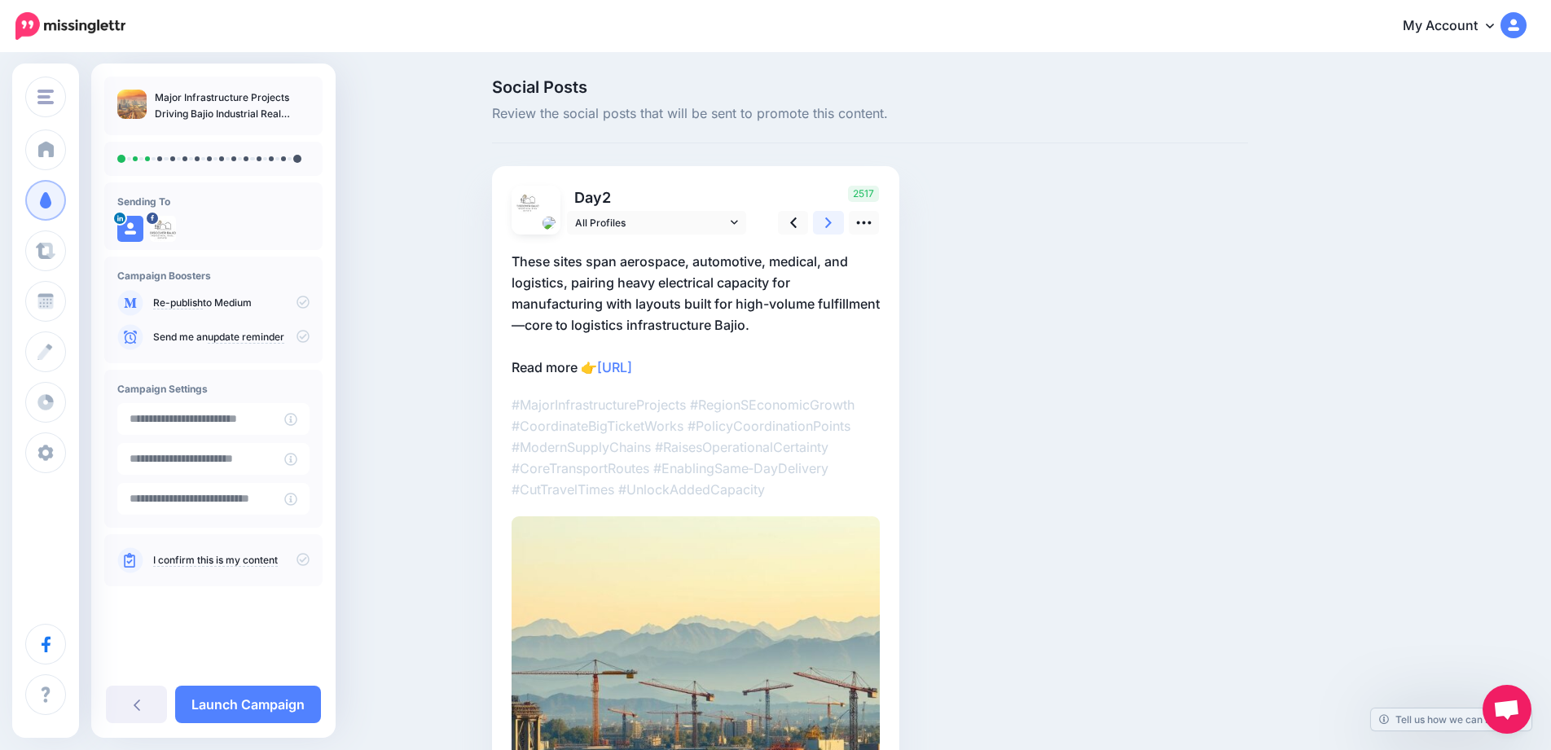
click at [832, 222] on link at bounding box center [828, 223] width 31 height 24
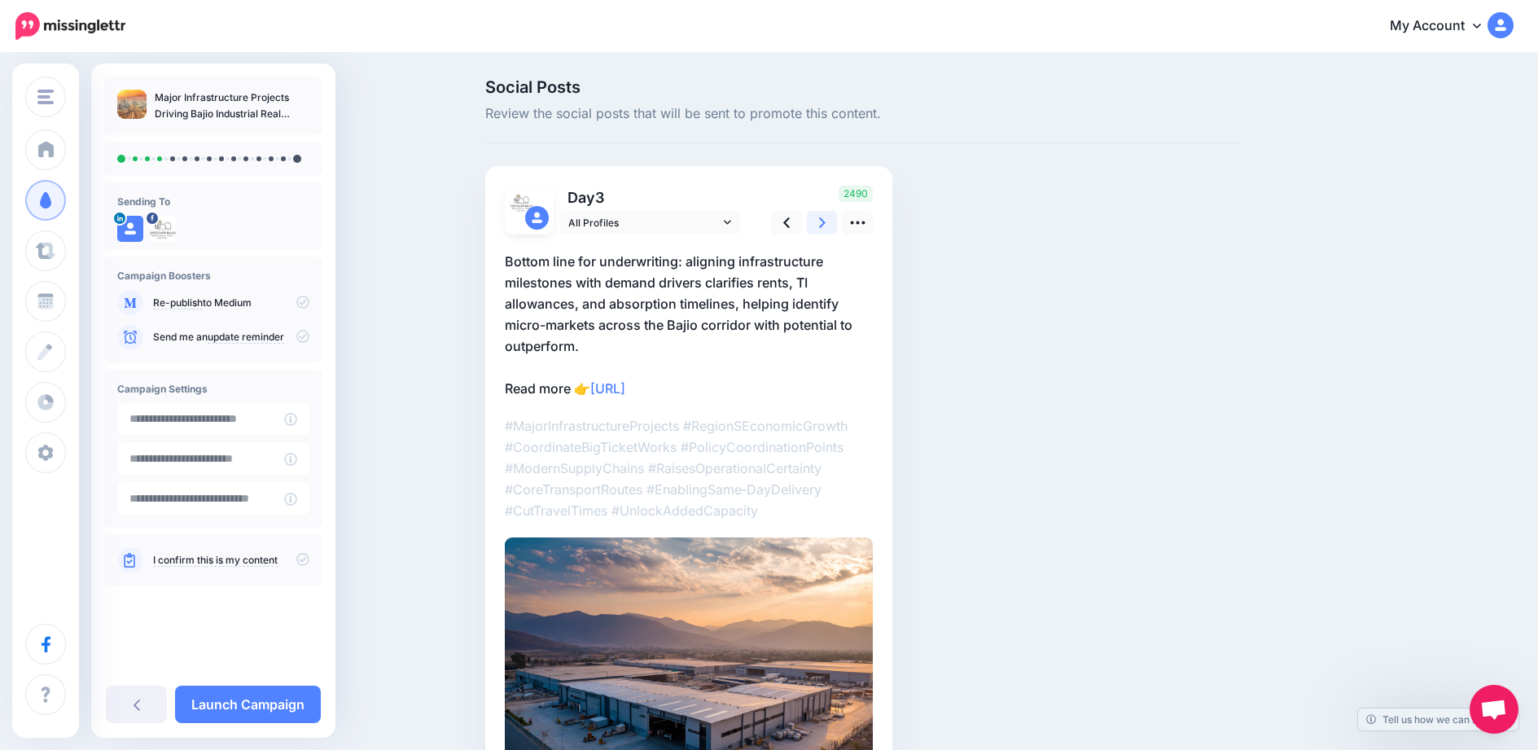
click at [832, 222] on link at bounding box center [822, 223] width 31 height 24
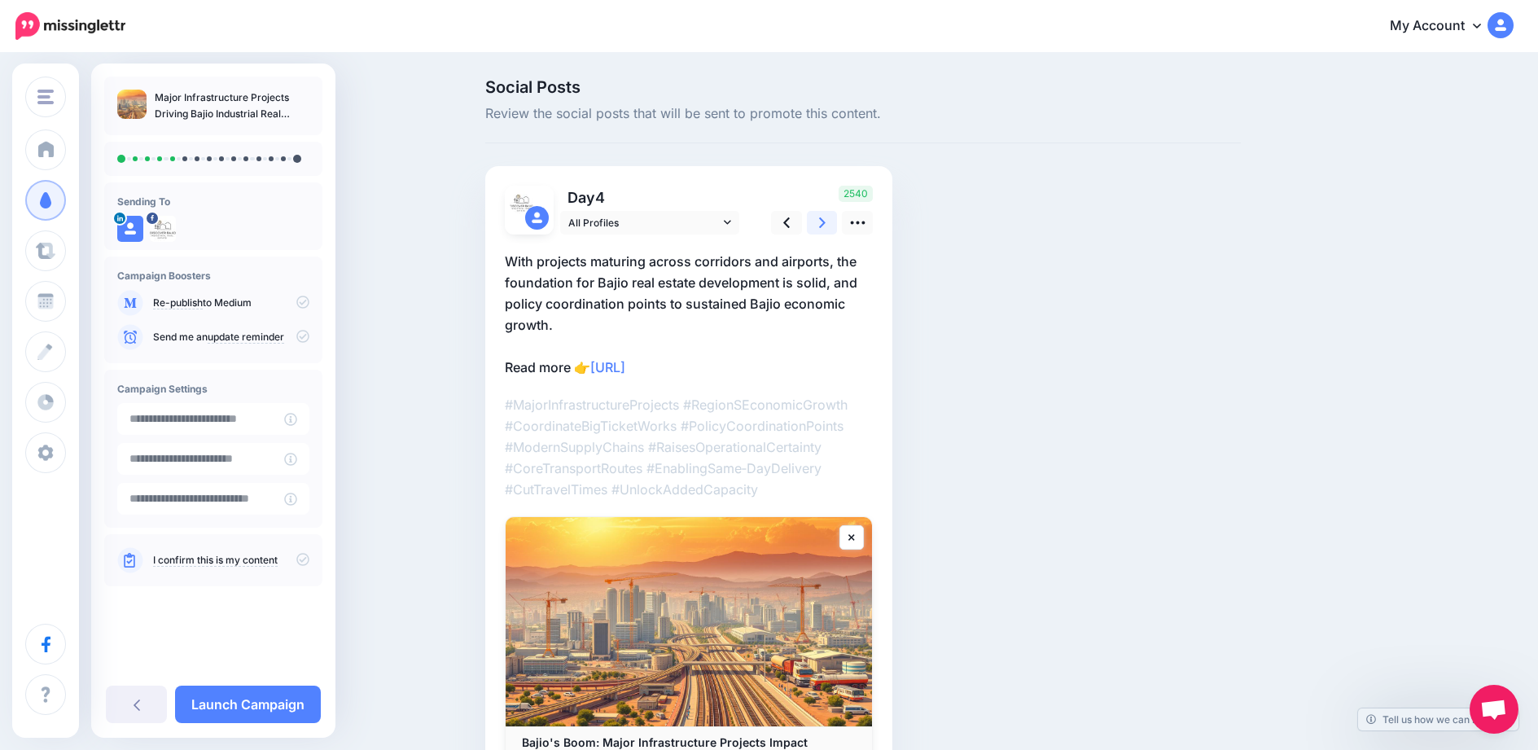
click at [832, 222] on link at bounding box center [822, 223] width 31 height 24
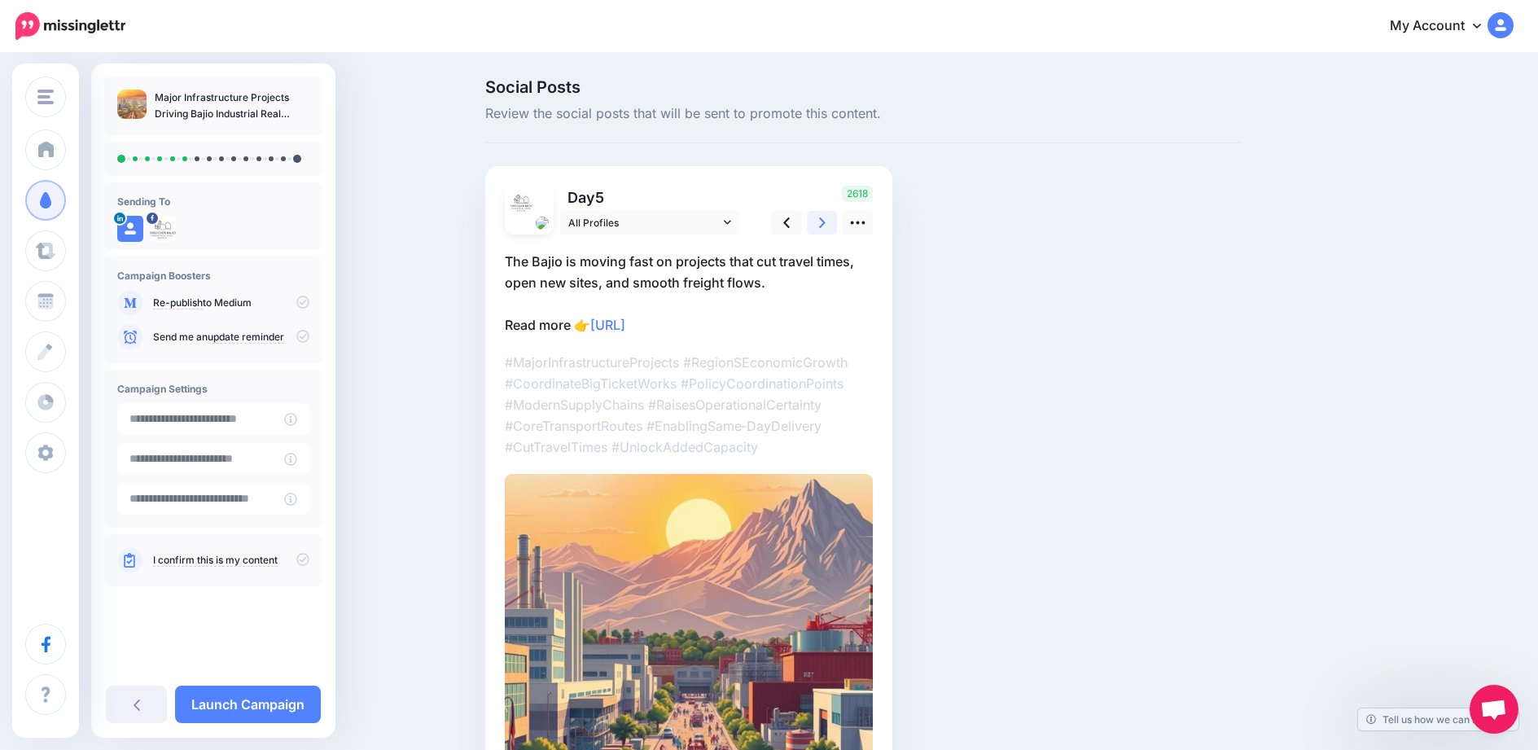
click at [832, 222] on link at bounding box center [822, 223] width 31 height 24
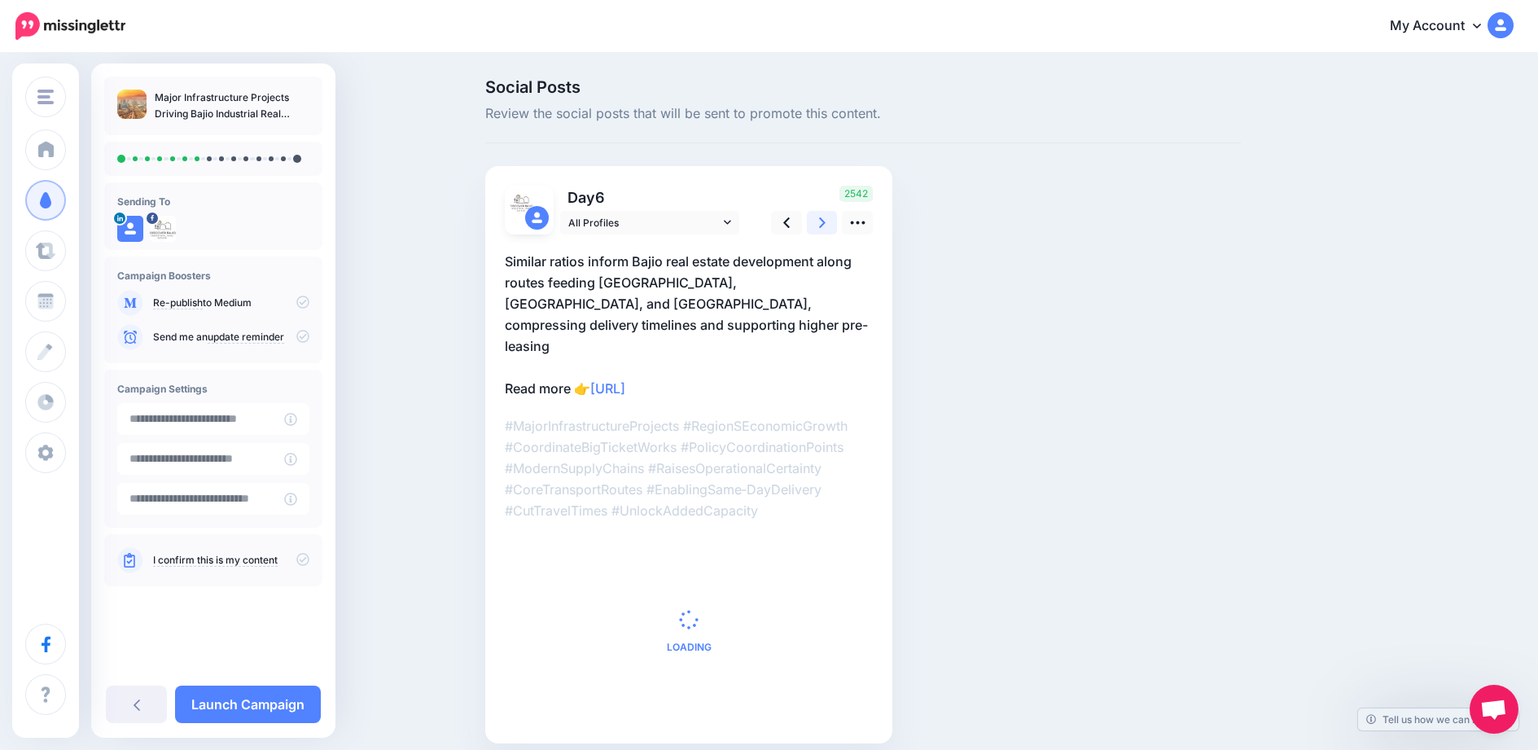
click at [832, 222] on link at bounding box center [822, 223] width 31 height 24
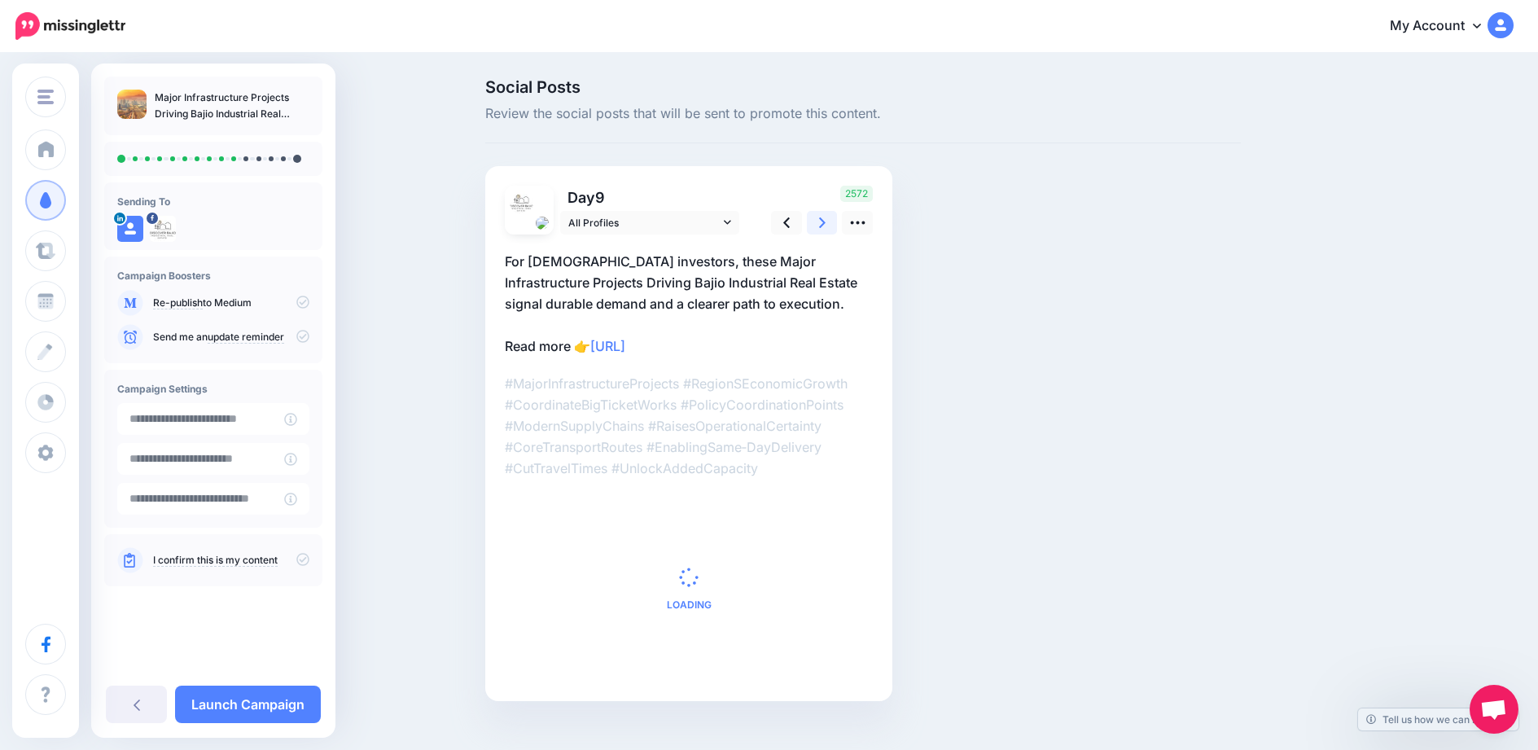
click at [832, 222] on link at bounding box center [822, 223] width 31 height 24
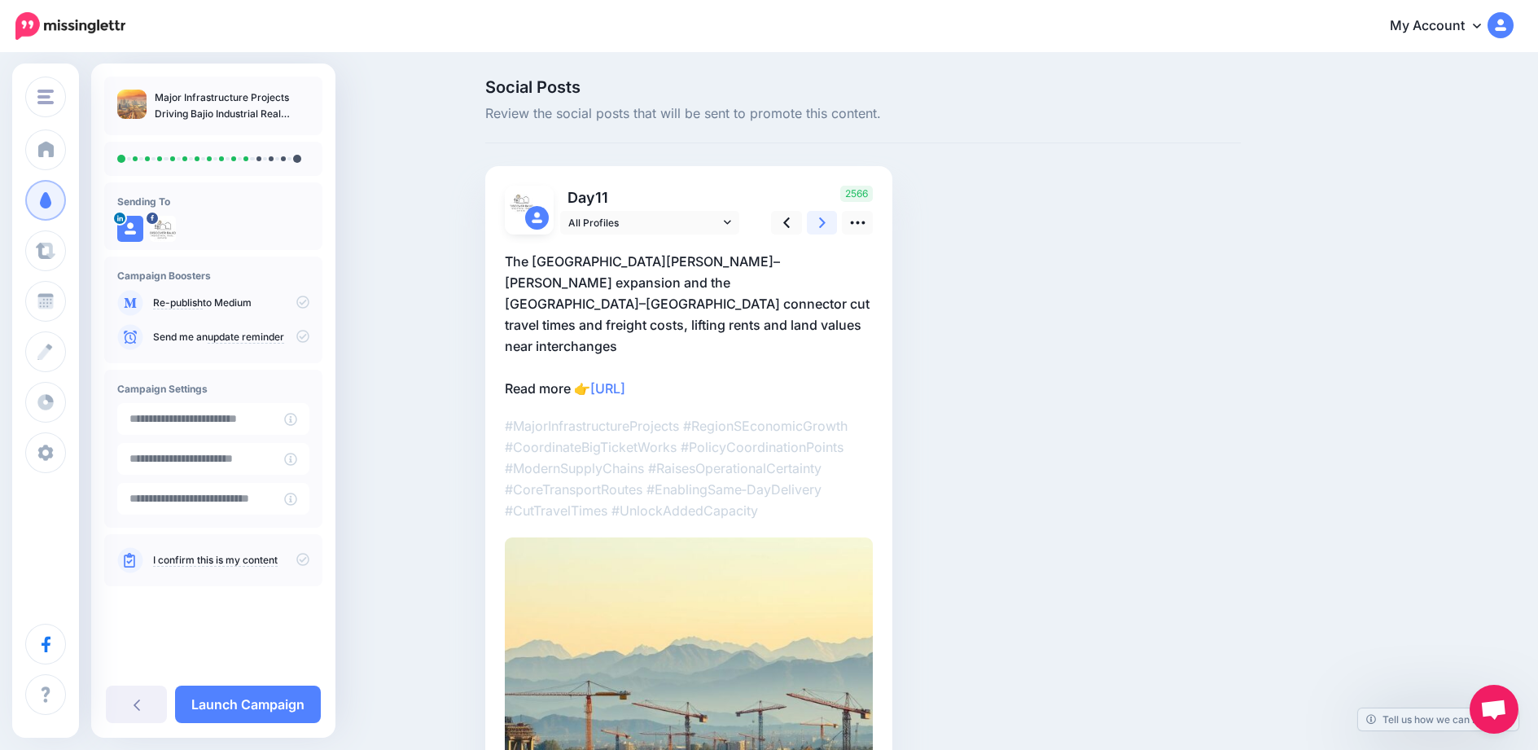
click at [832, 222] on link at bounding box center [822, 223] width 31 height 24
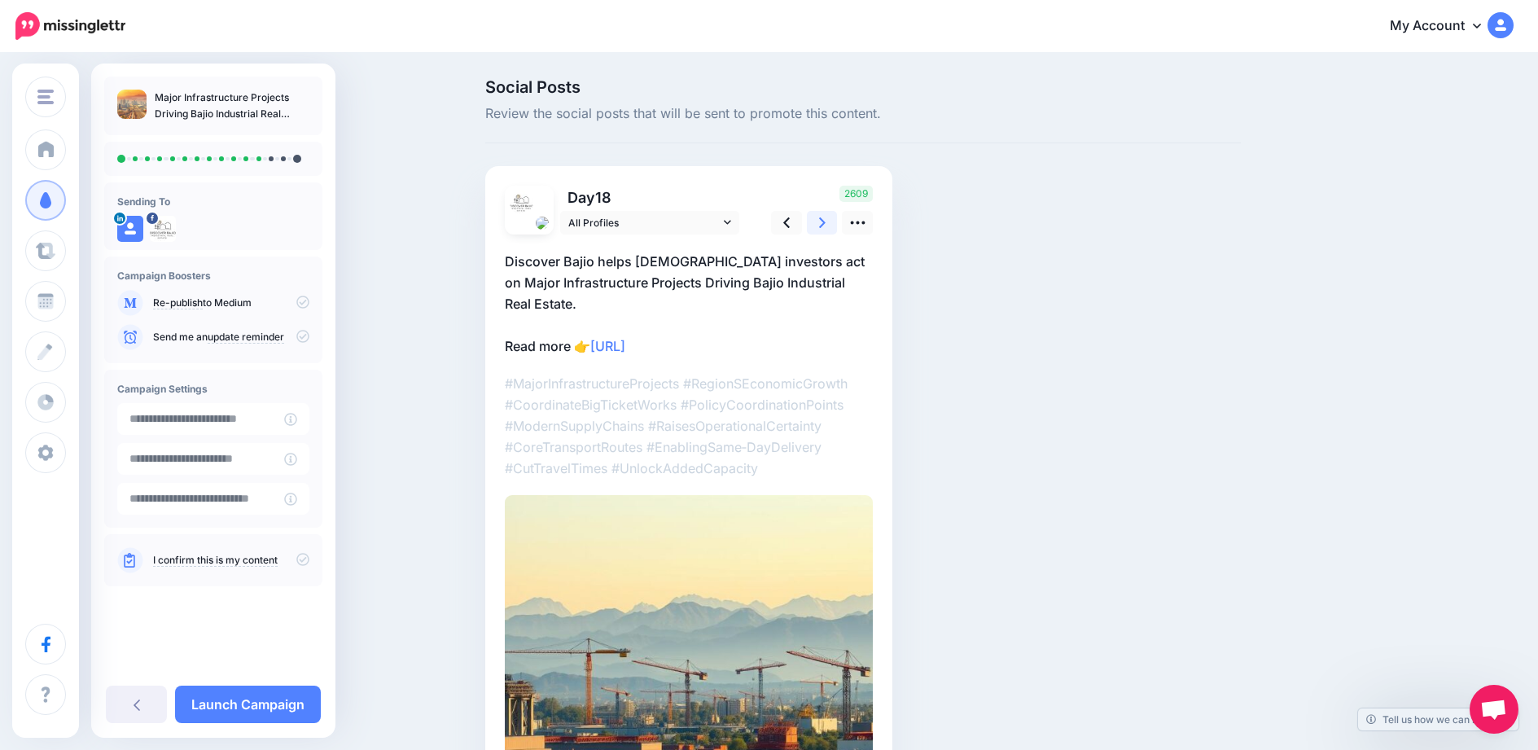
click at [832, 222] on link at bounding box center [822, 223] width 31 height 24
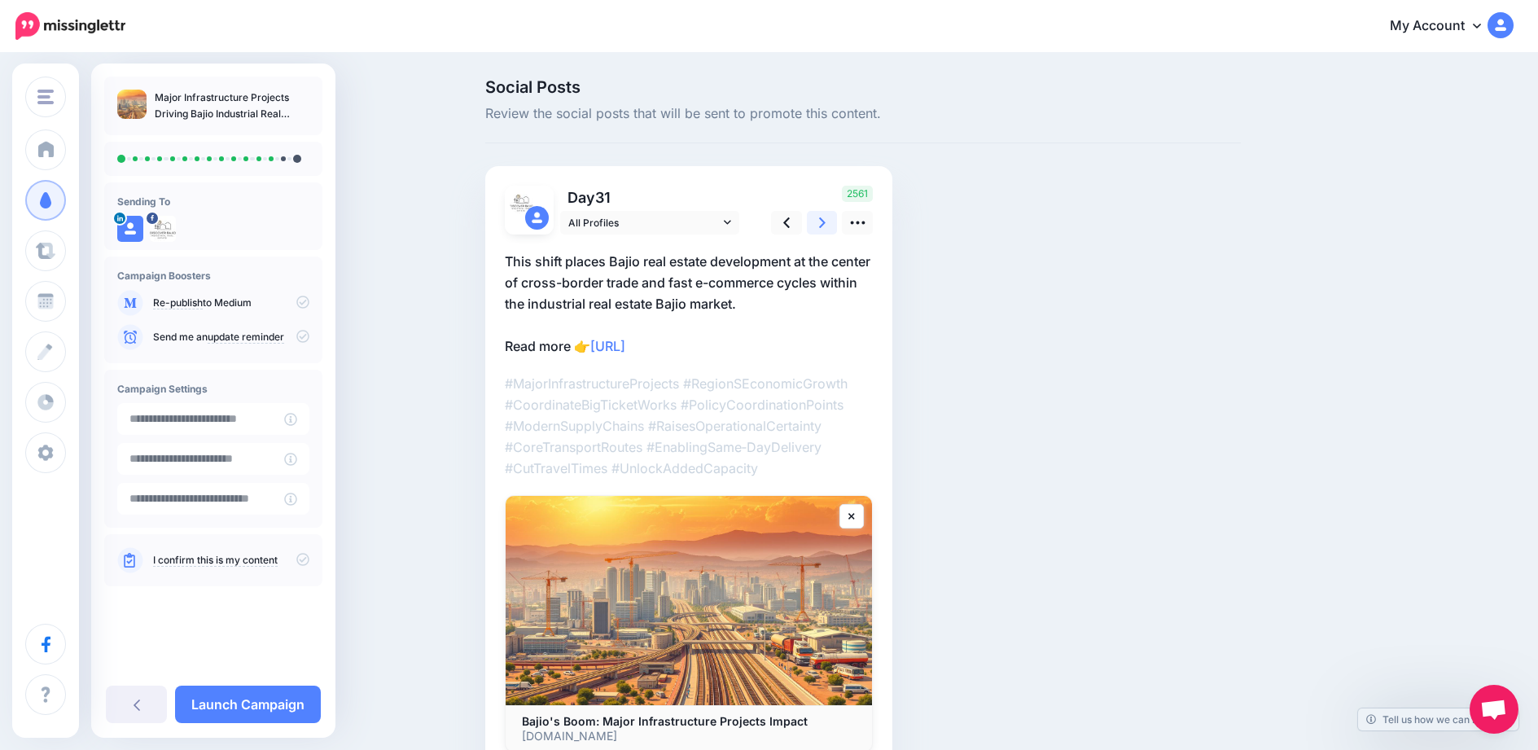
click at [832, 222] on link at bounding box center [822, 223] width 31 height 24
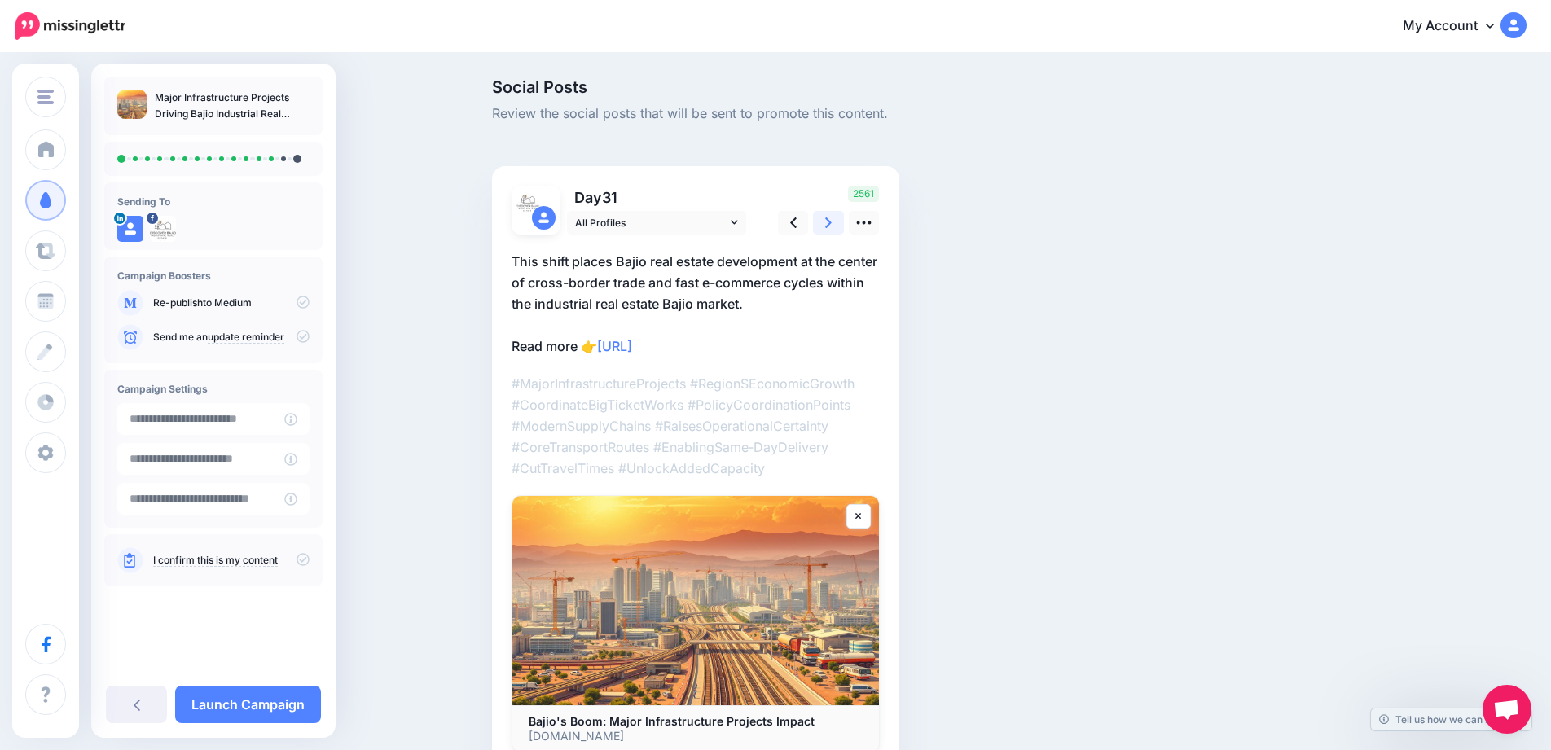
click at [832, 222] on link at bounding box center [828, 223] width 31 height 24
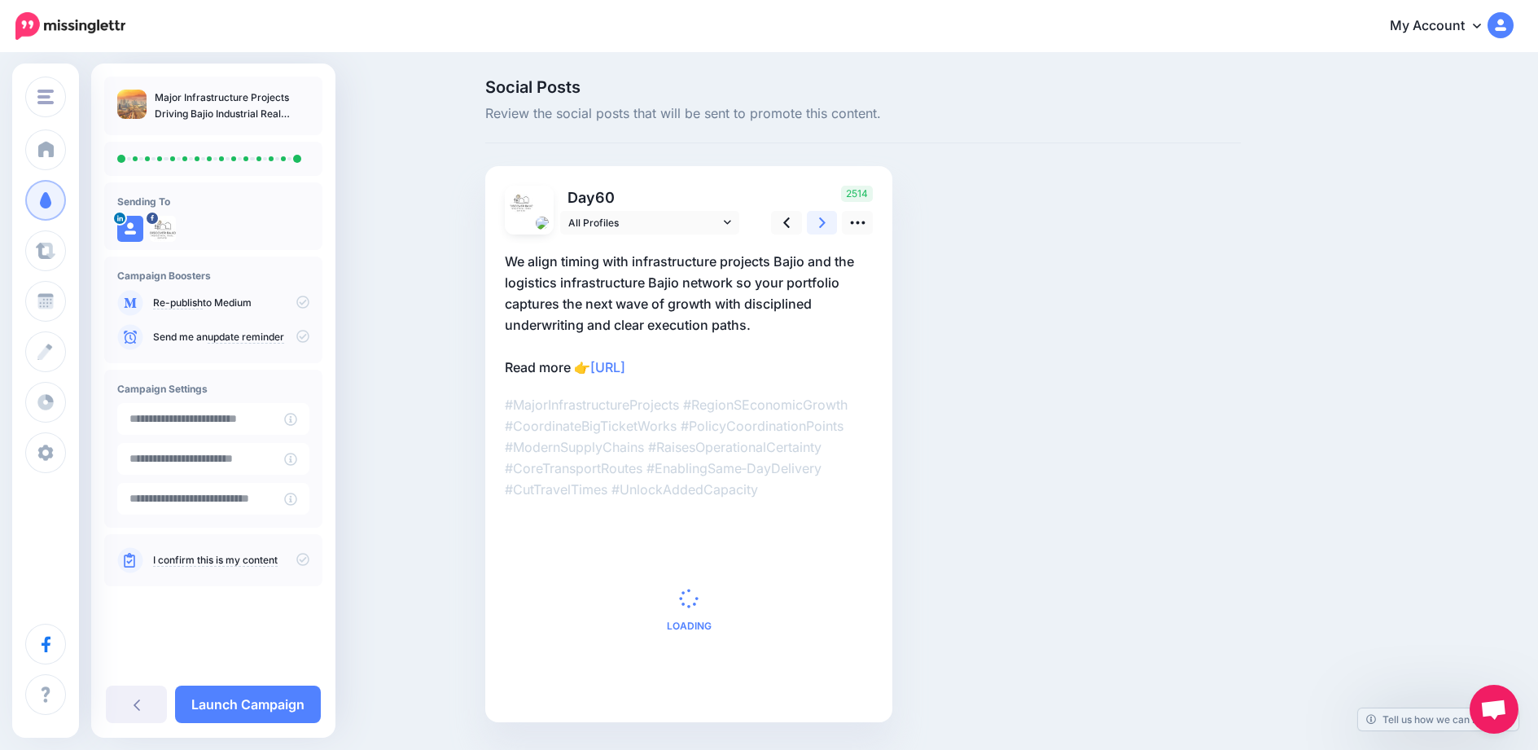
click at [832, 222] on link at bounding box center [822, 223] width 31 height 24
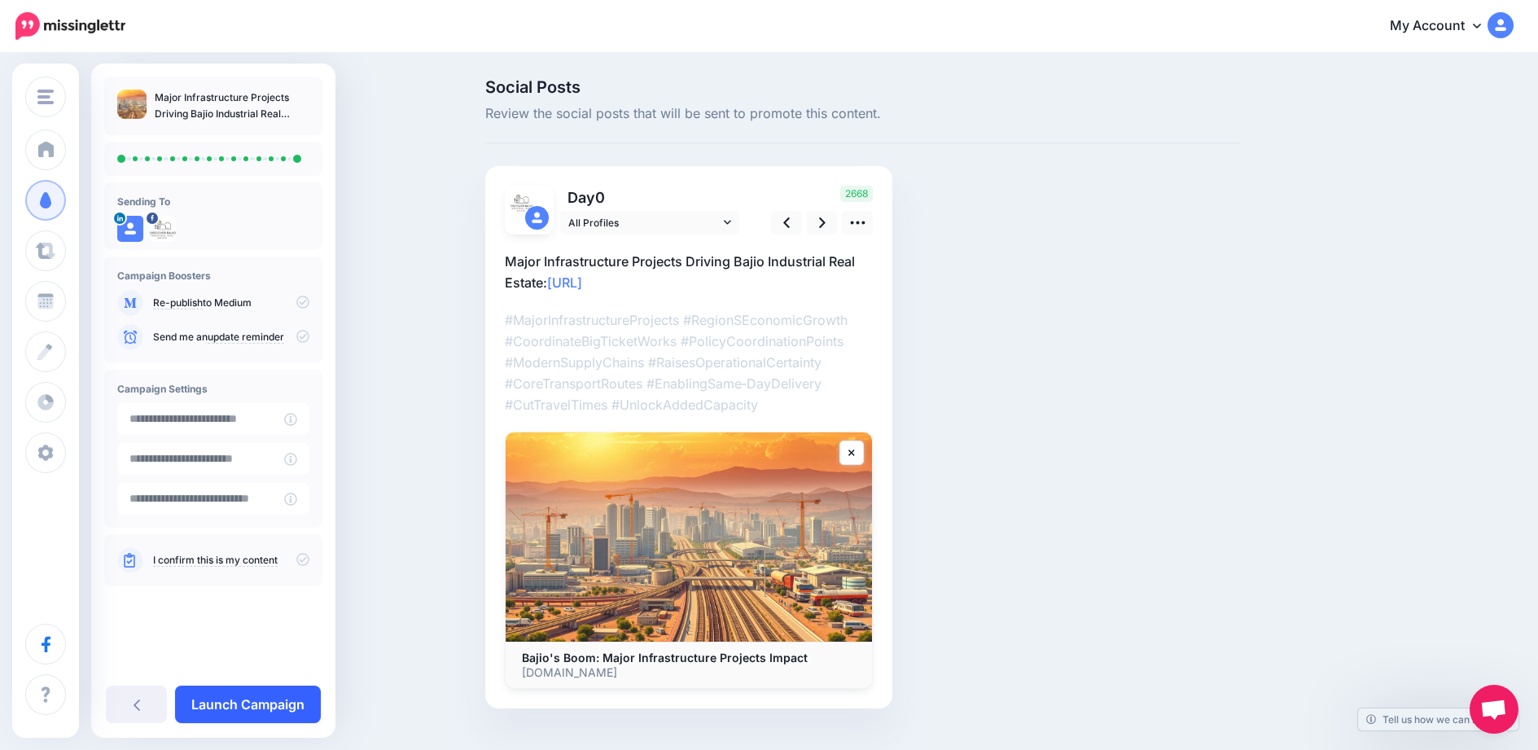
click at [269, 696] on link "Launch Campaign" at bounding box center [248, 704] width 146 height 37
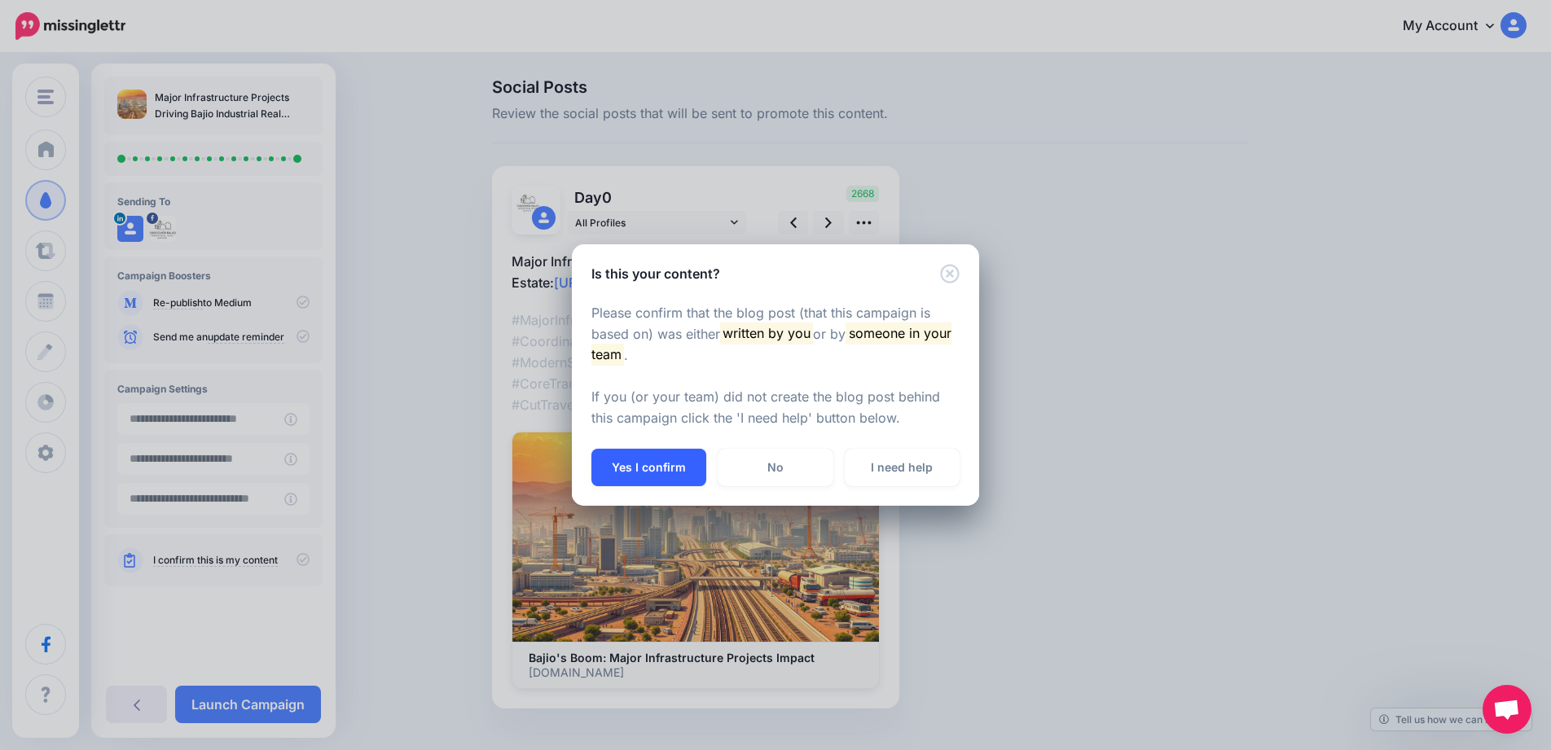
click at [599, 471] on button "Yes I confirm" at bounding box center [648, 467] width 115 height 37
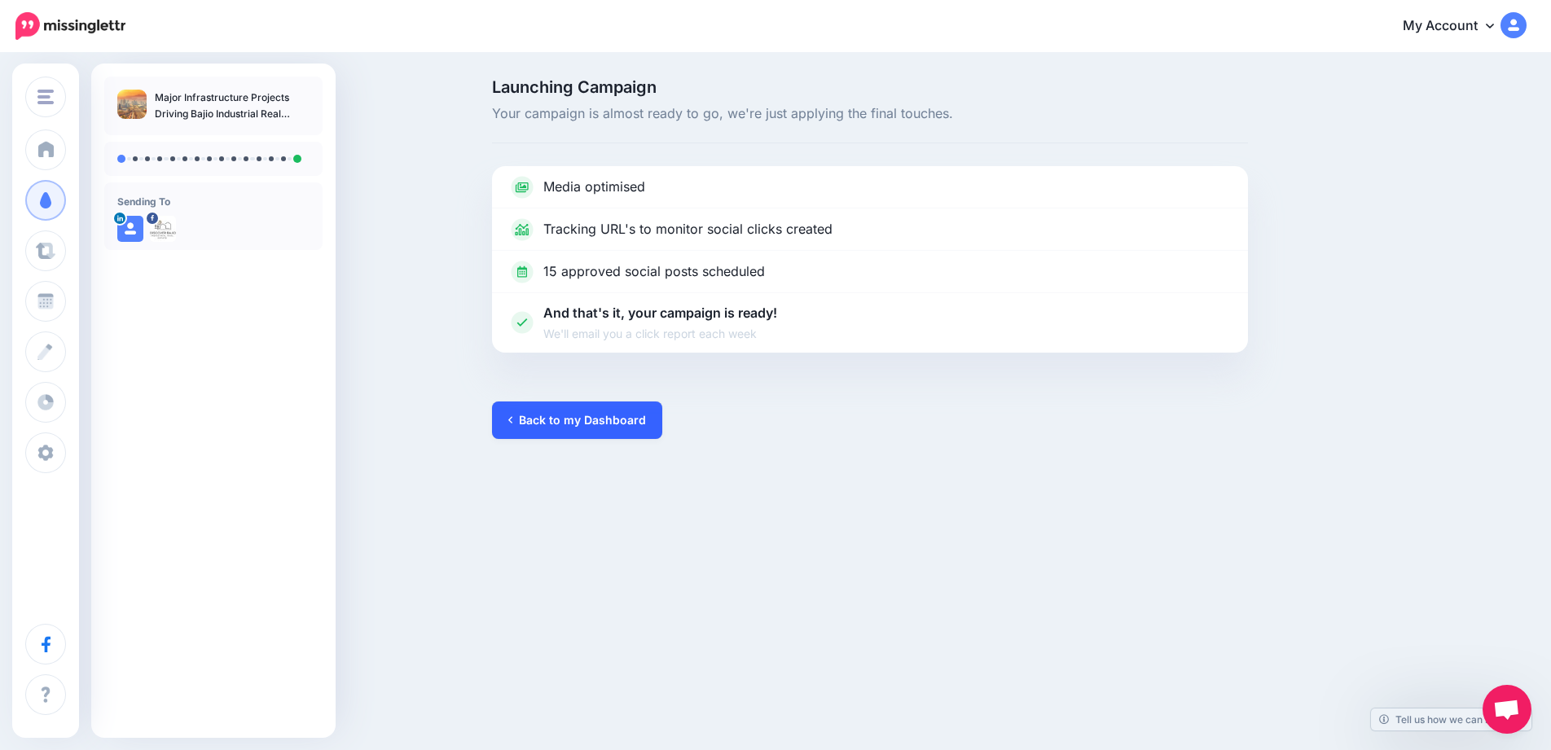
click at [578, 418] on link "Back to my Dashboard" at bounding box center [577, 420] width 170 height 37
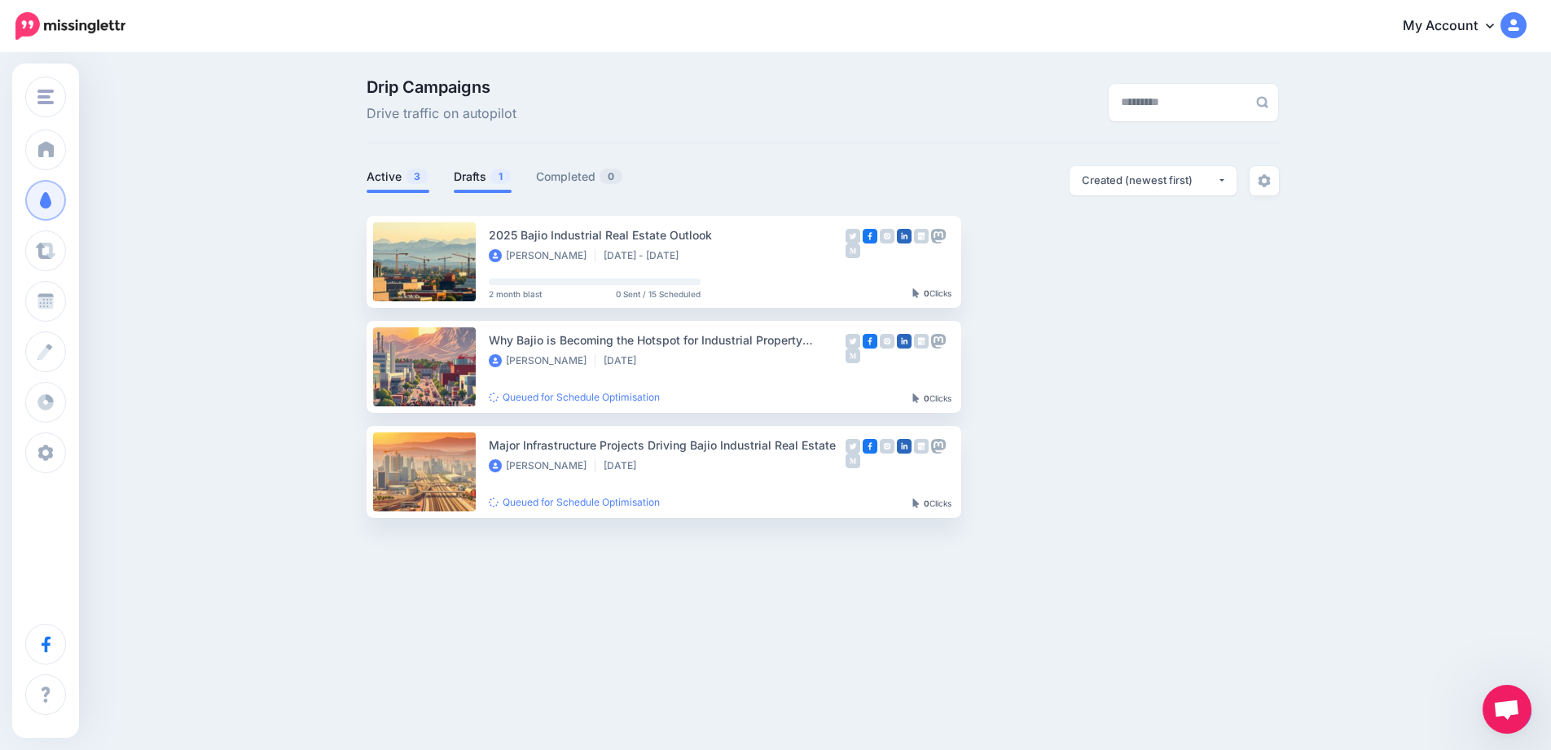
click at [471, 179] on link "Drafts 1" at bounding box center [483, 177] width 58 height 20
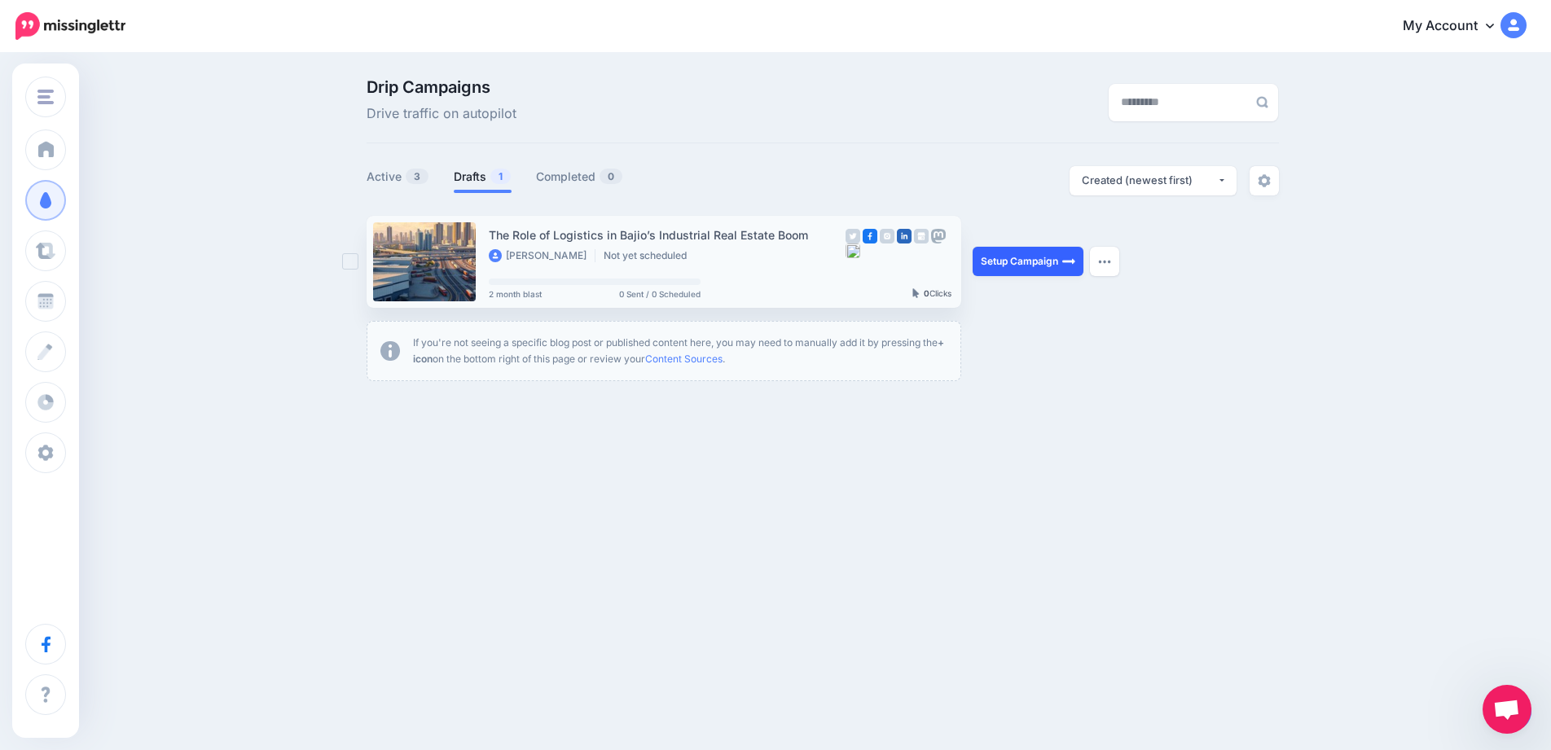
click at [1029, 263] on link "Setup Campaign" at bounding box center [1027, 261] width 111 height 29
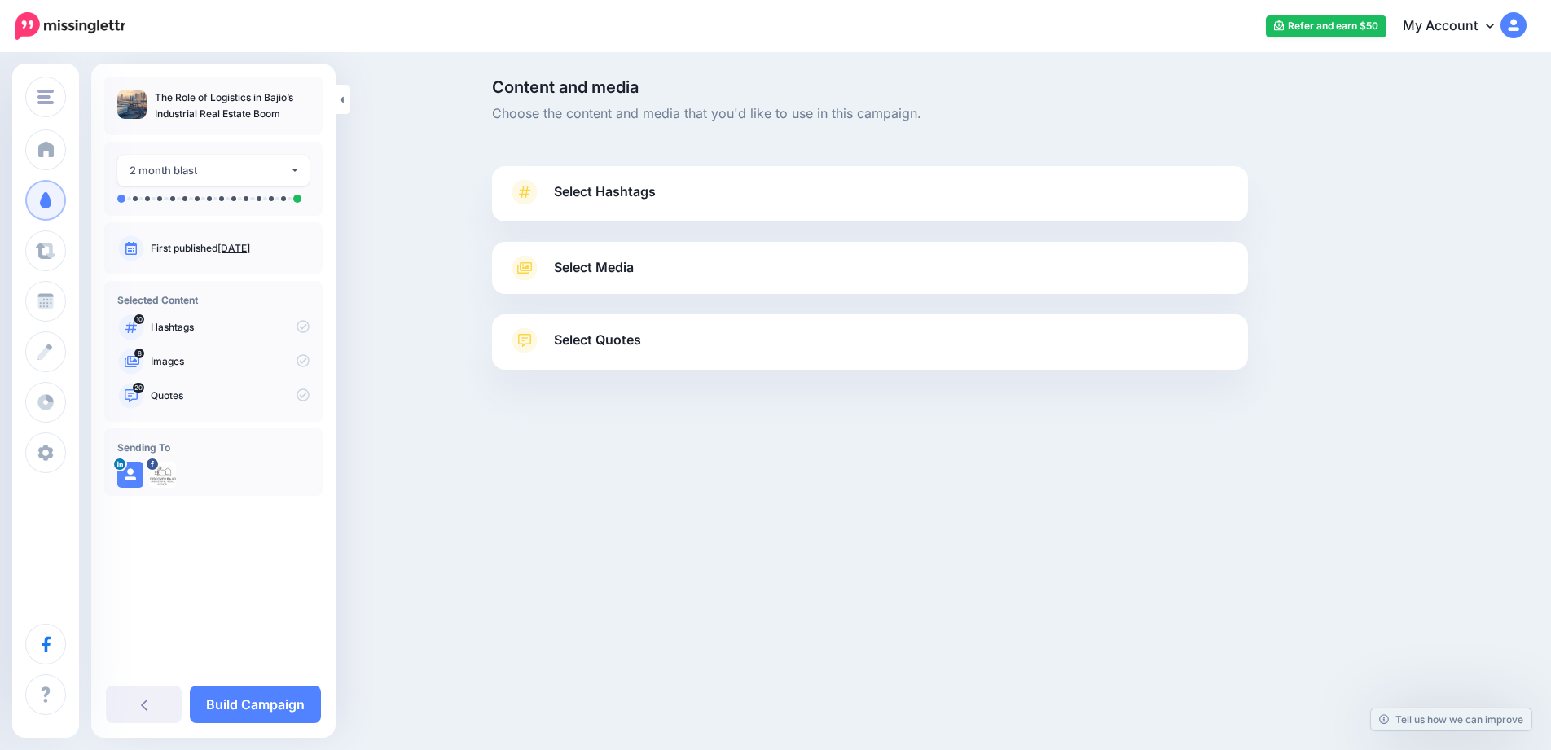
click at [856, 200] on link "Select Hashtags" at bounding box center [869, 200] width 723 height 42
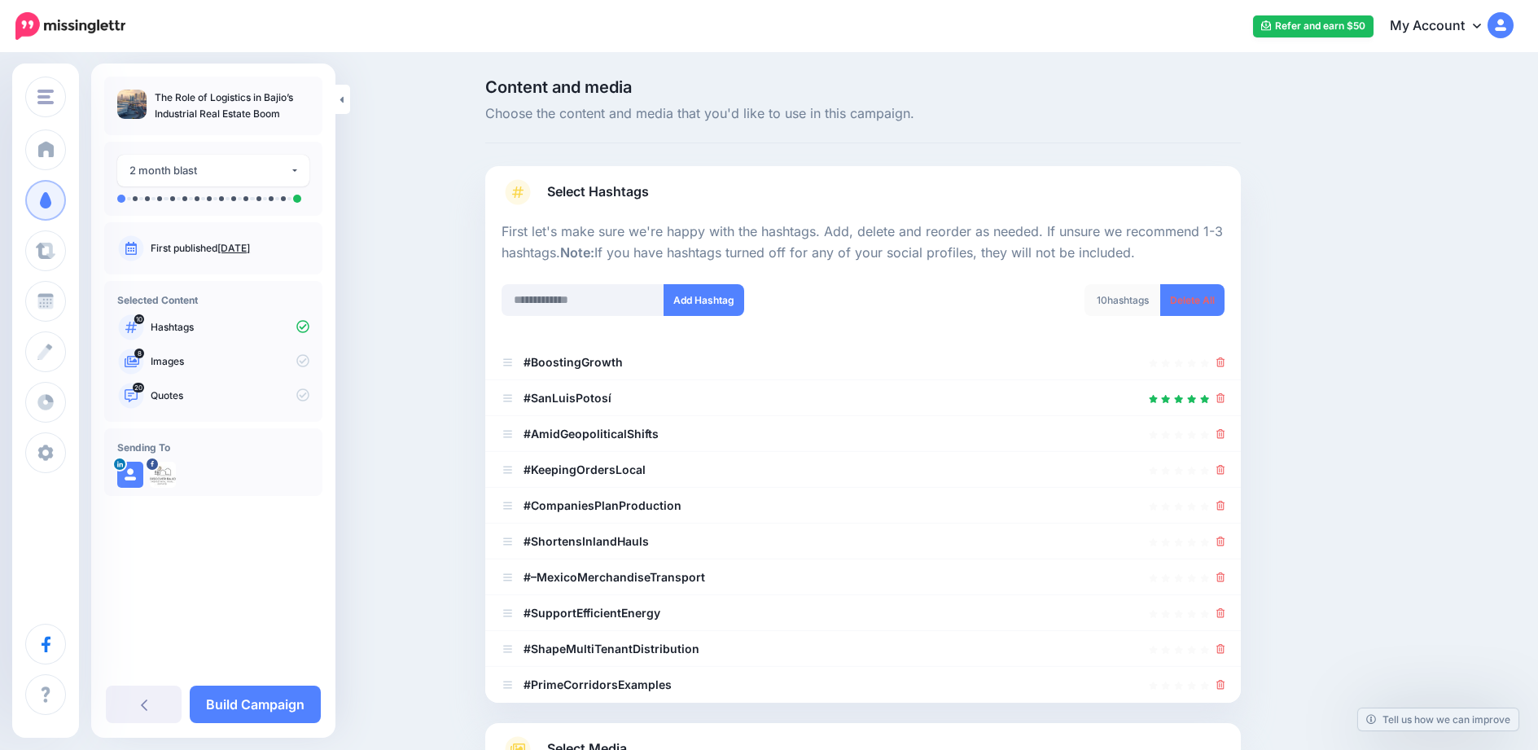
scroll to position [163, 0]
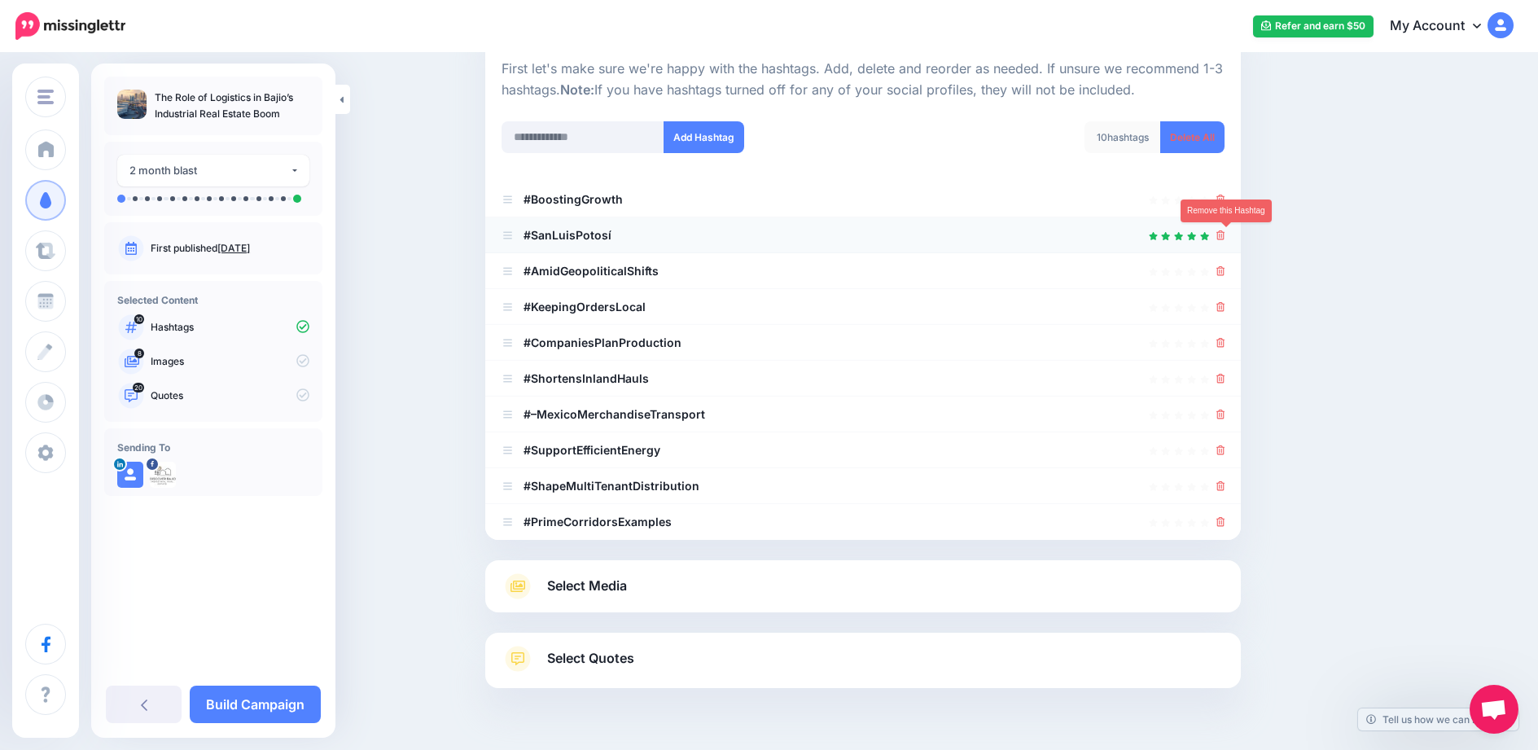
click at [1225, 237] on icon at bounding box center [1221, 235] width 9 height 10
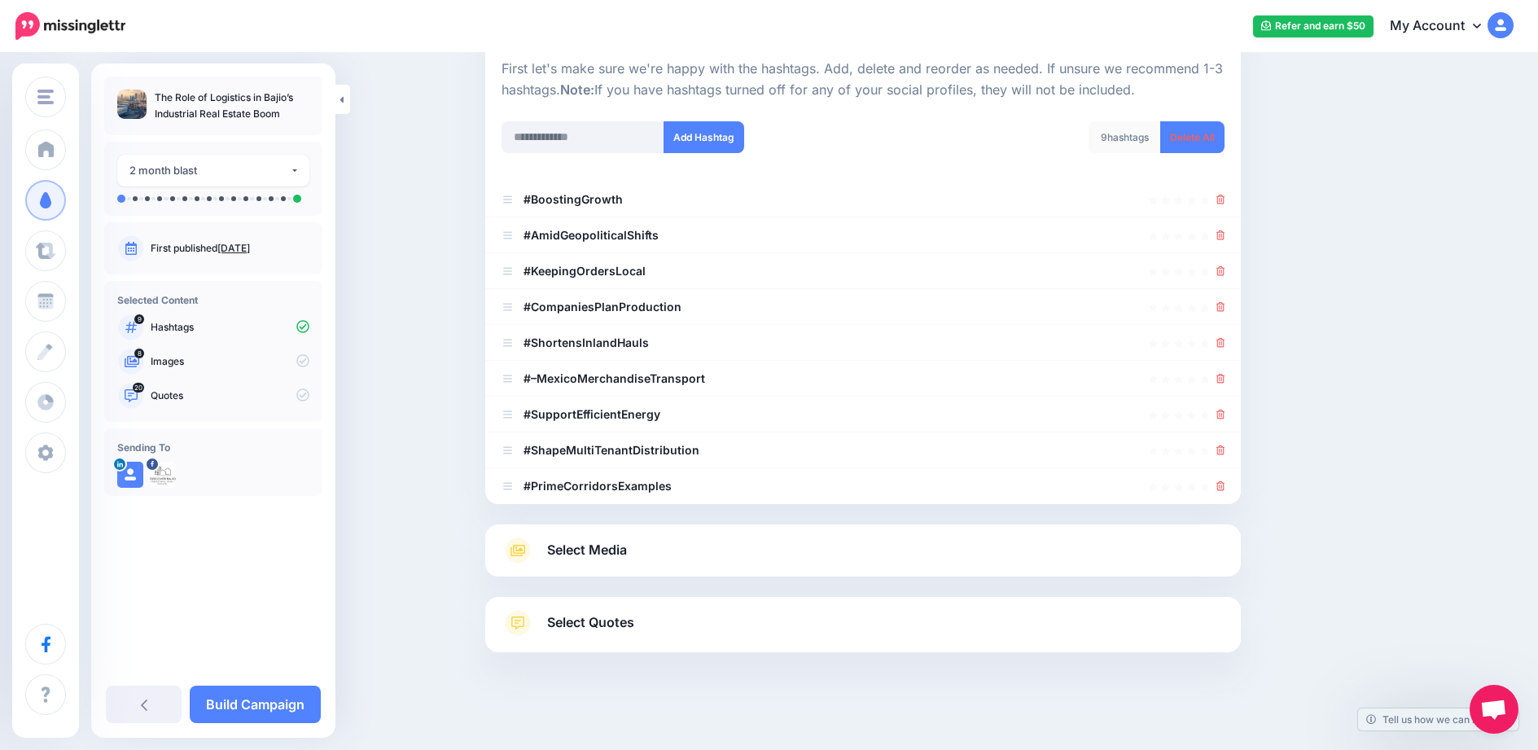
click at [745, 572] on div "Select Media Next, let's make sure we have the best media for this campaign. De…" at bounding box center [863, 550] width 756 height 52
click at [747, 556] on link "Select Media" at bounding box center [863, 551] width 723 height 26
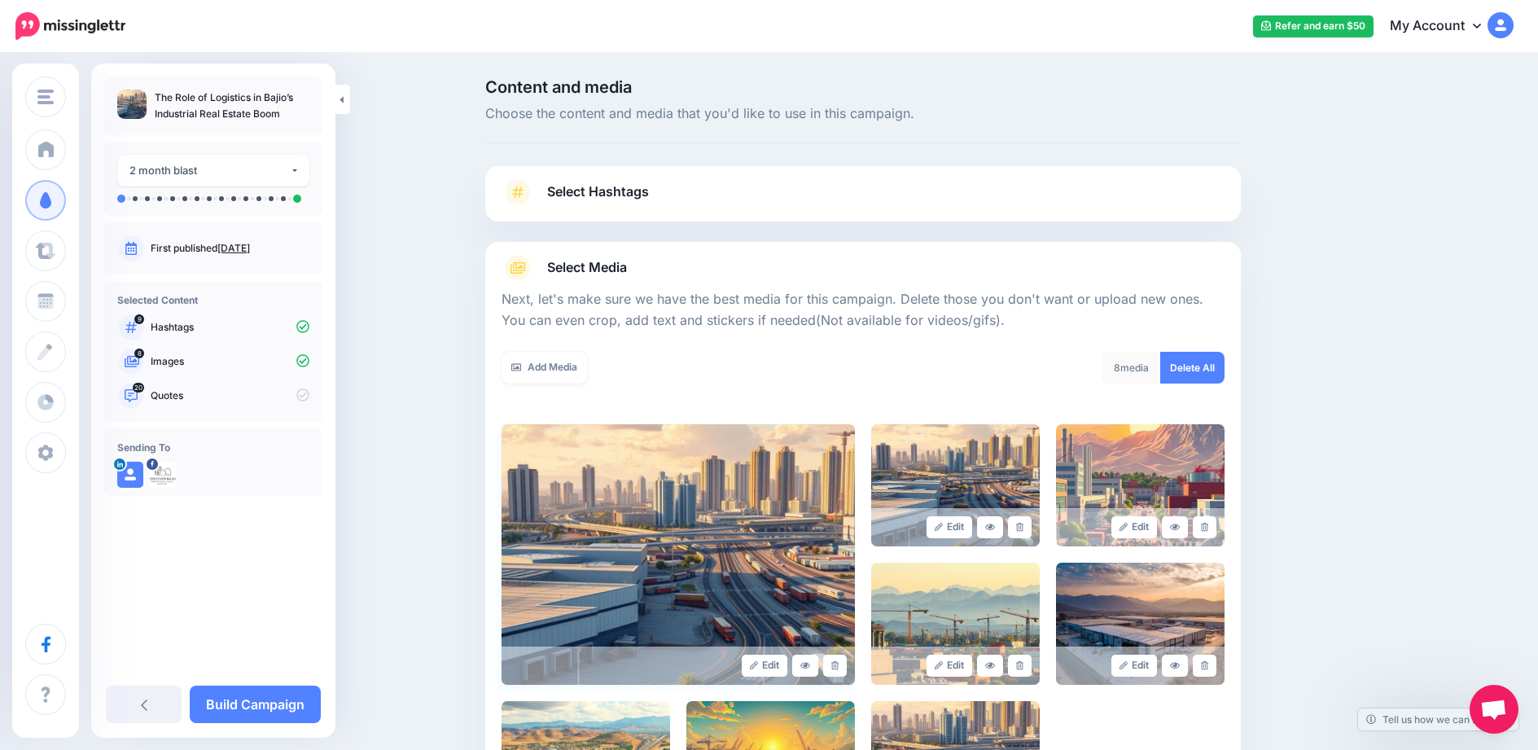
scroll to position [268, 0]
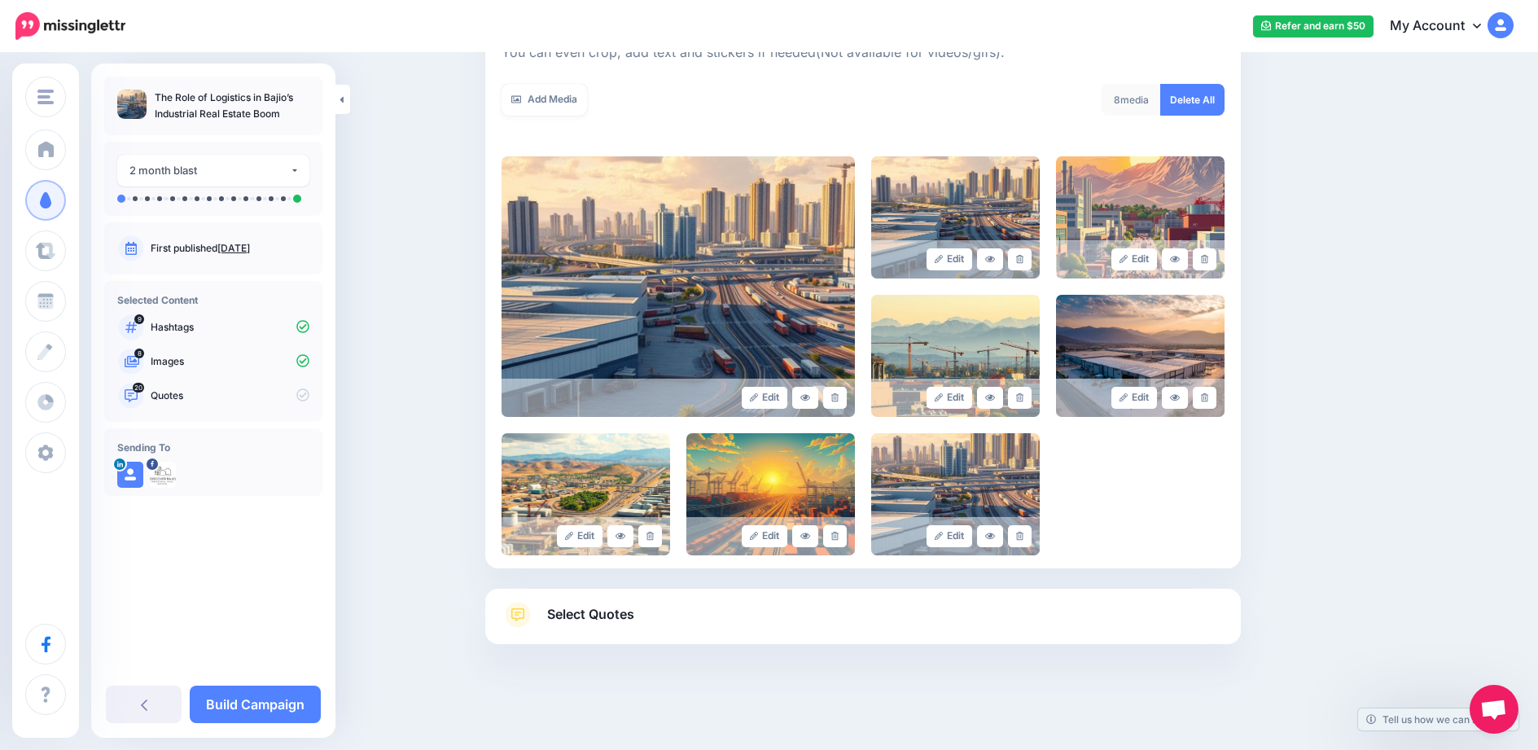
click at [787, 634] on link "Select Quotes" at bounding box center [863, 623] width 723 height 42
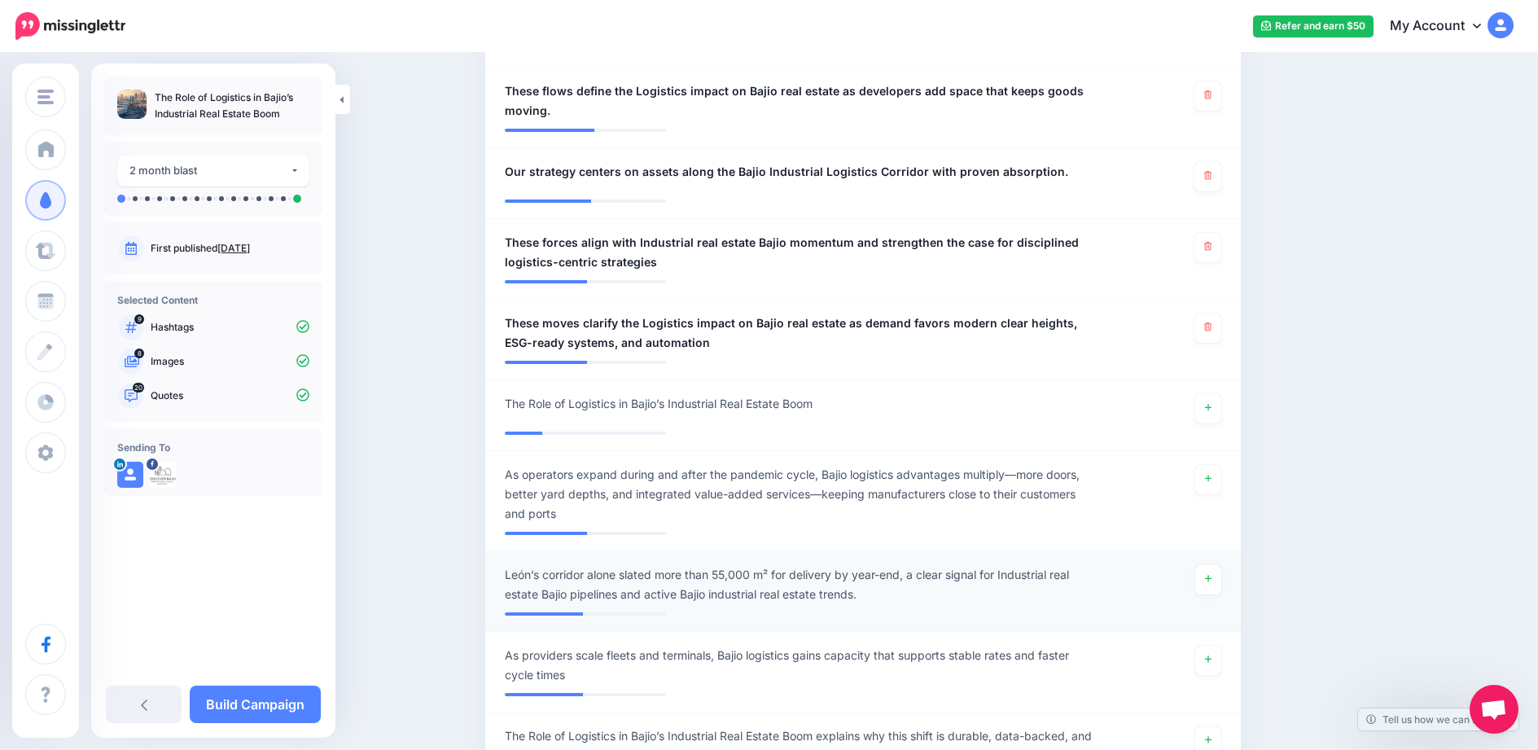
scroll to position [1955, 0]
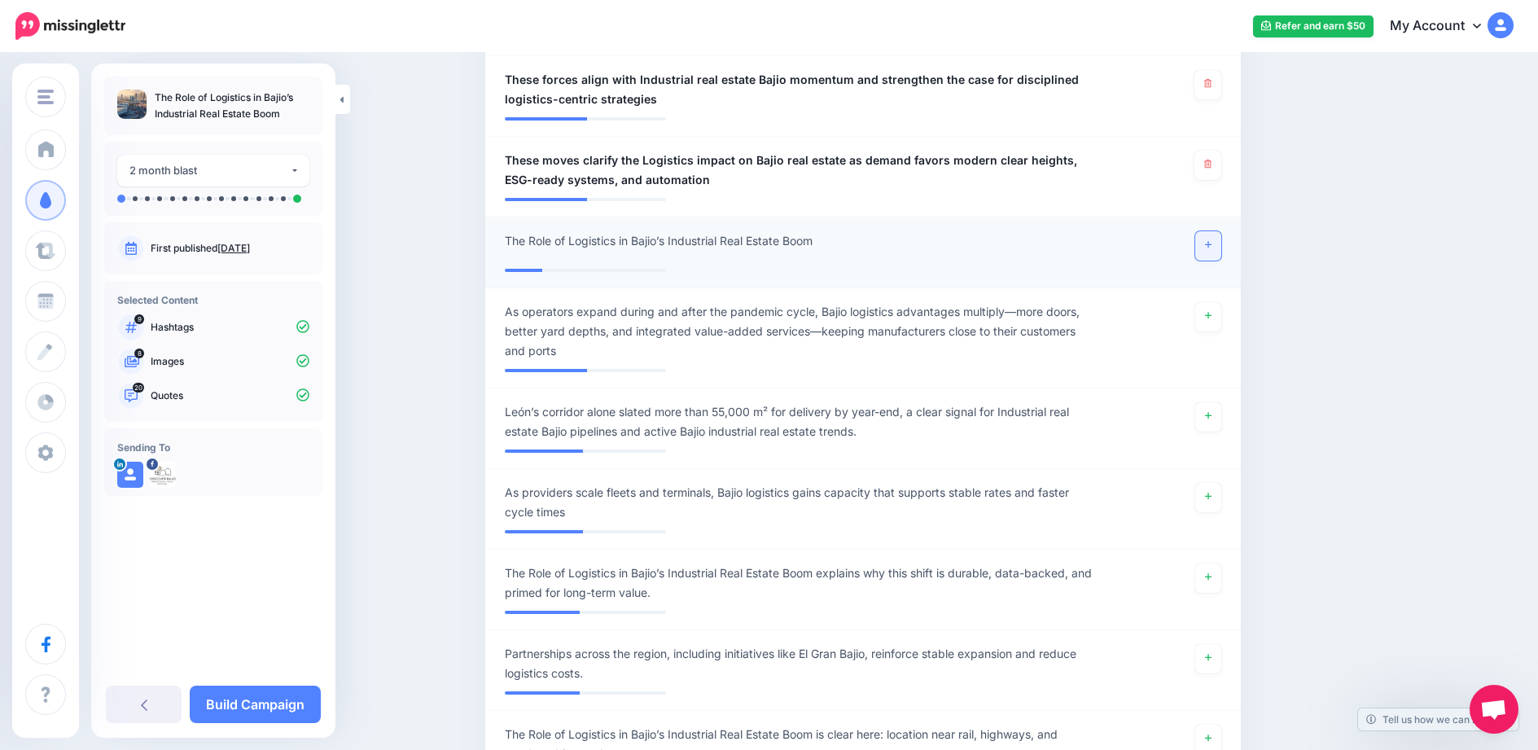
click at [1222, 235] on link at bounding box center [1209, 245] width 26 height 29
click at [286, 692] on link "Build Campaign" at bounding box center [255, 704] width 131 height 37
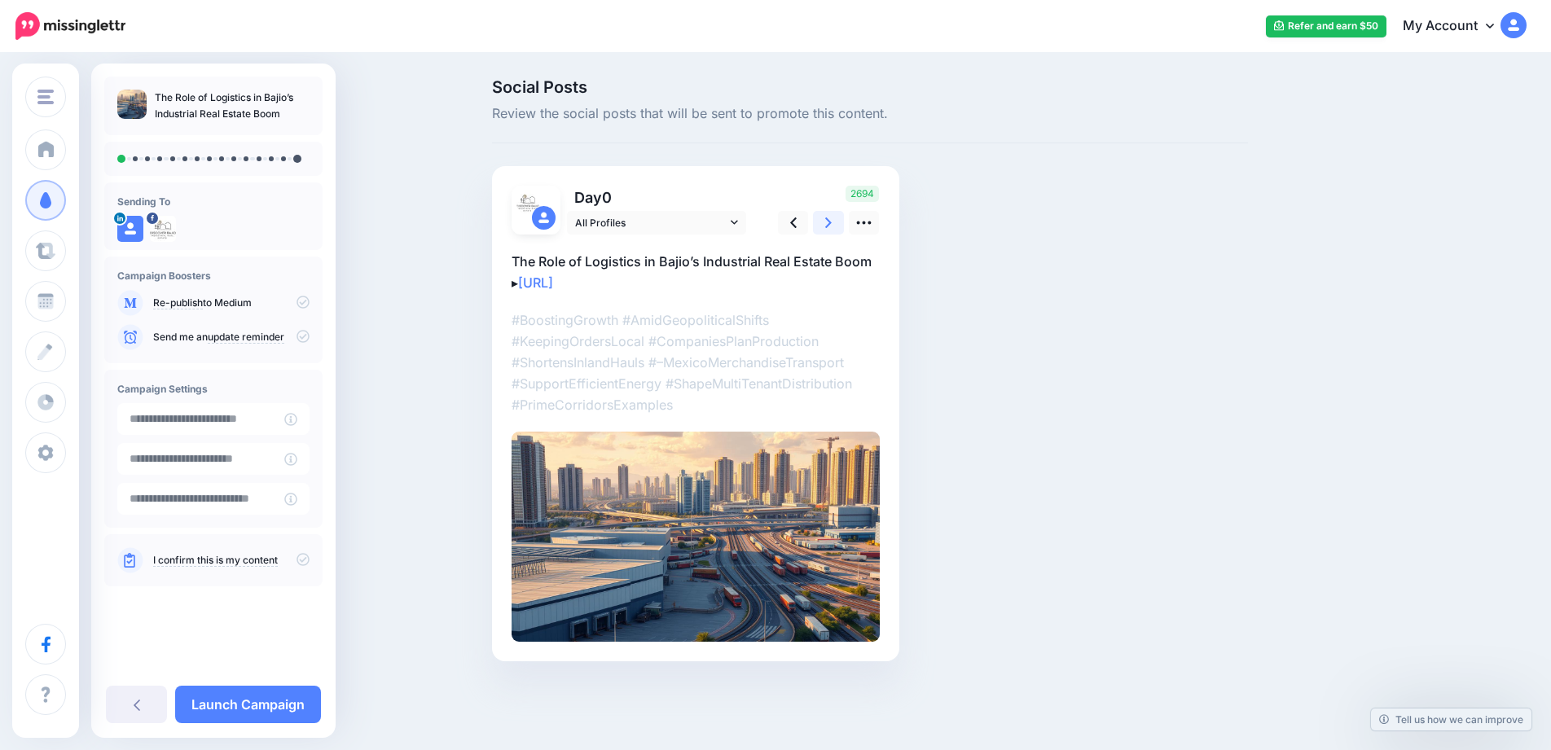
click at [837, 225] on link at bounding box center [828, 223] width 31 height 24
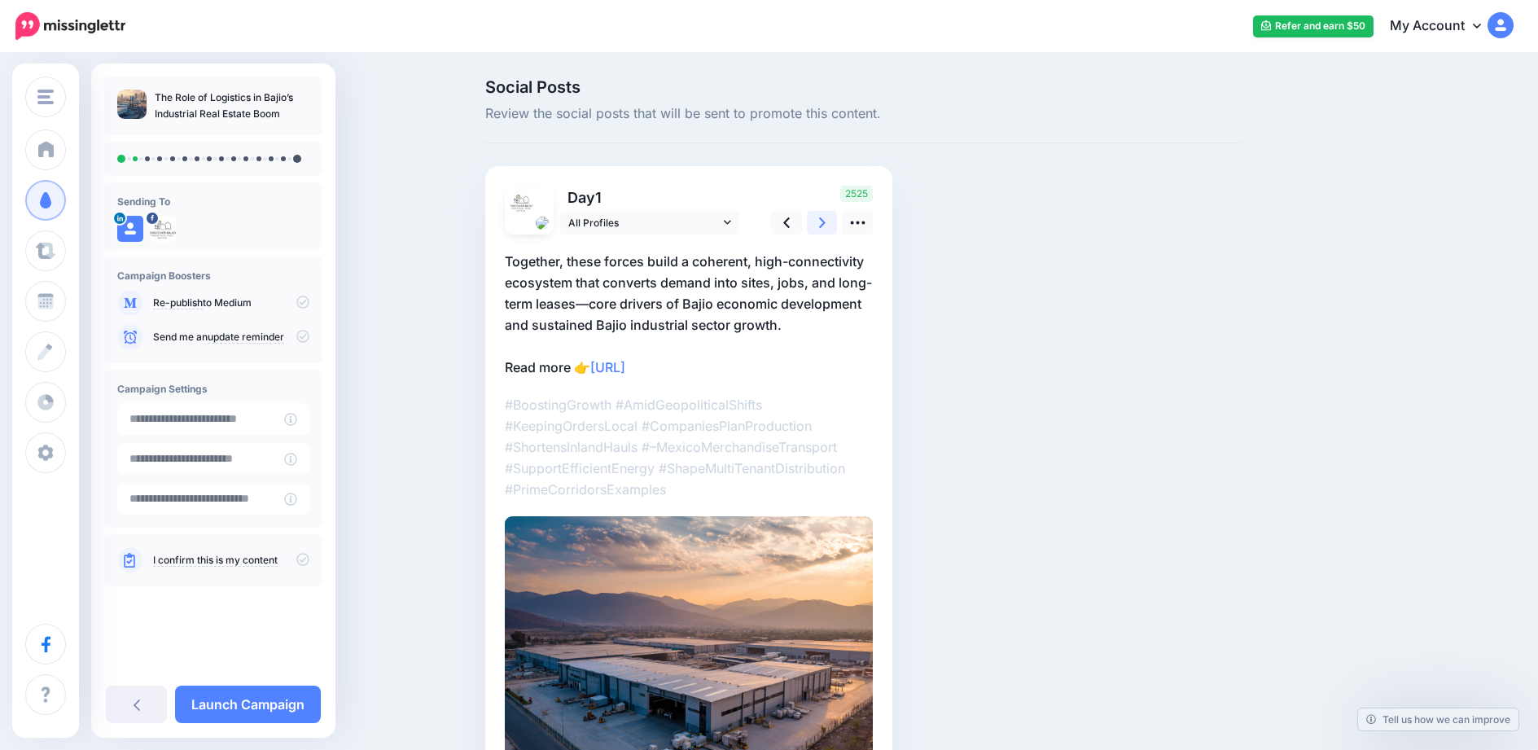
click at [837, 225] on link at bounding box center [822, 223] width 31 height 24
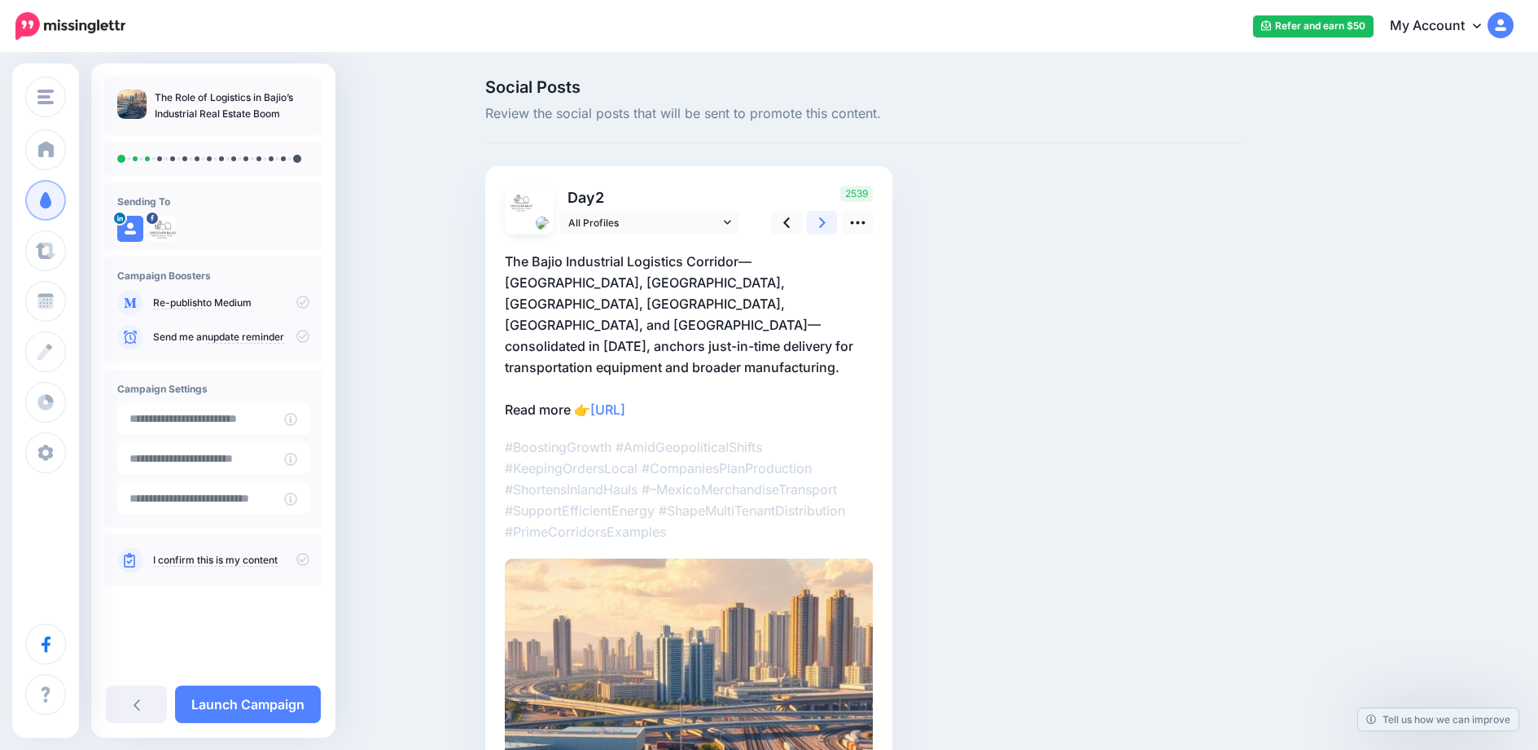
click at [837, 225] on link at bounding box center [822, 223] width 31 height 24
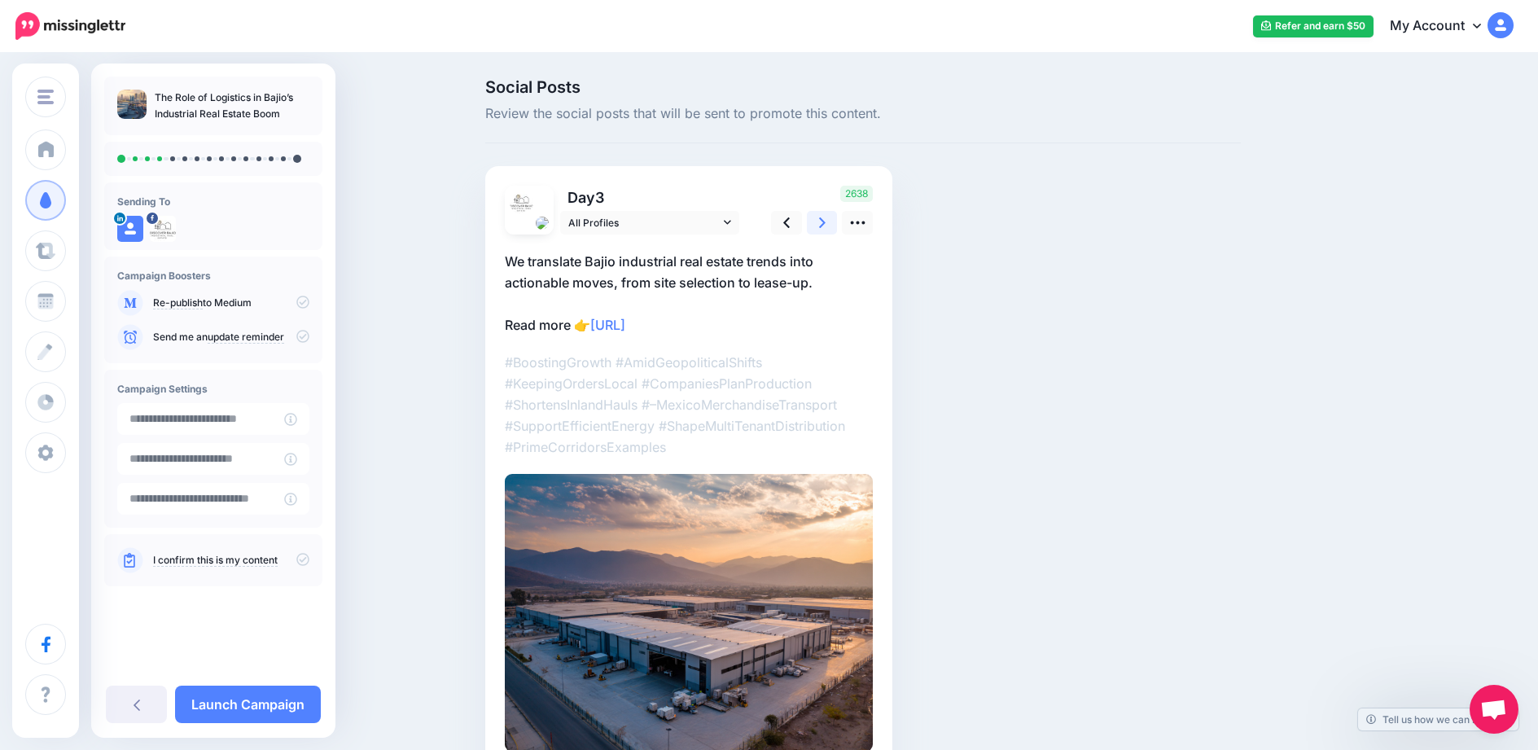
click at [838, 226] on link at bounding box center [822, 223] width 31 height 24
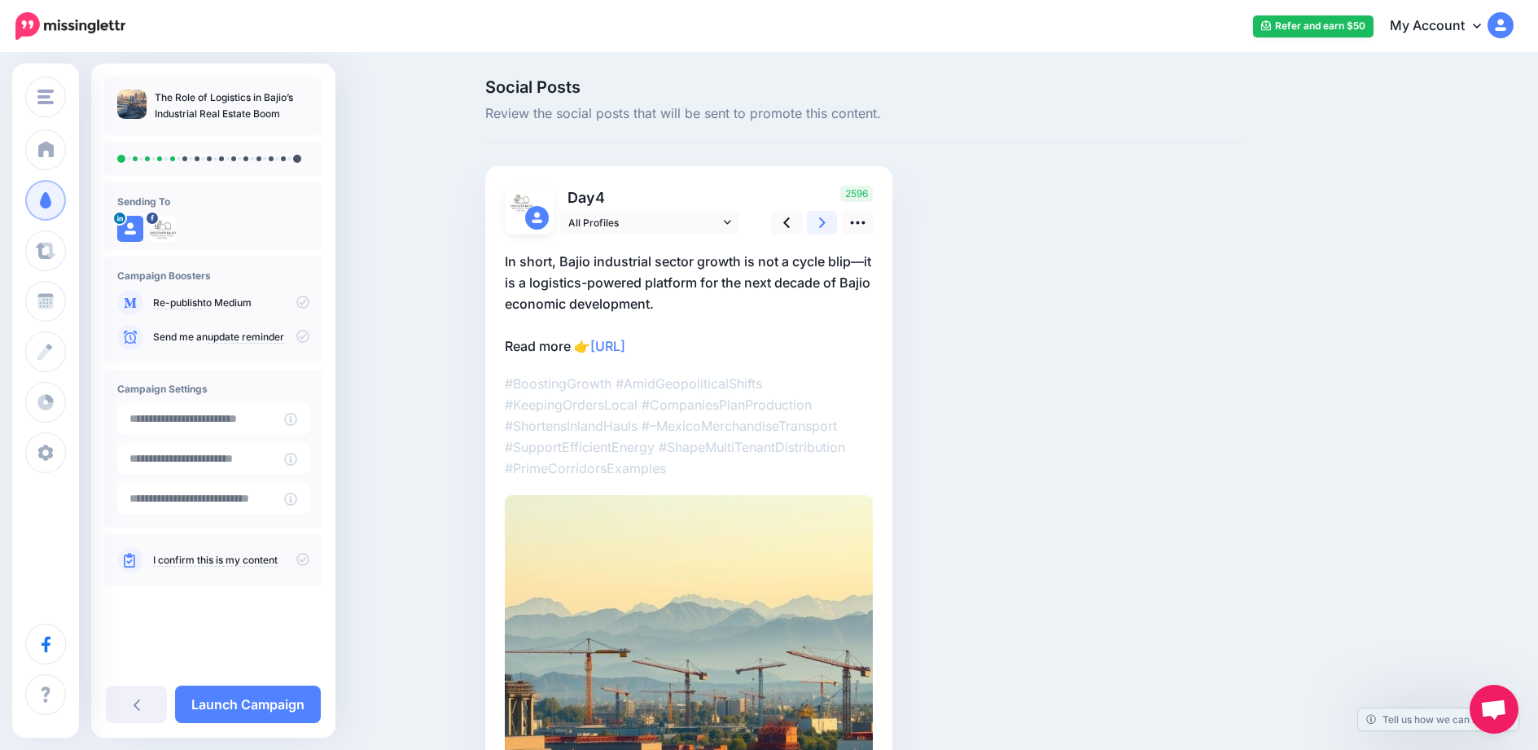
click at [838, 226] on link at bounding box center [822, 223] width 31 height 24
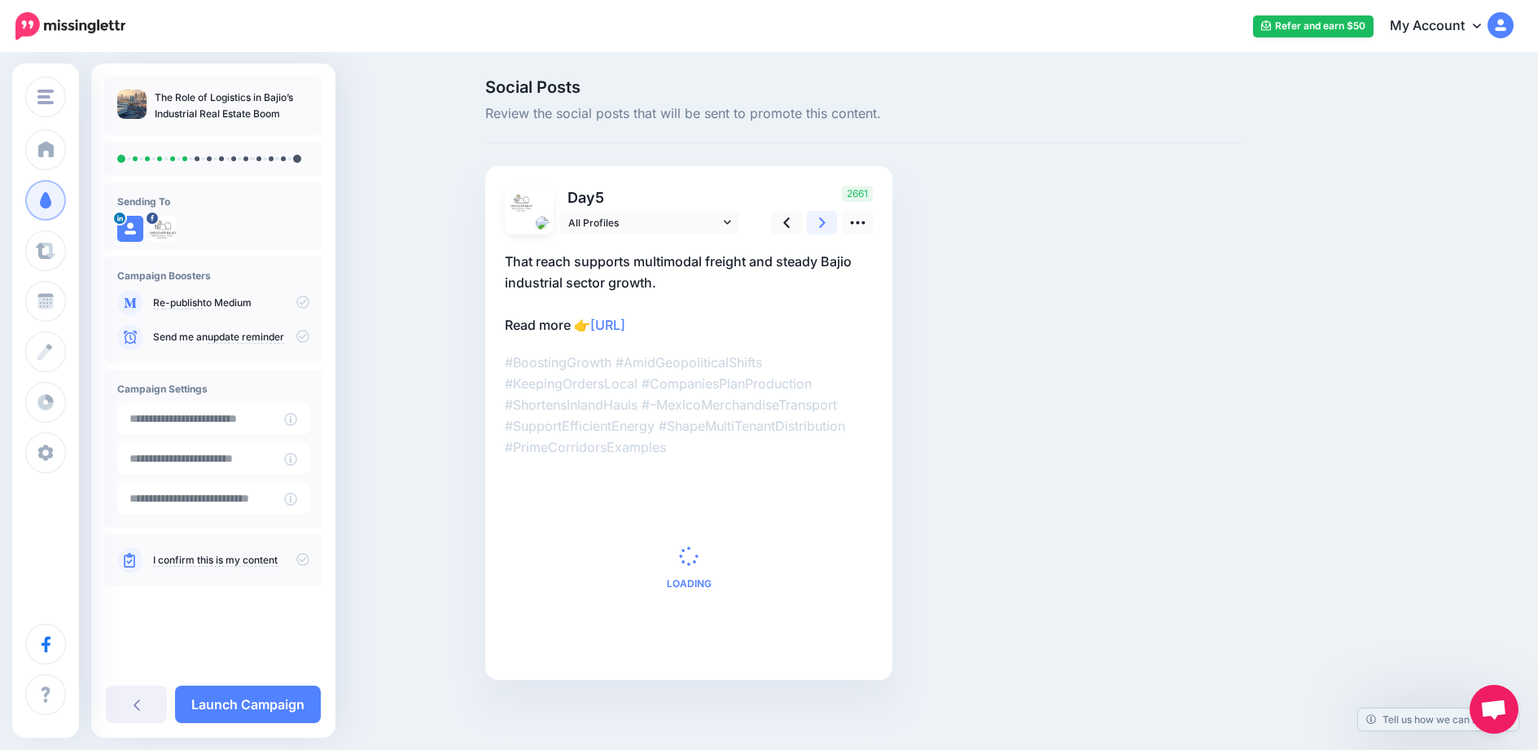
click at [838, 226] on link at bounding box center [822, 223] width 31 height 24
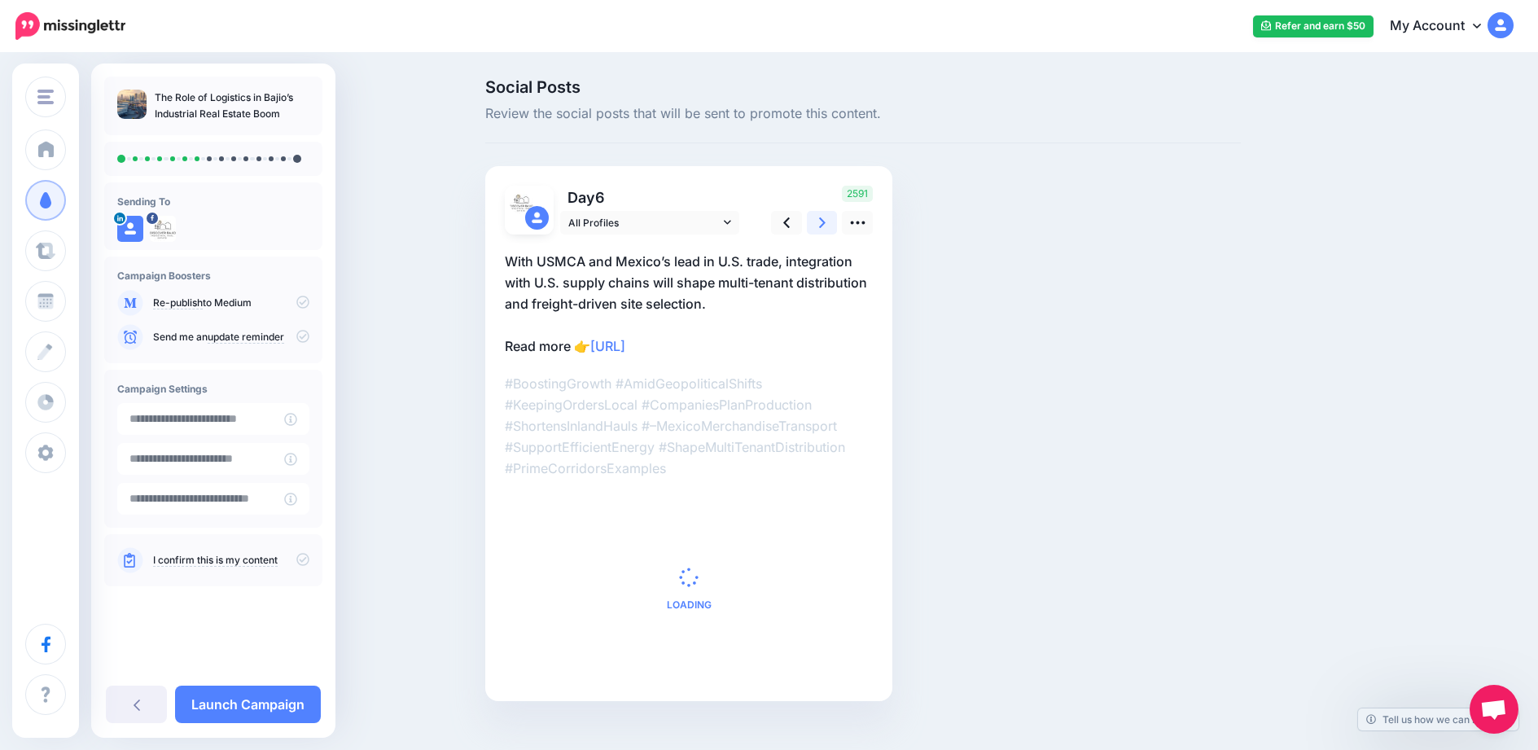
click at [838, 226] on link at bounding box center [822, 223] width 31 height 24
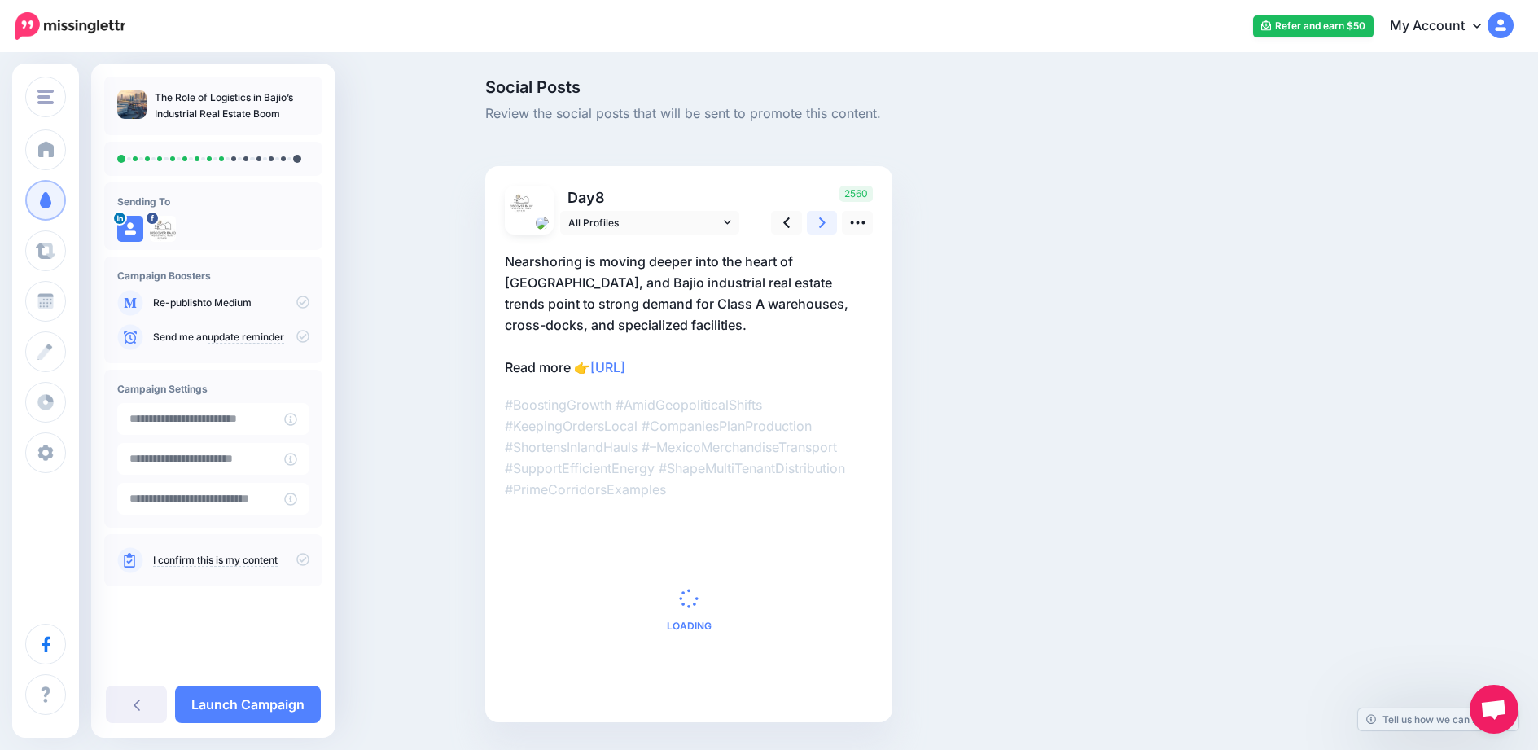
click at [838, 226] on link at bounding box center [822, 223] width 31 height 24
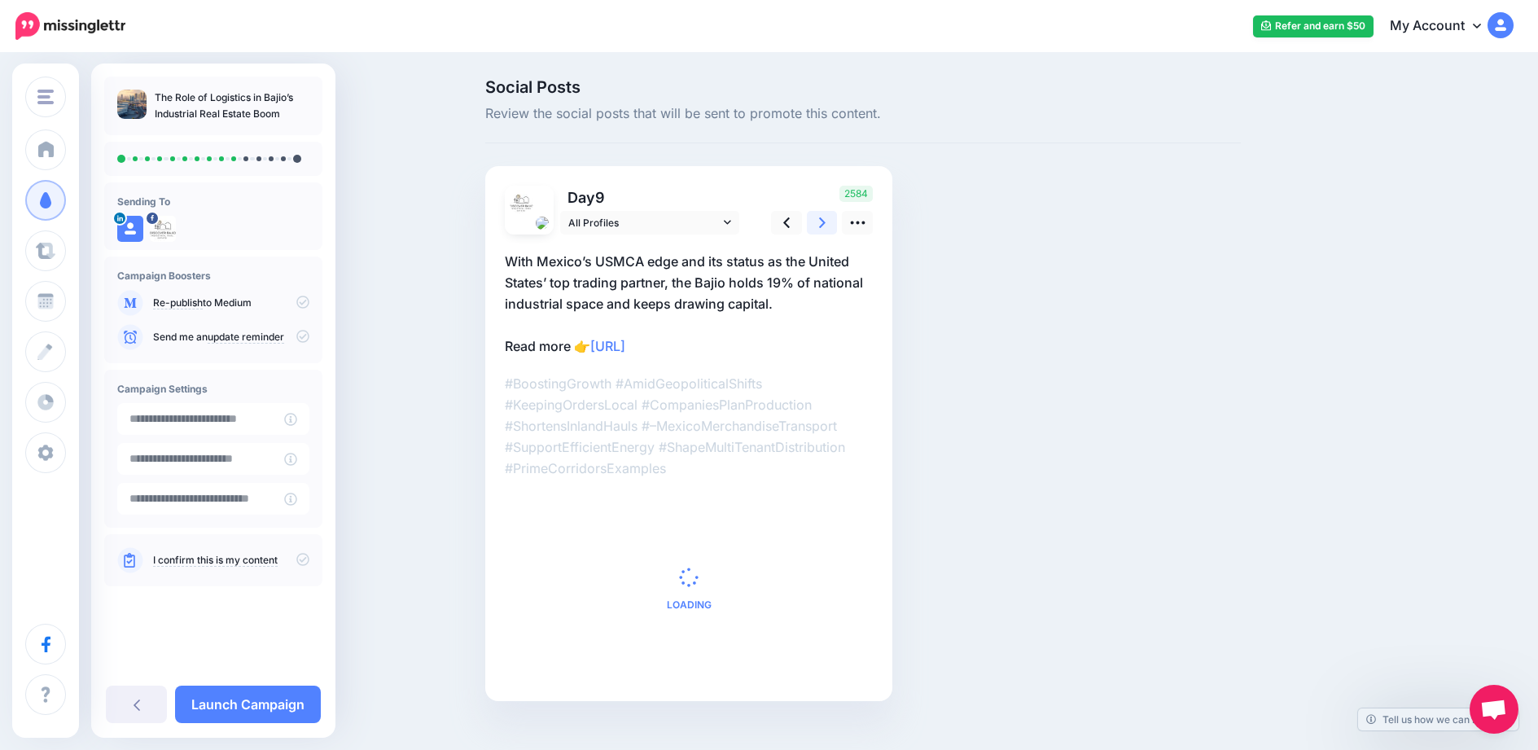
click at [838, 226] on link at bounding box center [822, 223] width 31 height 24
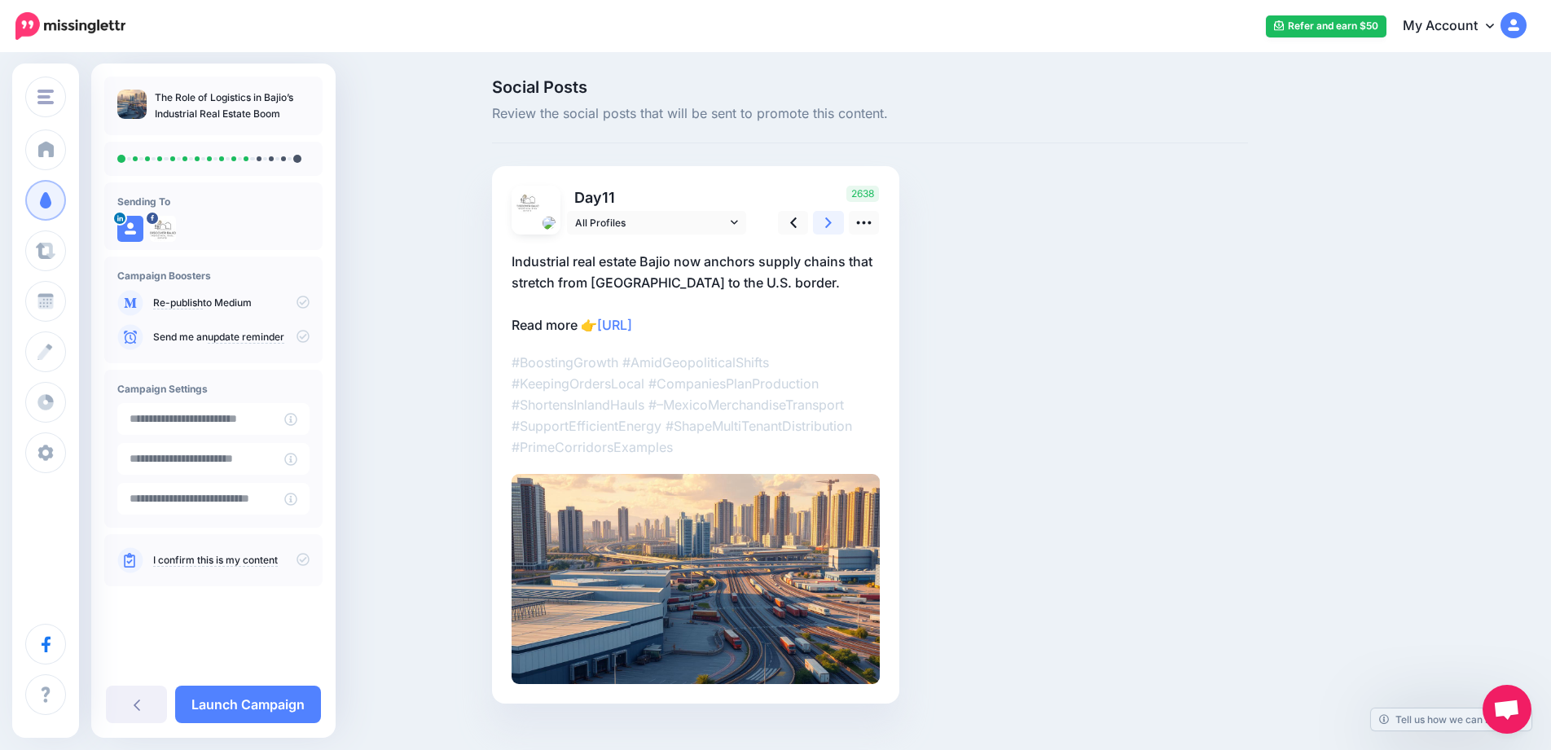
click at [838, 226] on link at bounding box center [828, 223] width 31 height 24
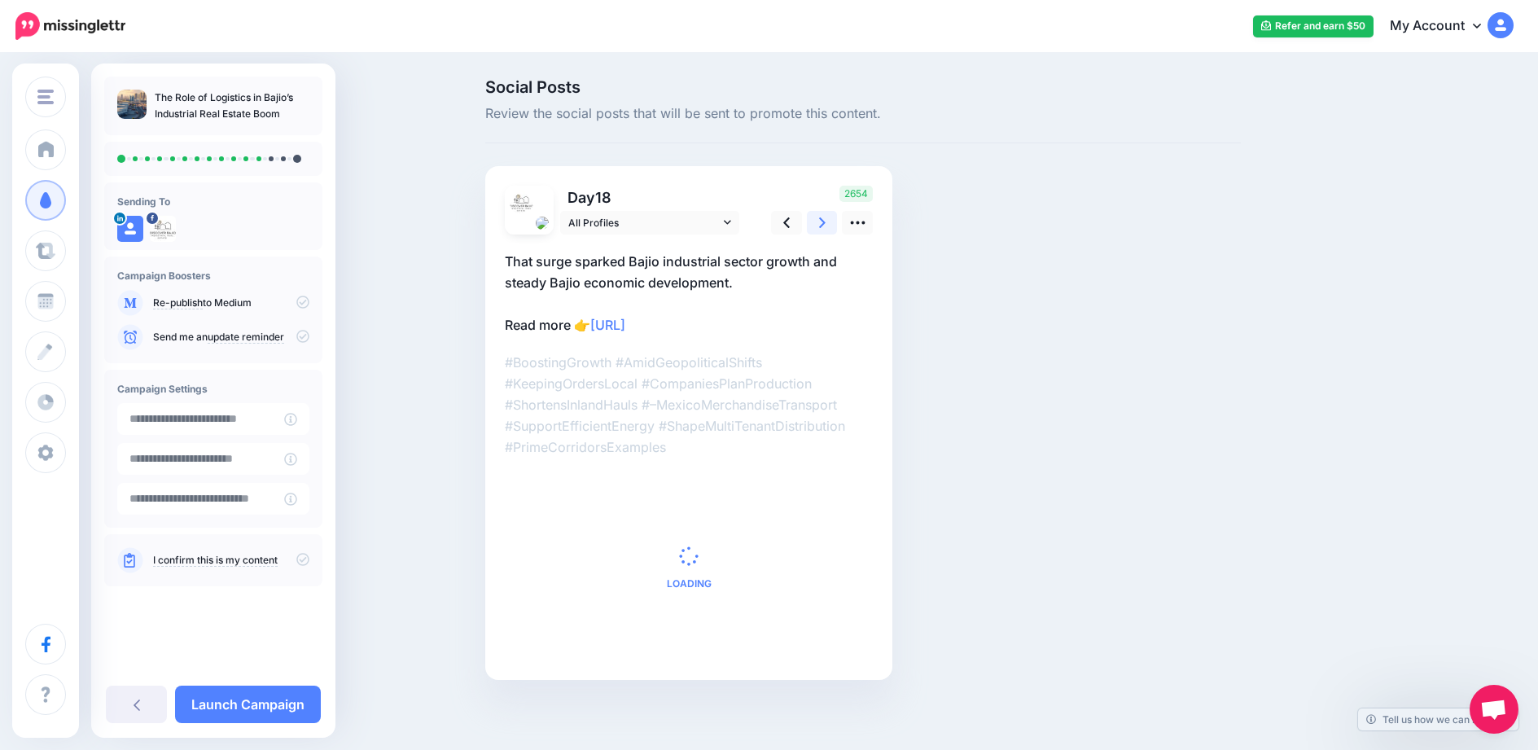
click at [838, 226] on link at bounding box center [822, 223] width 31 height 24
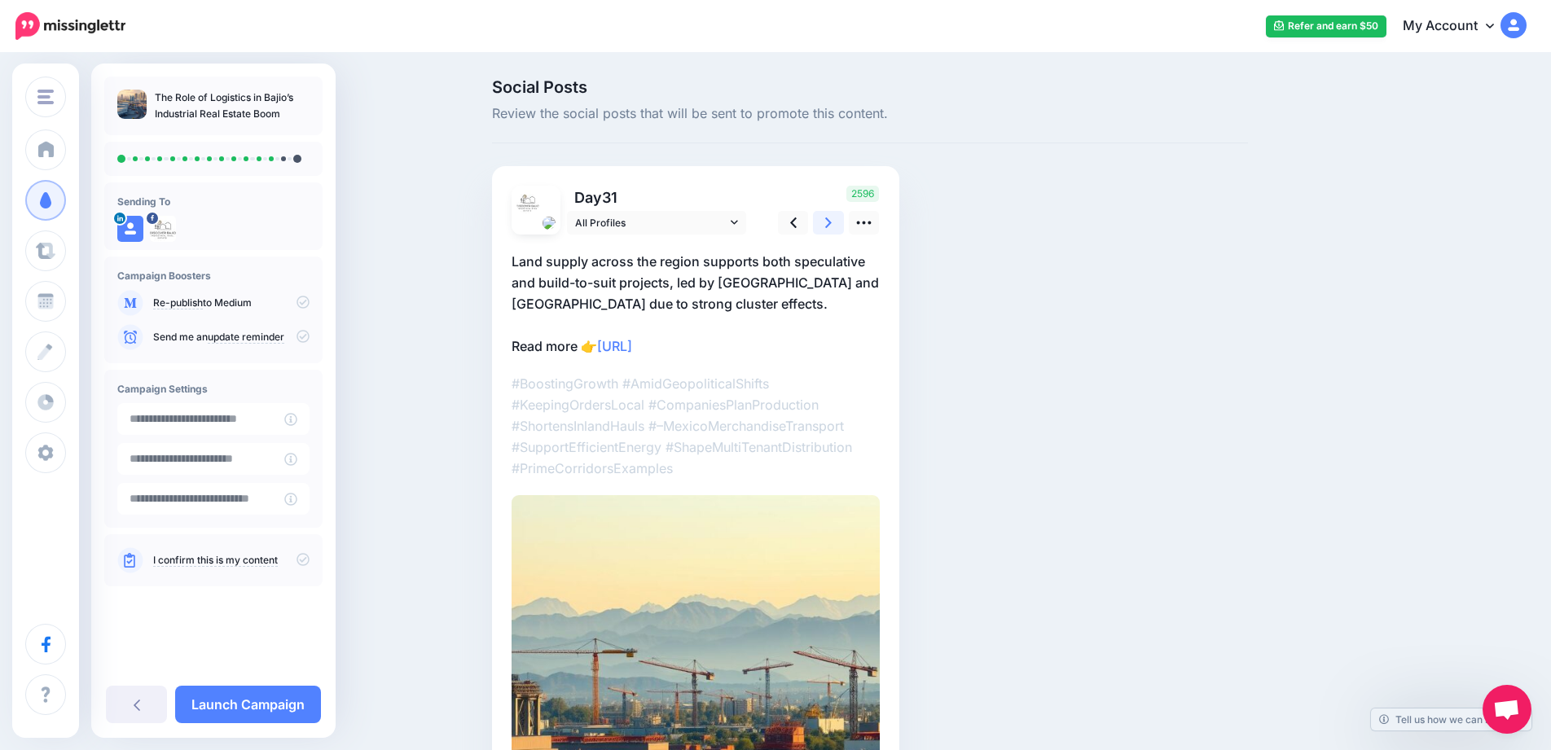
click at [838, 226] on link at bounding box center [828, 223] width 31 height 24
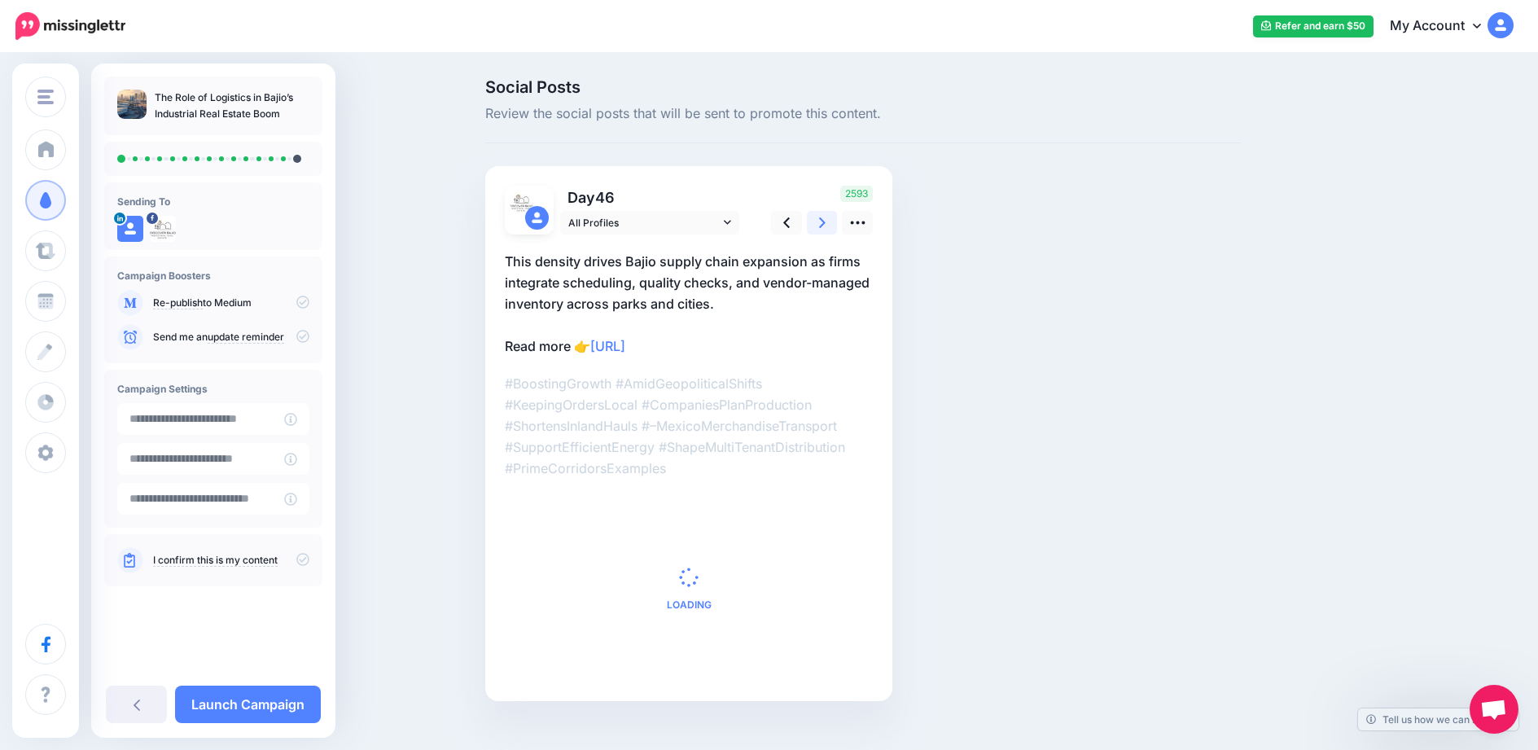
click at [838, 226] on link at bounding box center [822, 223] width 31 height 24
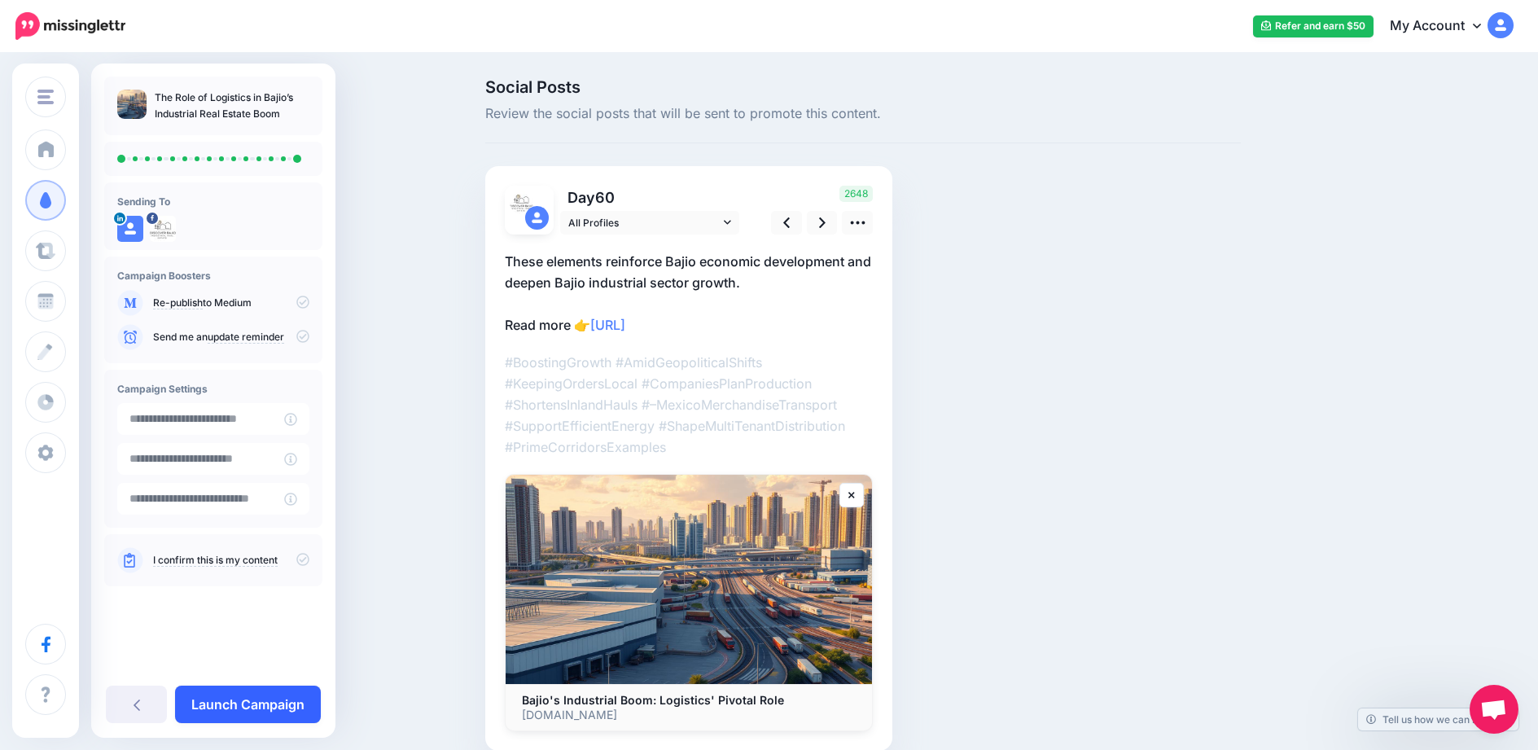
click at [295, 695] on link "Launch Campaign" at bounding box center [248, 704] width 146 height 37
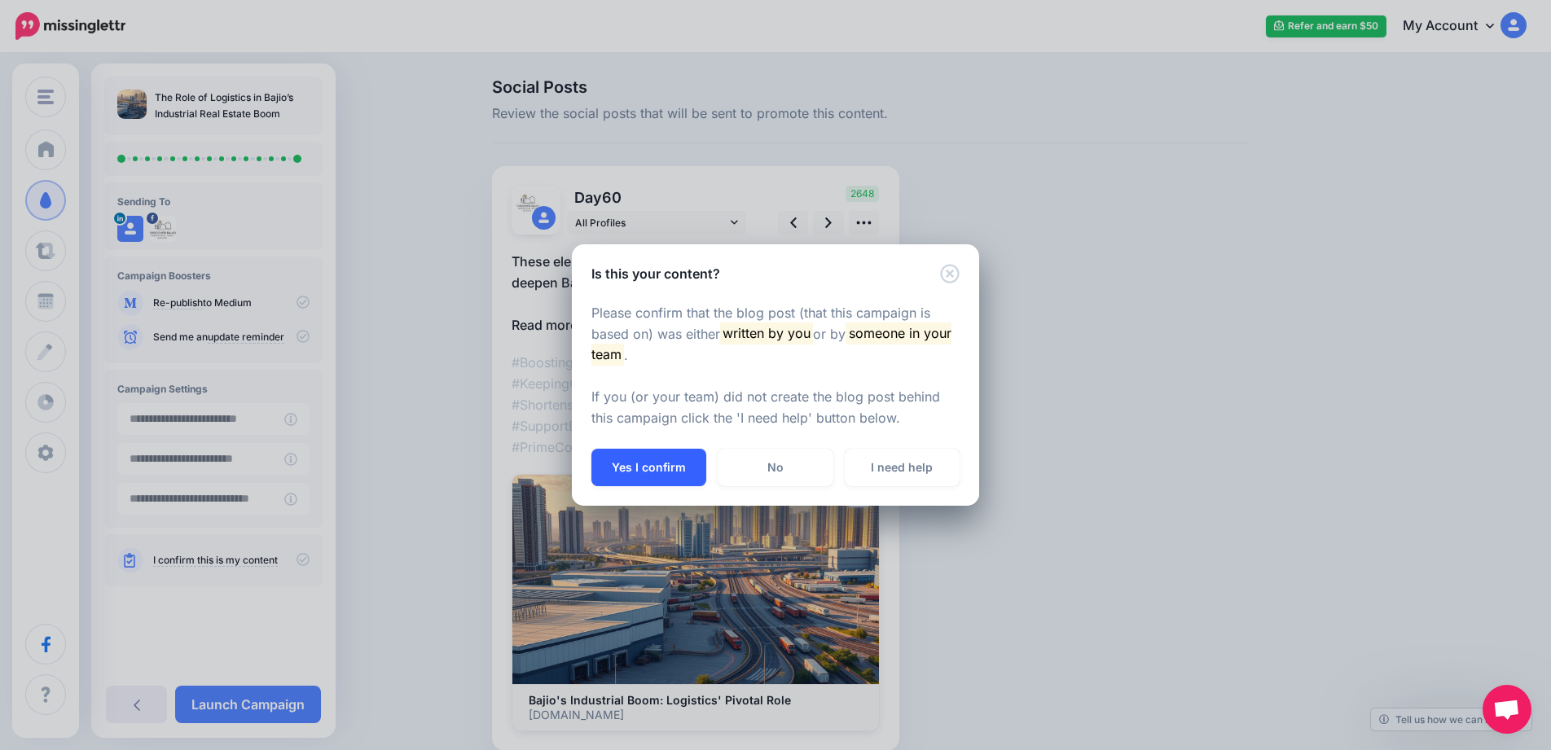
click at [619, 473] on button "Yes I confirm" at bounding box center [648, 467] width 115 height 37
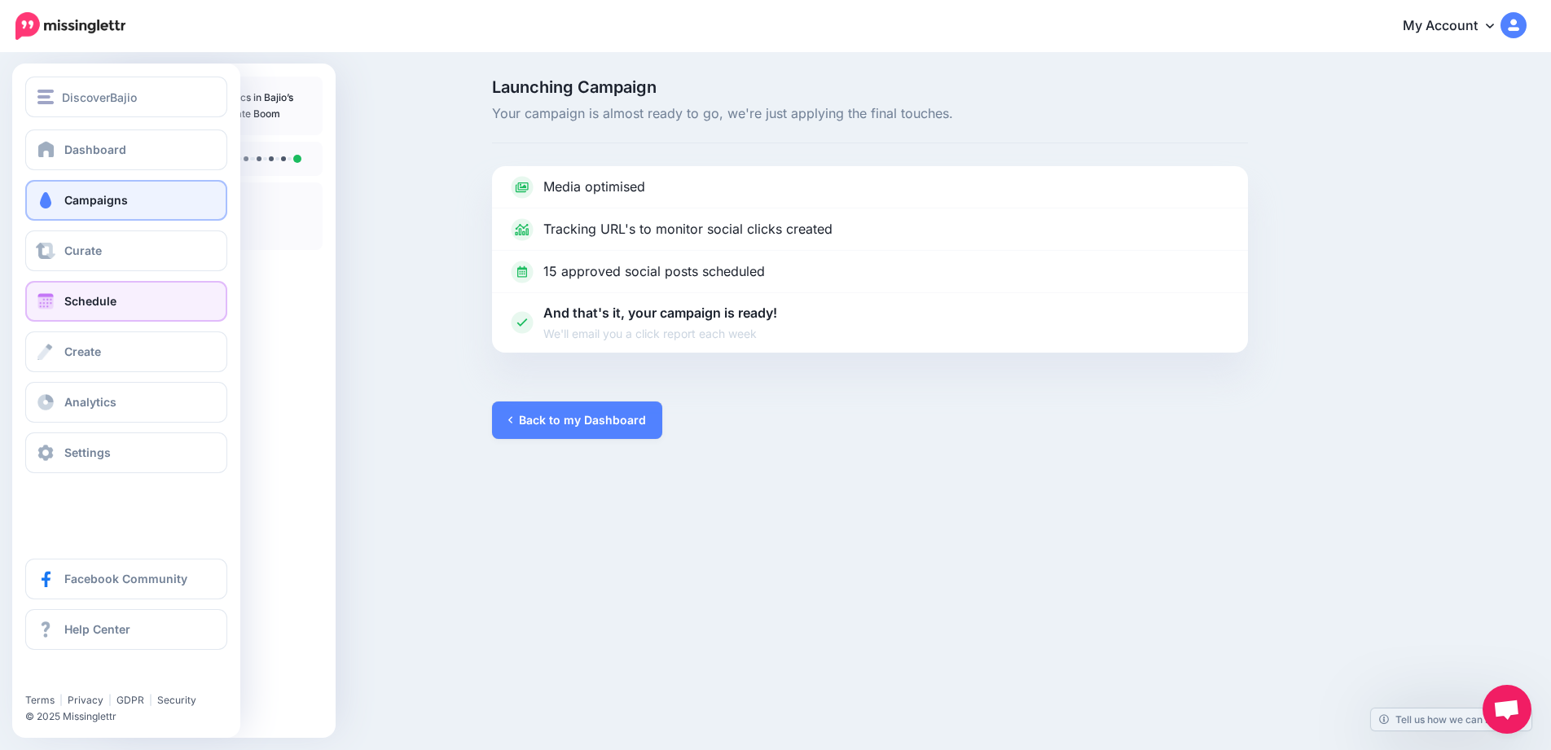
click at [129, 289] on link "Schedule" at bounding box center [126, 301] width 202 height 41
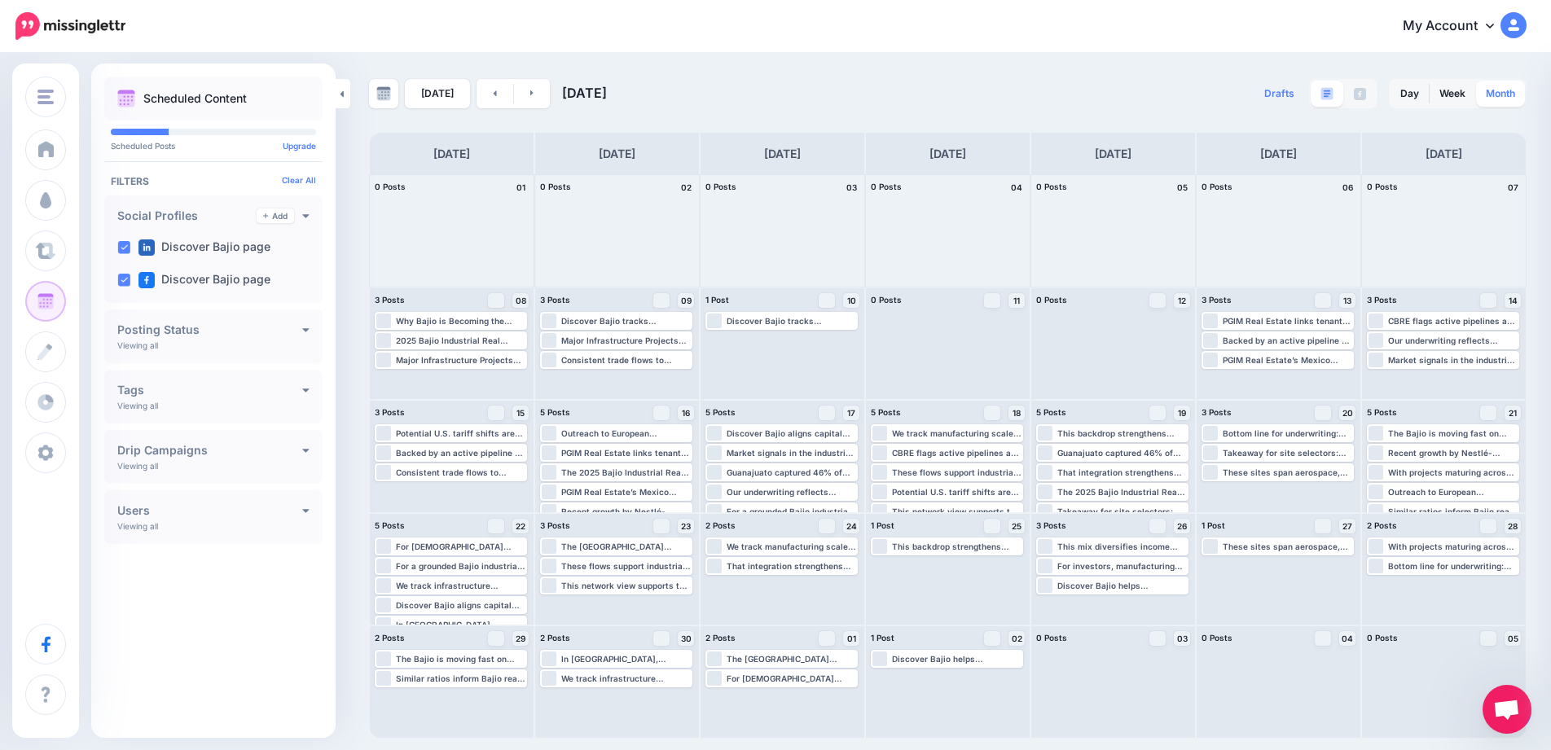
click at [1510, 93] on link "Month" at bounding box center [1500, 94] width 49 height 26
